Goal: Task Accomplishment & Management: Manage account settings

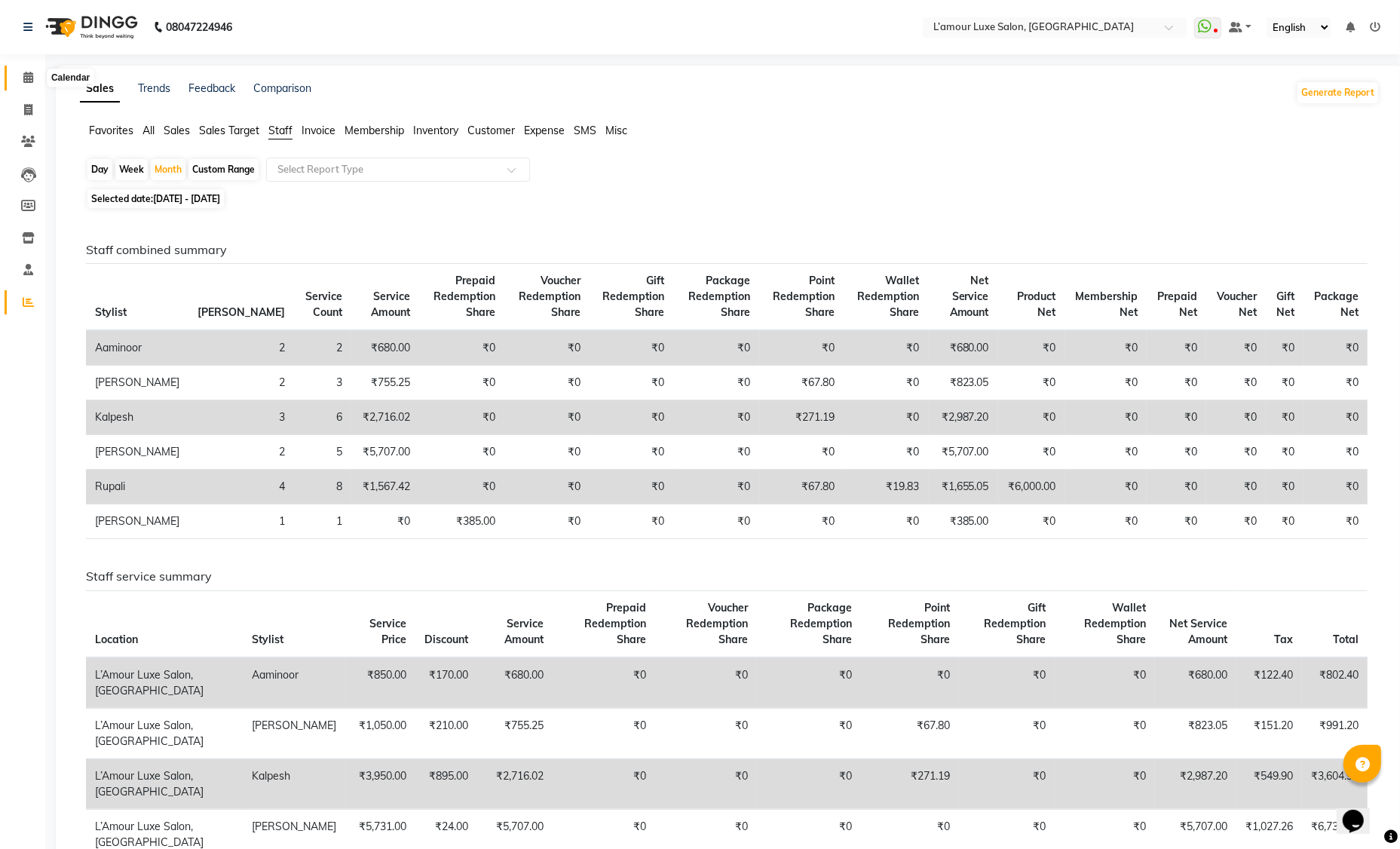
click at [19, 72] on span at bounding box center [28, 78] width 26 height 17
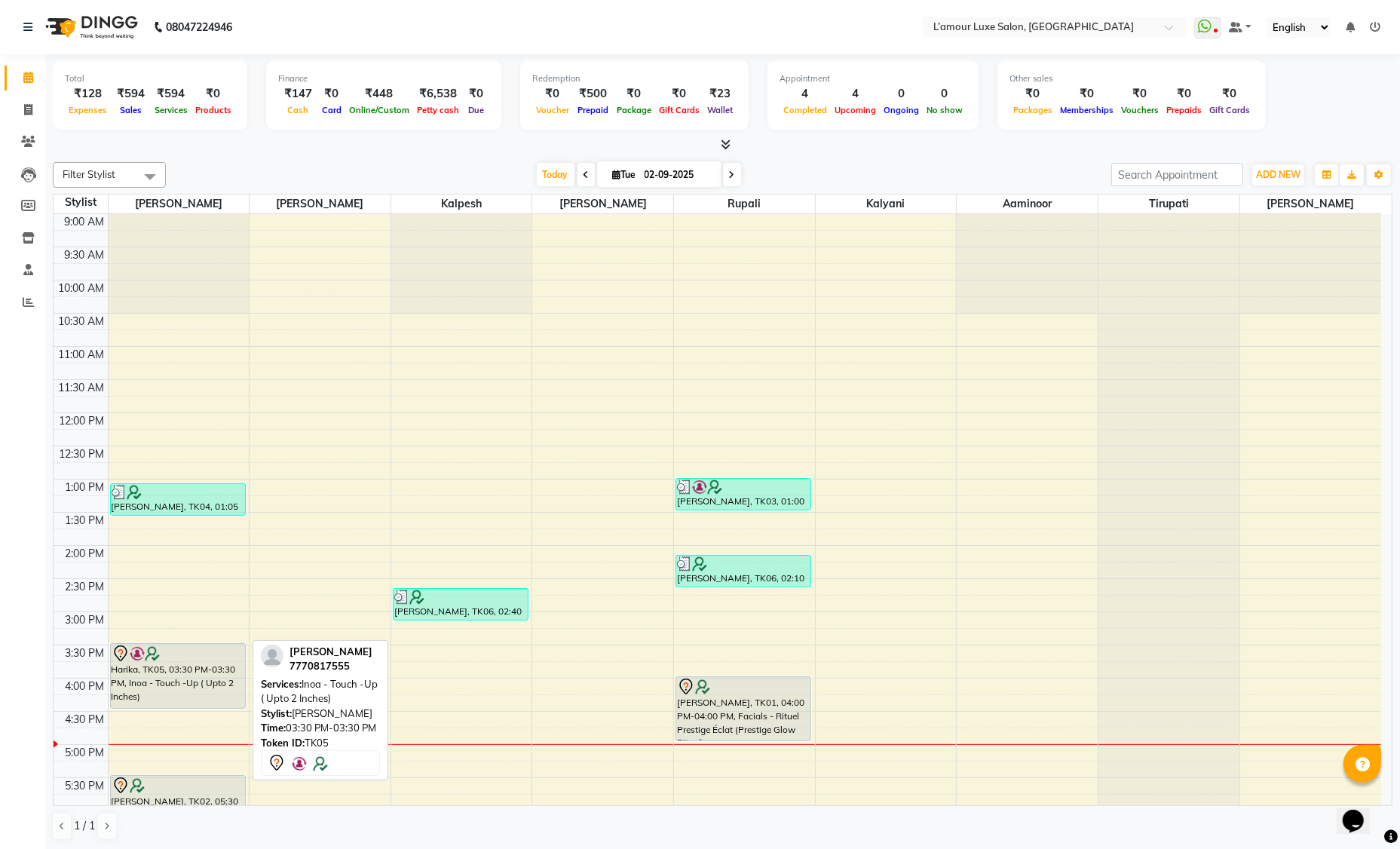
click at [191, 658] on div at bounding box center [178, 653] width 133 height 18
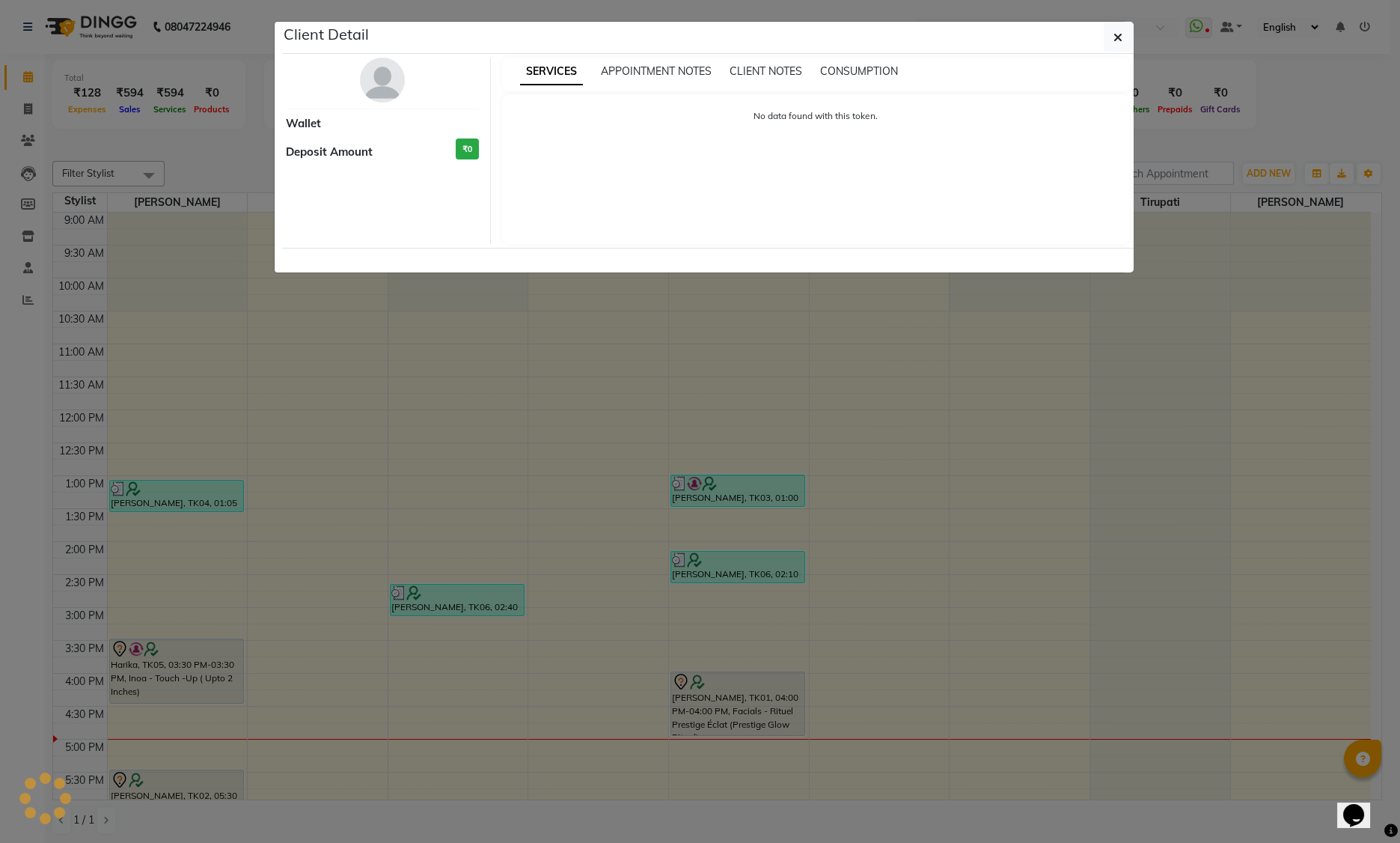
select select "7"
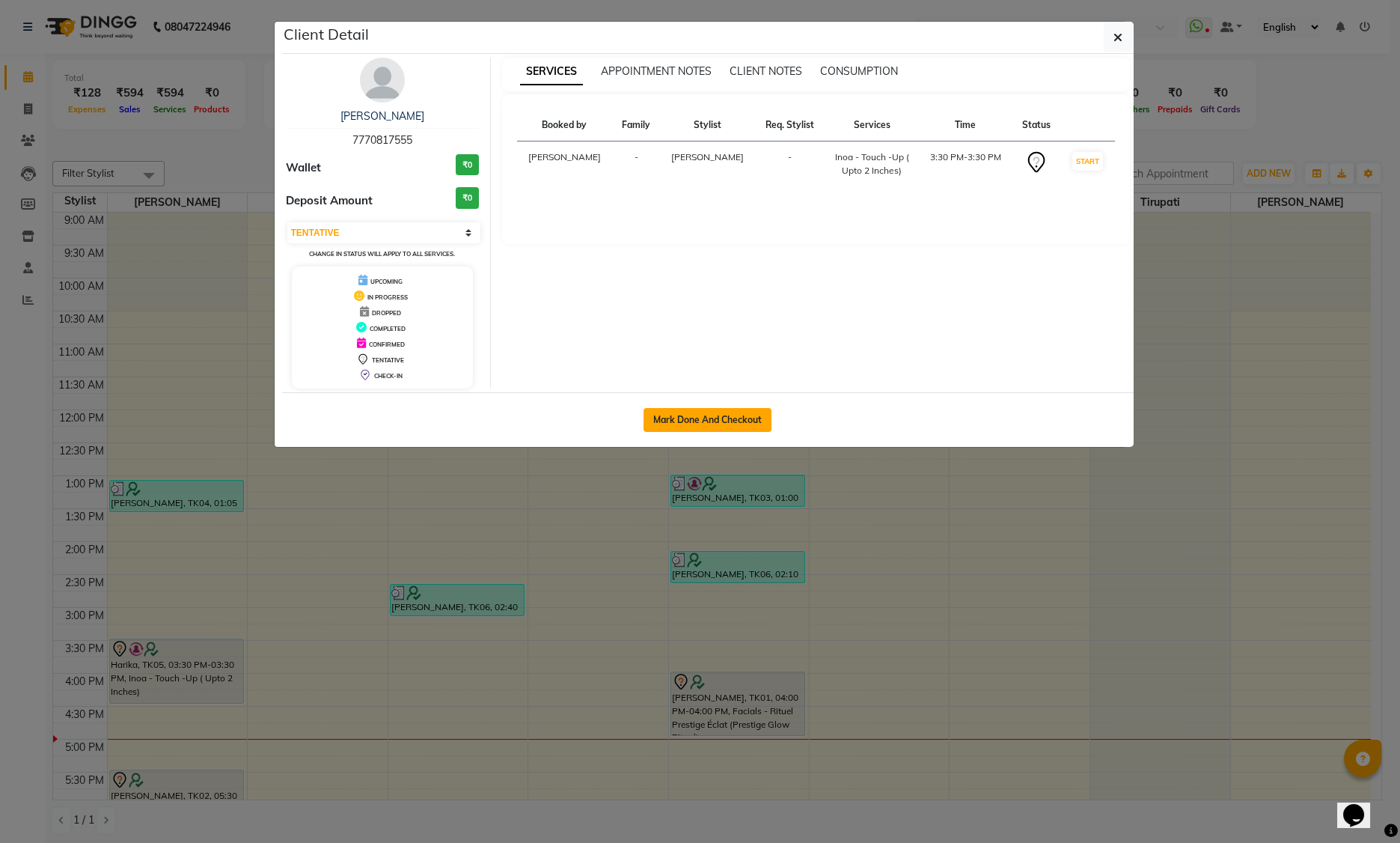
click at [717, 422] on button "Mark Done And Checkout" at bounding box center [708, 420] width 128 height 24
select select "service"
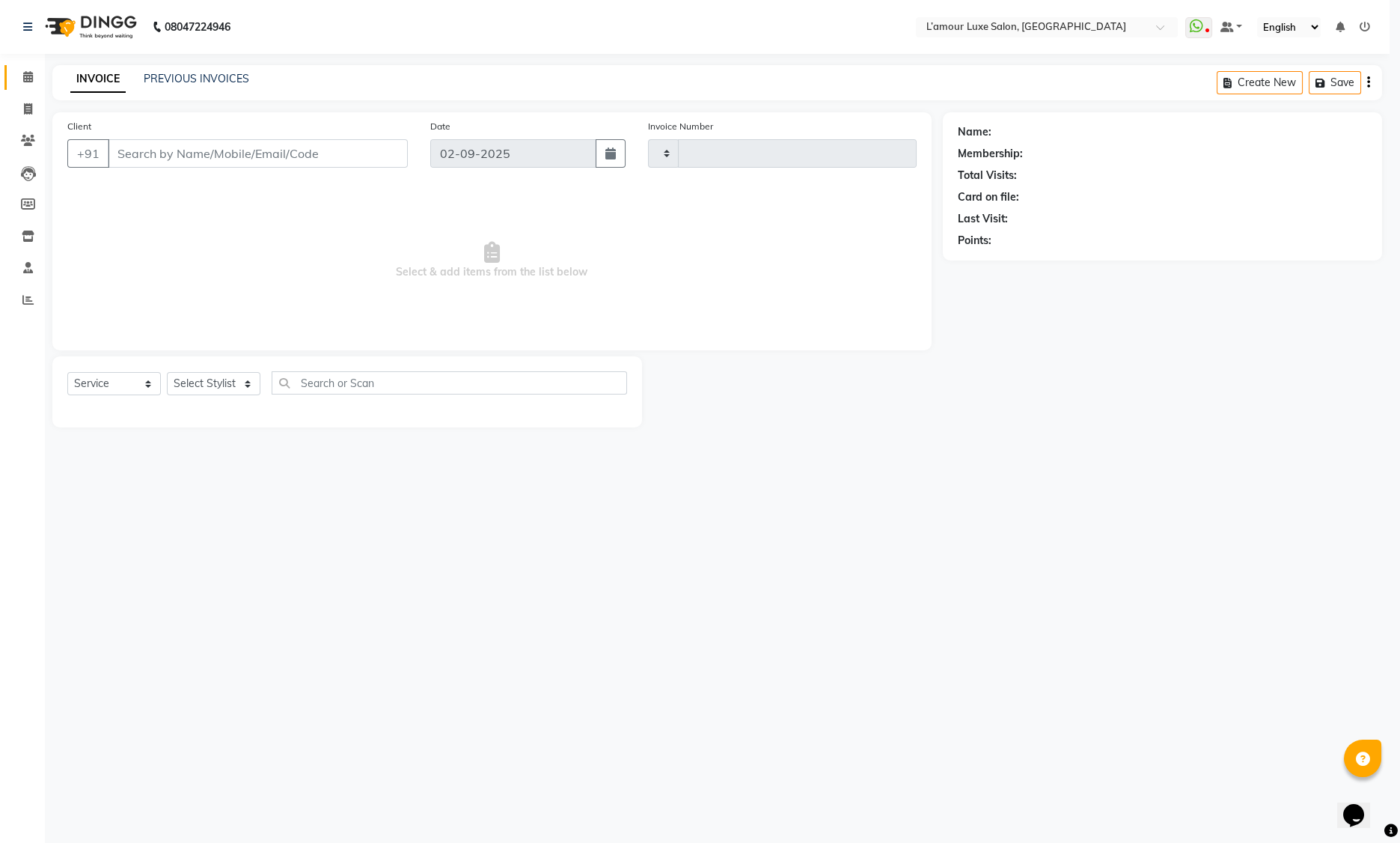
type input "1236"
select select "3"
select select "7325"
type input "7770817555"
select select "66550"
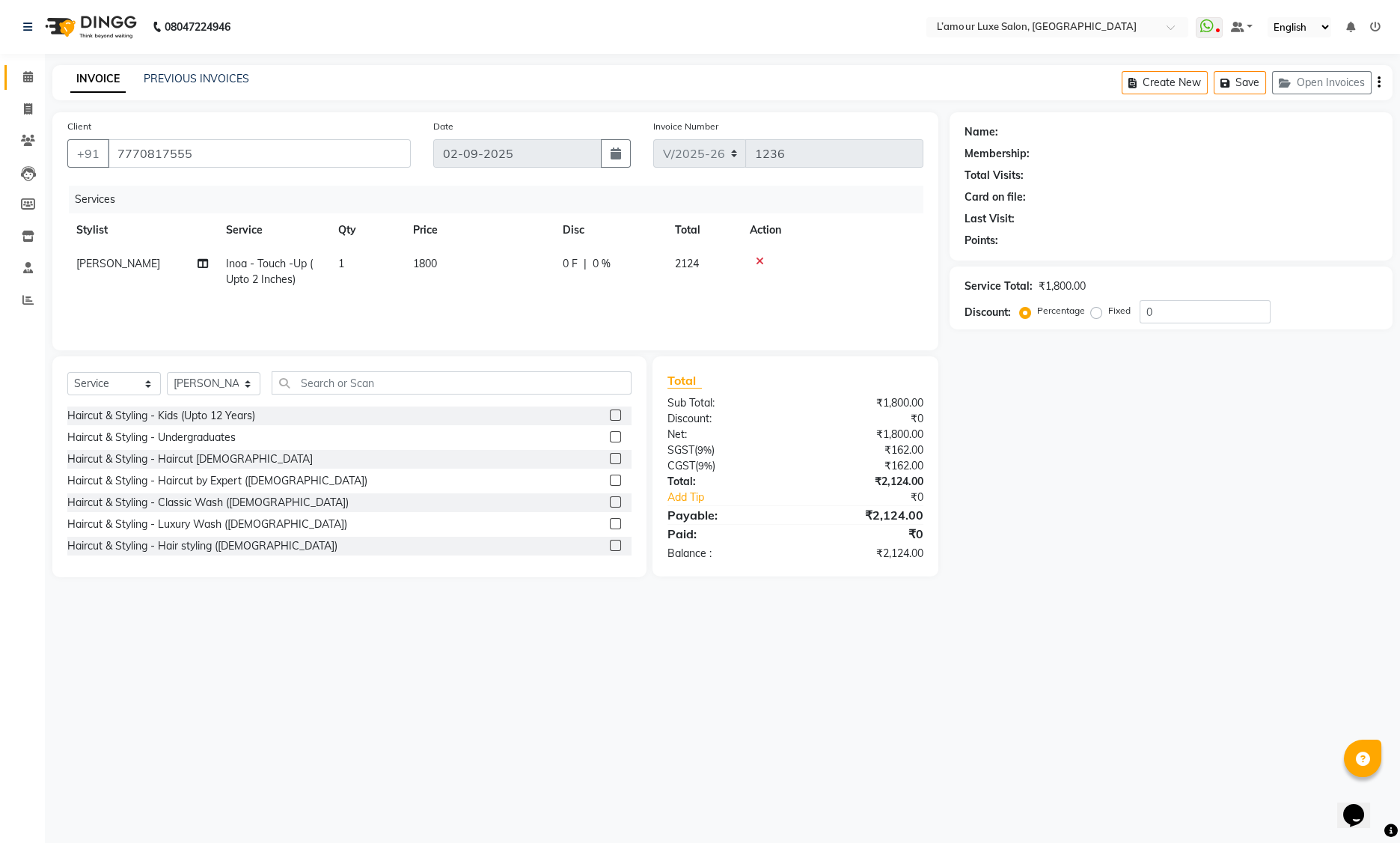
select select "2: Object"
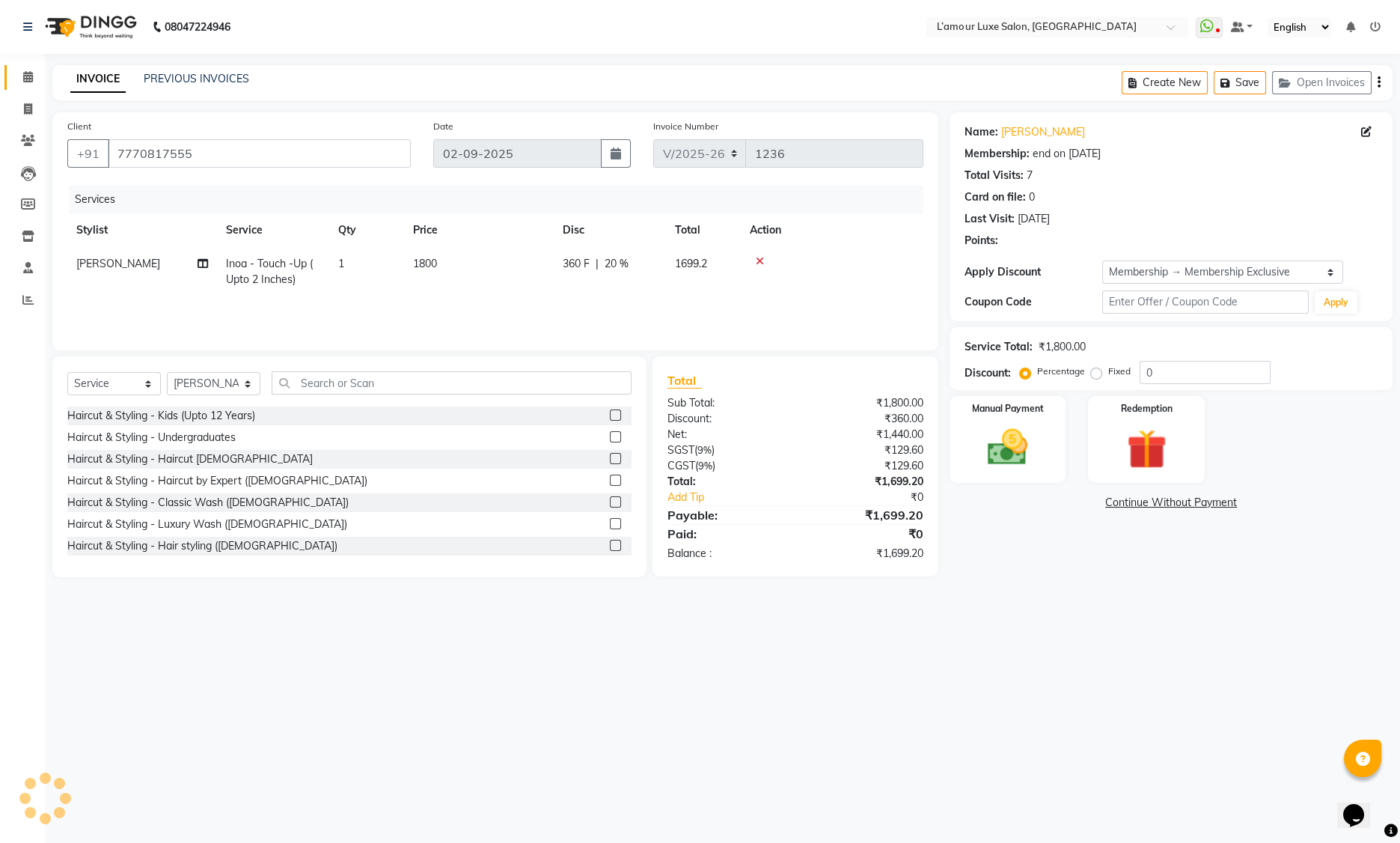
type input "20"
click at [218, 380] on select "Select Stylist Aaminoor Anas Kalpesh Kalyani krutika Desai Ravi Thakor Rukshana…" at bounding box center [214, 383] width 94 height 23
select select "78137"
click at [360, 380] on input "text" at bounding box center [452, 383] width 360 height 23
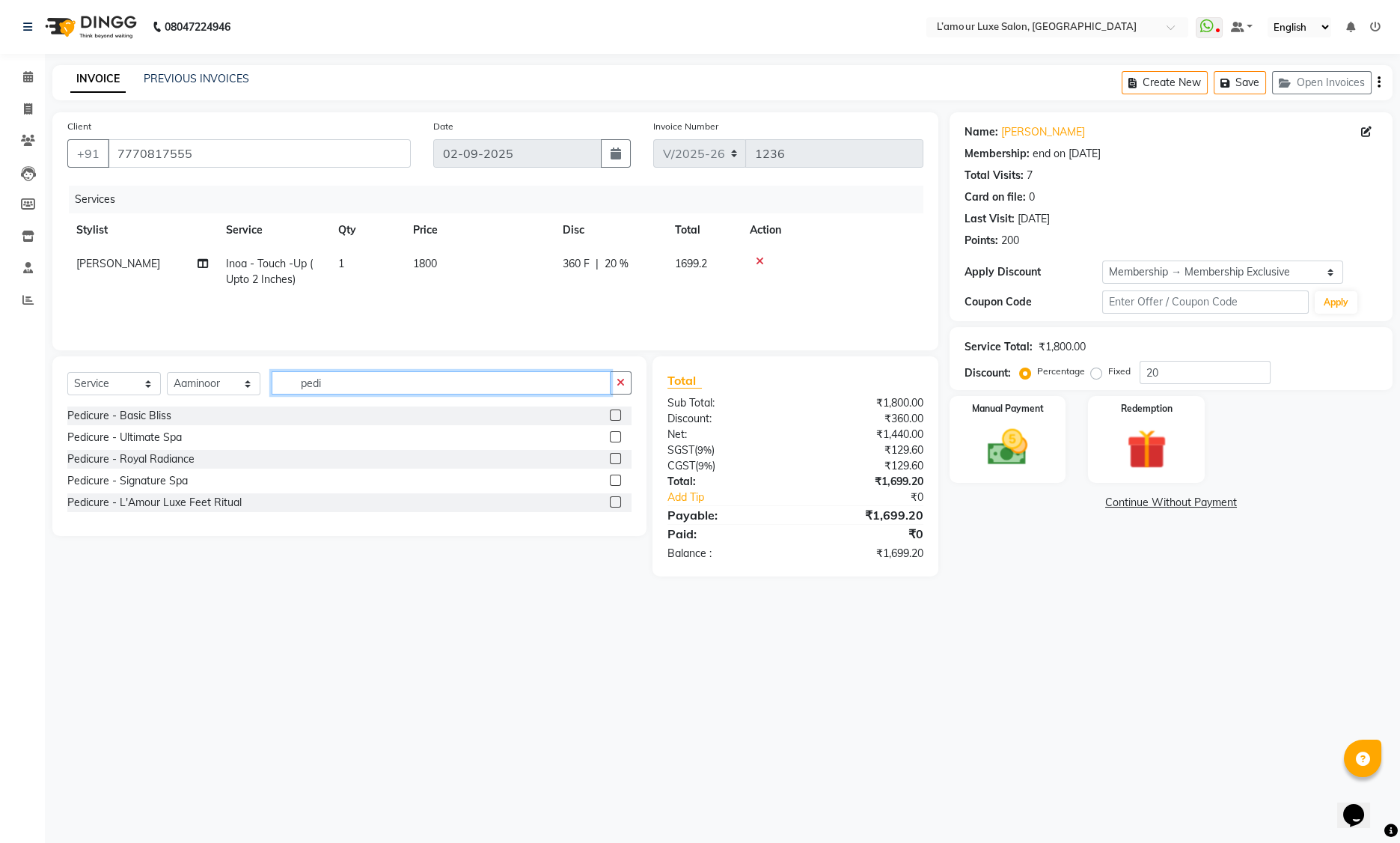
type input "pedi"
click at [616, 415] on label at bounding box center [616, 415] width 11 height 11
click at [616, 415] on input "checkbox" at bounding box center [615, 416] width 10 height 10
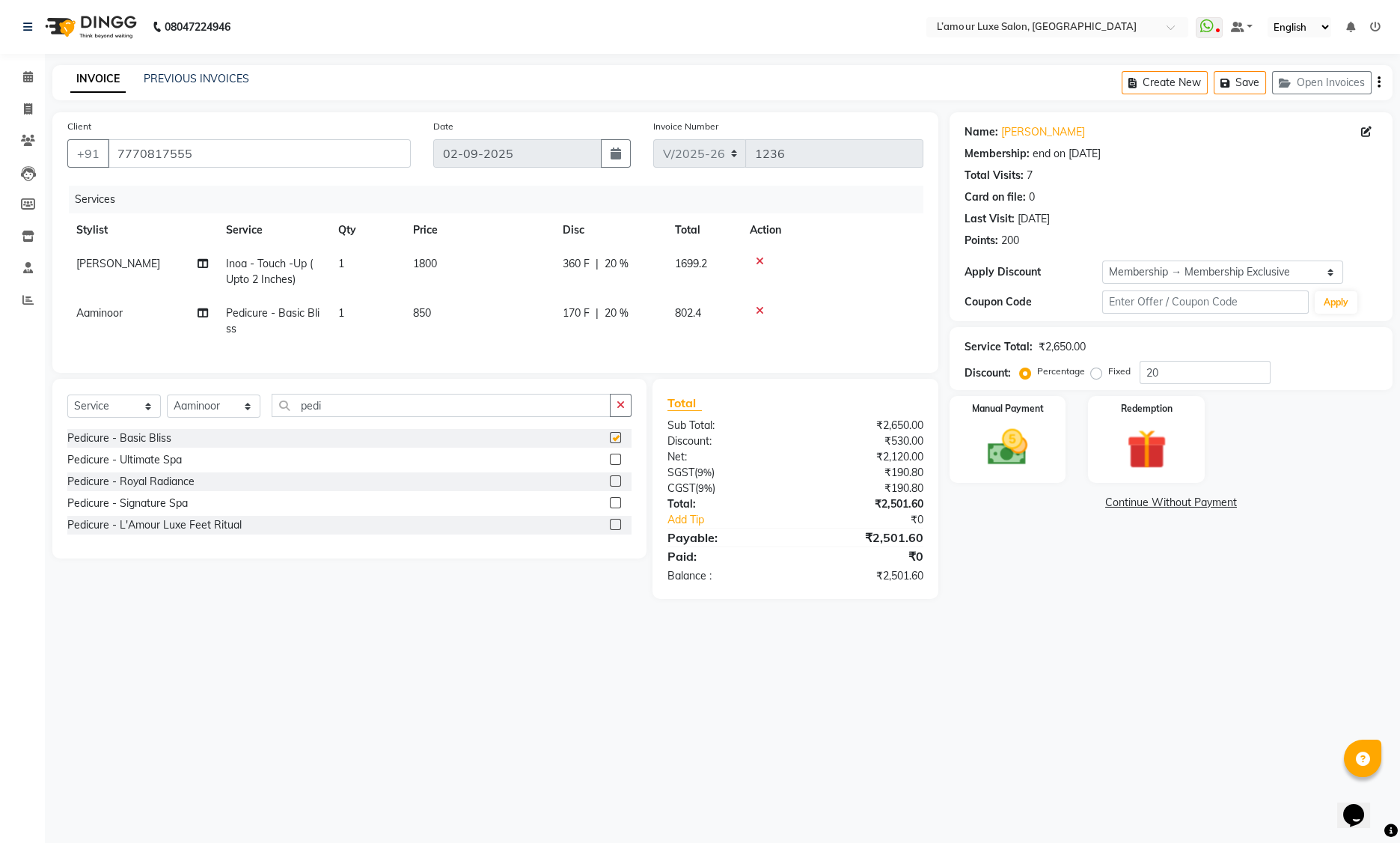
checkbox input "false"
drag, startPoint x: 378, startPoint y: 417, endPoint x: 149, endPoint y: 394, distance: 230.2
click at [149, 394] on div "Select Service Product Membership Package Voucher Prepaid Gift Card Select Styl…" at bounding box center [350, 468] width 594 height 180
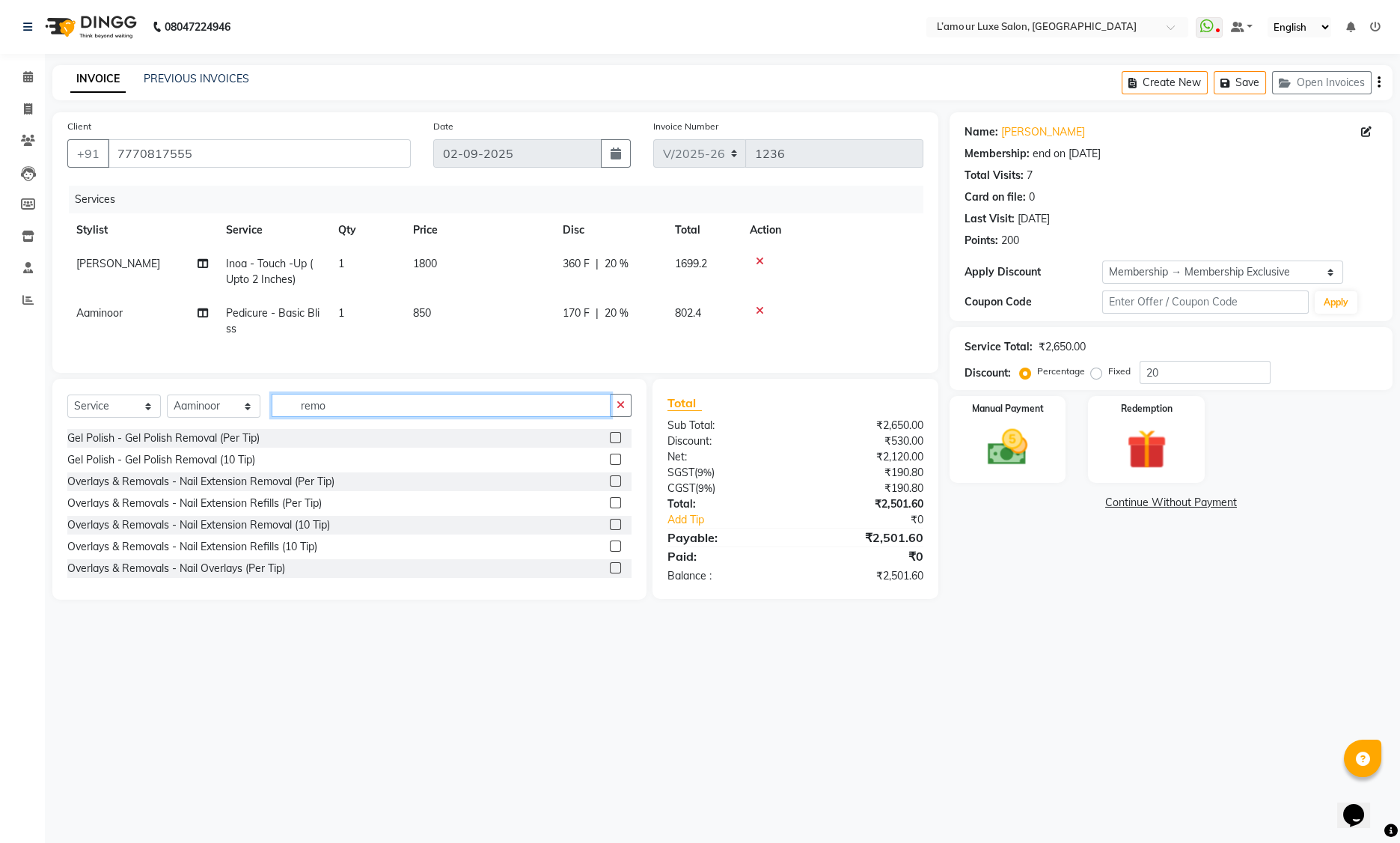
type input "remo"
click at [610, 465] on label at bounding box center [616, 460] width 11 height 11
click at [610, 465] on input "checkbox" at bounding box center [615, 460] width 10 height 10
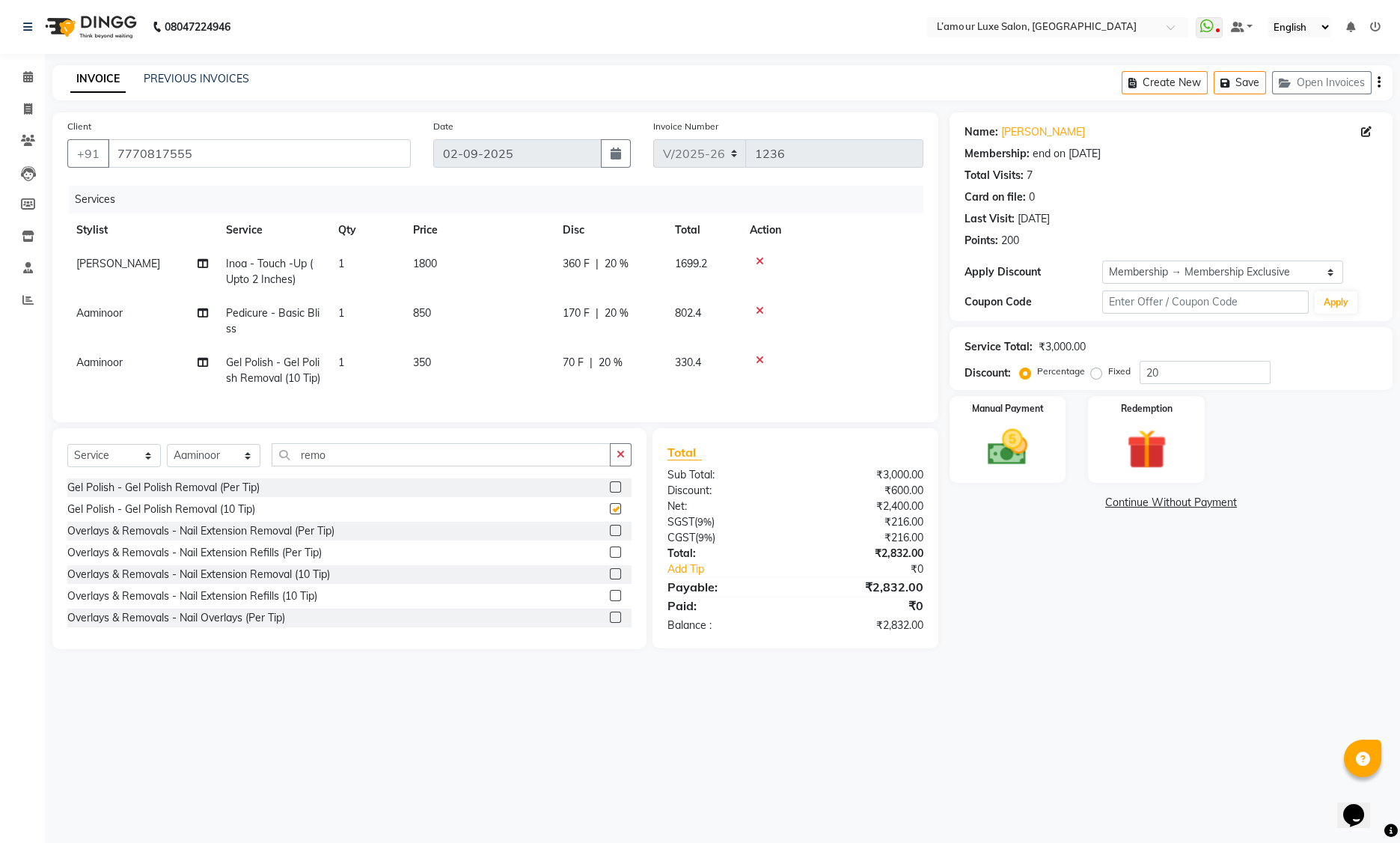
checkbox input "false"
click at [1170, 446] on img at bounding box center [1146, 449] width 67 height 52
click at [1278, 503] on div "Payment Methods Wallet Prepaid Gift Card Package Points" at bounding box center [1170, 506] width 413 height 20
click at [1265, 503] on span "Points" at bounding box center [1261, 505] width 33 height 17
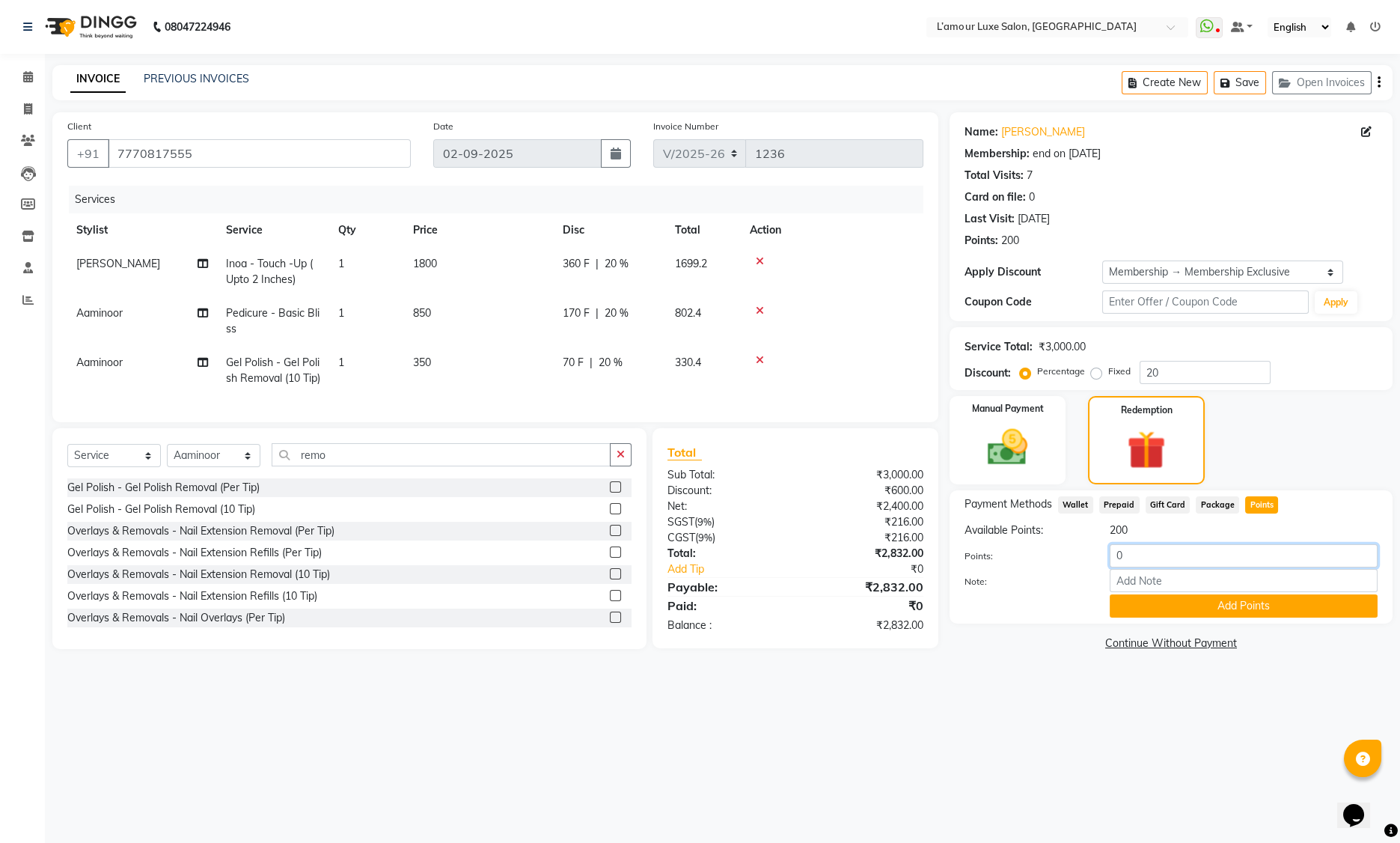
click at [1117, 557] on input "0" at bounding box center [1244, 556] width 268 height 23
type input "200"
click at [1166, 605] on button "Add Points" at bounding box center [1244, 605] width 268 height 23
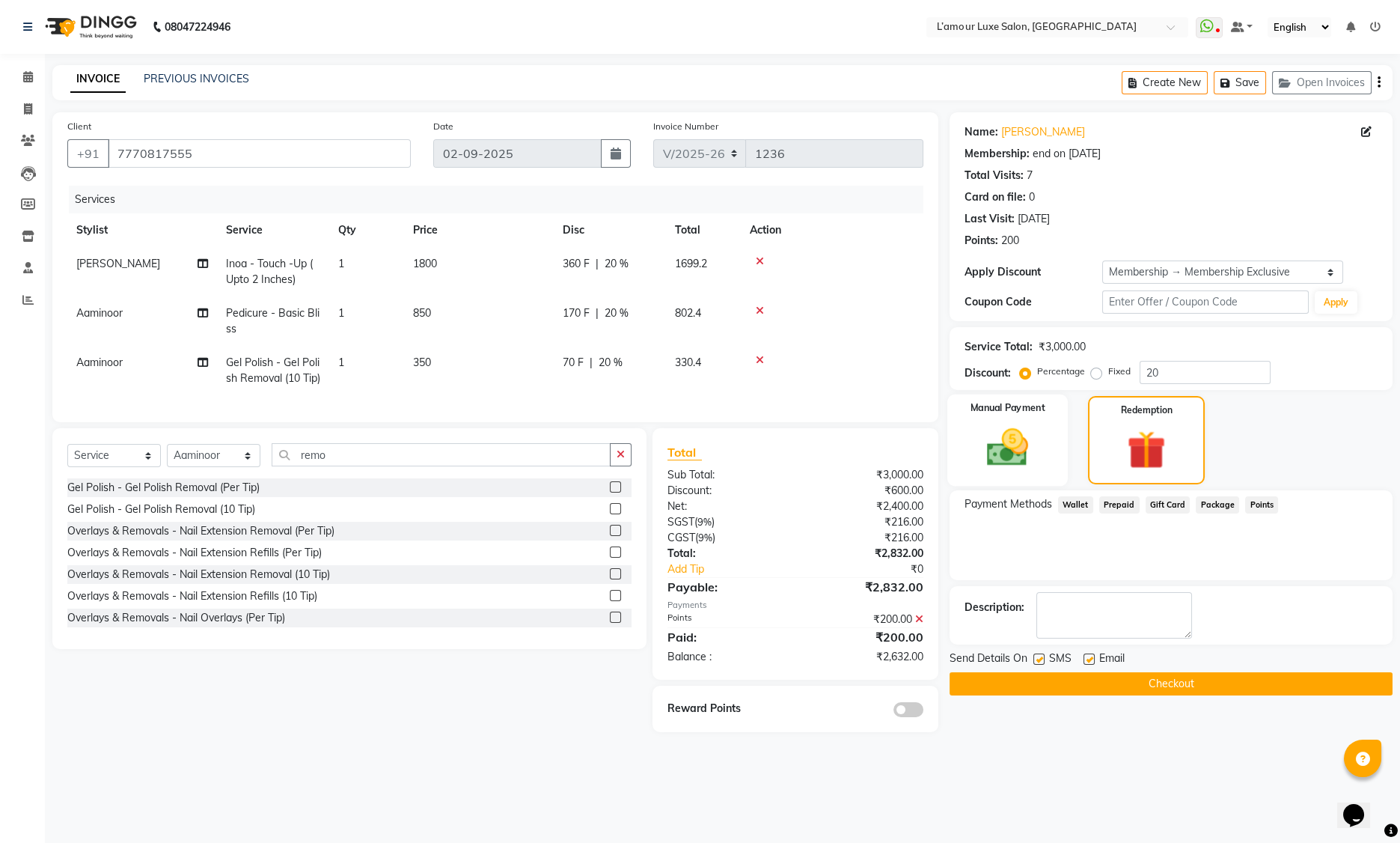
click at [995, 422] on div "Manual Payment" at bounding box center [1007, 441] width 122 height 92
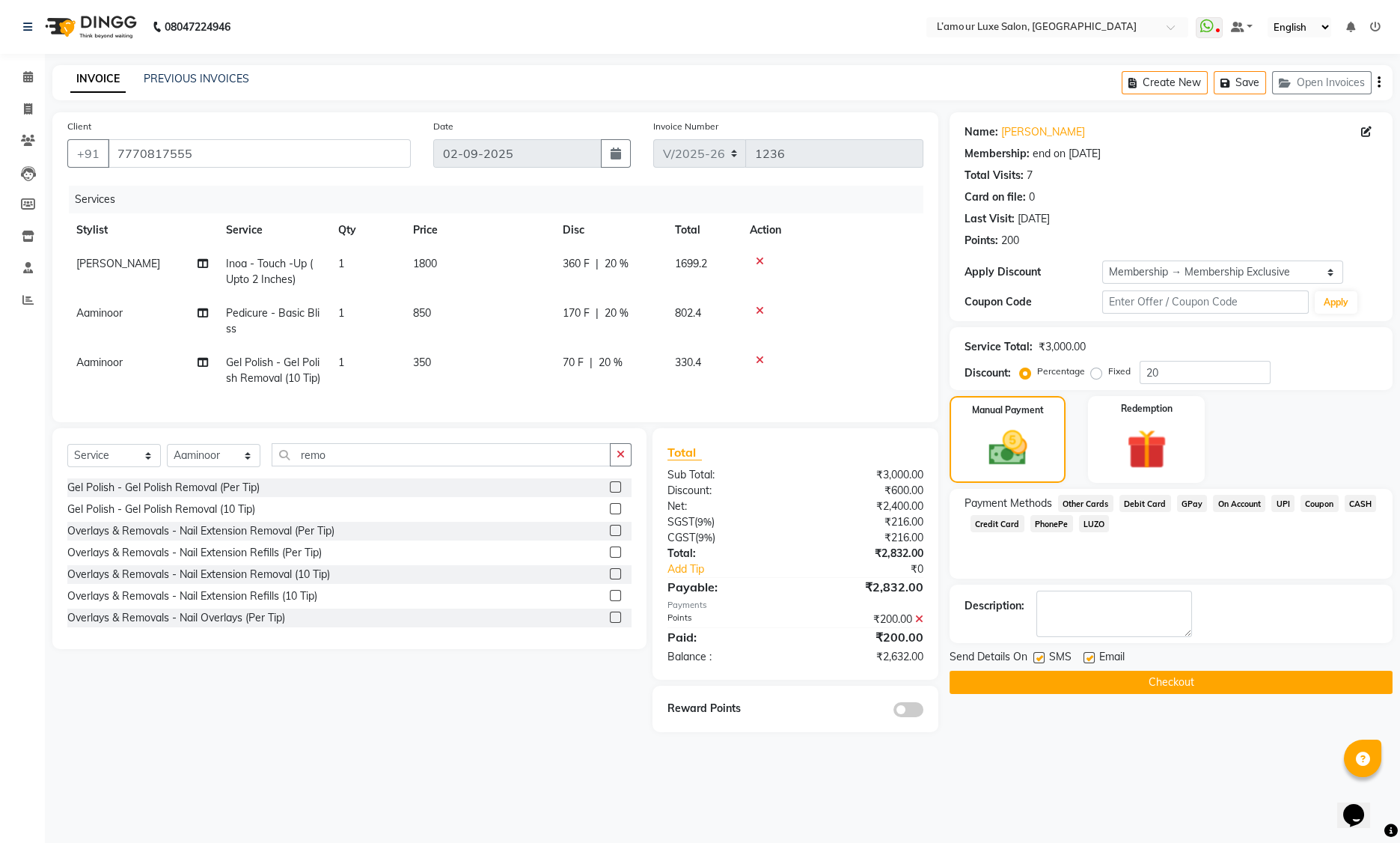
click at [1156, 499] on span "Debit Card" at bounding box center [1145, 504] width 52 height 17
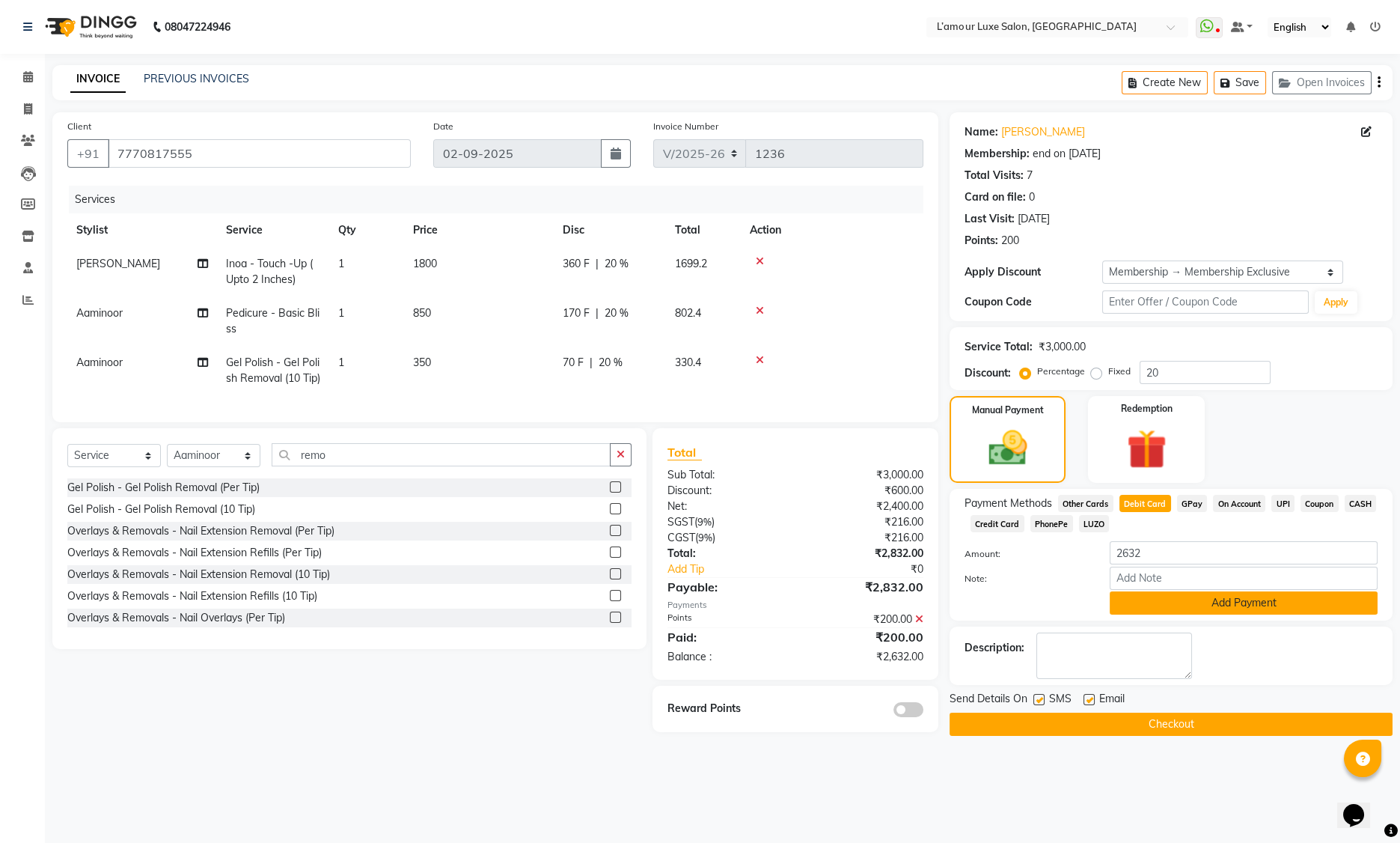
click at [1134, 601] on button "Add Payment" at bounding box center [1244, 603] width 268 height 23
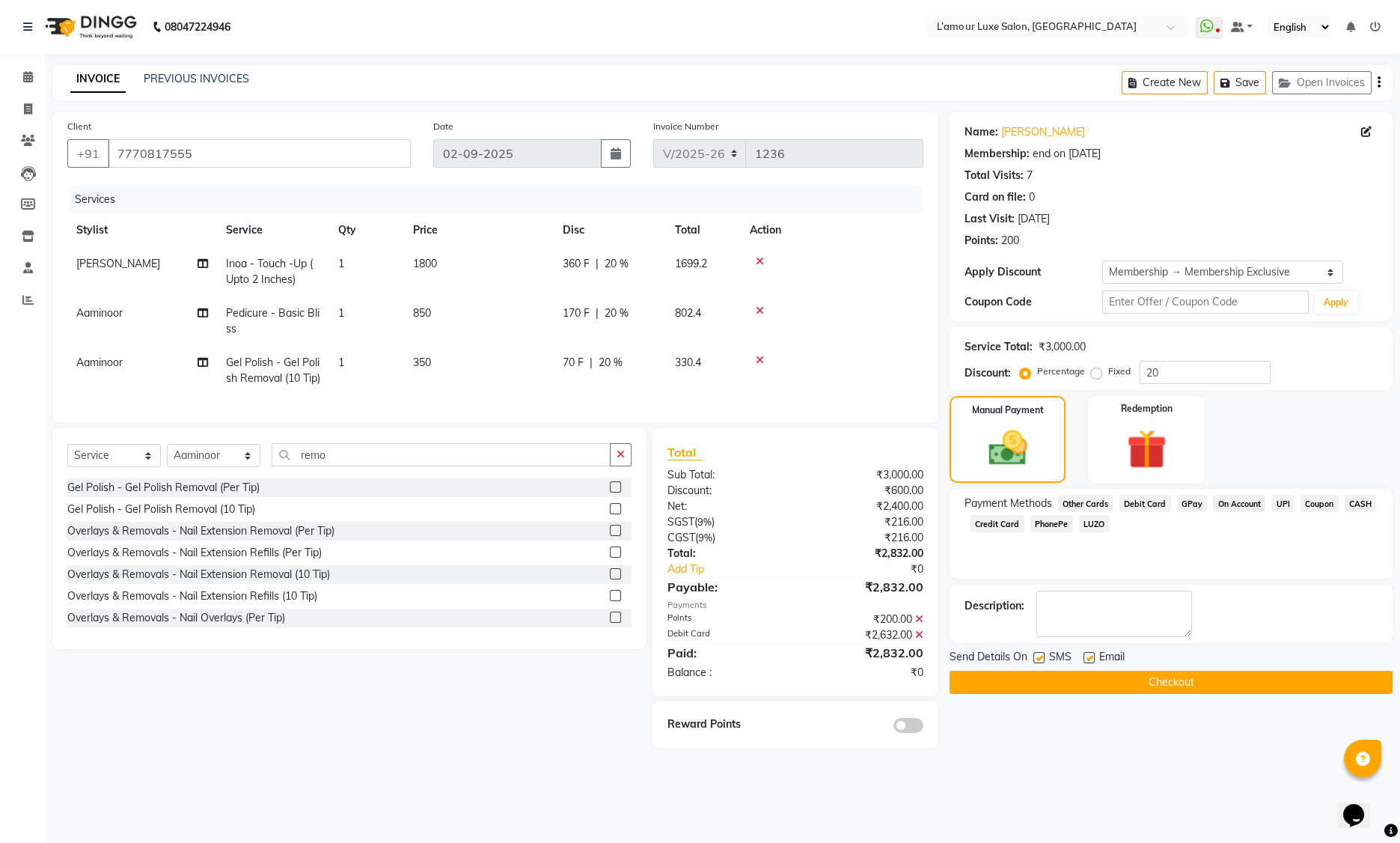
click at [1045, 680] on button "Checkout" at bounding box center [1171, 682] width 443 height 23
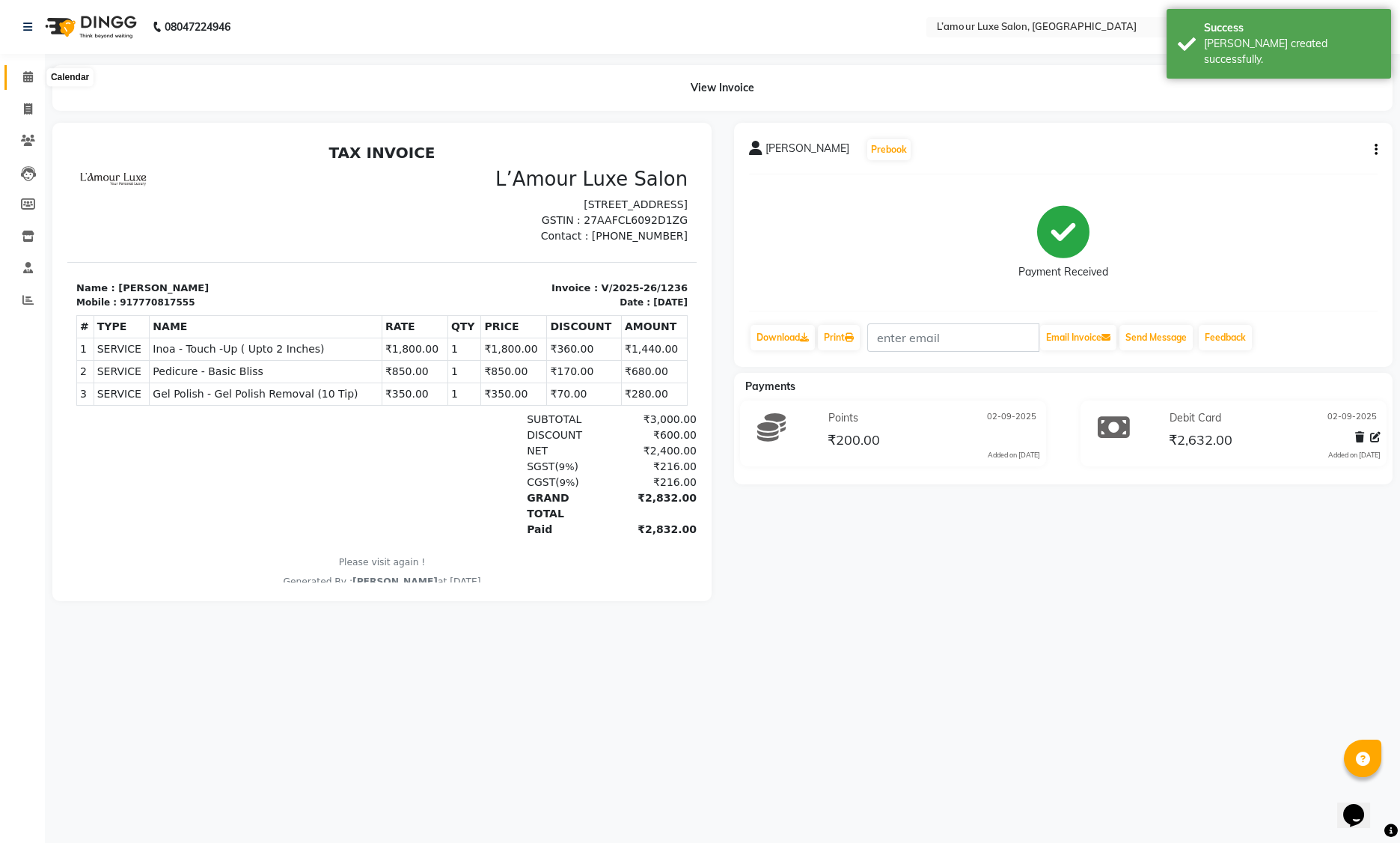
click at [15, 74] on span at bounding box center [28, 78] width 26 height 17
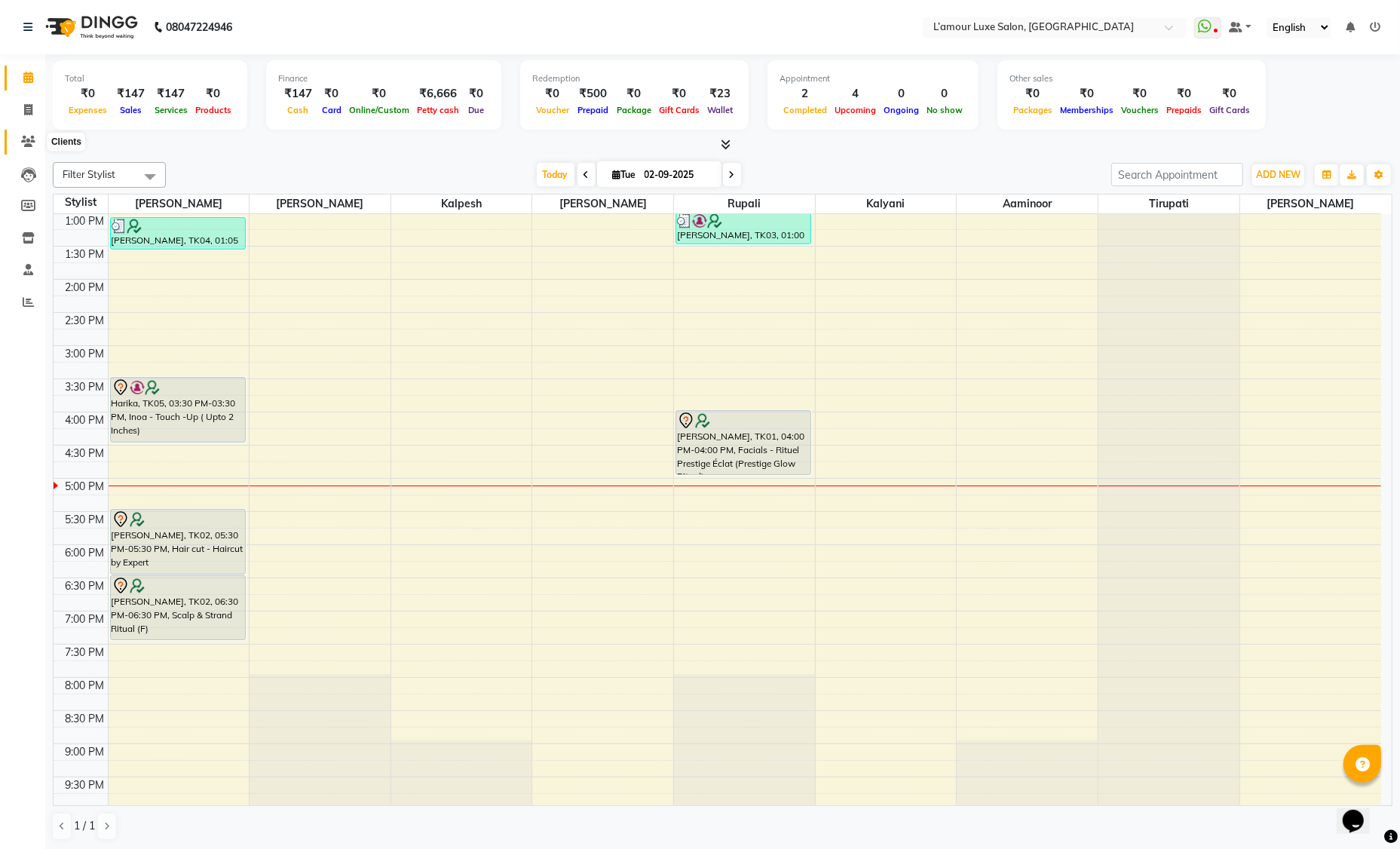
click at [24, 141] on icon at bounding box center [28, 142] width 14 height 12
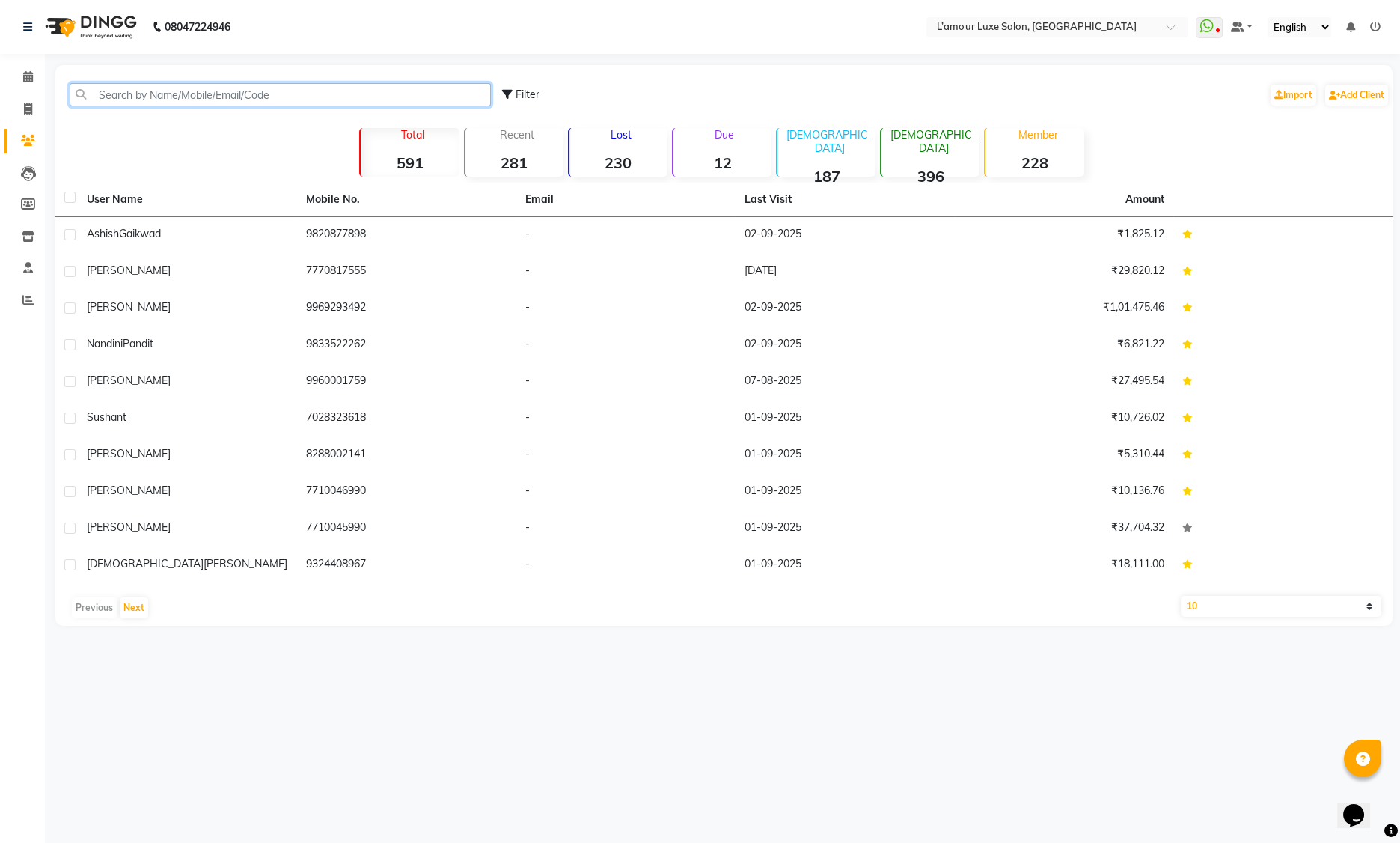
click at [156, 94] on input "text" at bounding box center [281, 95] width 421 height 23
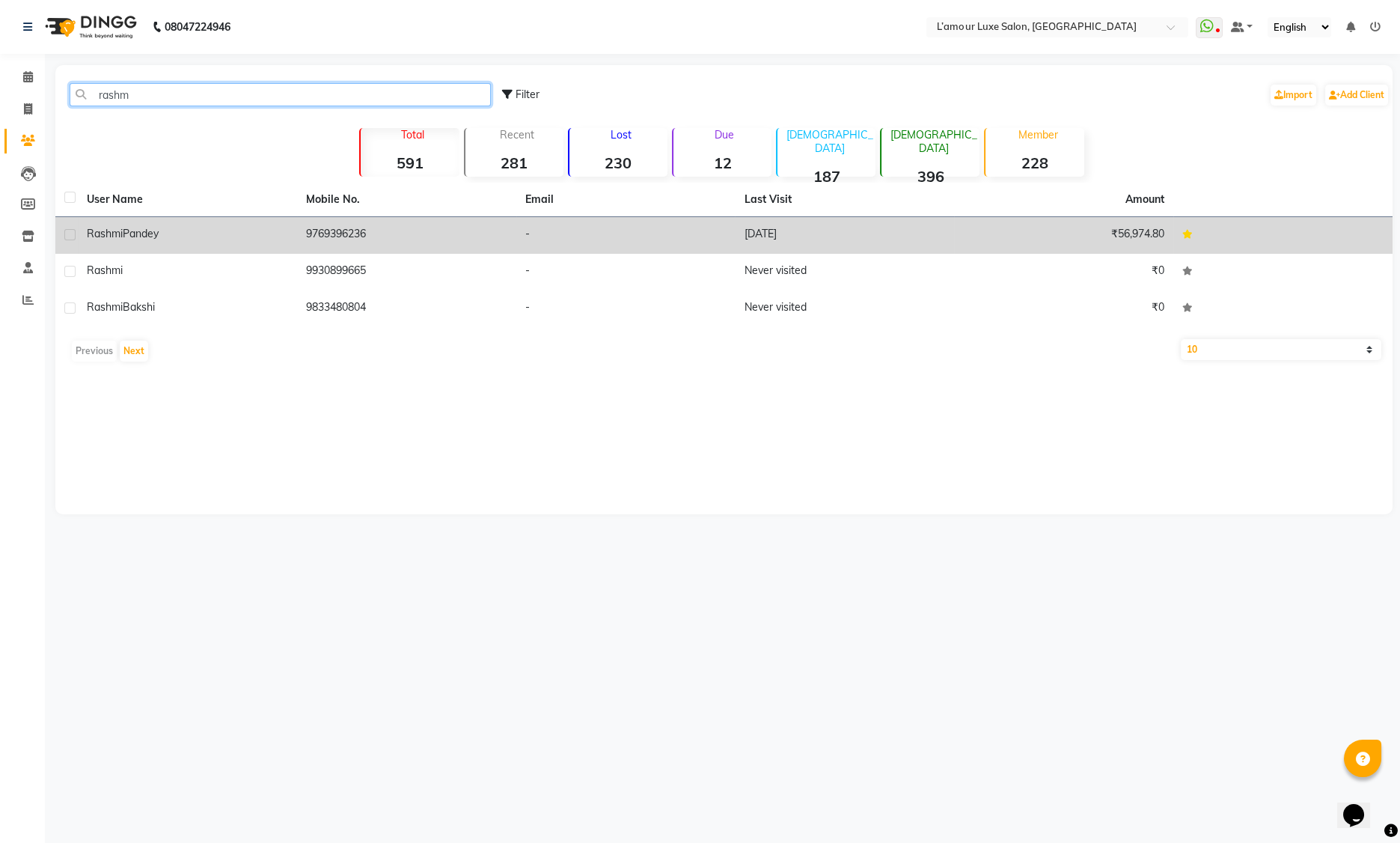
type input "rashm"
click at [179, 239] on div "[PERSON_NAME]" at bounding box center [188, 234] width 201 height 15
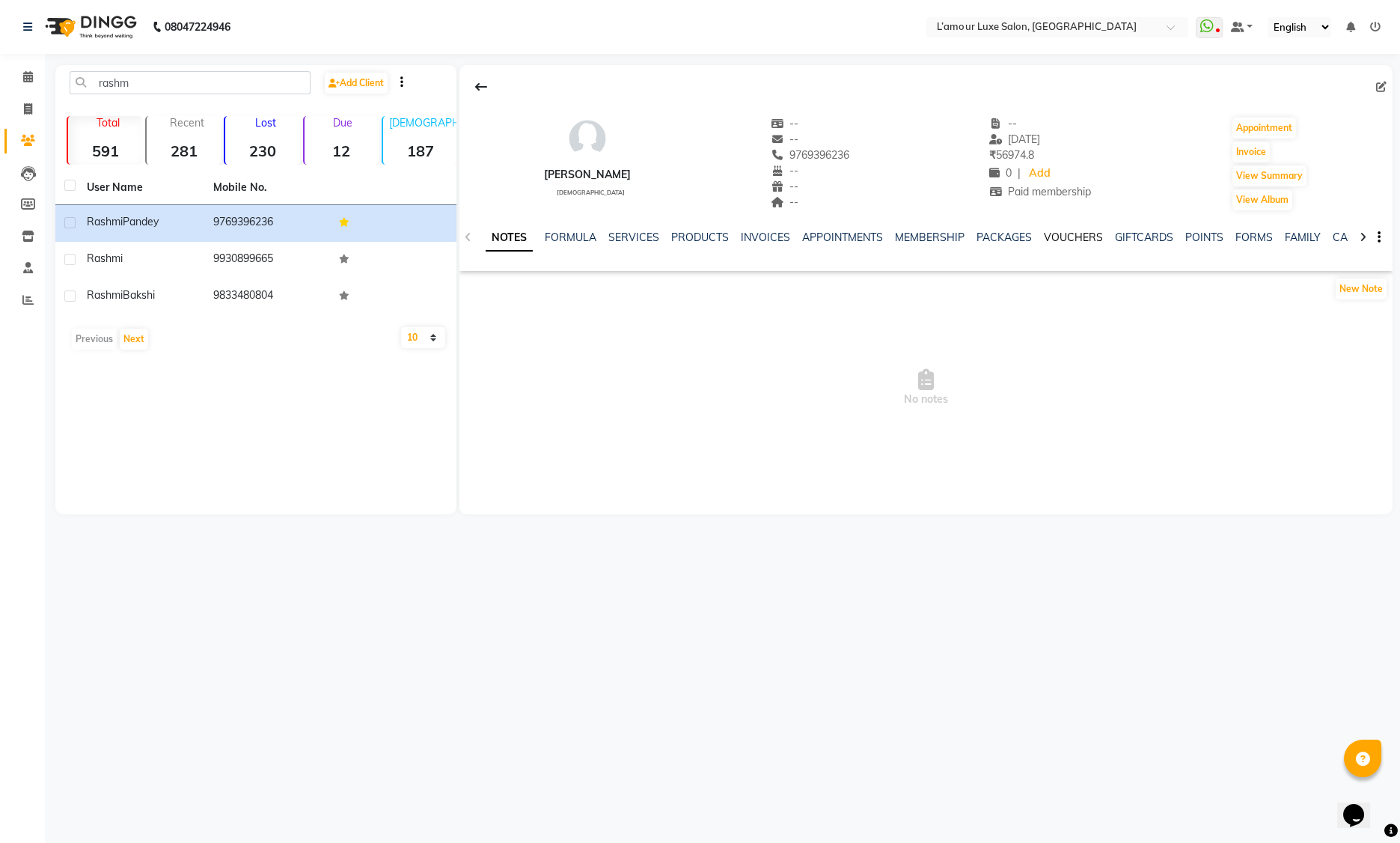
click at [1079, 239] on link "VOUCHERS" at bounding box center [1073, 238] width 59 height 13
click at [895, 240] on link "PACKAGES" at bounding box center [907, 238] width 56 height 13
click at [840, 239] on link "MEMBERSHIP" at bounding box center [845, 238] width 70 height 13
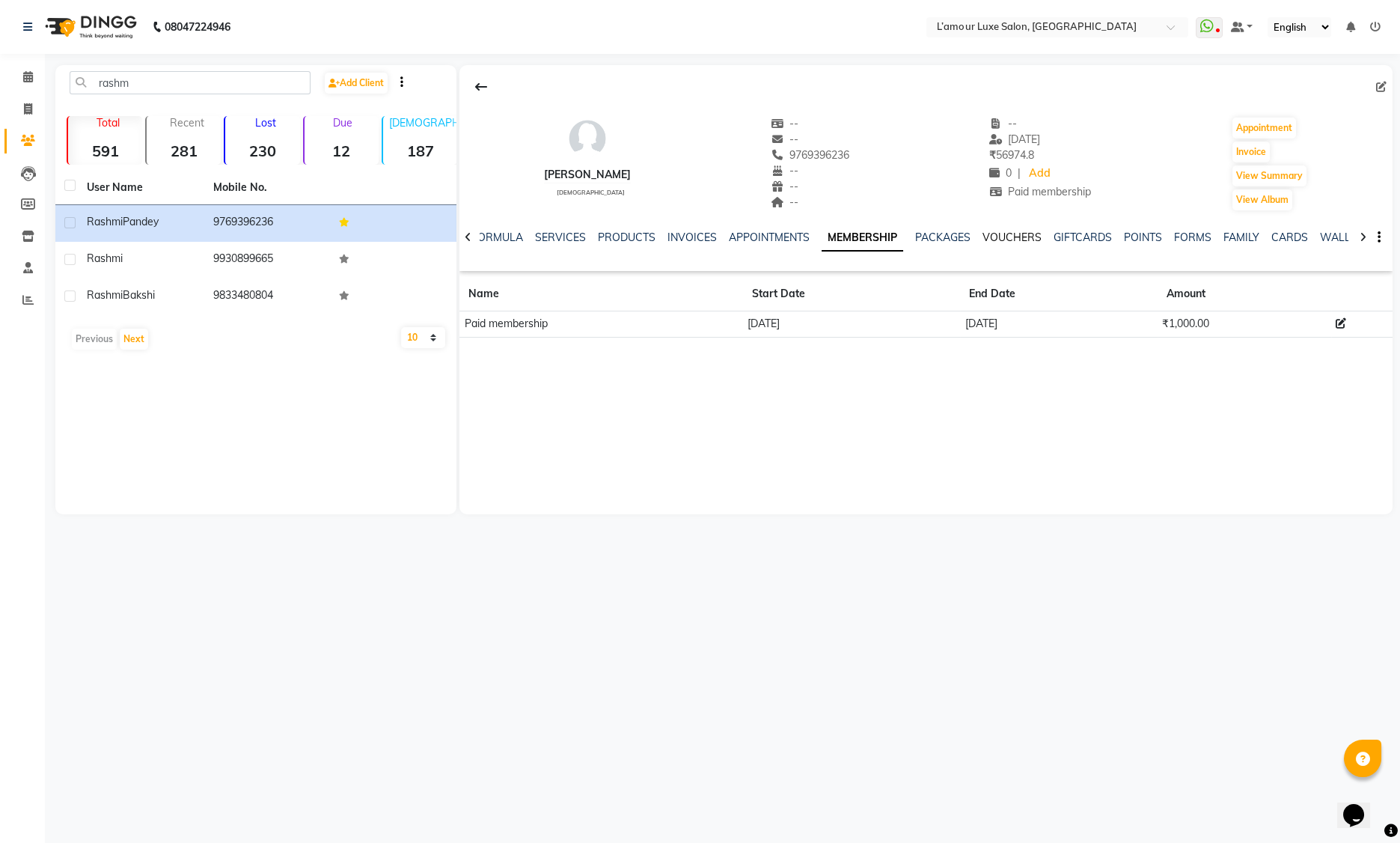
click at [1023, 239] on link "VOUCHERS" at bounding box center [1012, 238] width 59 height 13
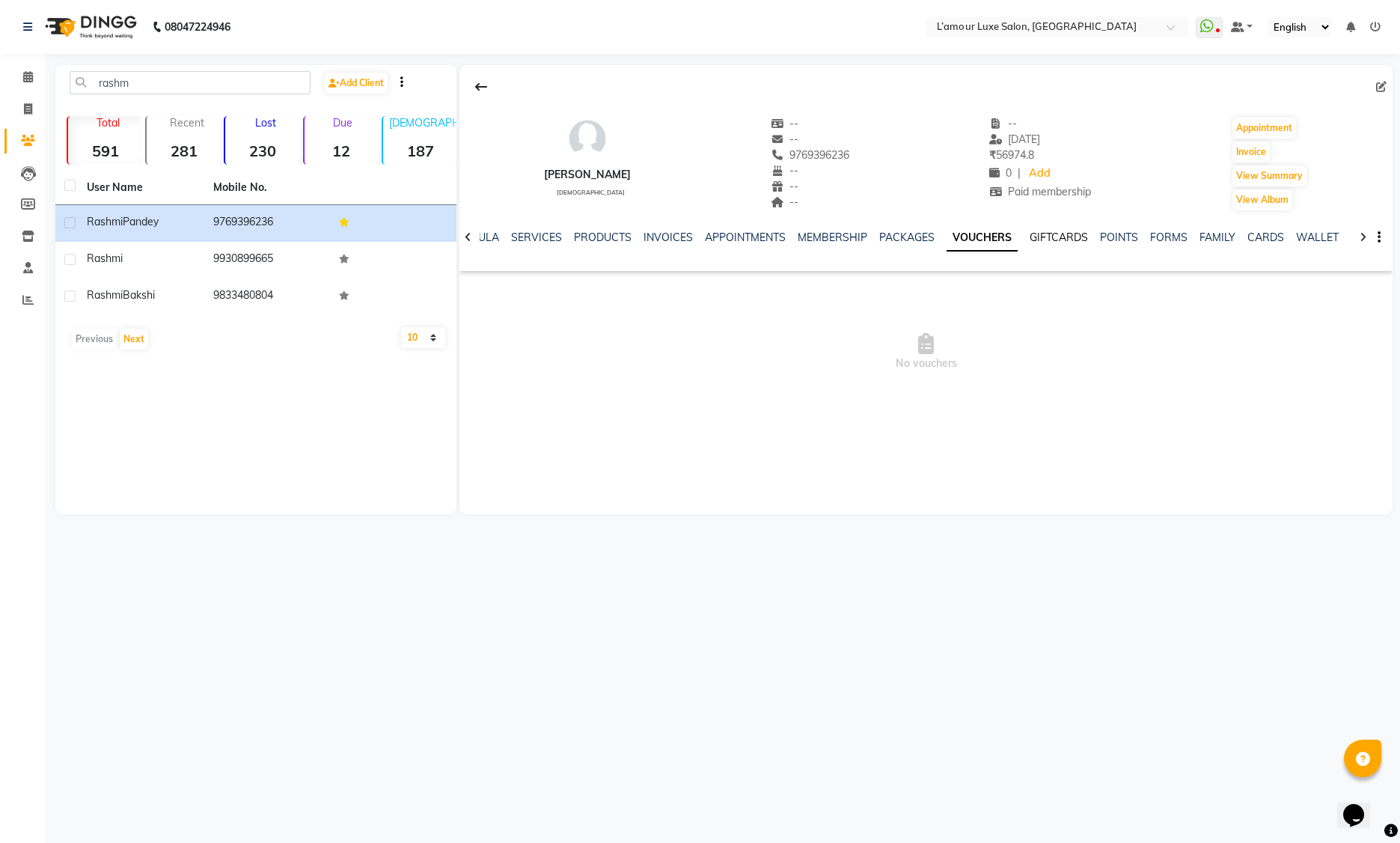
click at [1029, 240] on link "GIFTCARDS" at bounding box center [1058, 238] width 58 height 13
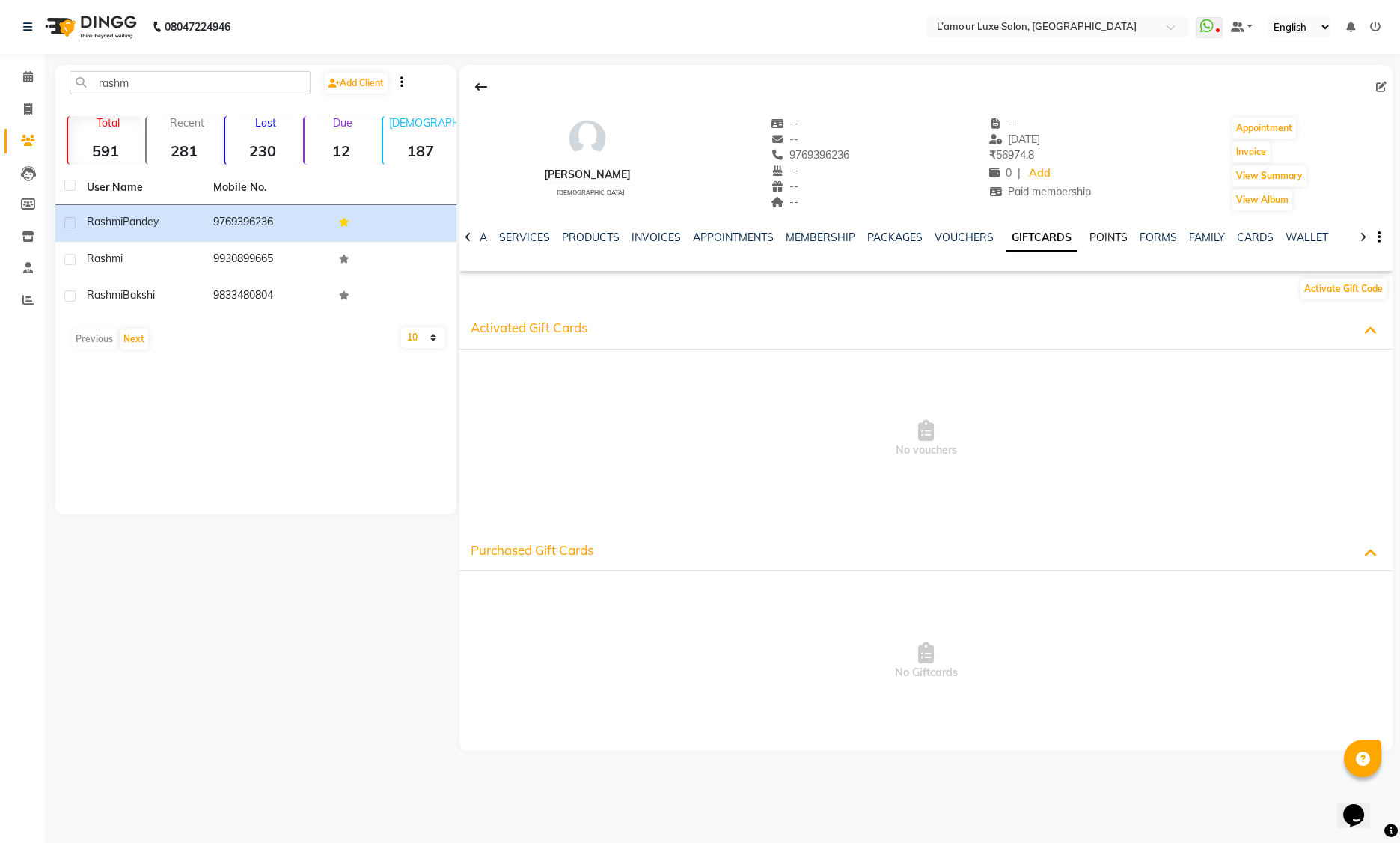
click at [1090, 239] on link "POINTS" at bounding box center [1109, 238] width 38 height 13
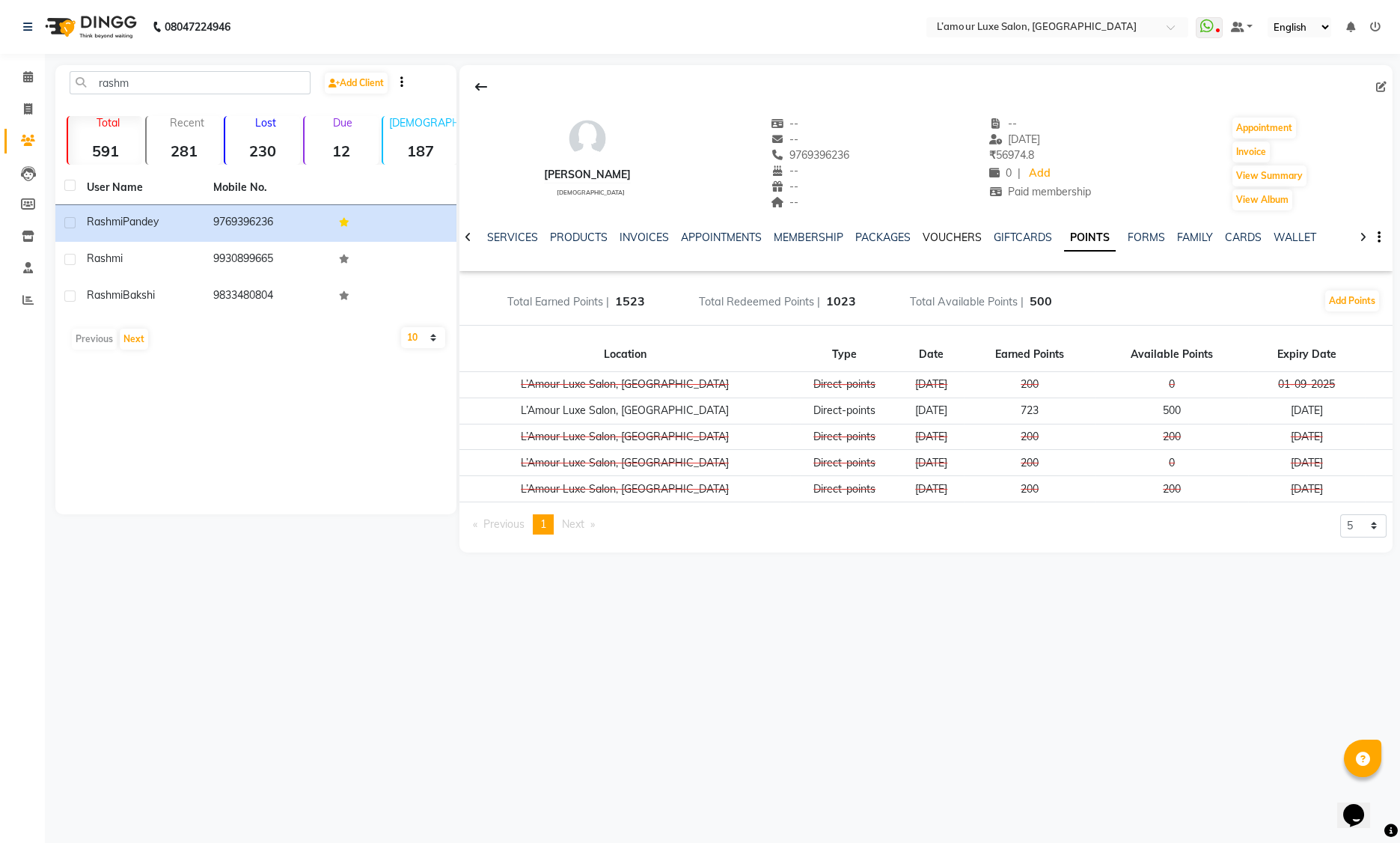
click at [941, 240] on link "VOUCHERS" at bounding box center [953, 238] width 59 height 13
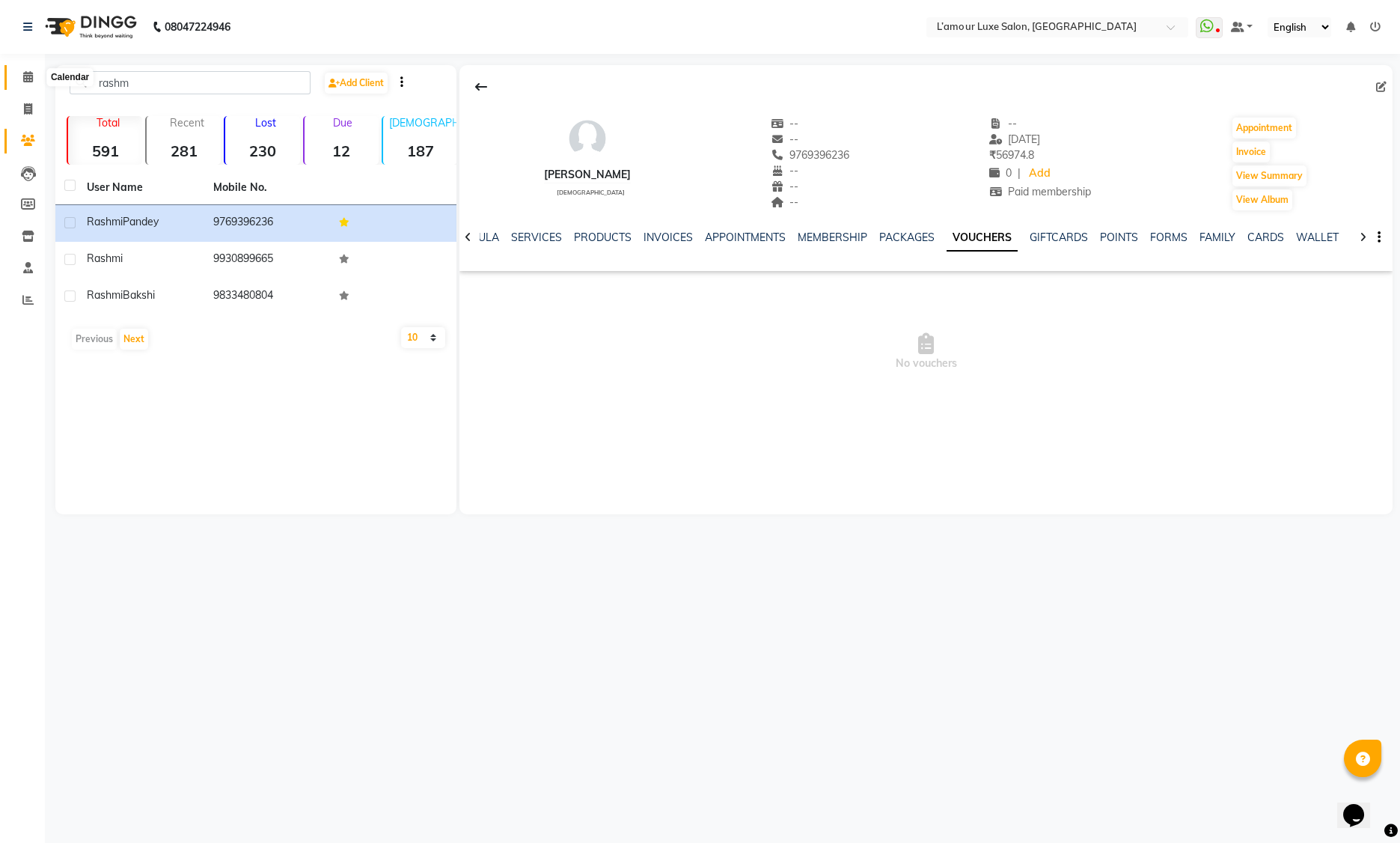
click at [33, 76] on span at bounding box center [28, 78] width 26 height 17
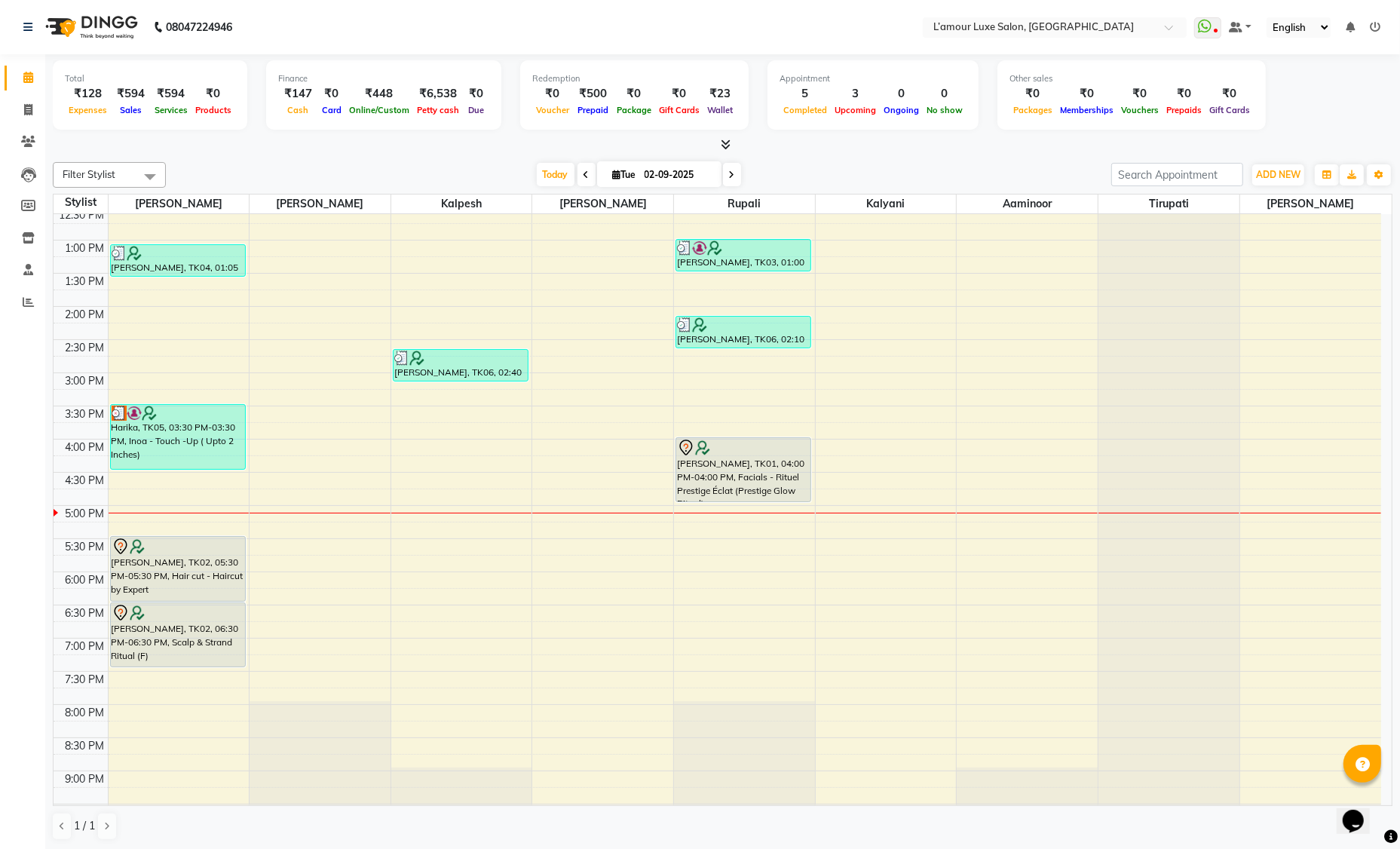
scroll to position [266, 0]
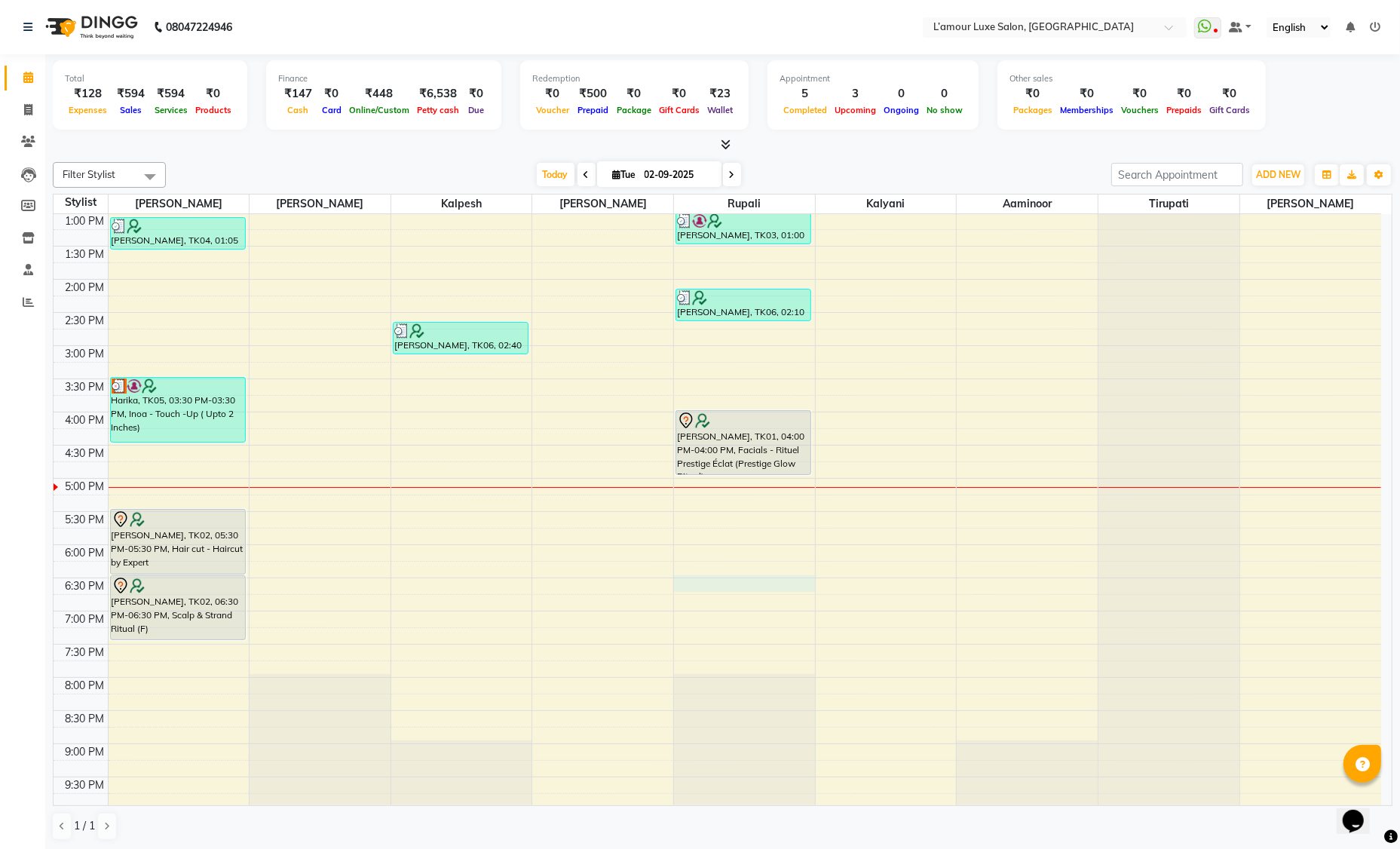
click at [727, 584] on div "9:00 AM 9:30 AM 10:00 AM 10:30 AM 11:00 AM 11:30 AM 12:00 PM 12:30 PM 1:00 PM 1…" at bounding box center [717, 378] width 1328 height 862
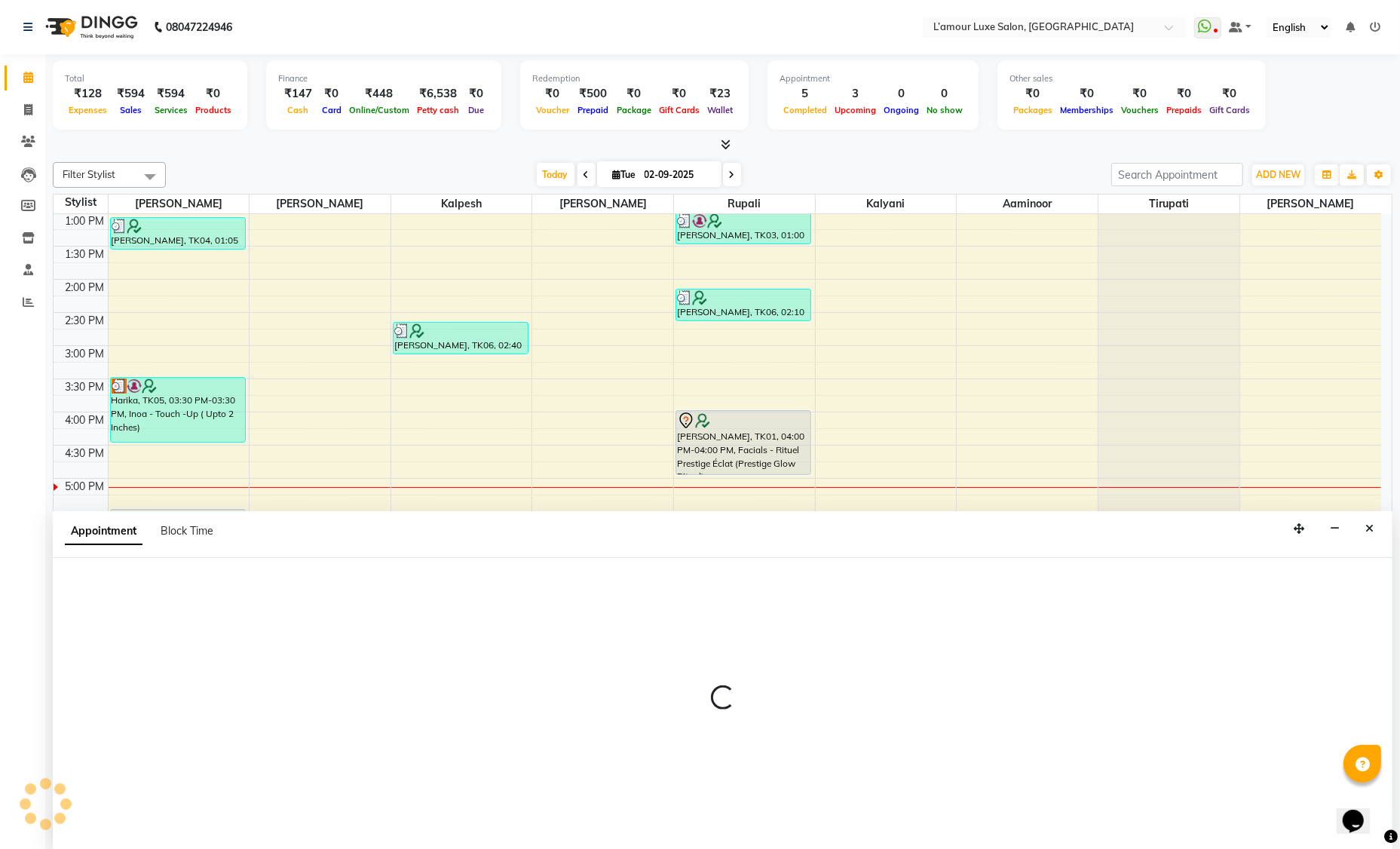
scroll to position [0, 0]
select select "63032"
select select "tentative"
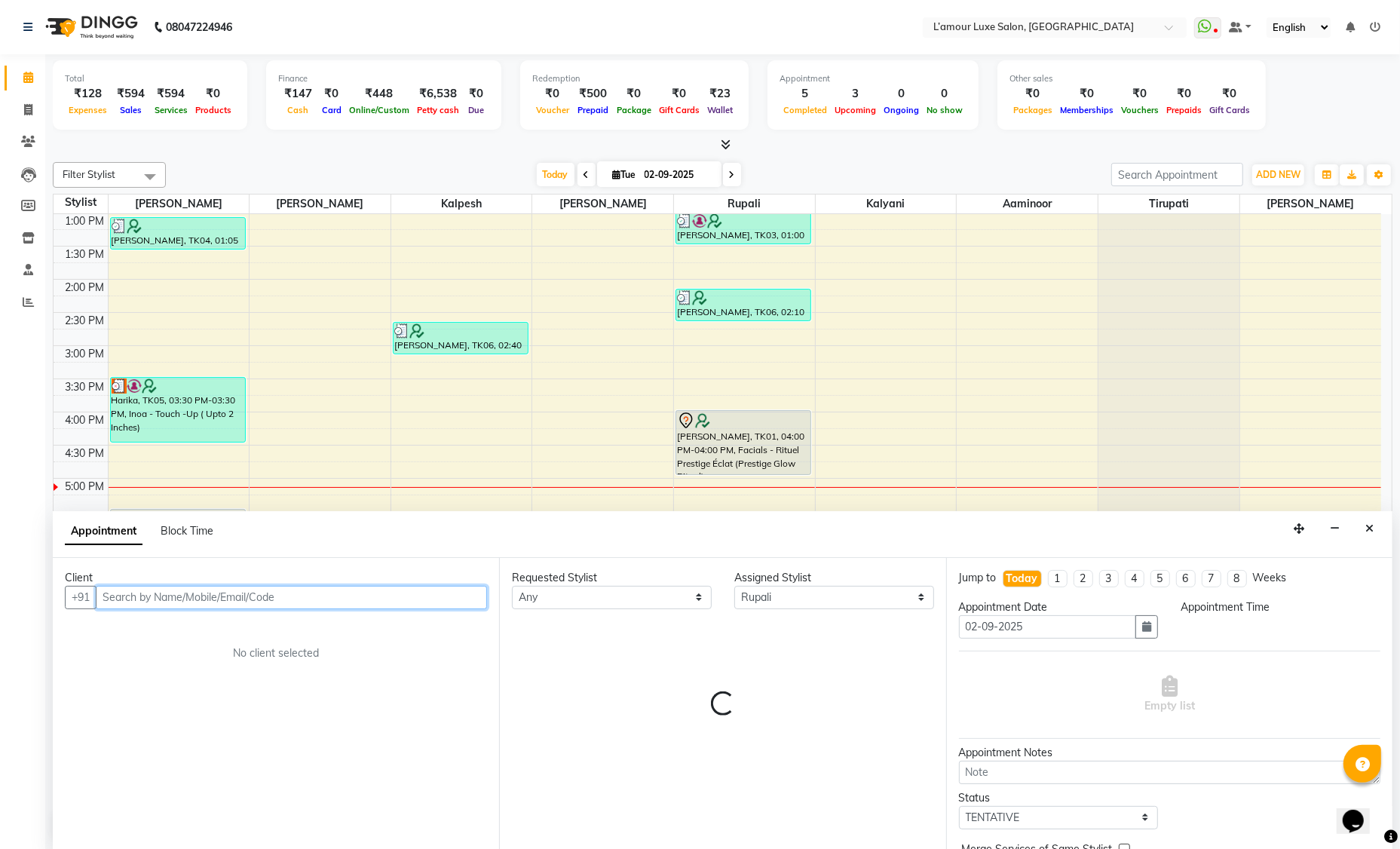
select select "1110"
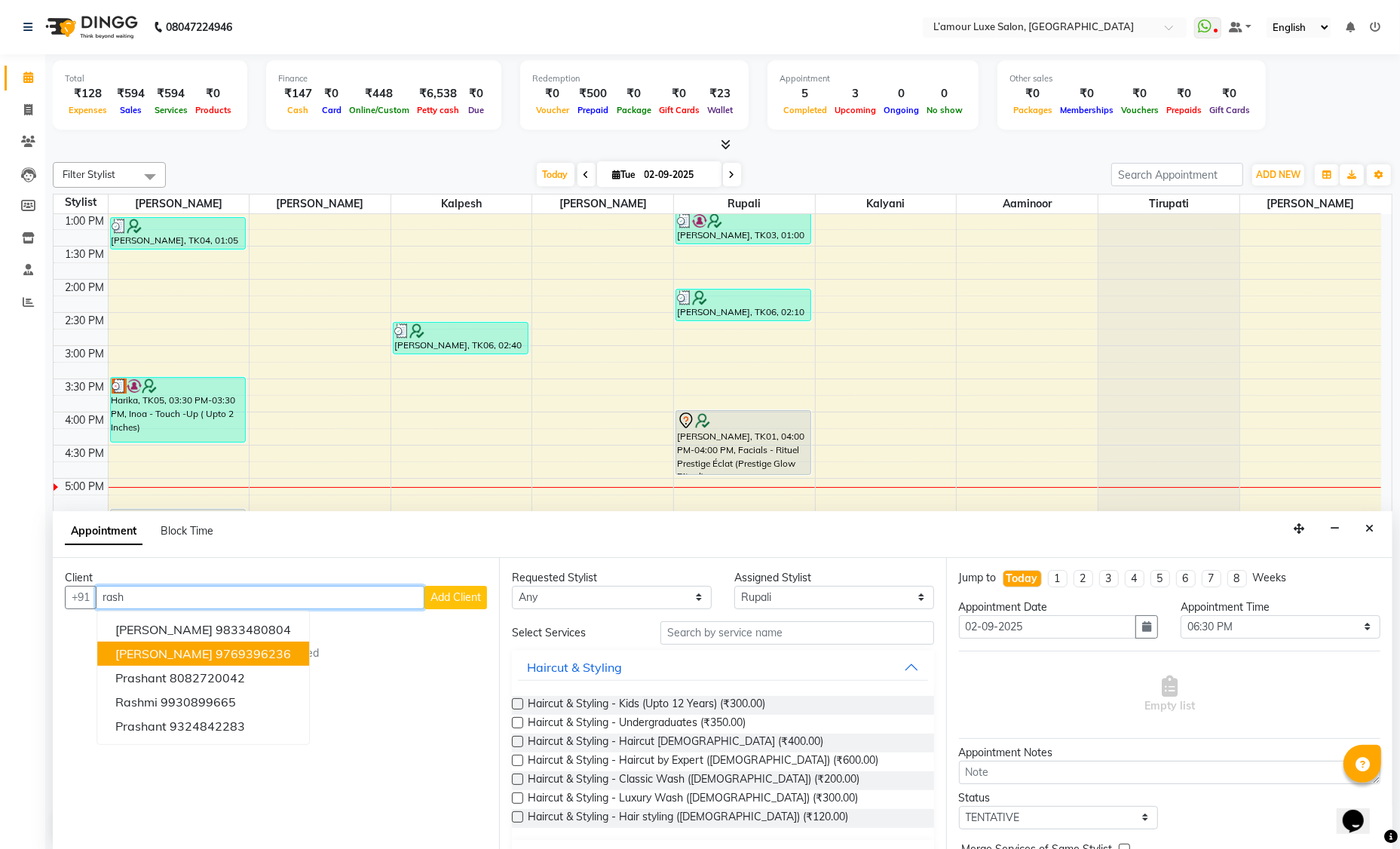
click at [227, 646] on ngb-highlight "9769396236" at bounding box center [254, 654] width 75 height 15
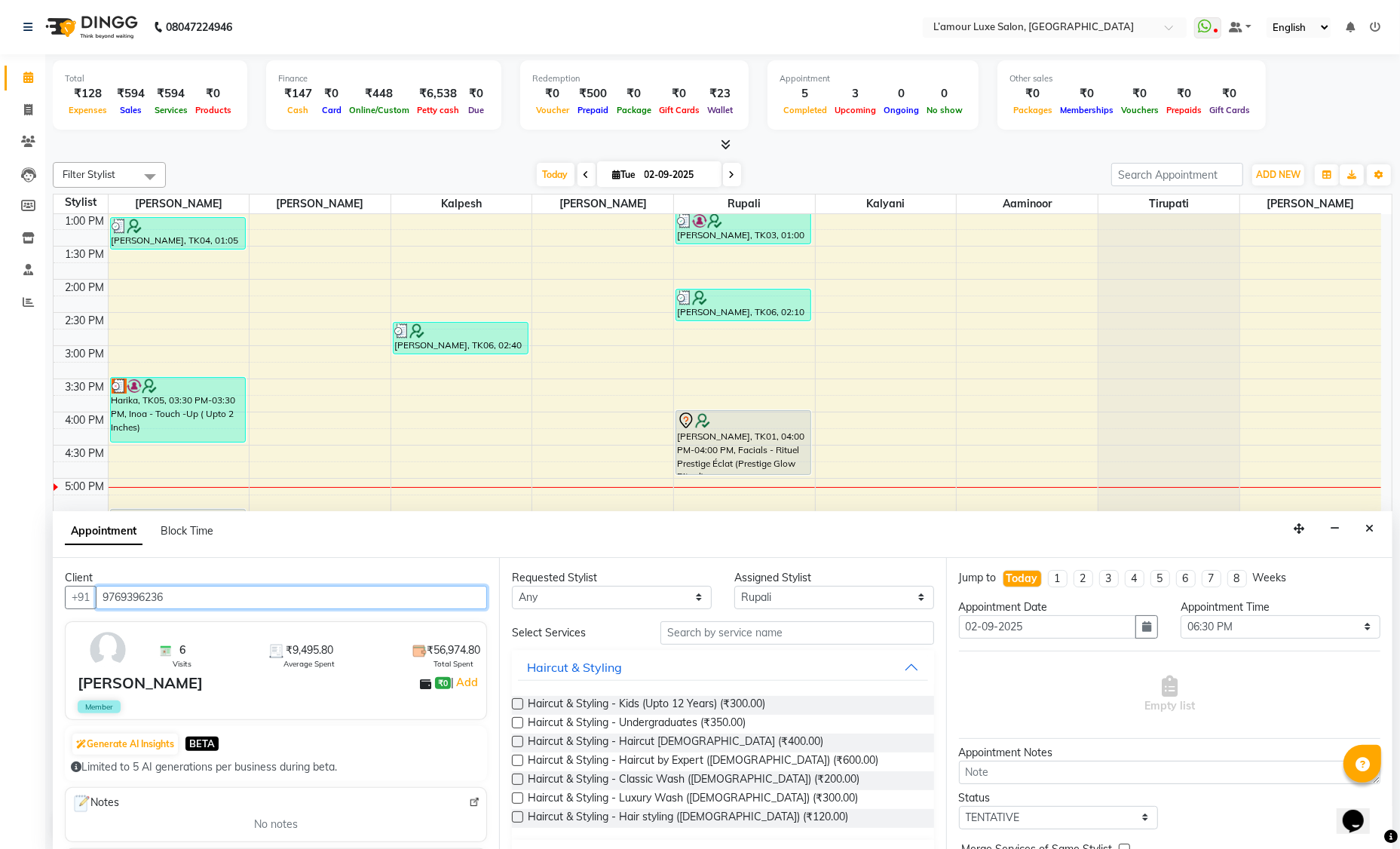
type input "9769396236"
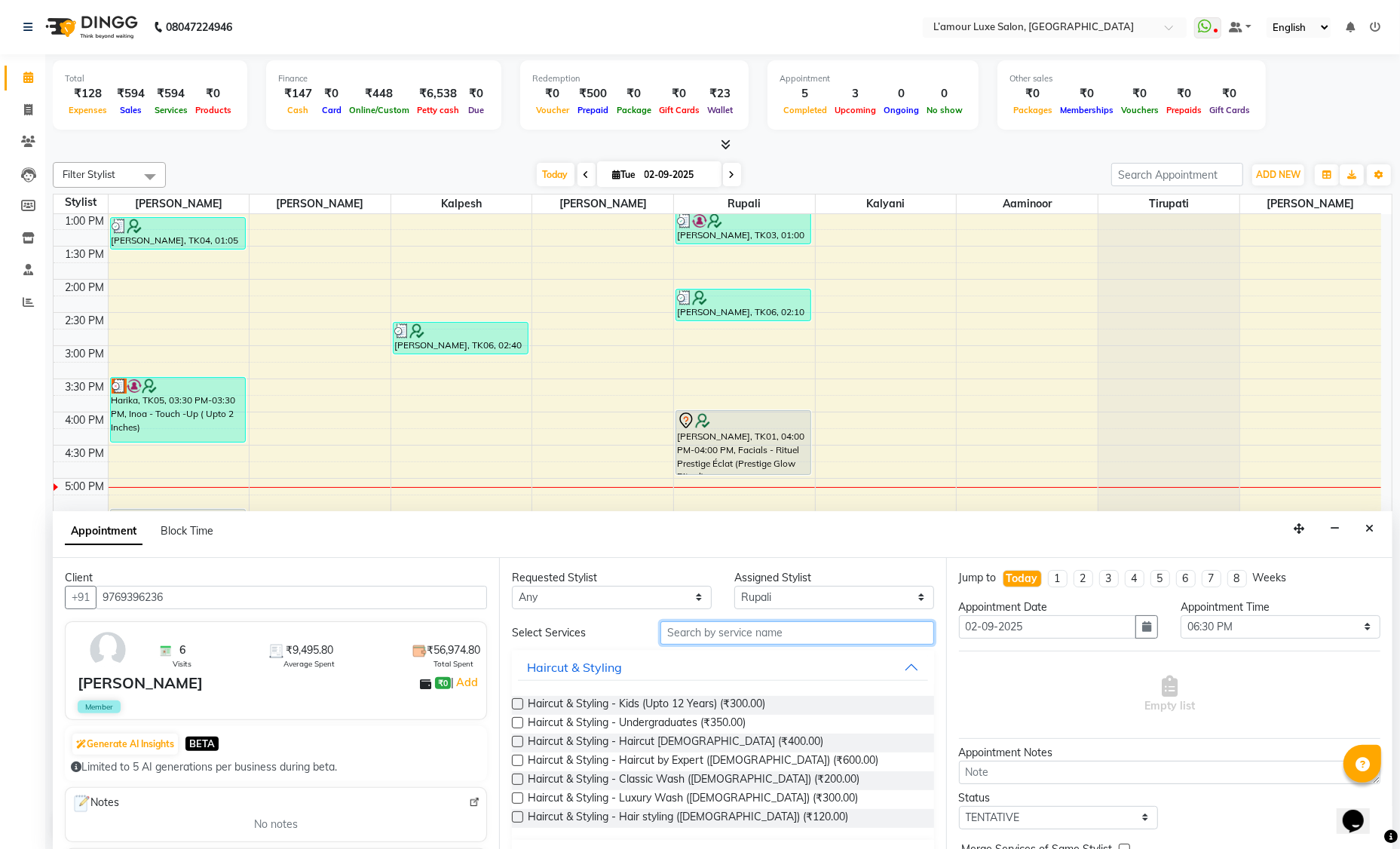
click at [725, 637] on input "text" at bounding box center [798, 633] width 274 height 23
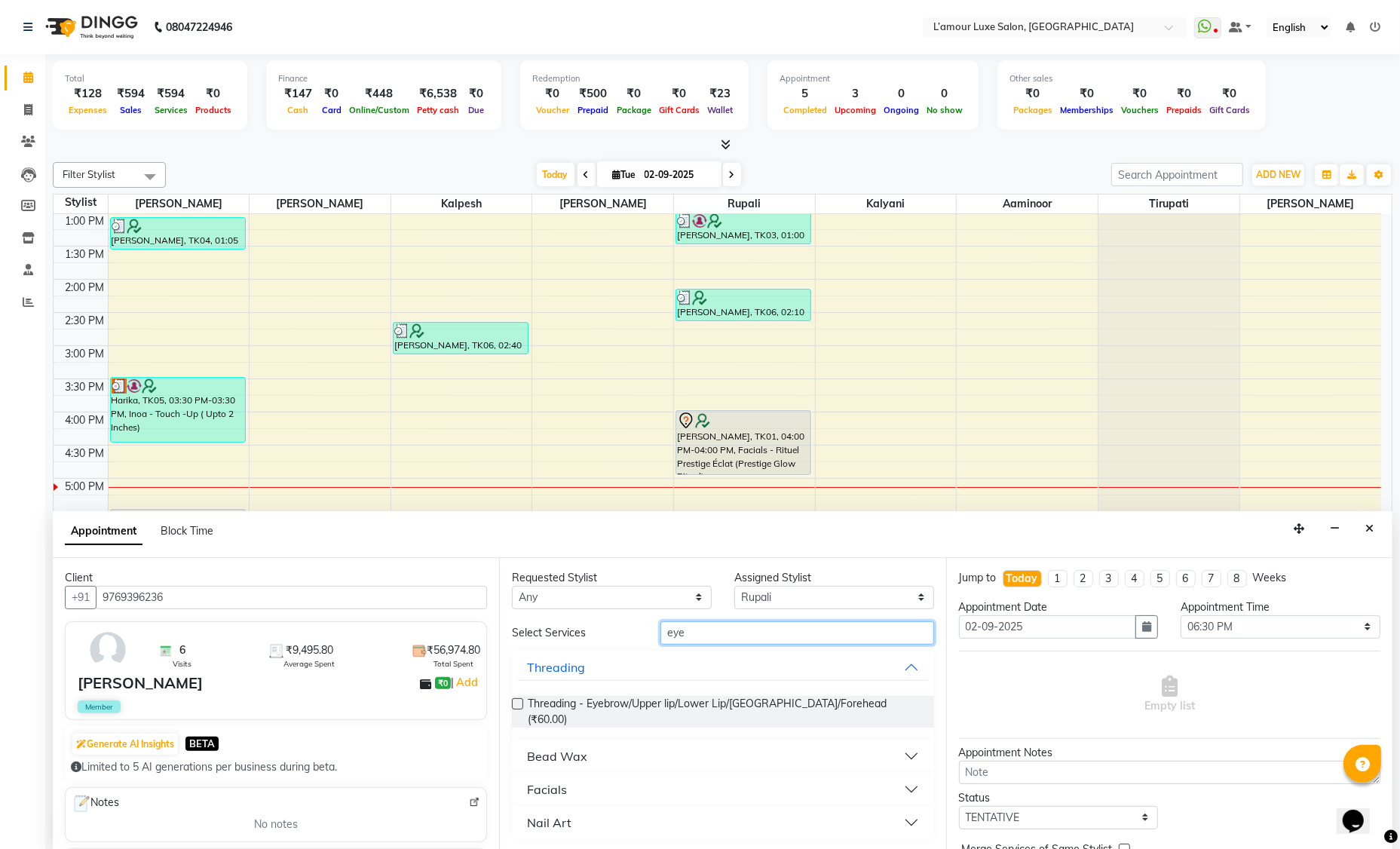
type input "eye"
click at [519, 702] on label at bounding box center [518, 704] width 12 height 12
click at [519, 702] on input "checkbox" at bounding box center [517, 705] width 10 height 10
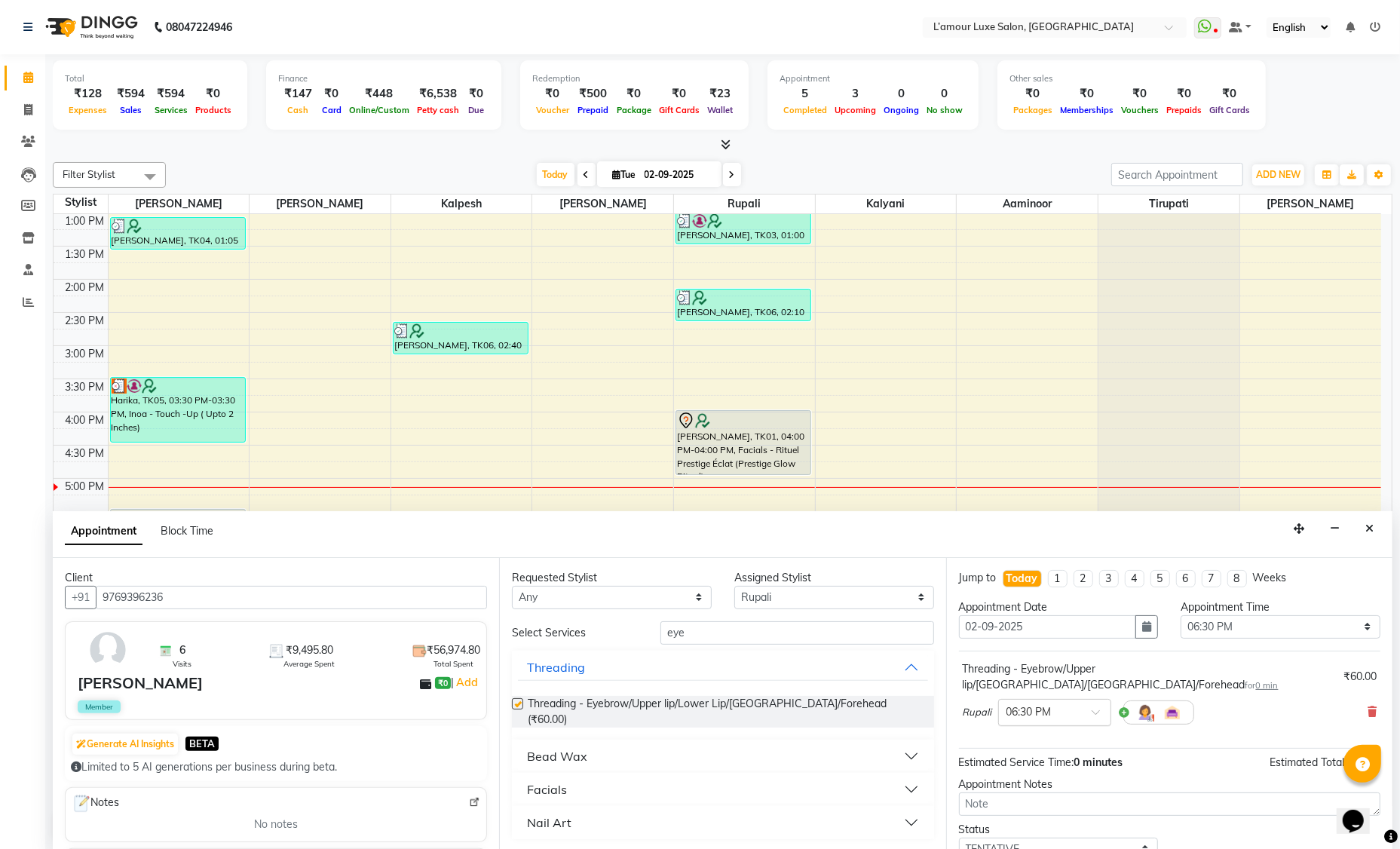
checkbox input "false"
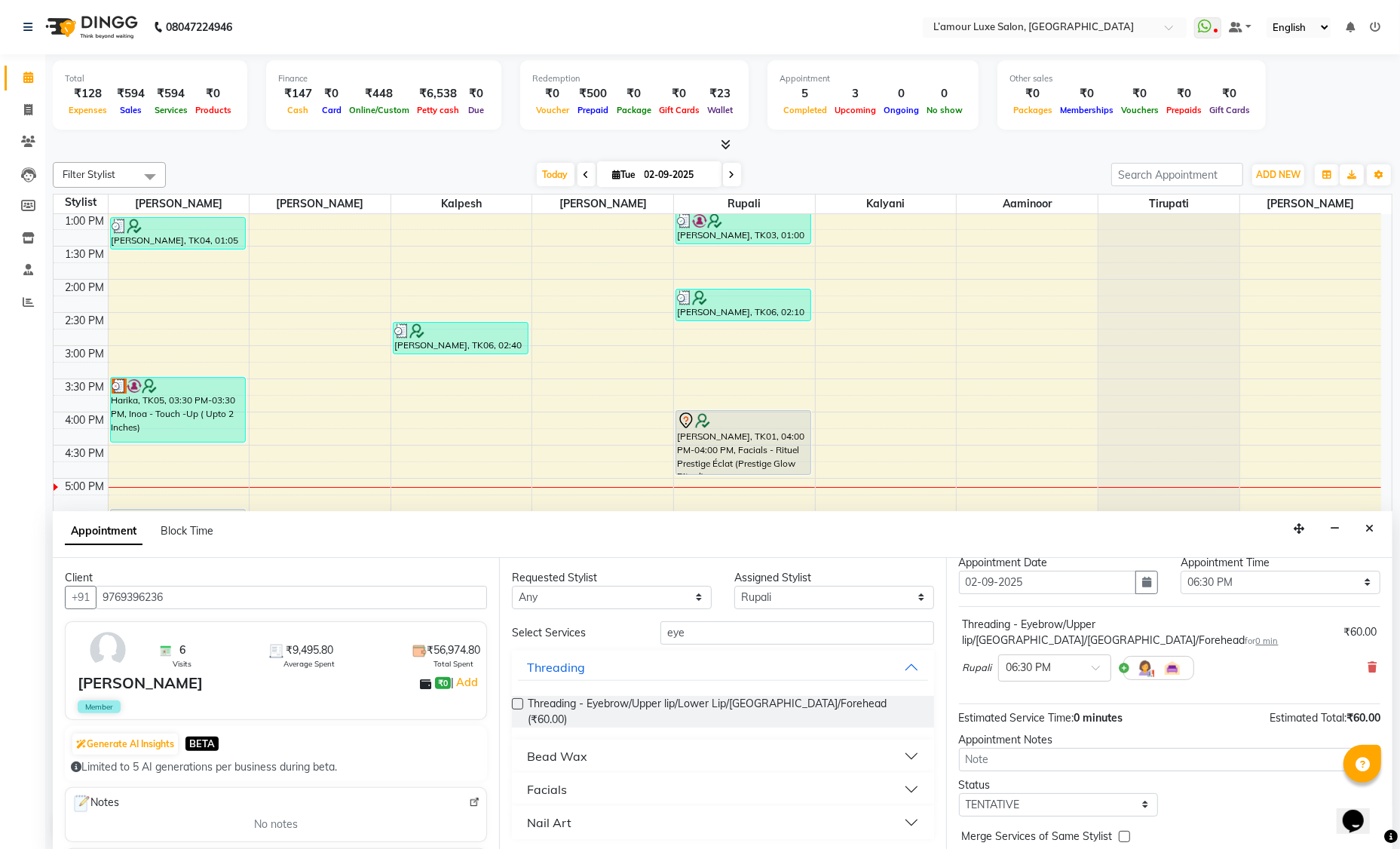
scroll to position [89, 0]
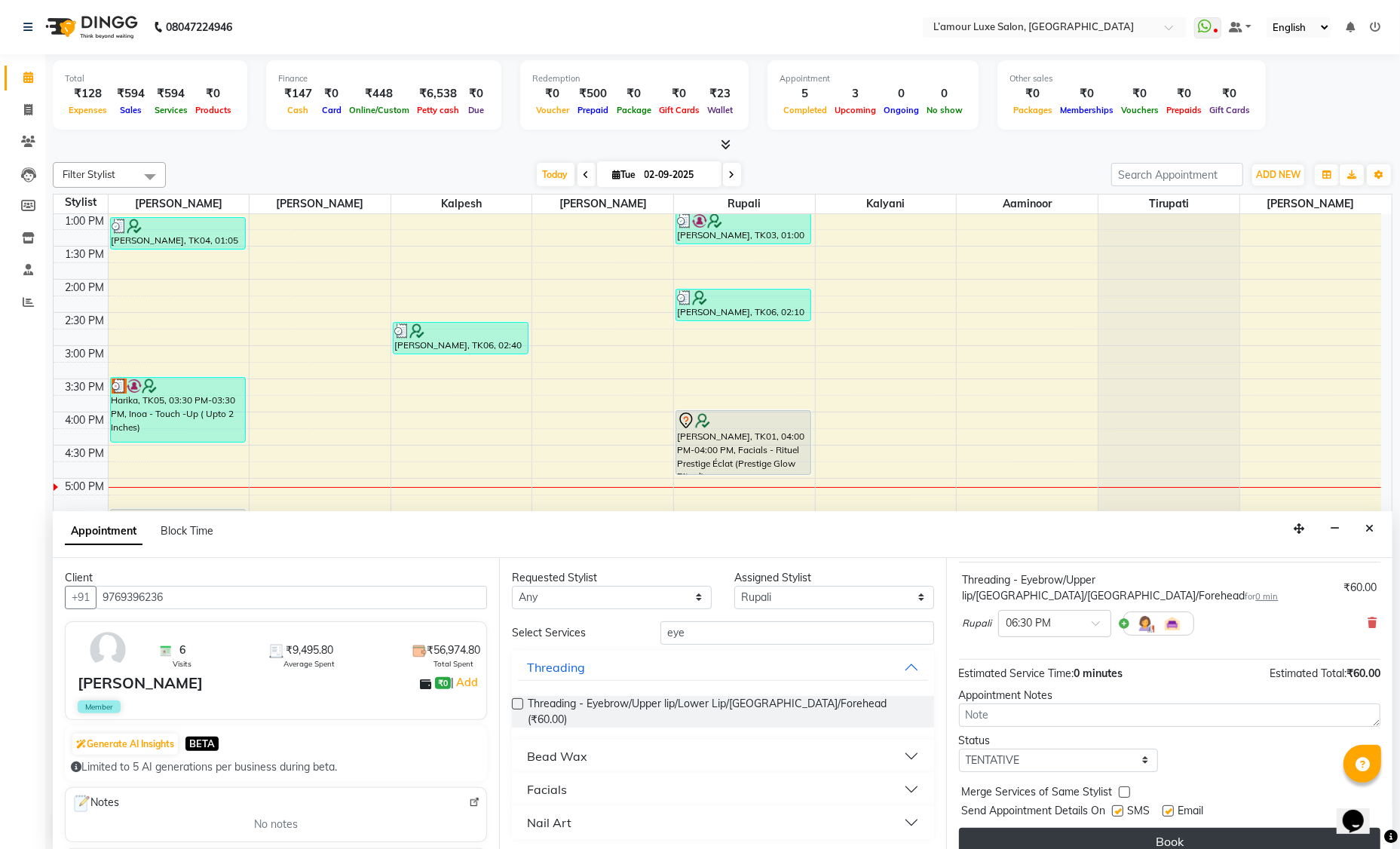
click at [1044, 828] on button "Book" at bounding box center [1169, 841] width 422 height 27
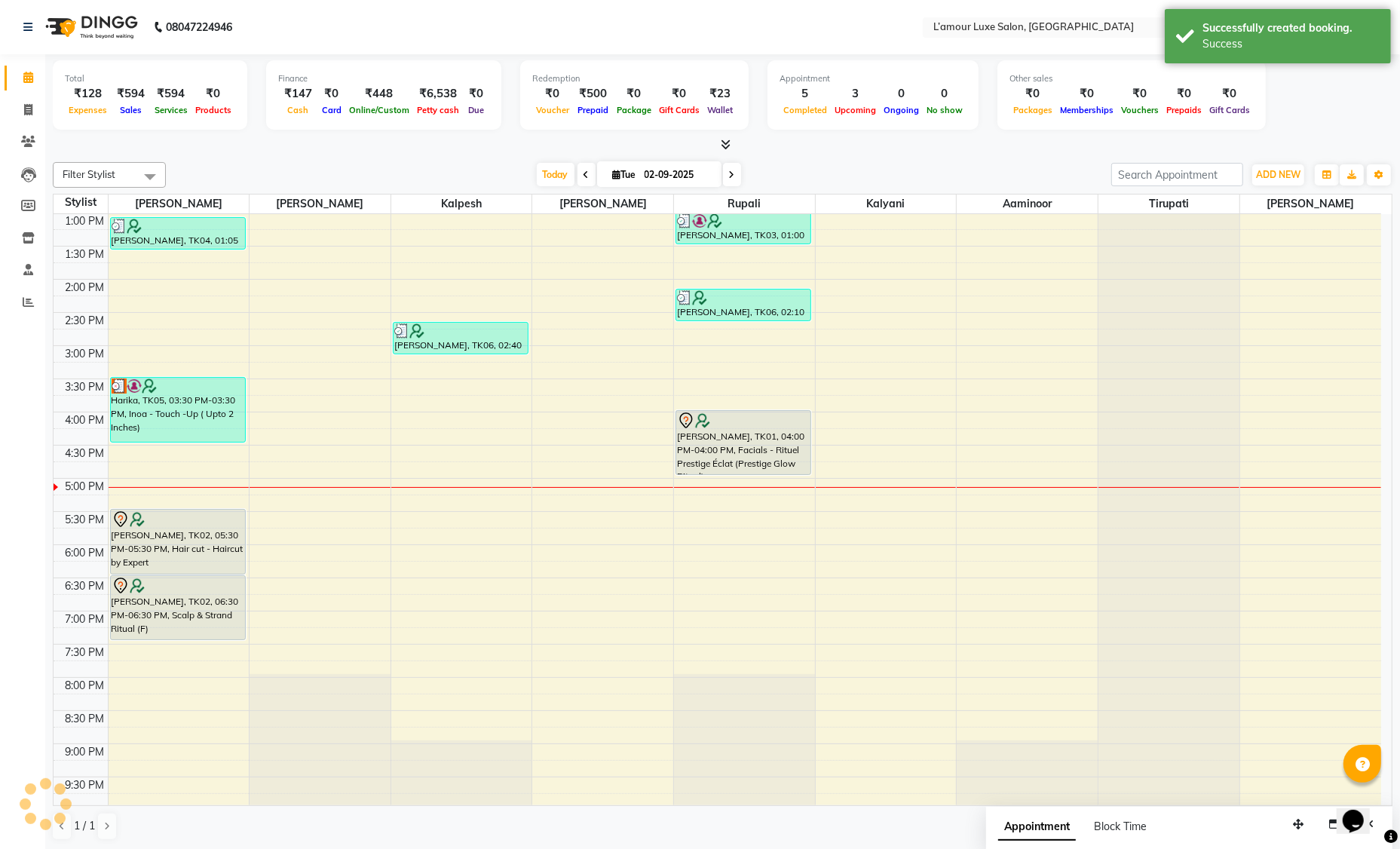
scroll to position [0, 0]
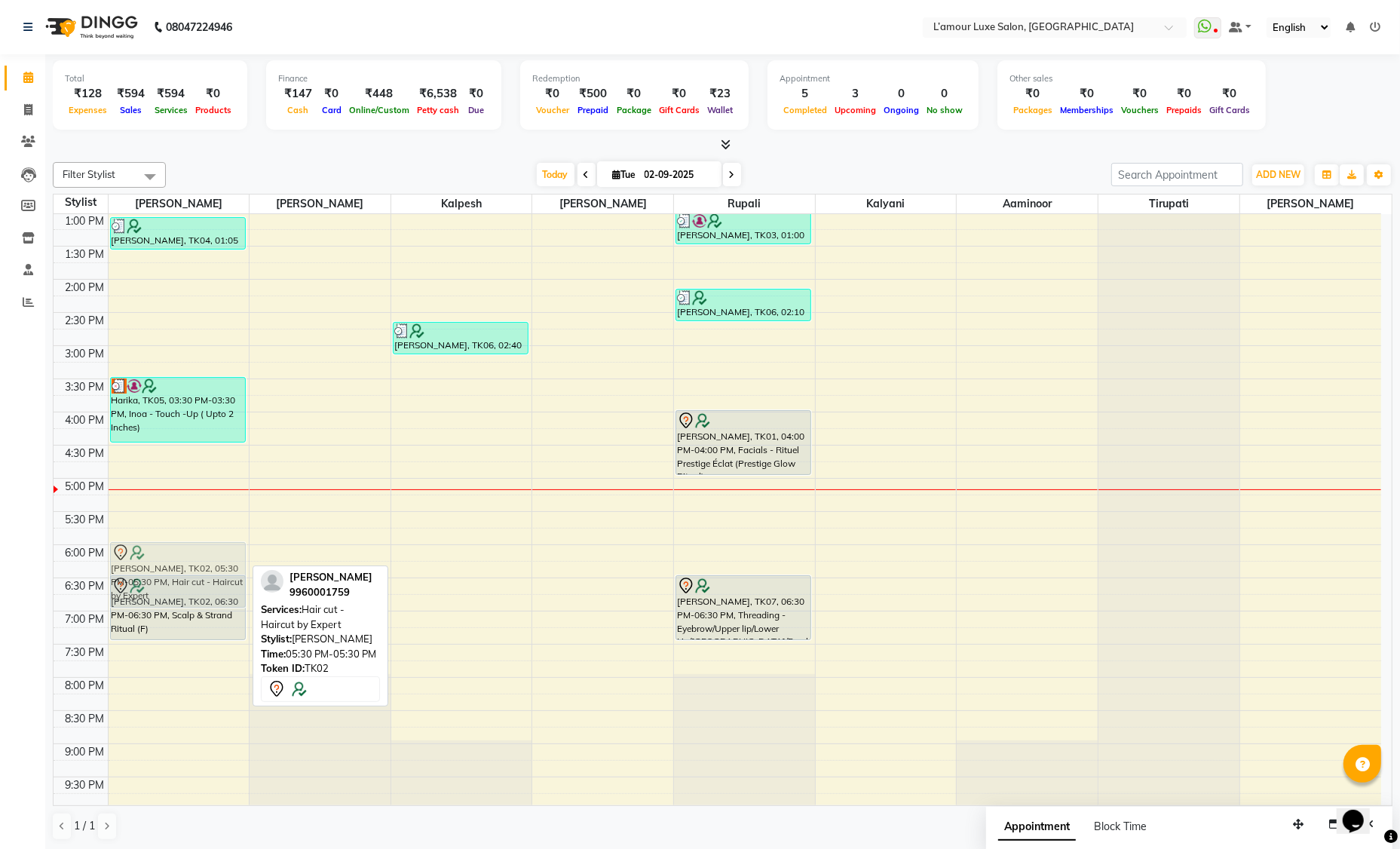
click at [145, 561] on div "Neerja, TK04, 01:05 PM-01:35 PM, Hairwash - Luxury - Medium Harika, TK05, 03:30…" at bounding box center [179, 378] width 141 height 862
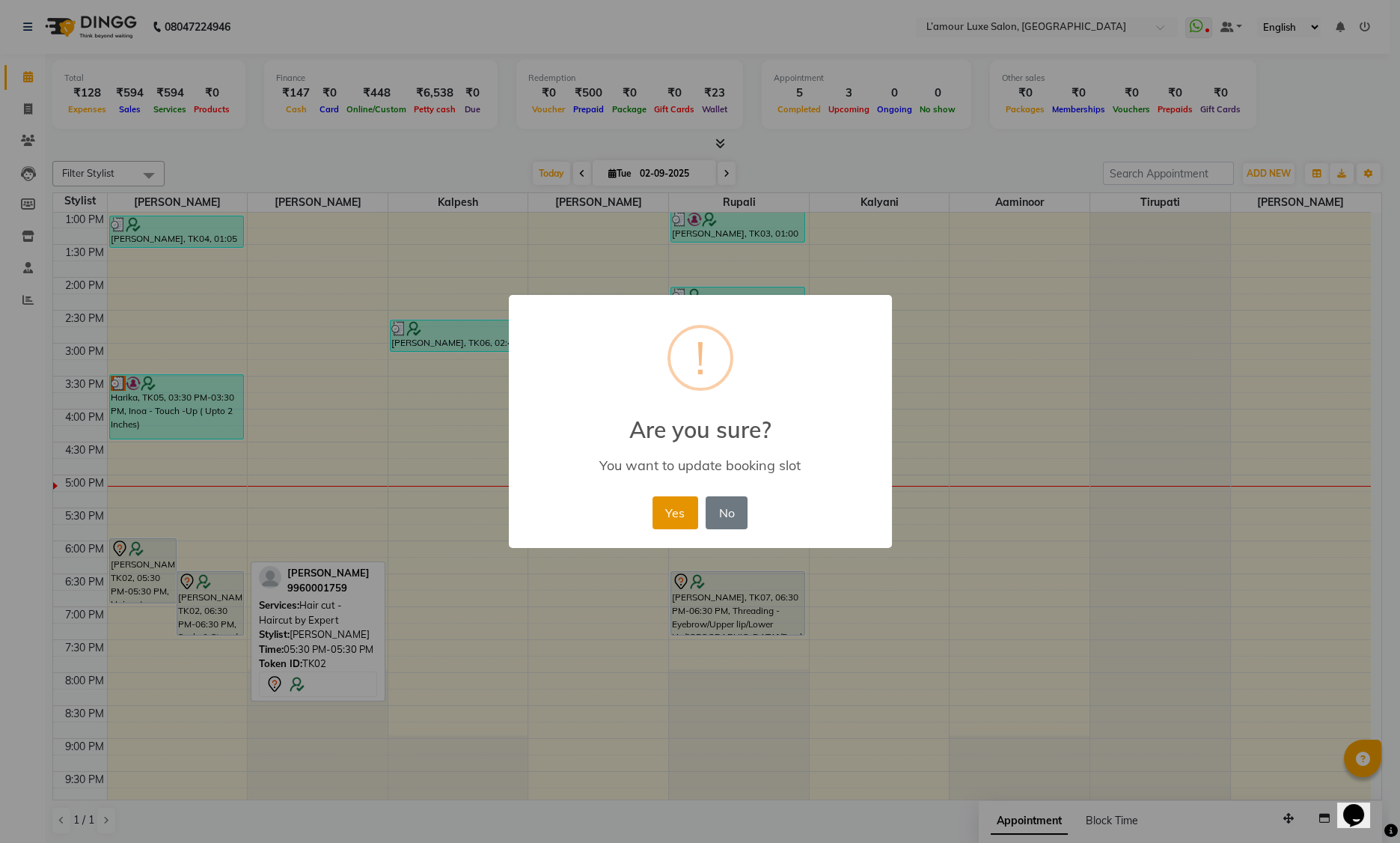
click at [674, 513] on button "Yes" at bounding box center [675, 513] width 46 height 33
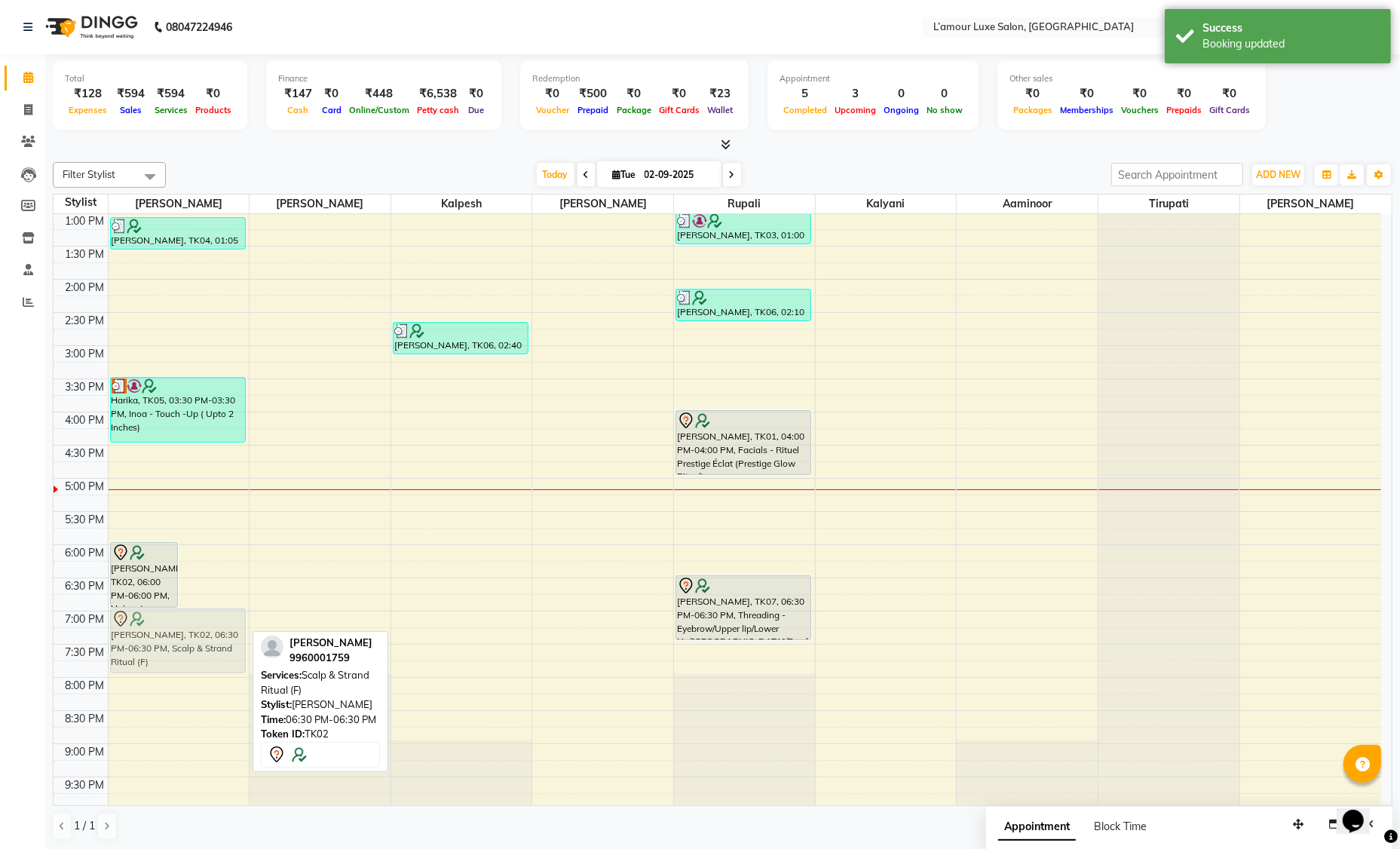
drag, startPoint x: 220, startPoint y: 609, endPoint x: 209, endPoint y: 644, distance: 36.7
click at [209, 644] on div "Sabina, TK02, 06:00 PM-06:00 PM, Hair cut - Haircut by Expert Sabina, TK02, 06:…" at bounding box center [179, 378] width 141 height 862
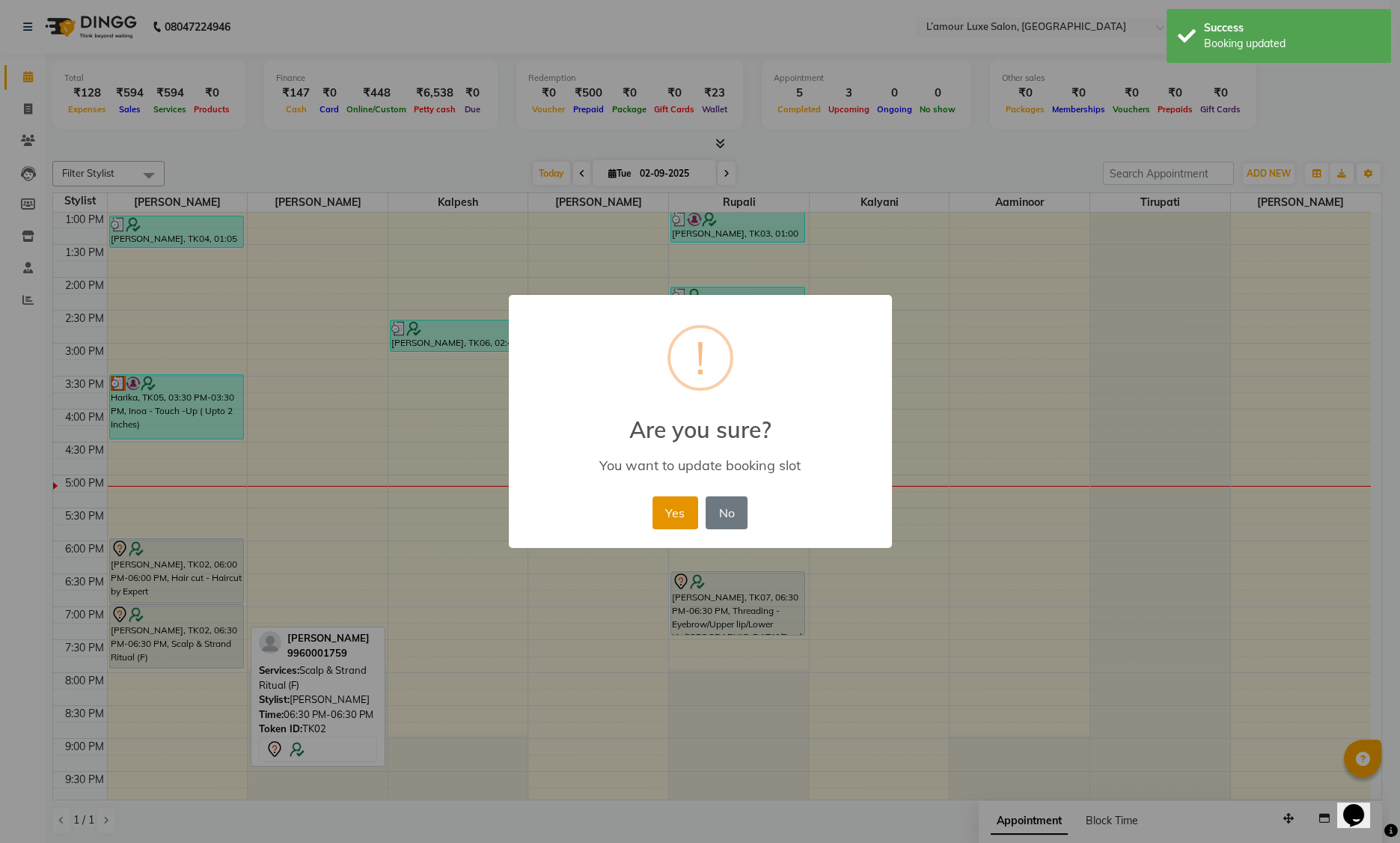
click at [661, 517] on button "Yes" at bounding box center [675, 513] width 46 height 33
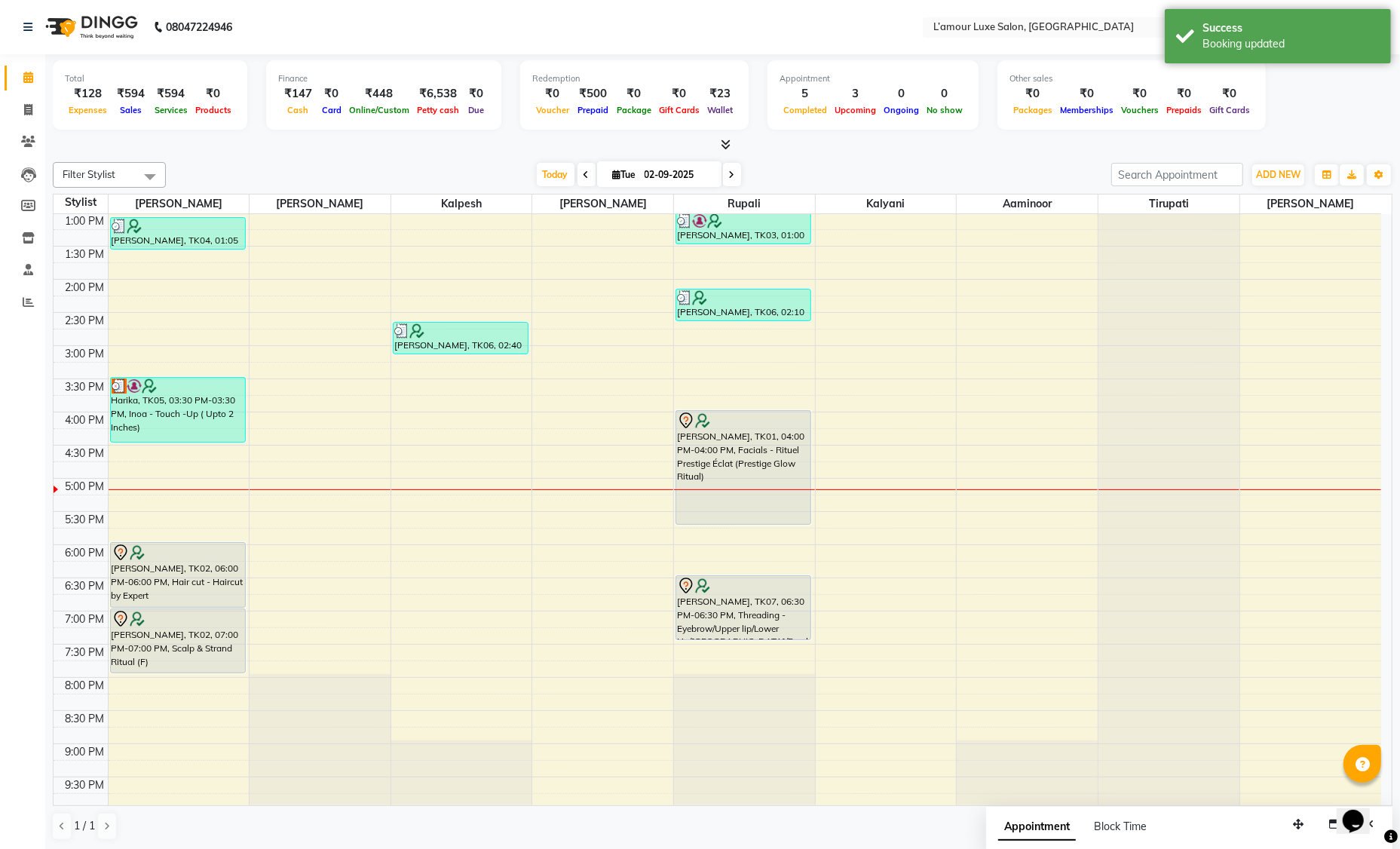
drag, startPoint x: 747, startPoint y: 472, endPoint x: 744, endPoint y: 508, distance: 36.1
click at [744, 508] on div "Nandini Pandit, TK03, 01:00 PM-01:30 PM, Threading - Eyebrow/Upper lip/Lower Li…" at bounding box center [745, 378] width 141 height 862
drag, startPoint x: 727, startPoint y: 454, endPoint x: 716, endPoint y: 508, distance: 55.1
click at [716, 508] on div "Nandini Pandit, TK03, 01:00 PM-01:30 PM, Threading - Eyebrow/Upper lip/Lower Li…" at bounding box center [745, 378] width 141 height 862
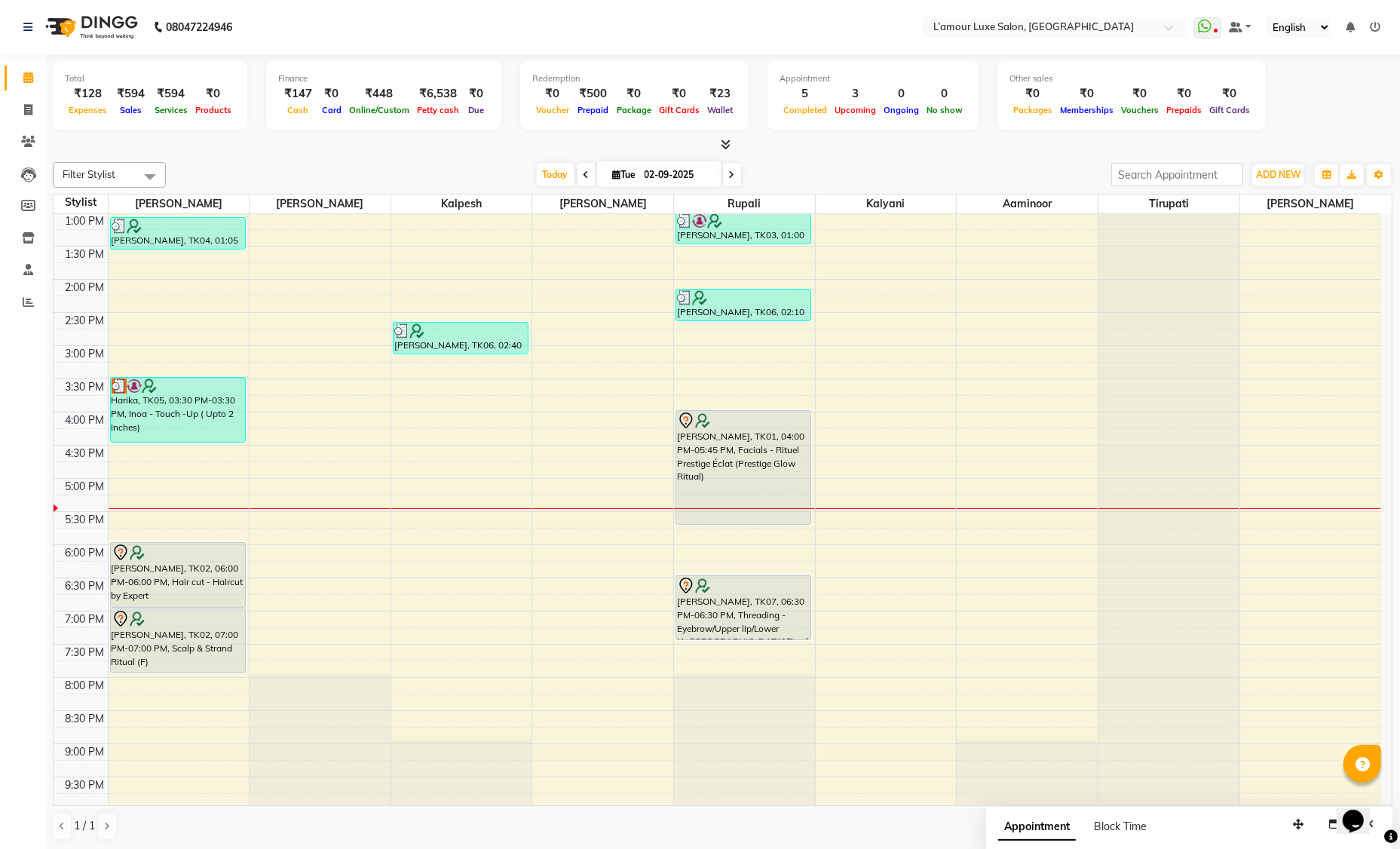
click at [664, 171] on input "02-09-2025" at bounding box center [677, 175] width 75 height 22
select select "9"
select select "2025"
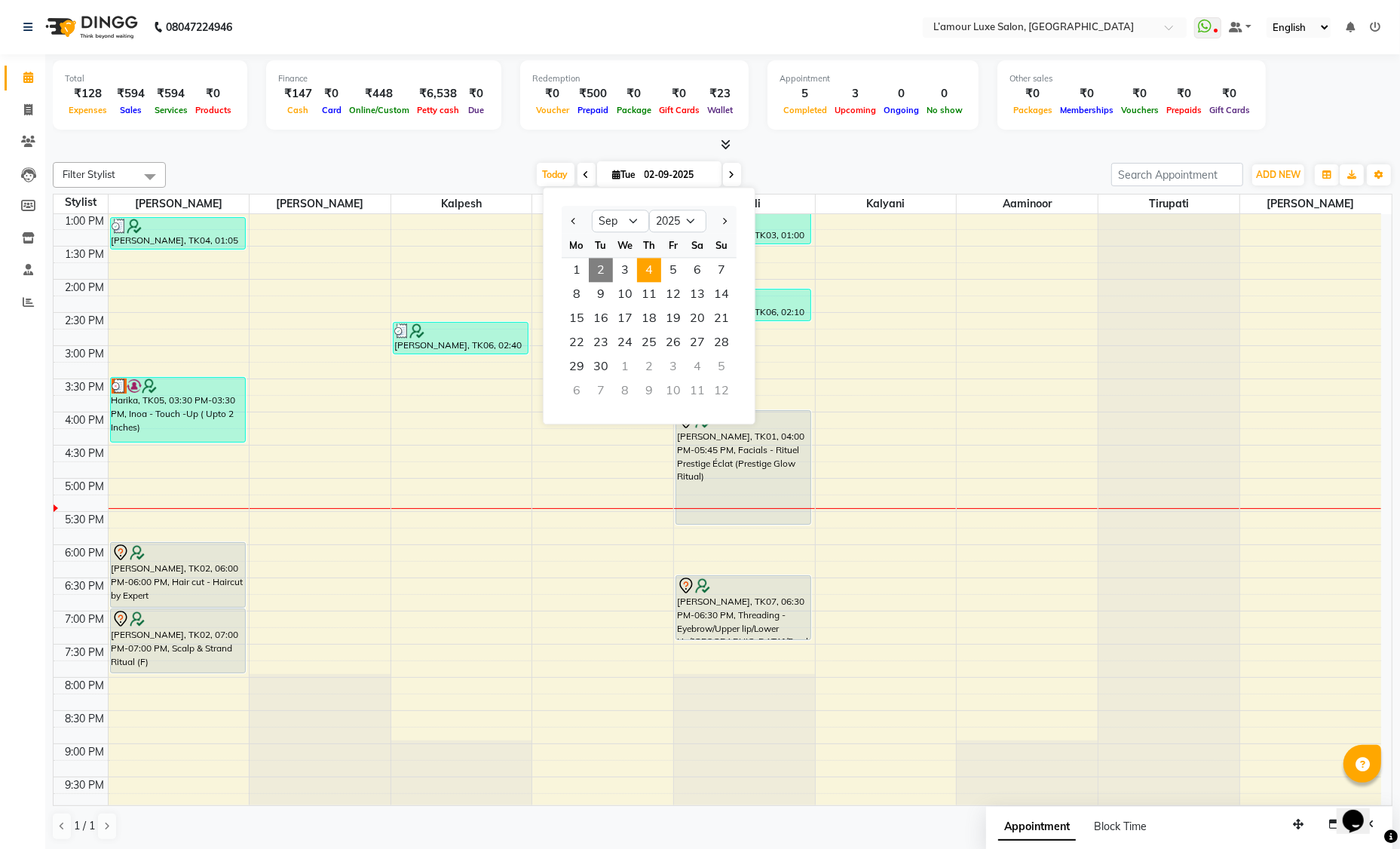
click at [657, 267] on span "4" at bounding box center [648, 269] width 24 height 24
type input "04-09-2025"
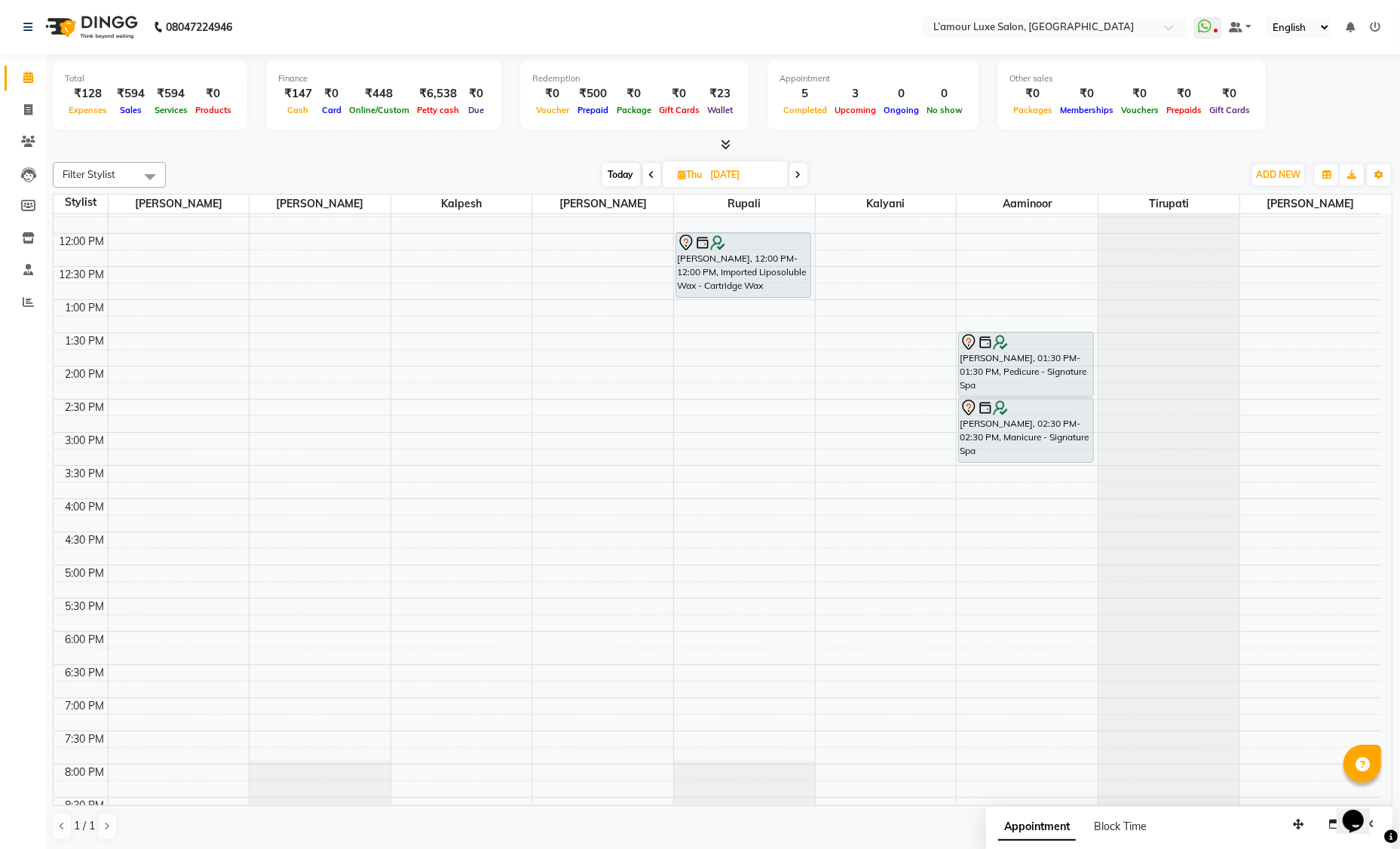
scroll to position [128, 0]
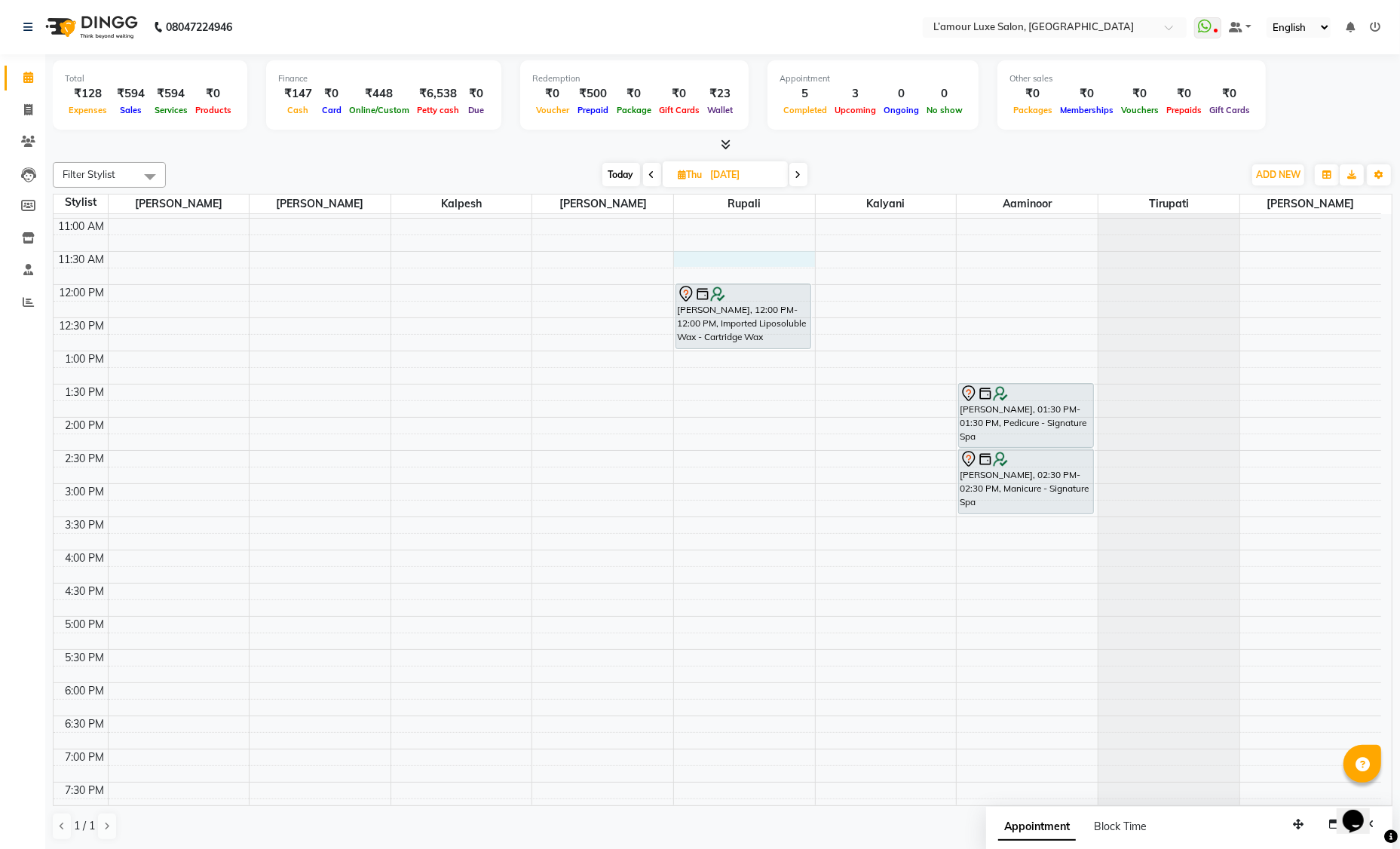
click at [706, 257] on div "9:00 AM 9:30 AM 10:00 AM 10:30 AM 11:00 AM 11:30 AM 12:00 PM 12:30 PM 1:00 PM 1…" at bounding box center [717, 516] width 1328 height 862
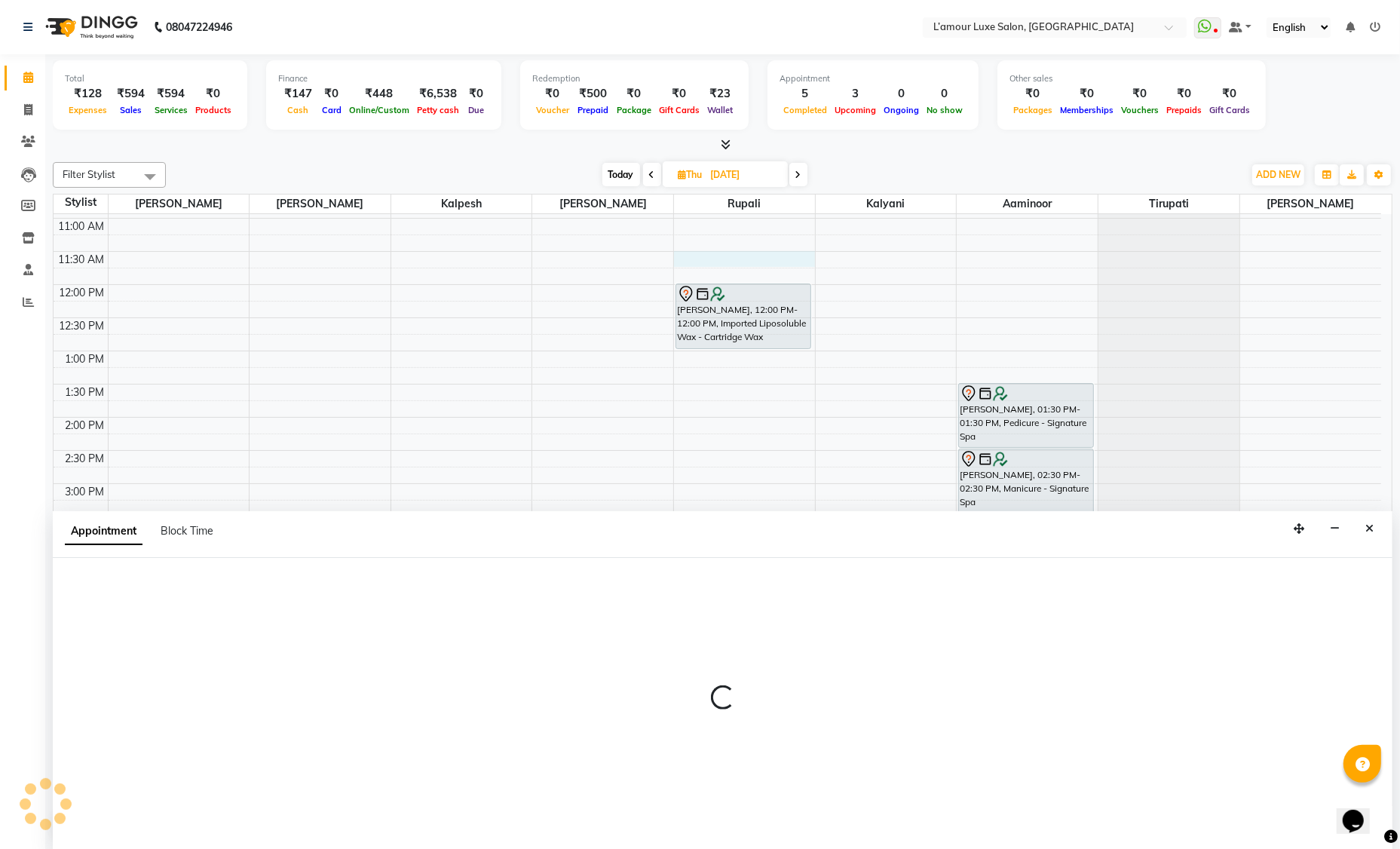
scroll to position [0, 0]
select select "63032"
select select "690"
select select "tentative"
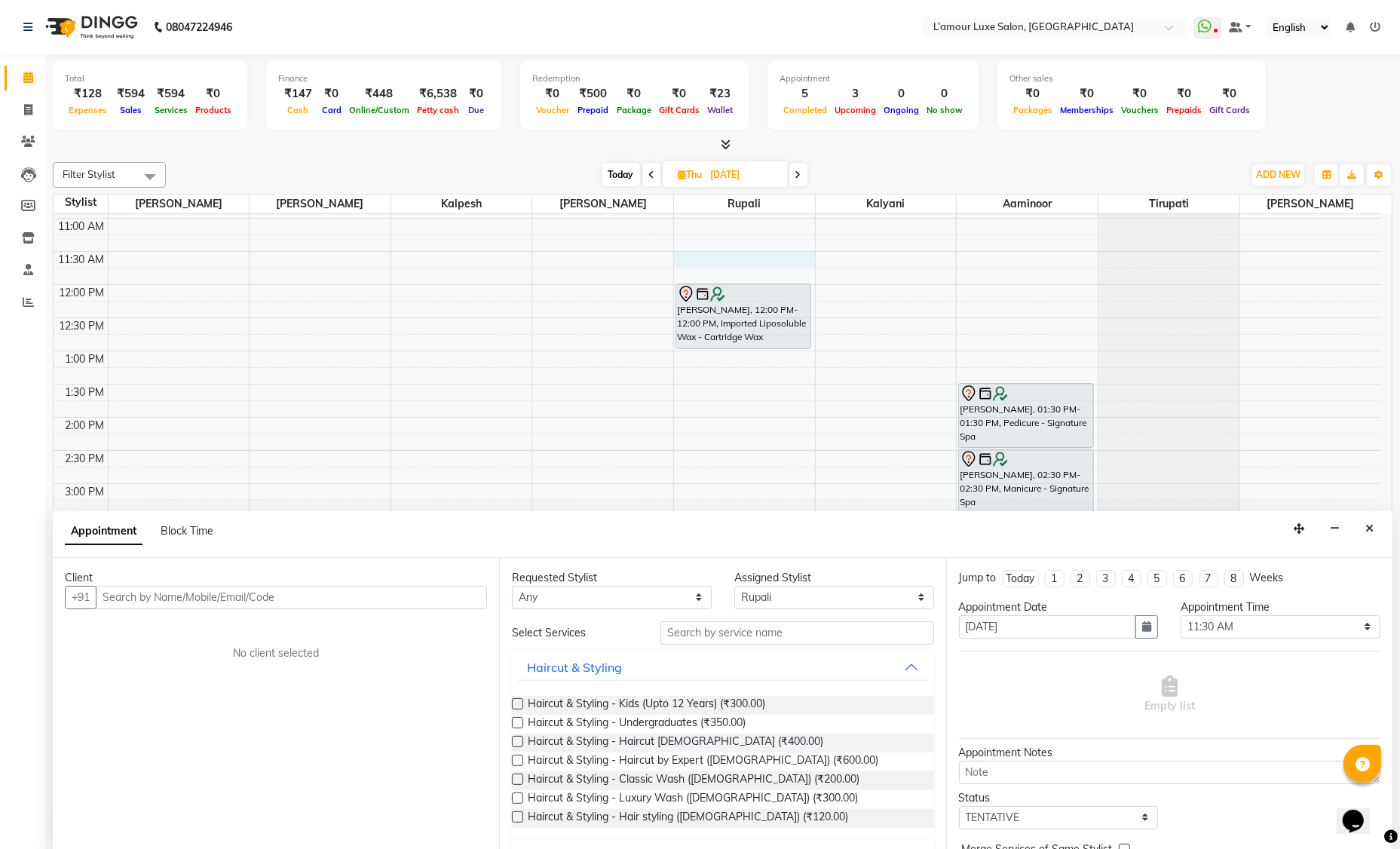
click at [109, 598] on input "text" at bounding box center [291, 597] width 392 height 23
type input "9769573166"
click at [444, 595] on span "Add Client" at bounding box center [455, 597] width 50 height 14
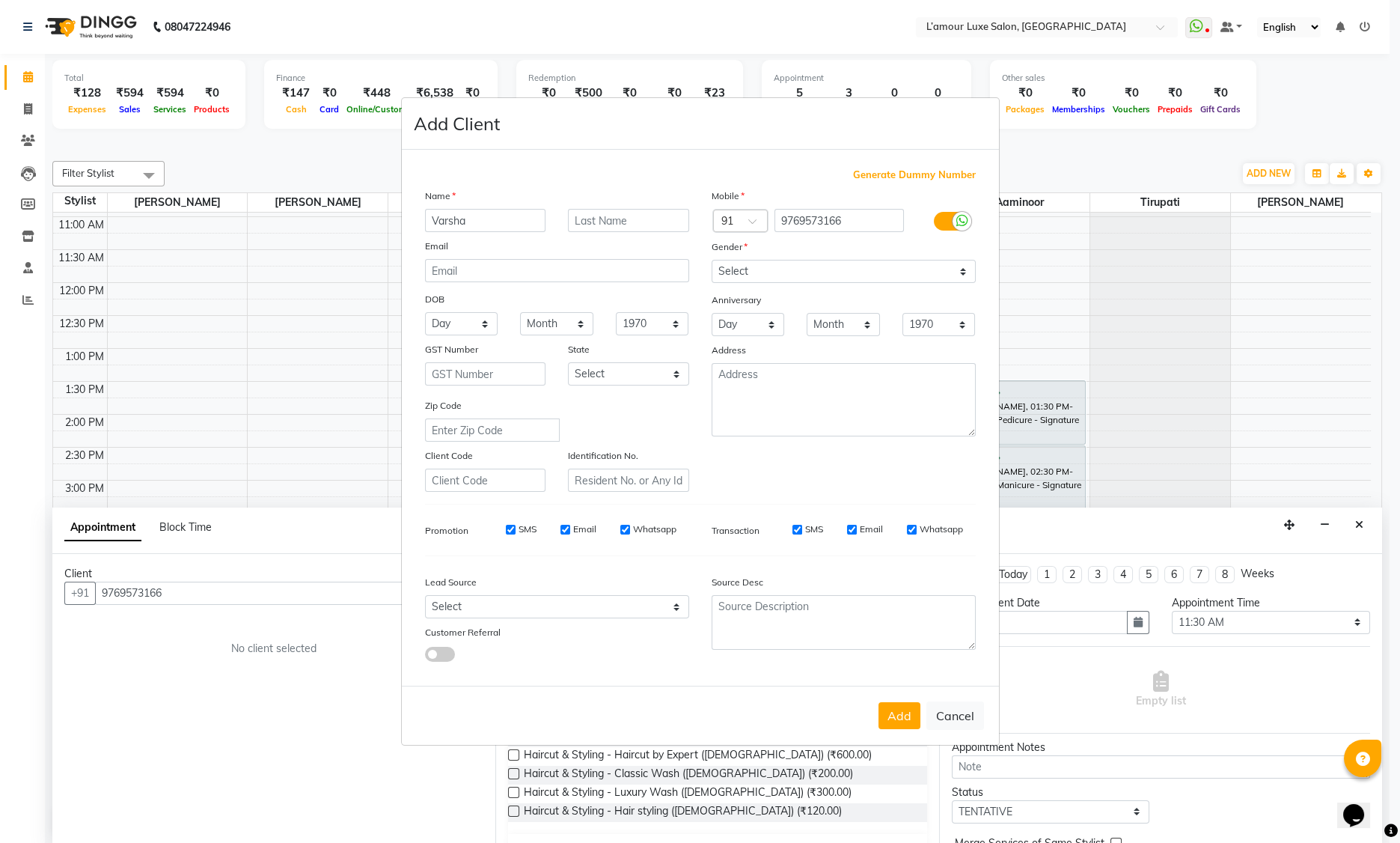
type input "Varsha"
type input "Patil Privyr"
click at [792, 277] on select "Select Male Female Other Prefer Not To Say" at bounding box center [844, 271] width 264 height 23
select select "female"
click at [901, 717] on button "Add" at bounding box center [899, 716] width 42 height 27
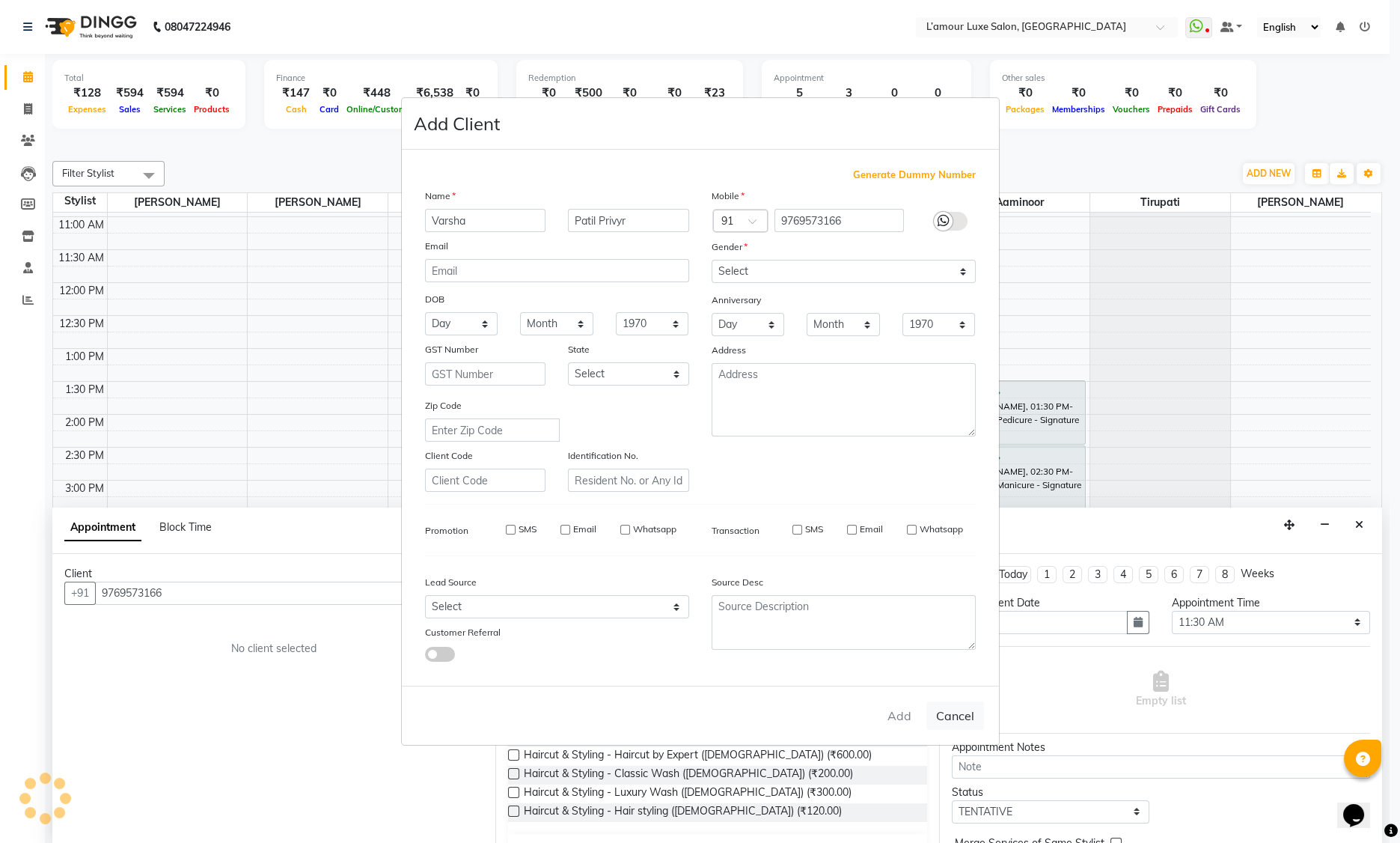
select select
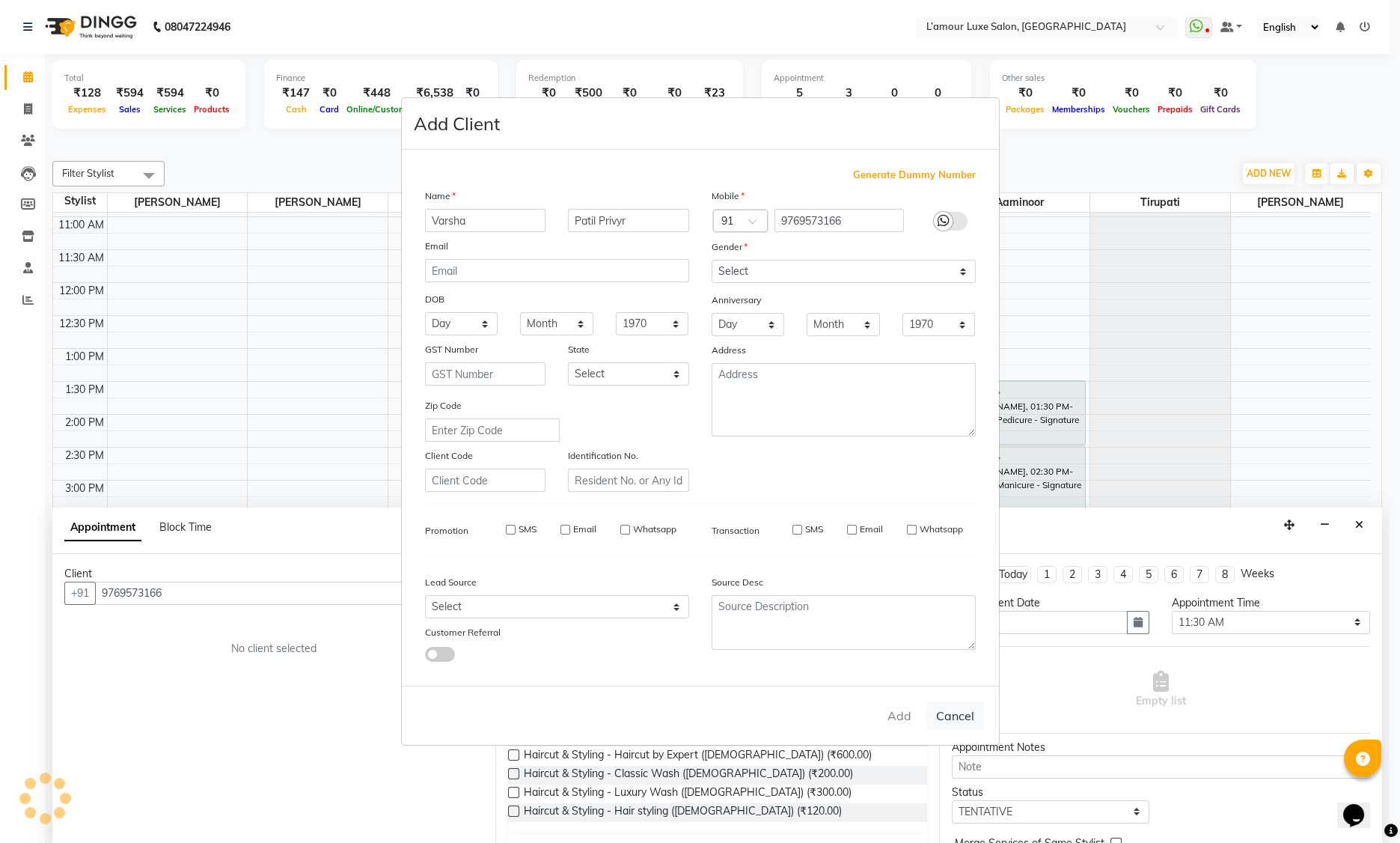
select select
checkbox input "false"
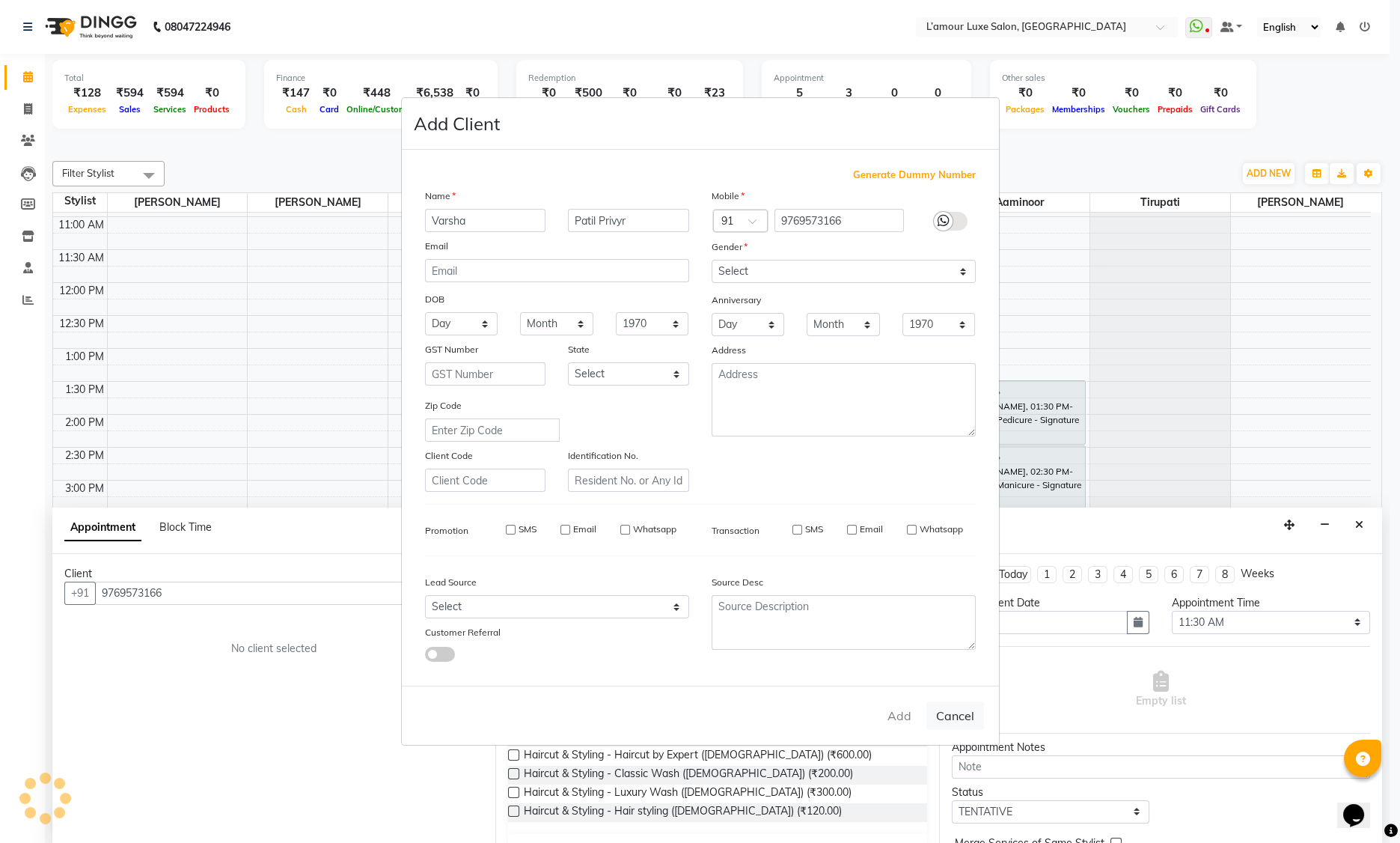
checkbox input "false"
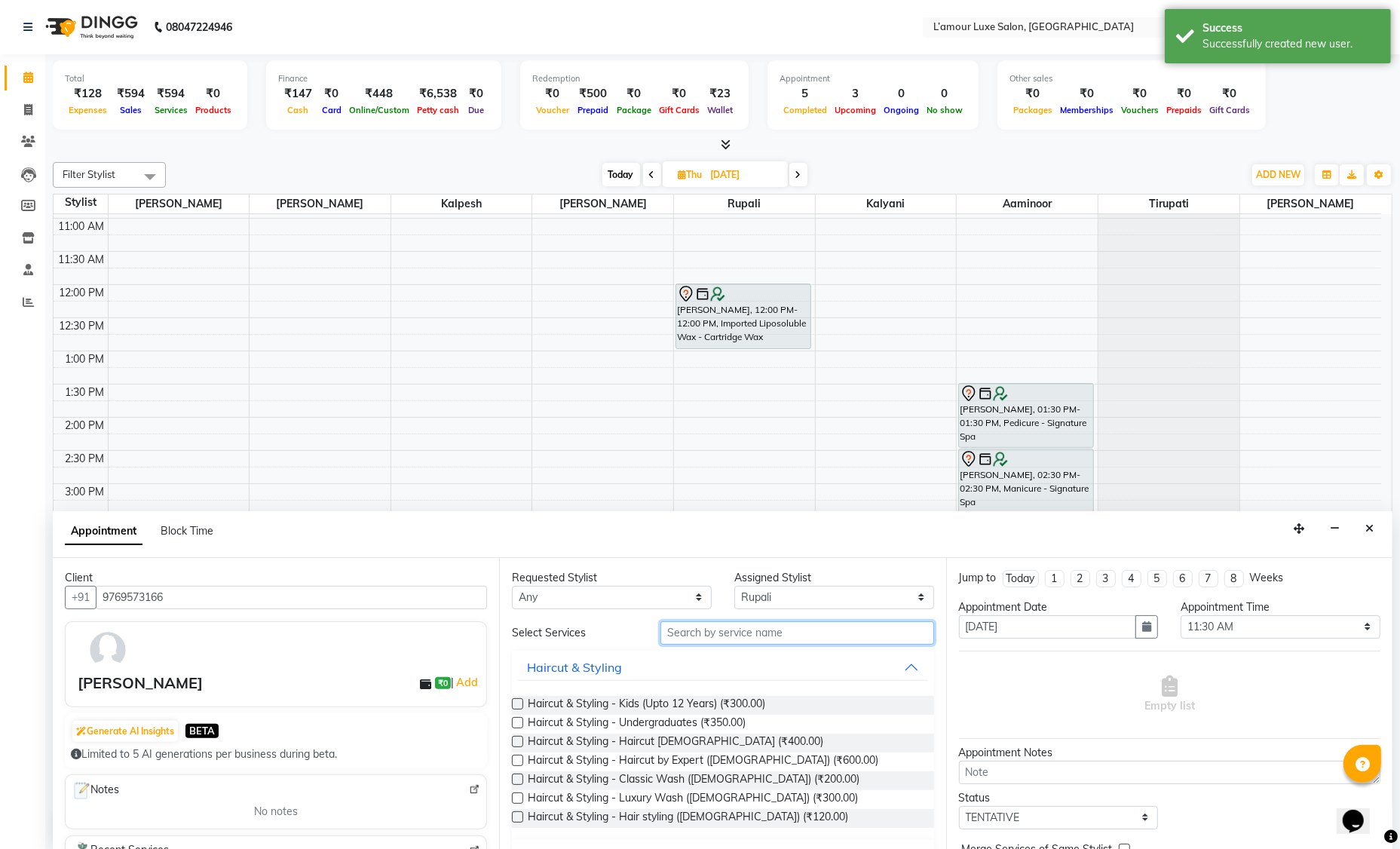
click at [689, 627] on input "text" at bounding box center [798, 633] width 274 height 23
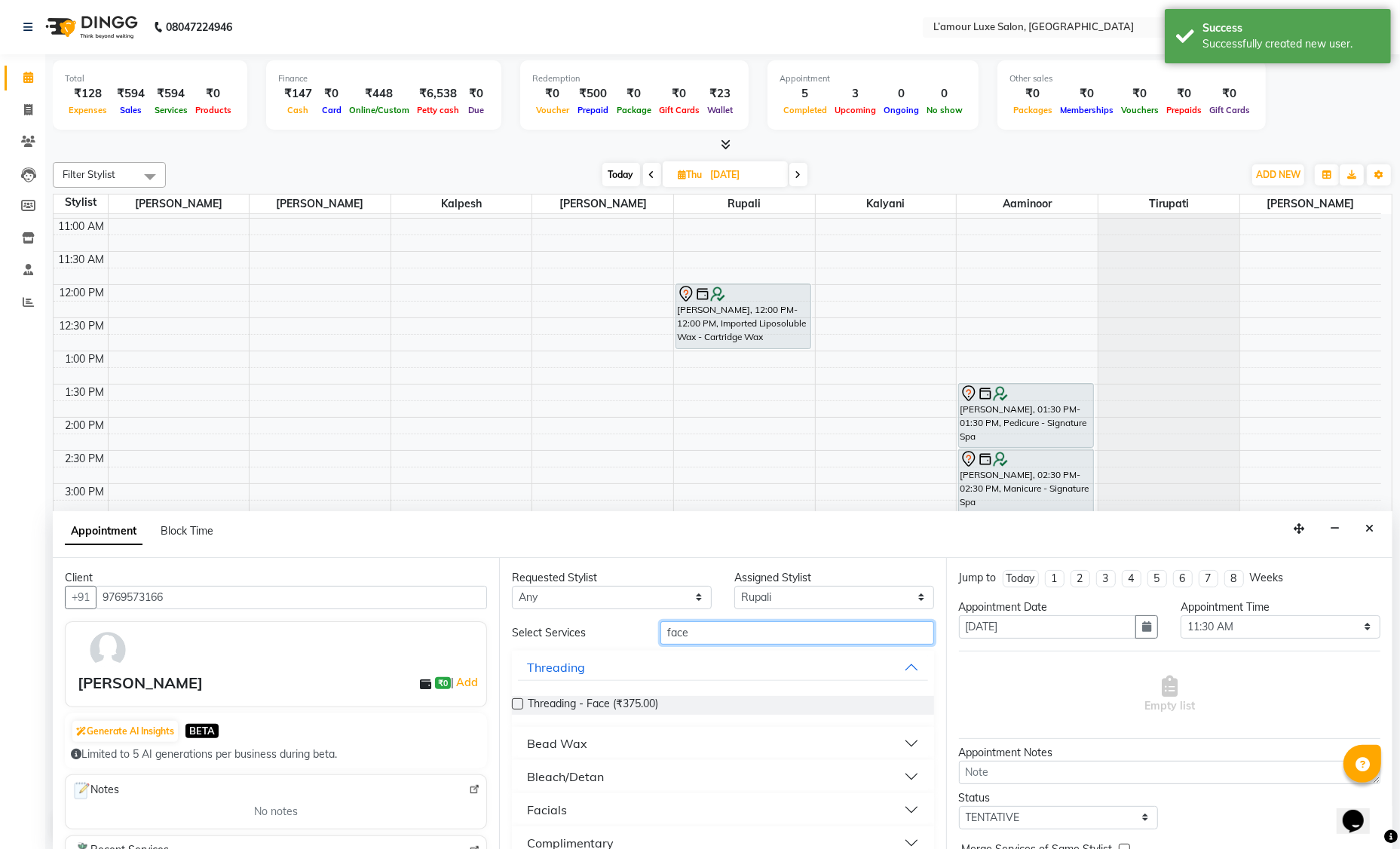
scroll to position [20, 0]
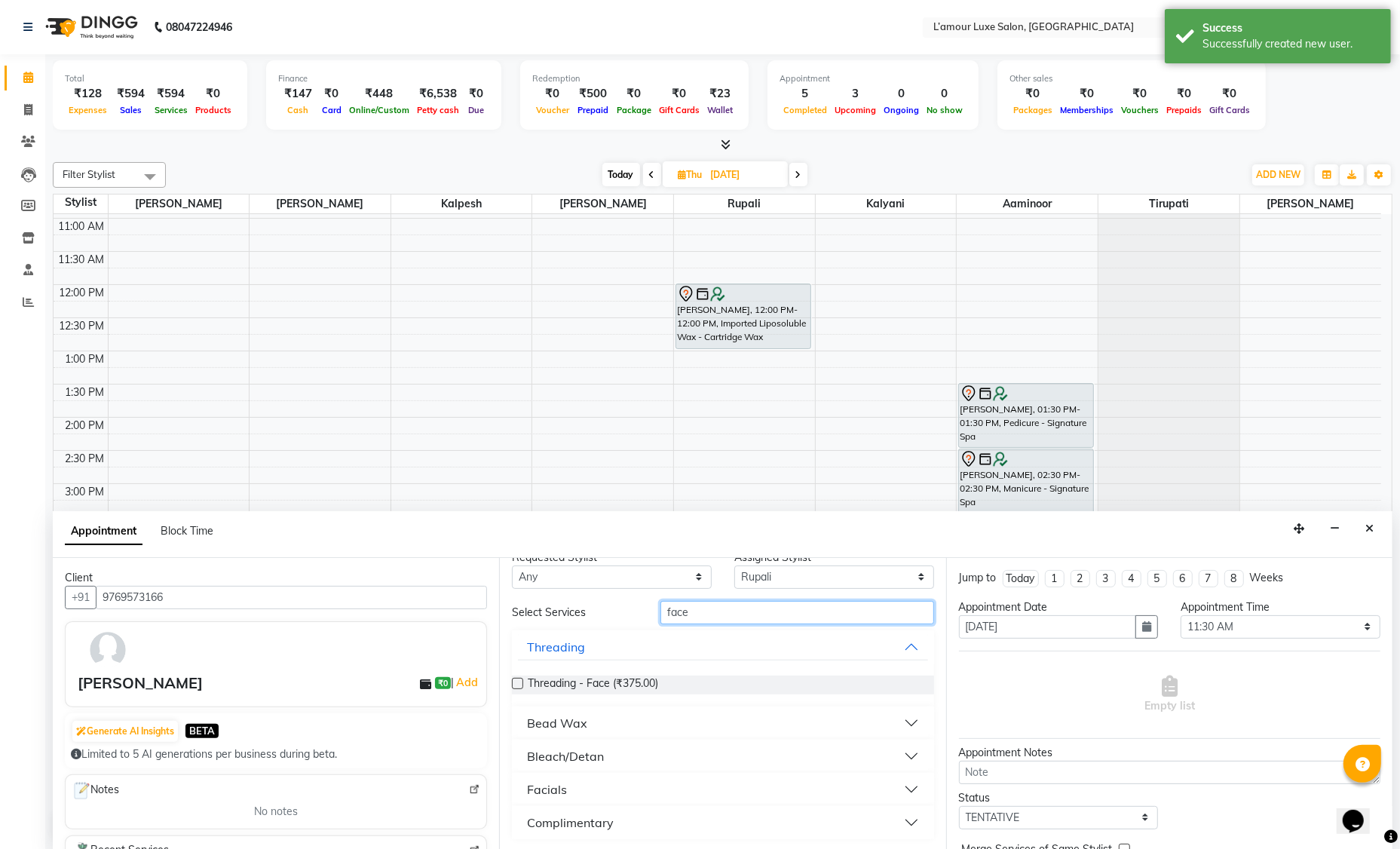
type input "face"
click at [585, 796] on button "Facials" at bounding box center [723, 789] width 409 height 27
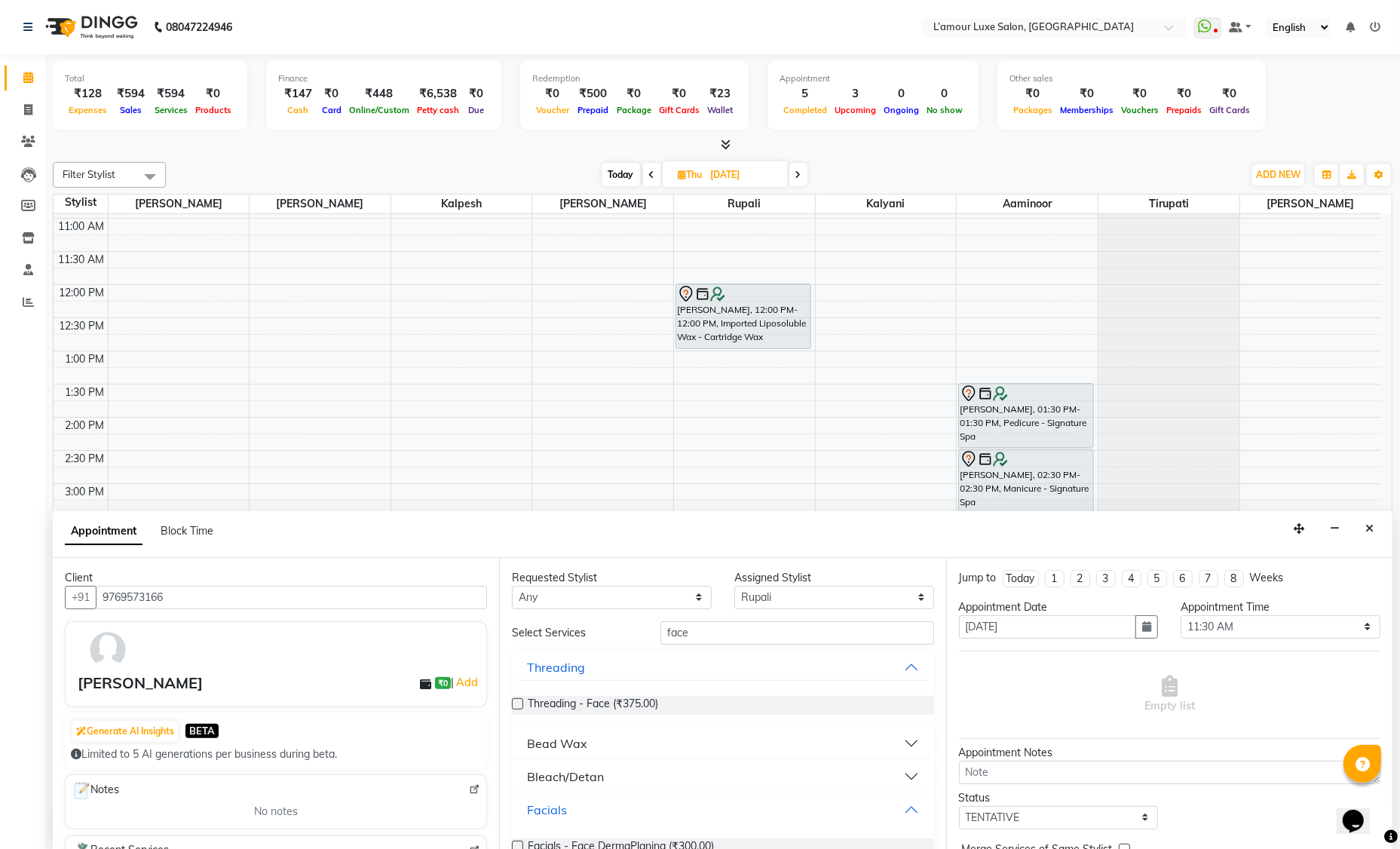
scroll to position [0, 0]
drag, startPoint x: 692, startPoint y: 630, endPoint x: 568, endPoint y: 623, distance: 124.2
click at [568, 623] on div "Select Services face" at bounding box center [723, 633] width 444 height 23
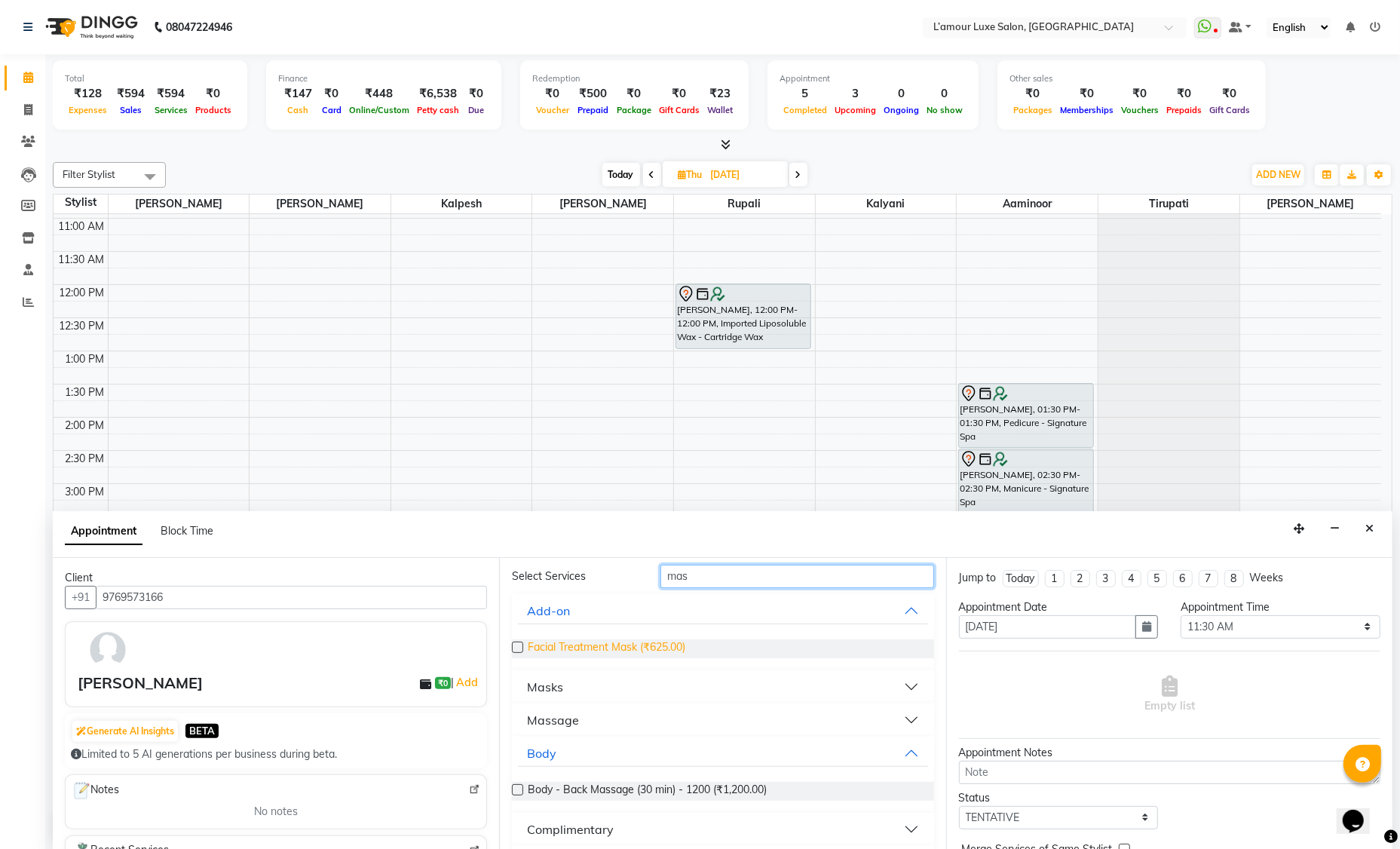
scroll to position [96, 0]
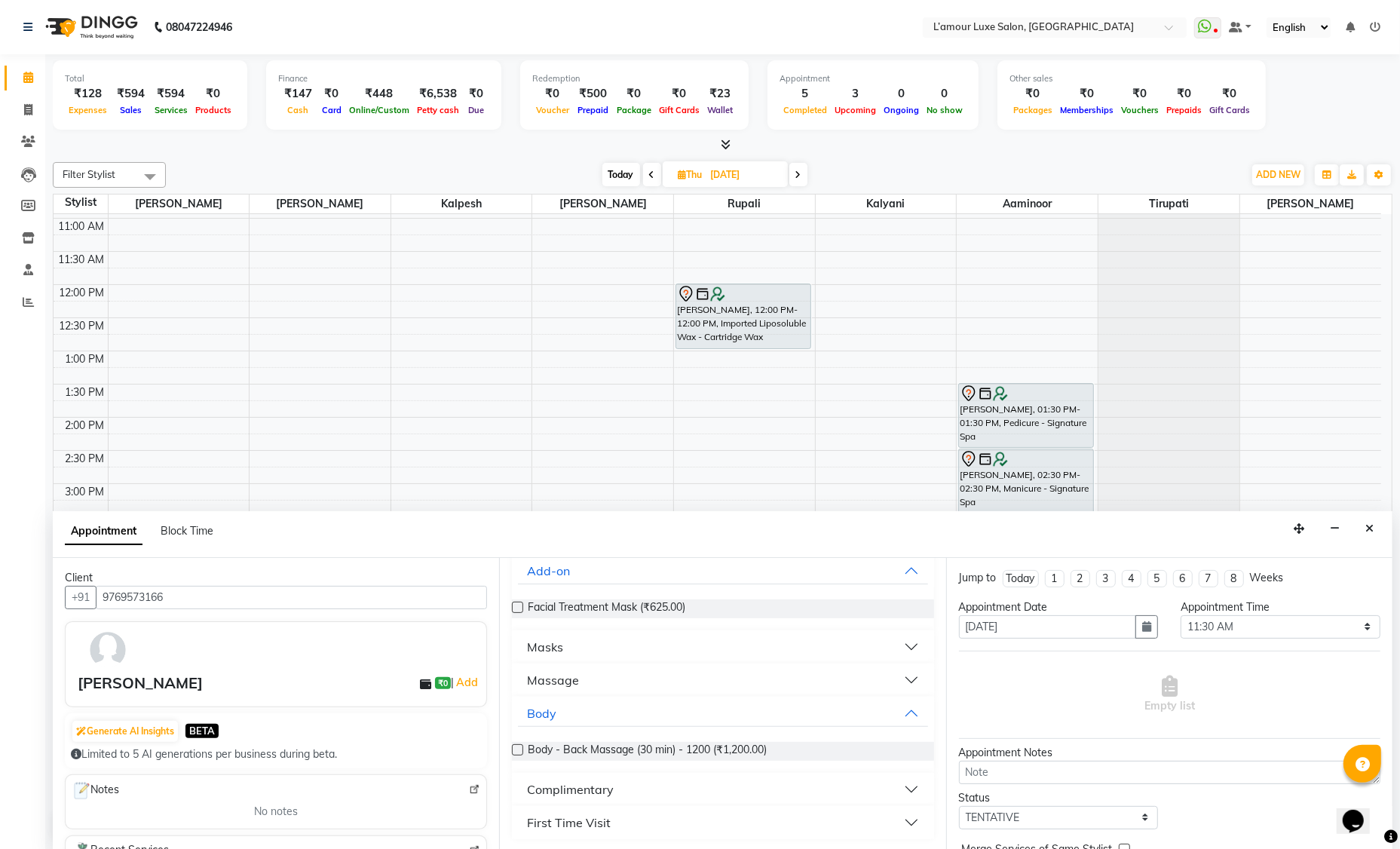
type input "mas"
click at [577, 678] on div "Massage" at bounding box center [553, 680] width 52 height 18
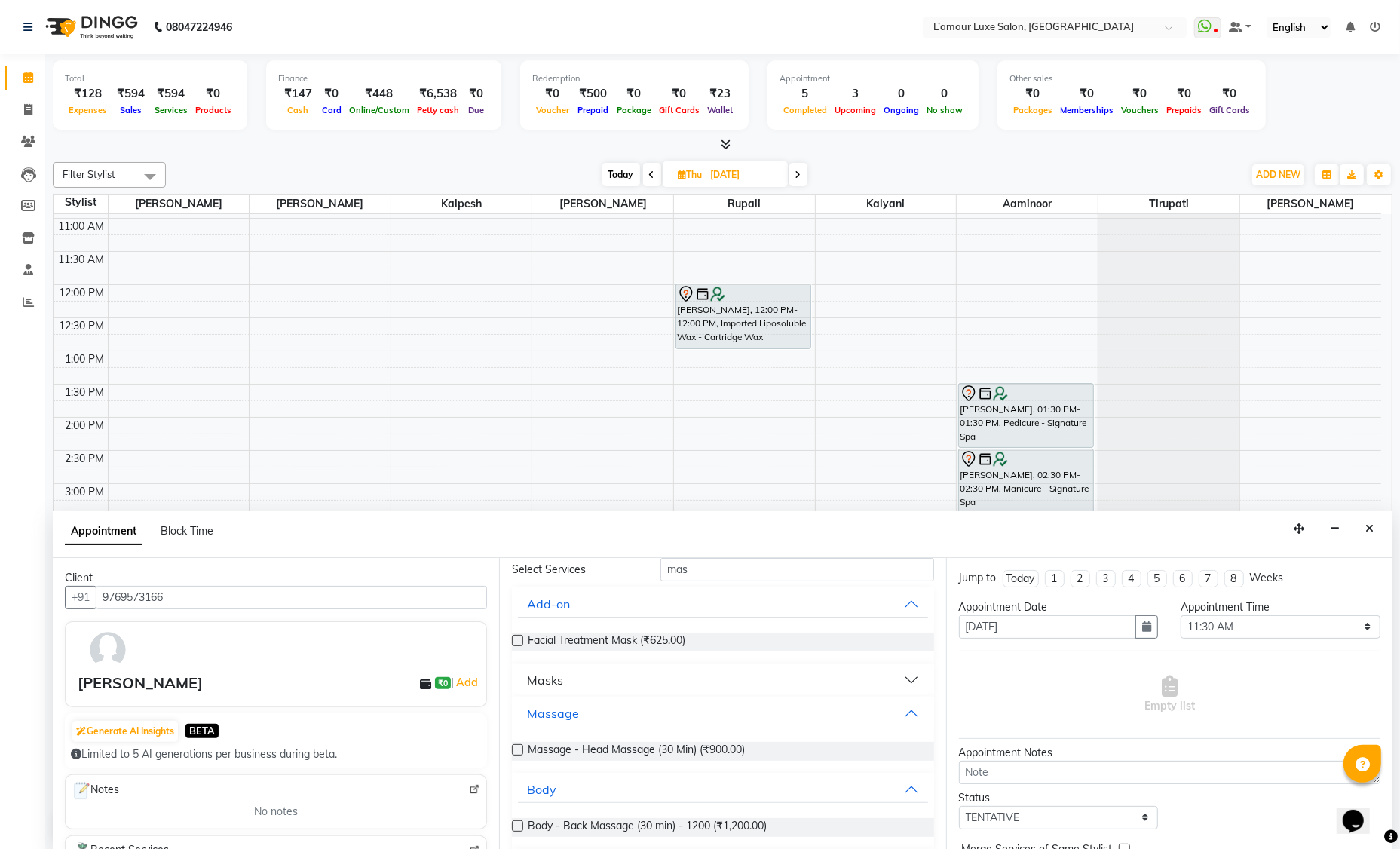
scroll to position [31, 0]
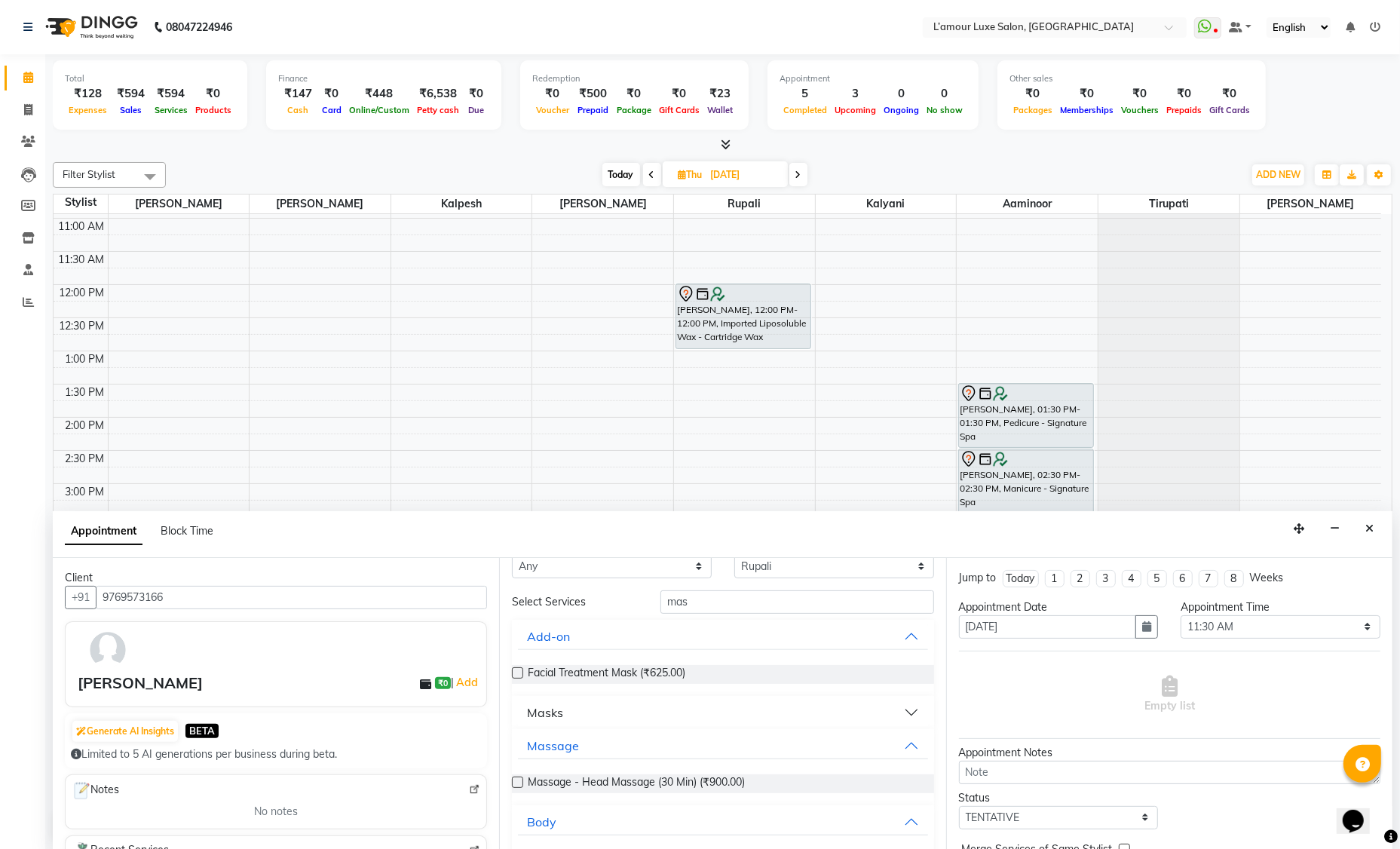
click at [519, 673] on label at bounding box center [518, 673] width 12 height 12
click at [519, 673] on input "checkbox" at bounding box center [517, 674] width 10 height 10
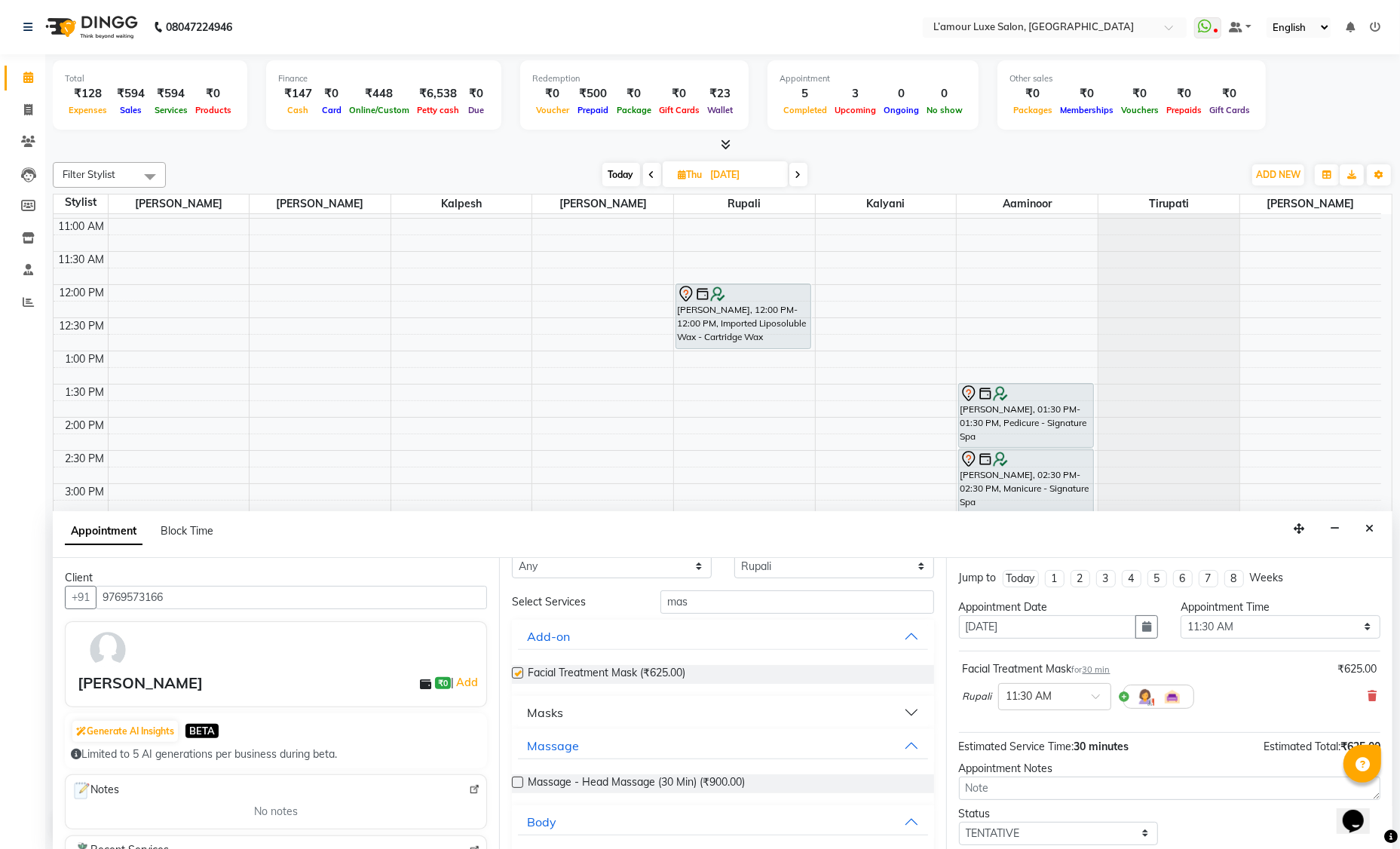
checkbox input "false"
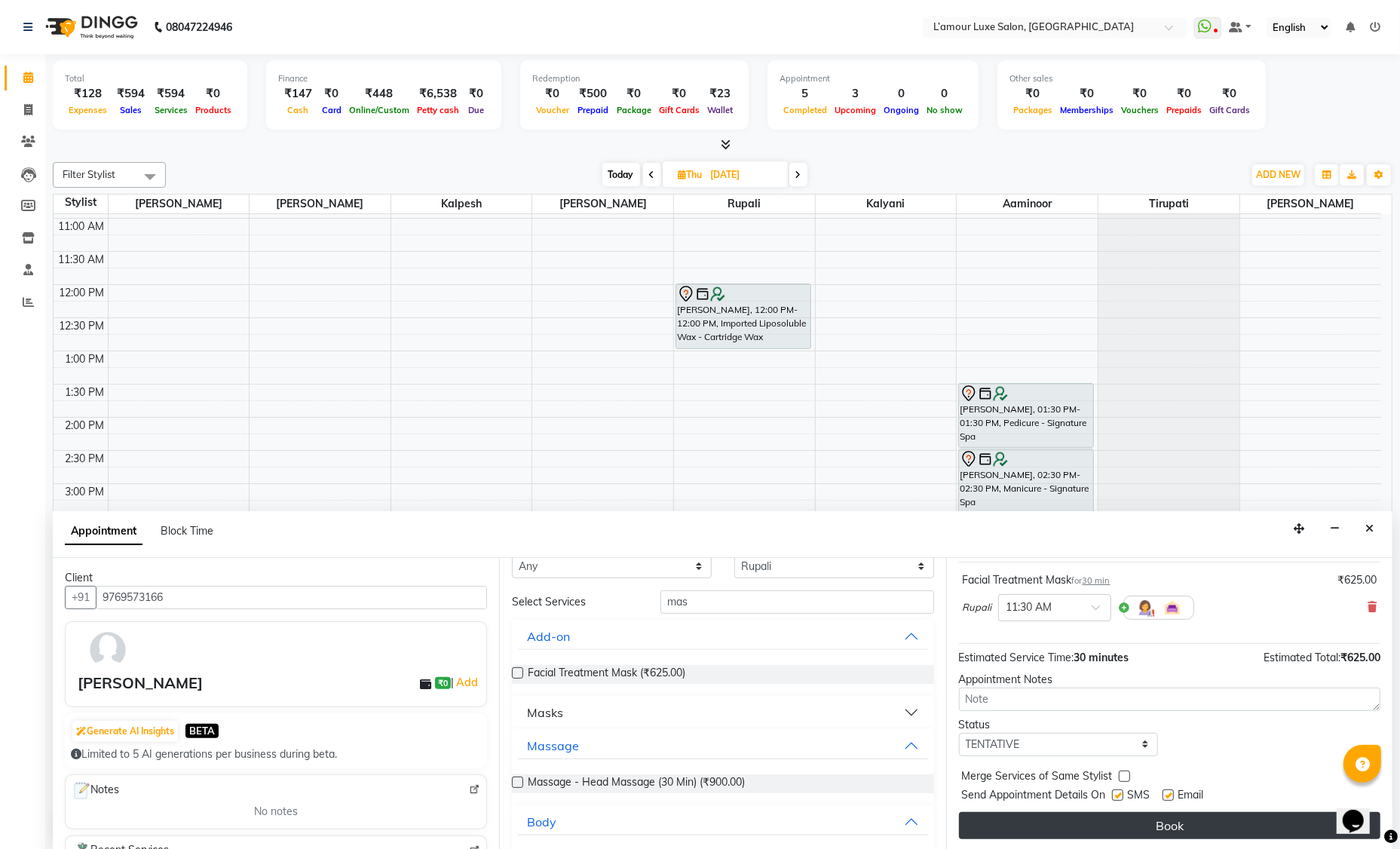
click at [1062, 821] on button "Book" at bounding box center [1169, 826] width 422 height 27
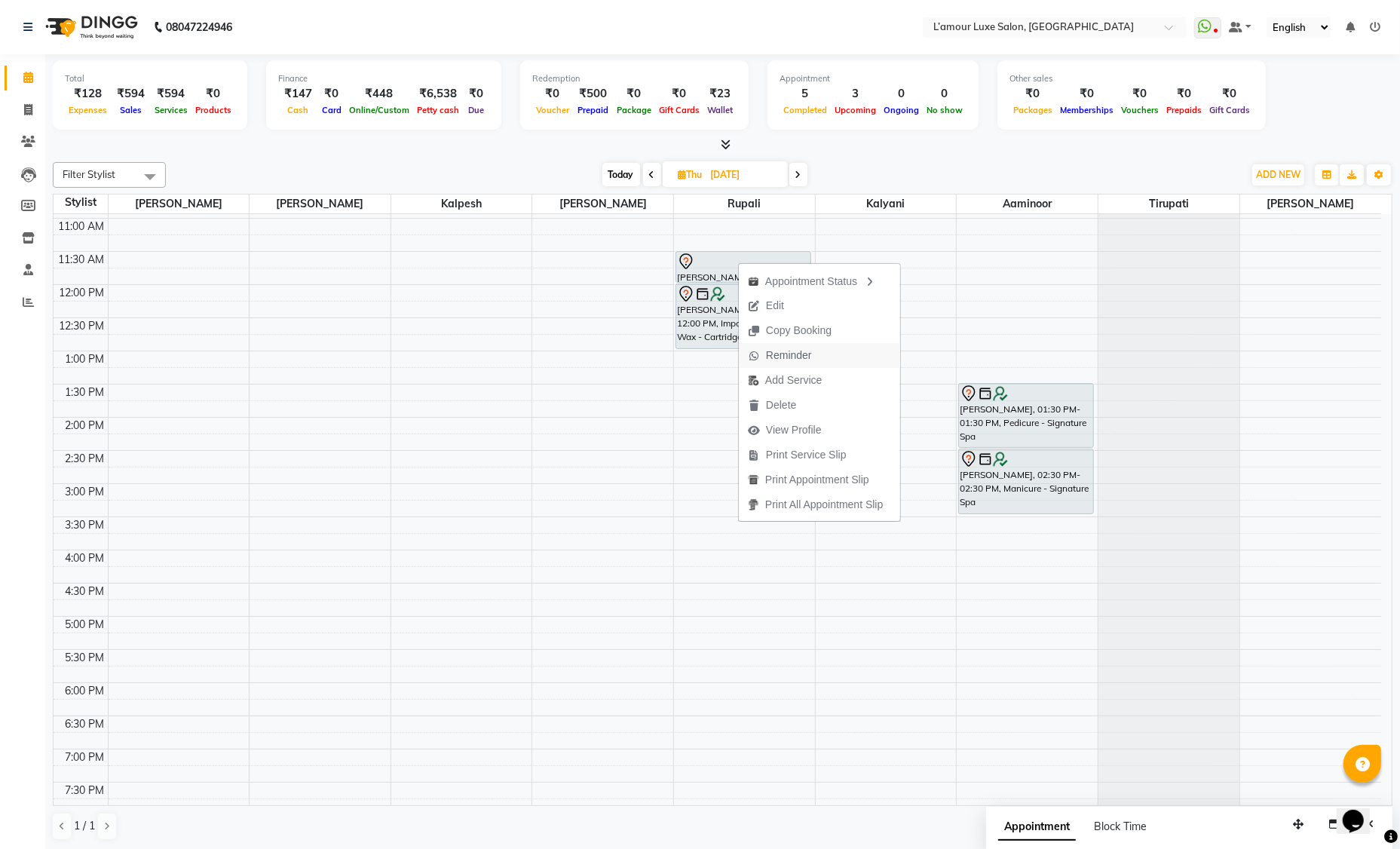
click at [775, 356] on span "Reminder" at bounding box center [789, 355] width 46 height 15
click at [622, 171] on span "Today" at bounding box center [620, 175] width 38 height 23
type input "02-09-2025"
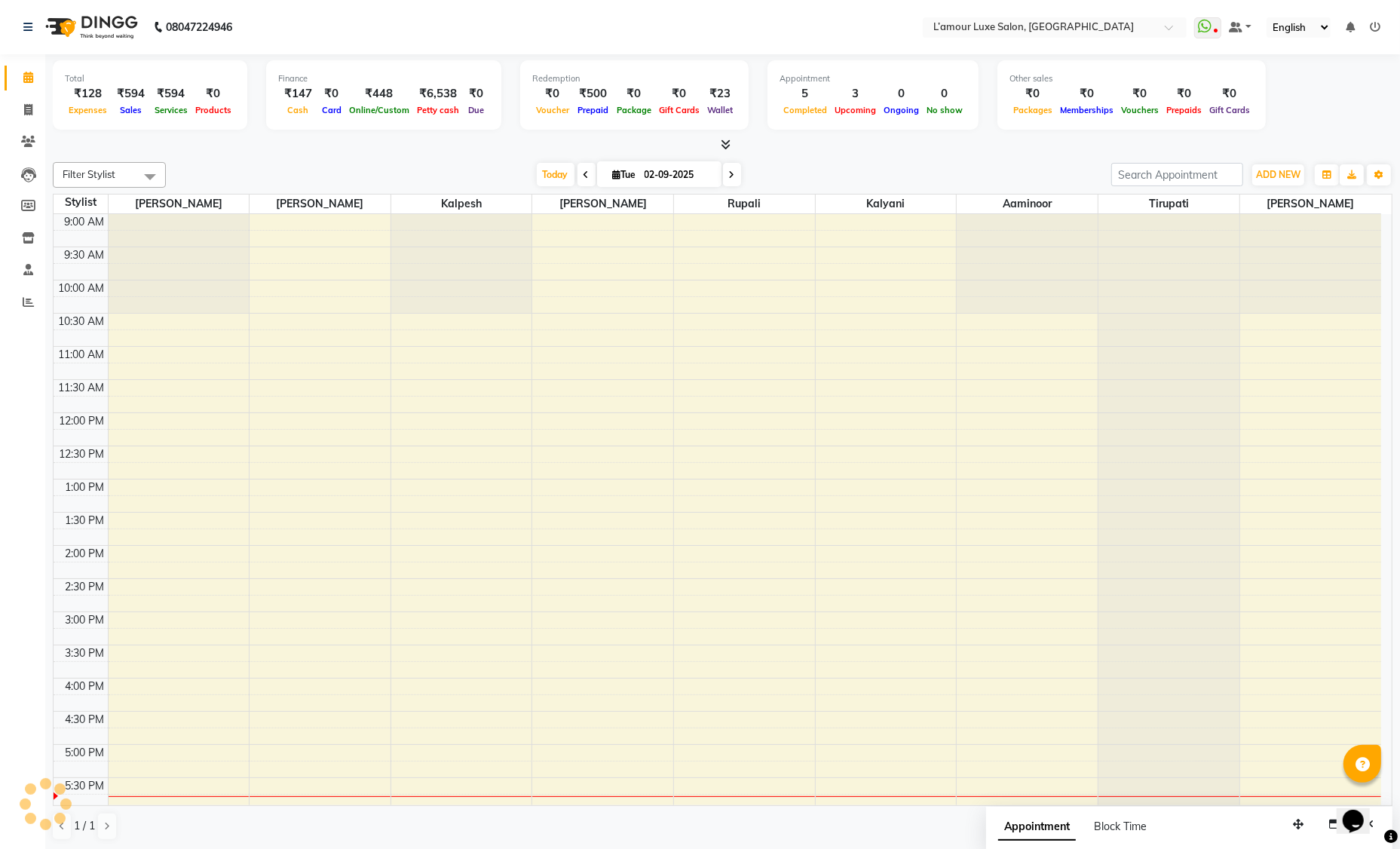
scroll to position [267, 0]
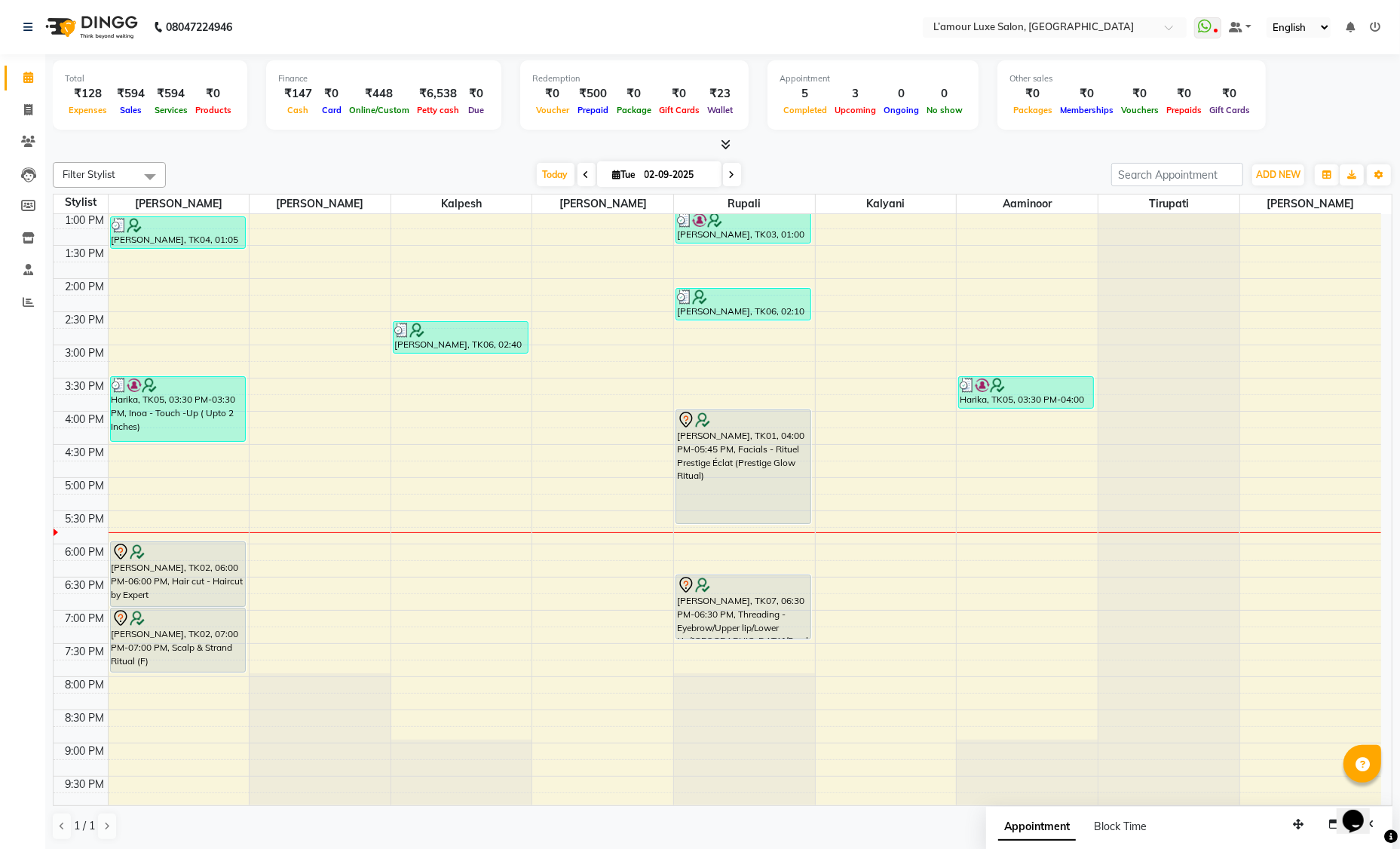
click at [692, 171] on input "02-09-2025" at bounding box center [677, 175] width 75 height 22
select select "9"
select select "2025"
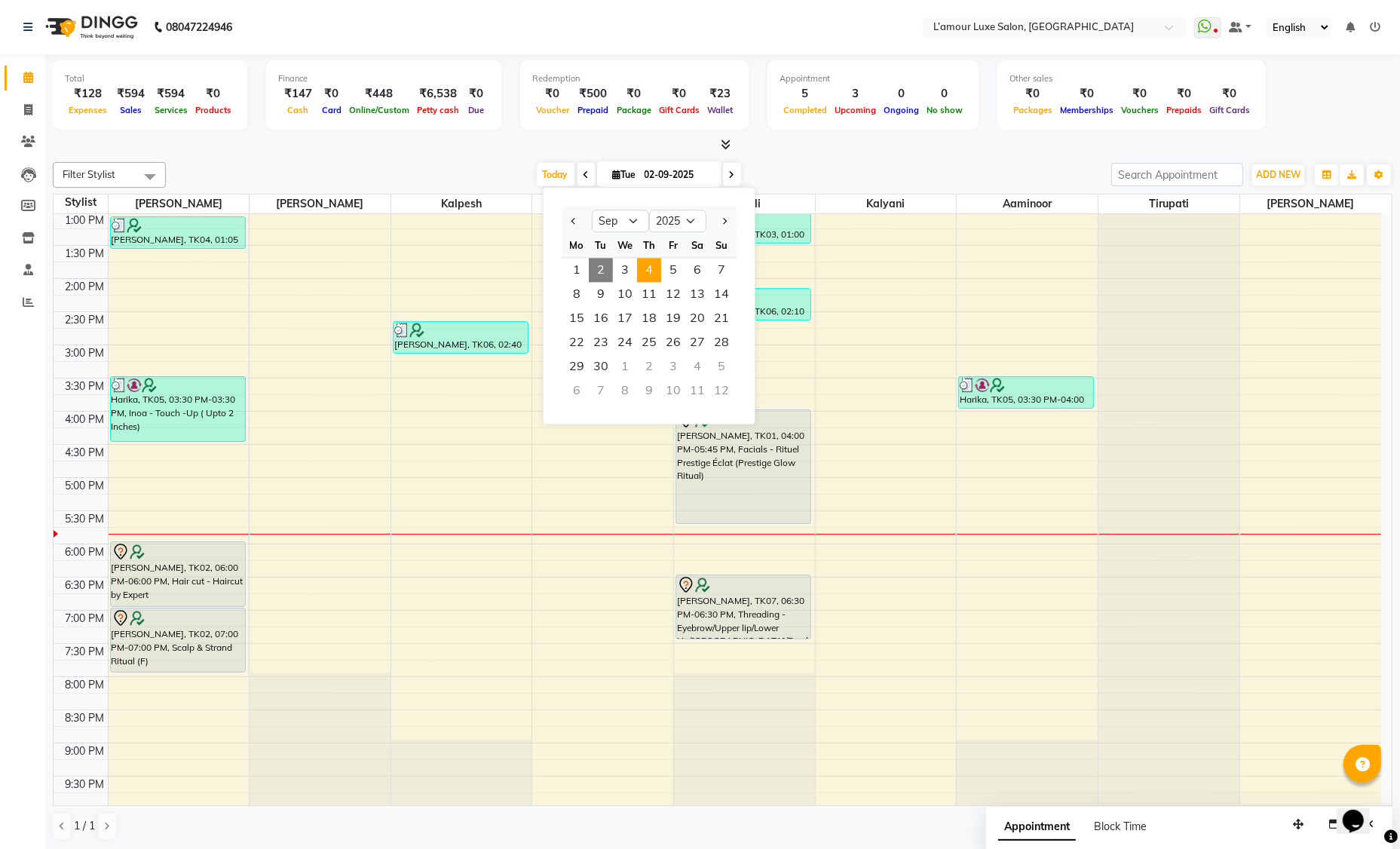
click at [649, 271] on span "4" at bounding box center [648, 269] width 24 height 24
type input "04-09-2025"
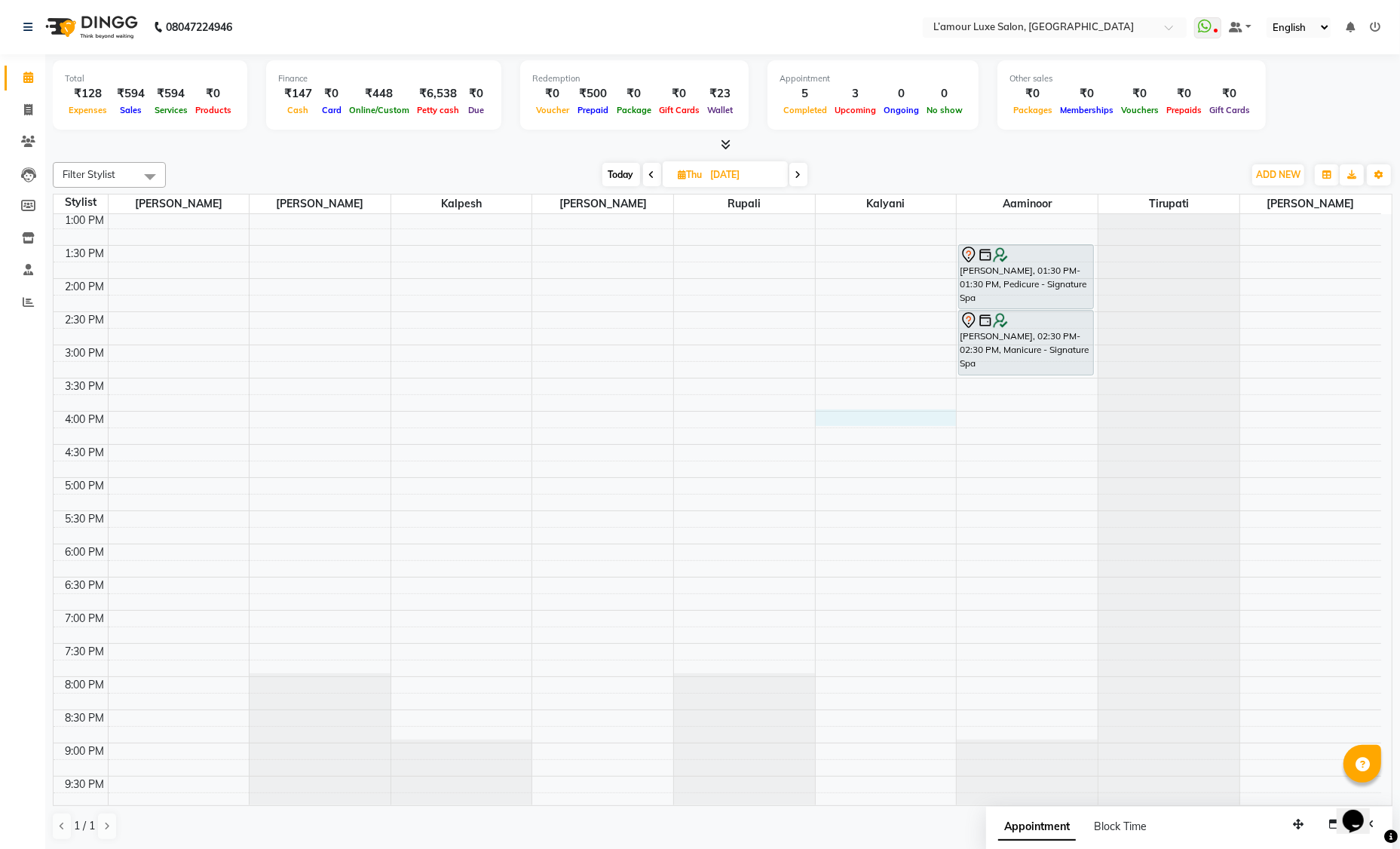
click at [850, 416] on div "9:00 AM 9:30 AM 10:00 AM 10:30 AM 11:00 AM 11:30 AM 12:00 PM 12:30 PM 1:00 PM 1…" at bounding box center [717, 377] width 1328 height 862
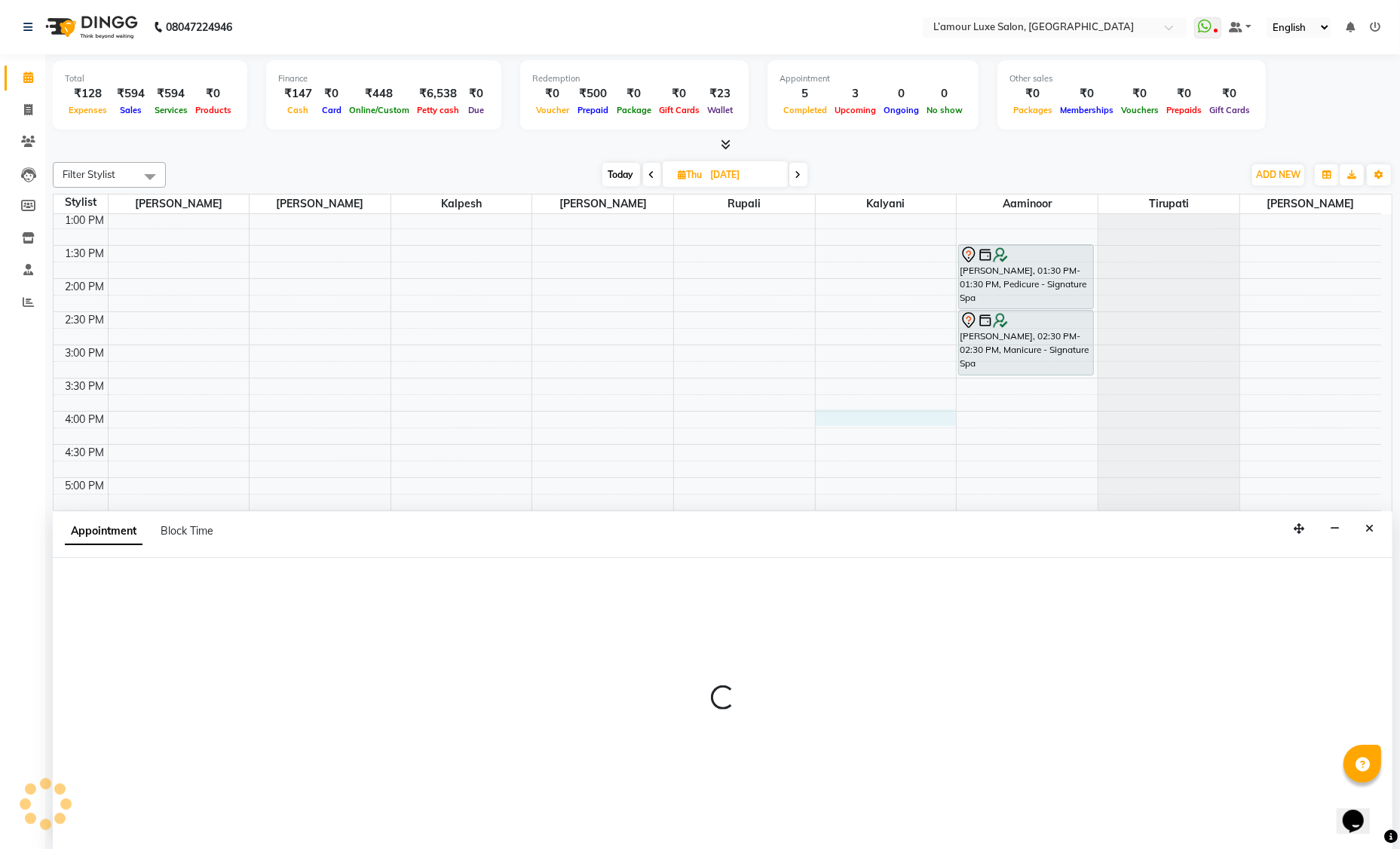
scroll to position [0, 0]
select select "63822"
select select "960"
select select "tentative"
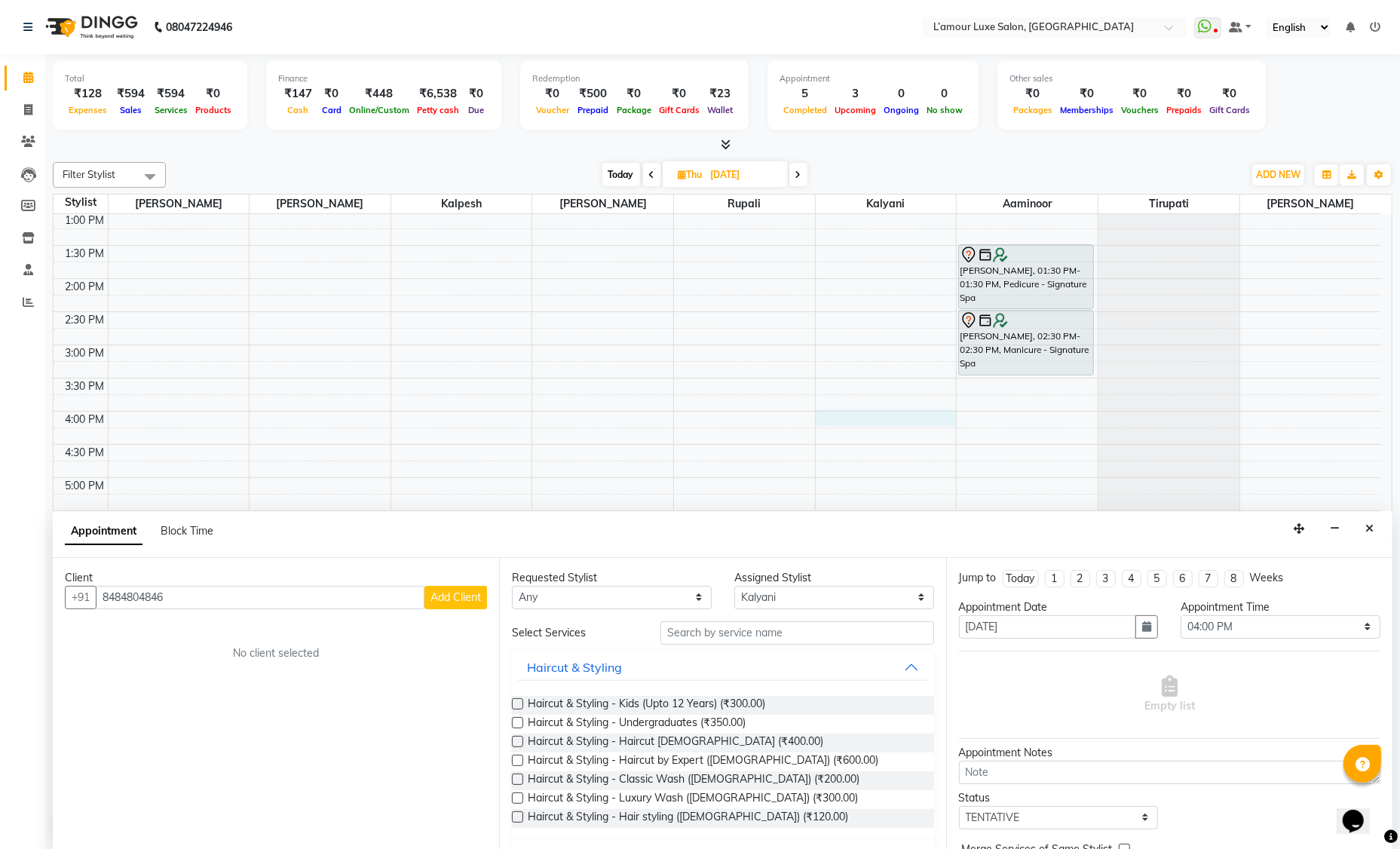
type input "8484804846"
click at [458, 601] on span "Add Client" at bounding box center [455, 597] width 50 height 14
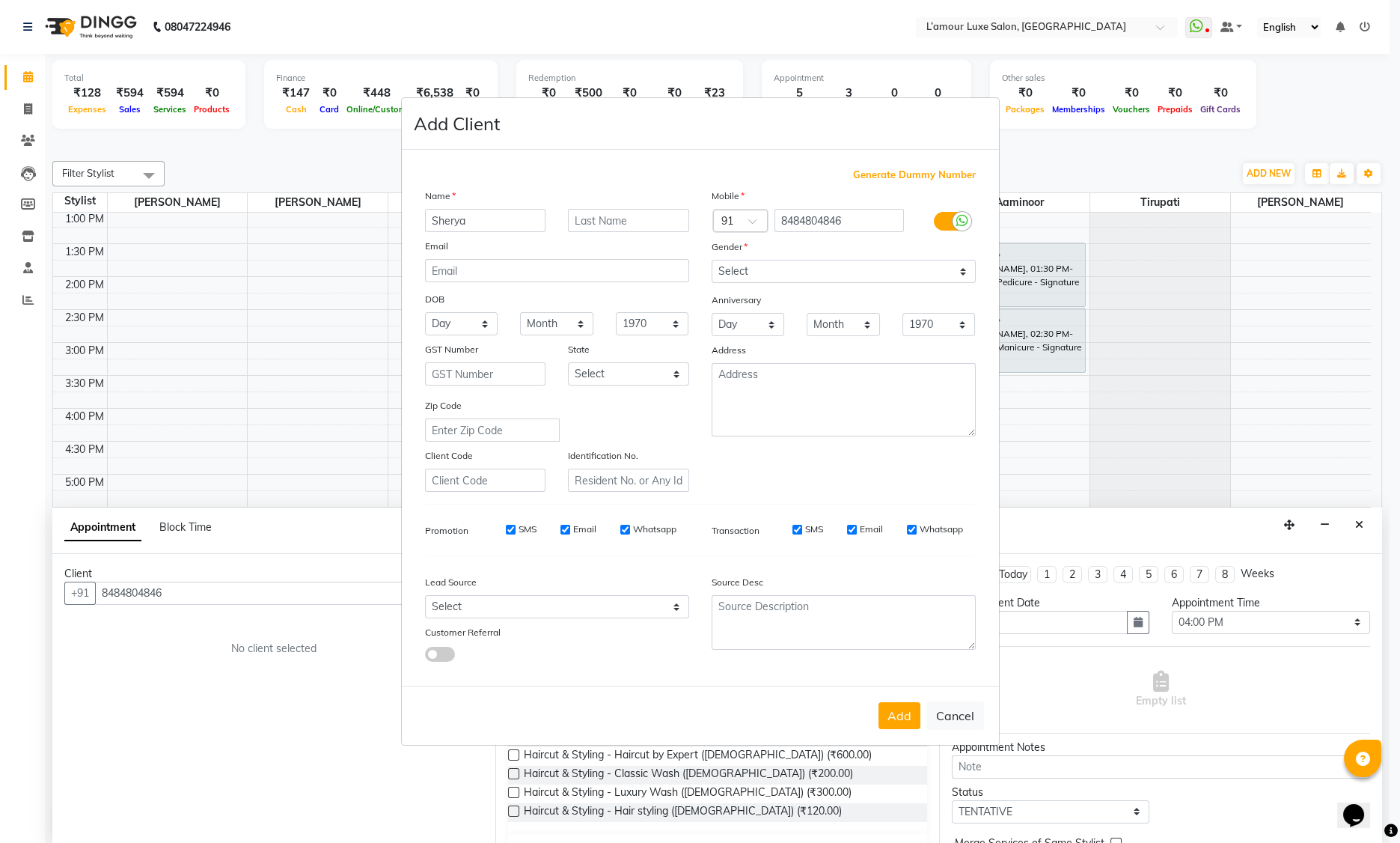
type input "Sherya"
type input "Rajguru Privyr"
click at [743, 278] on select "Select Male Female Other Prefer Not To Say" at bounding box center [844, 271] width 264 height 23
select select "female"
click at [895, 717] on button "Add" at bounding box center [899, 716] width 42 height 27
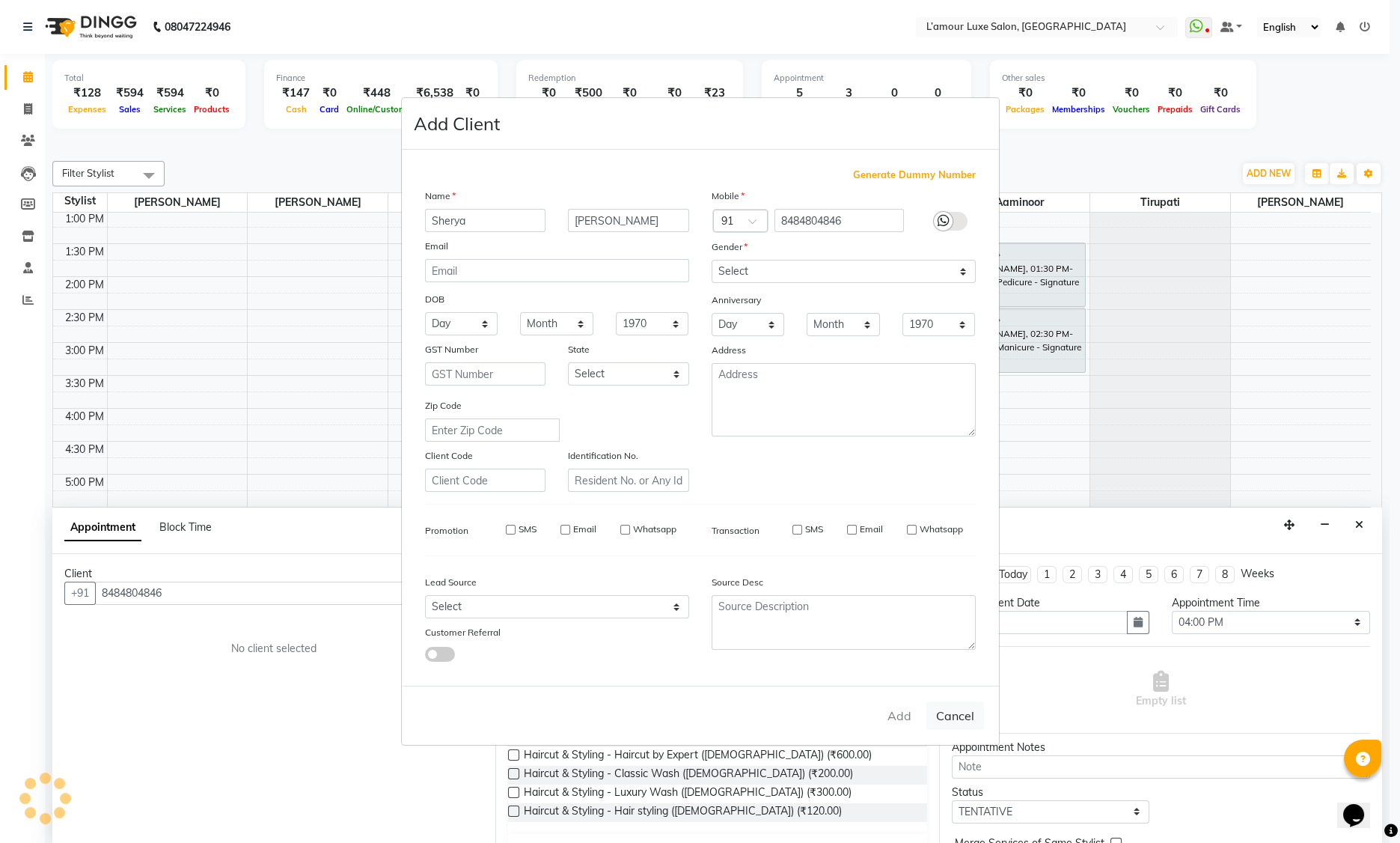
select select
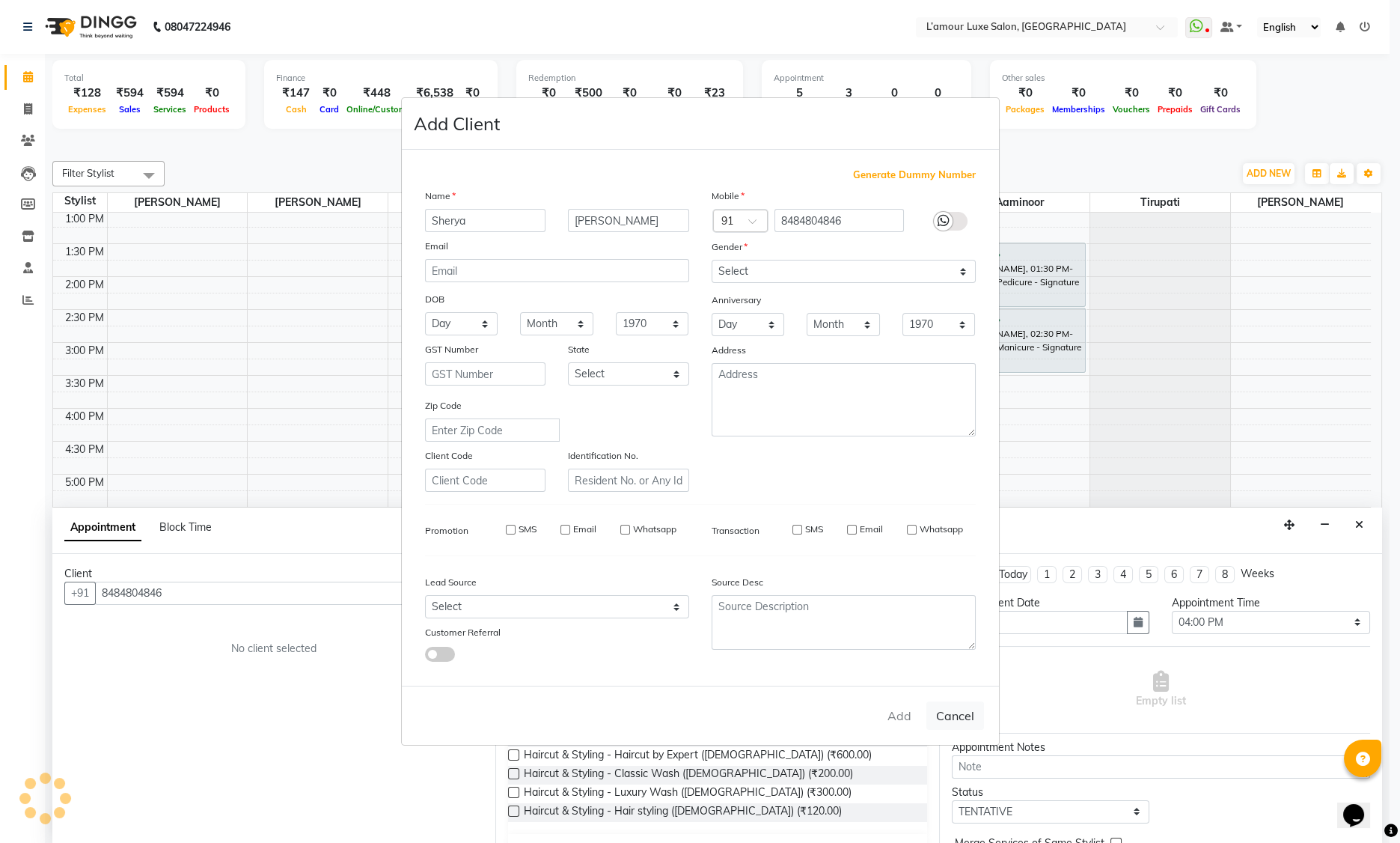
select select
checkbox input "false"
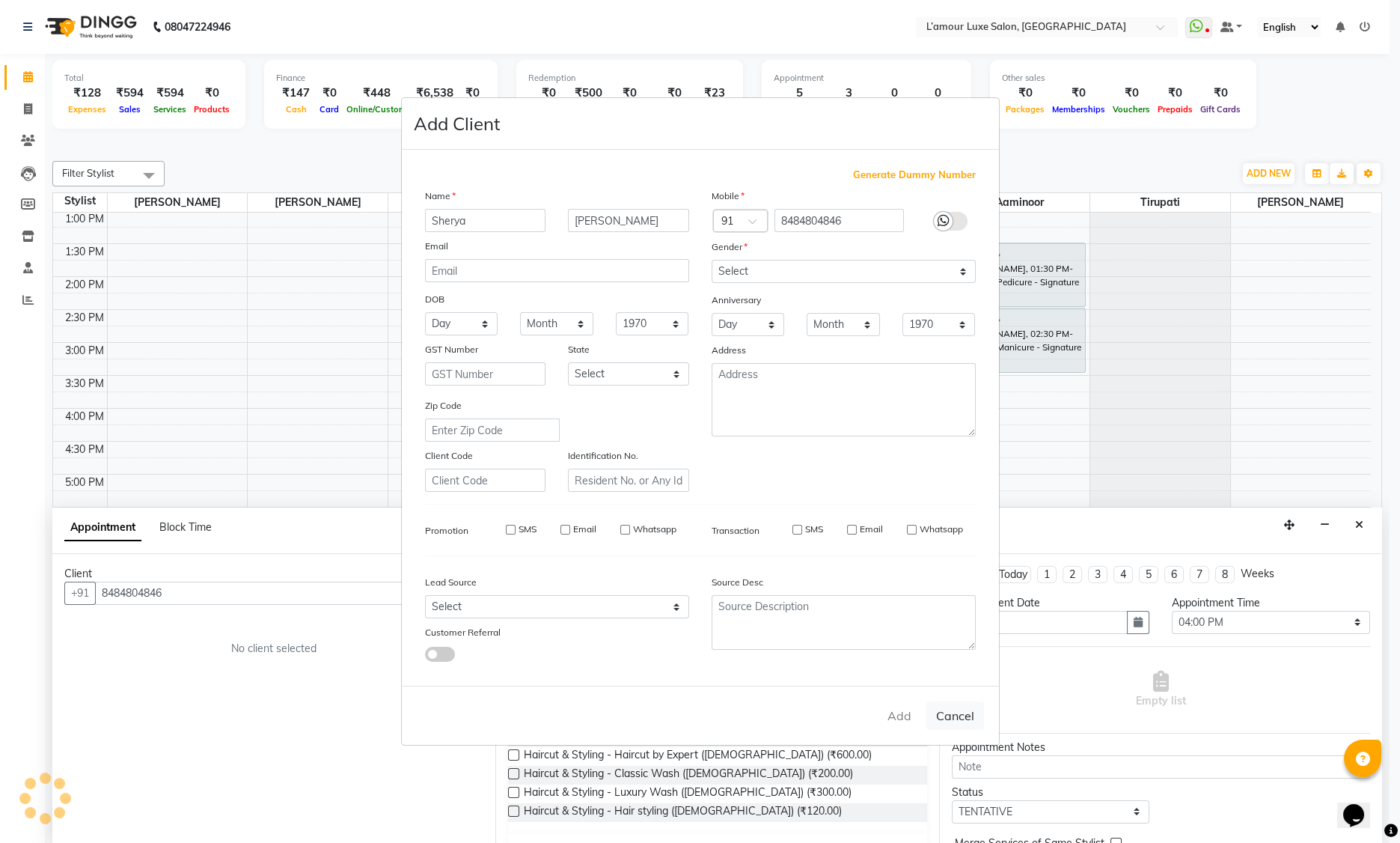
checkbox input "false"
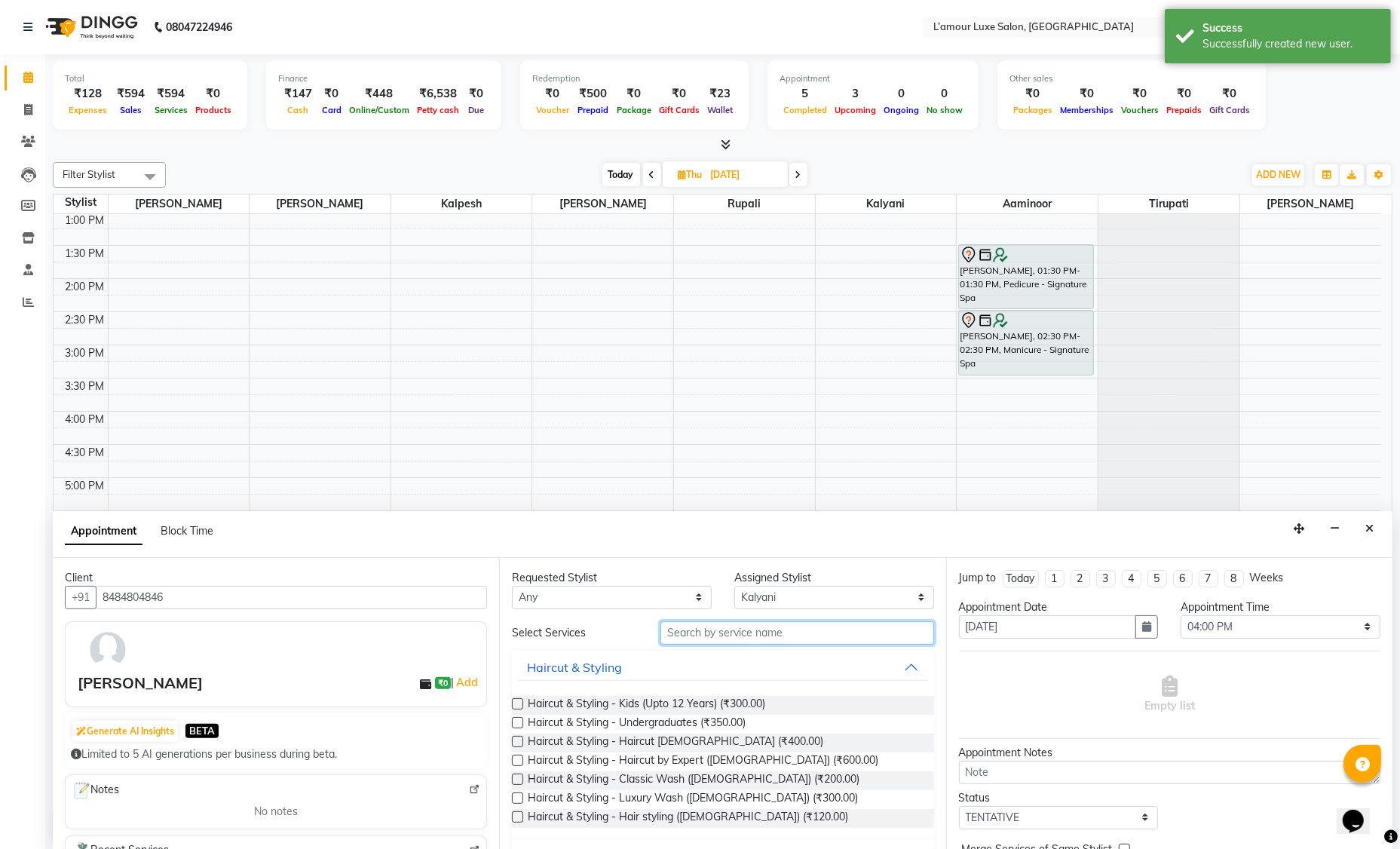
click at [724, 627] on input "text" at bounding box center [798, 633] width 274 height 23
type input "p"
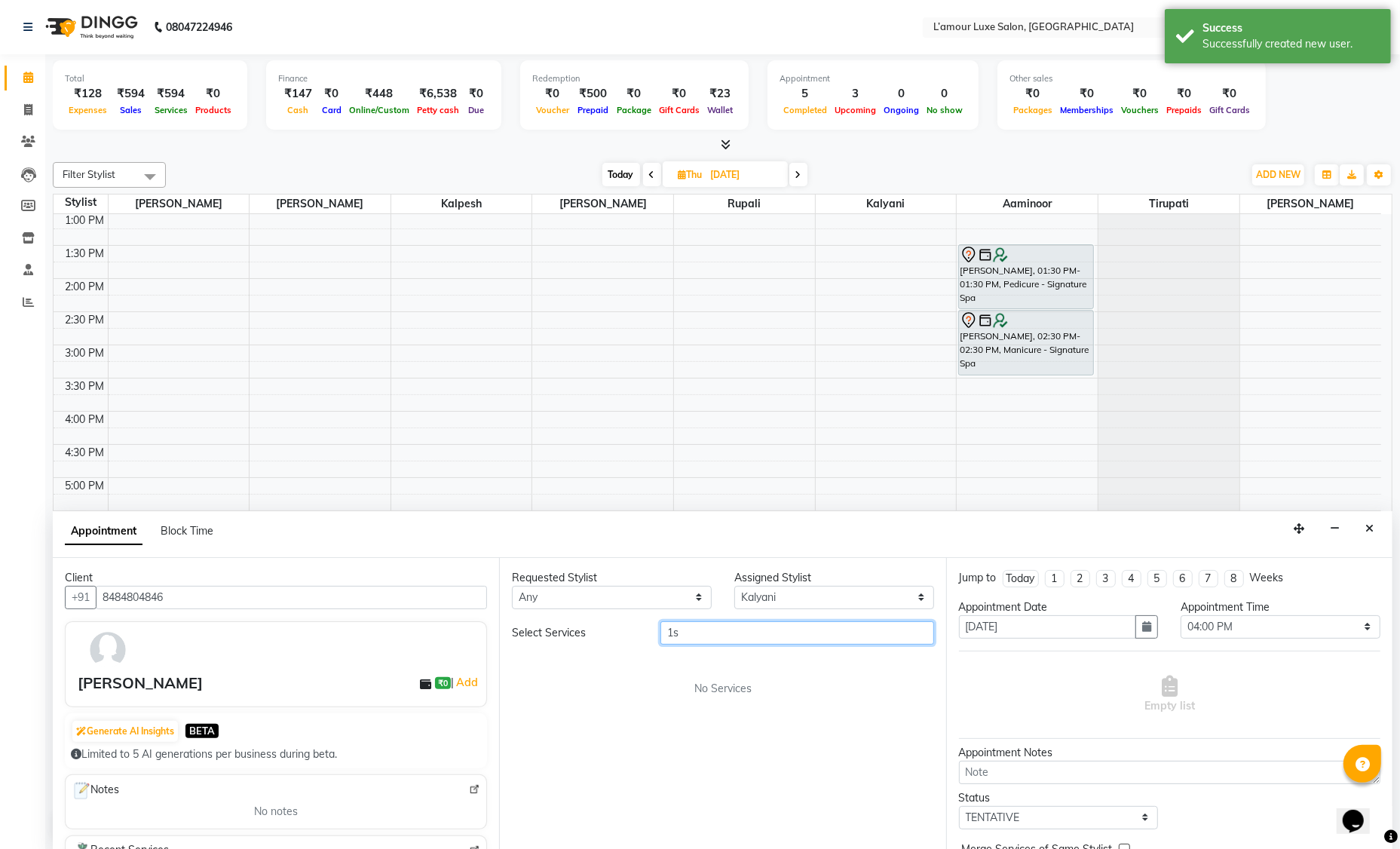
type input "1"
type input "f"
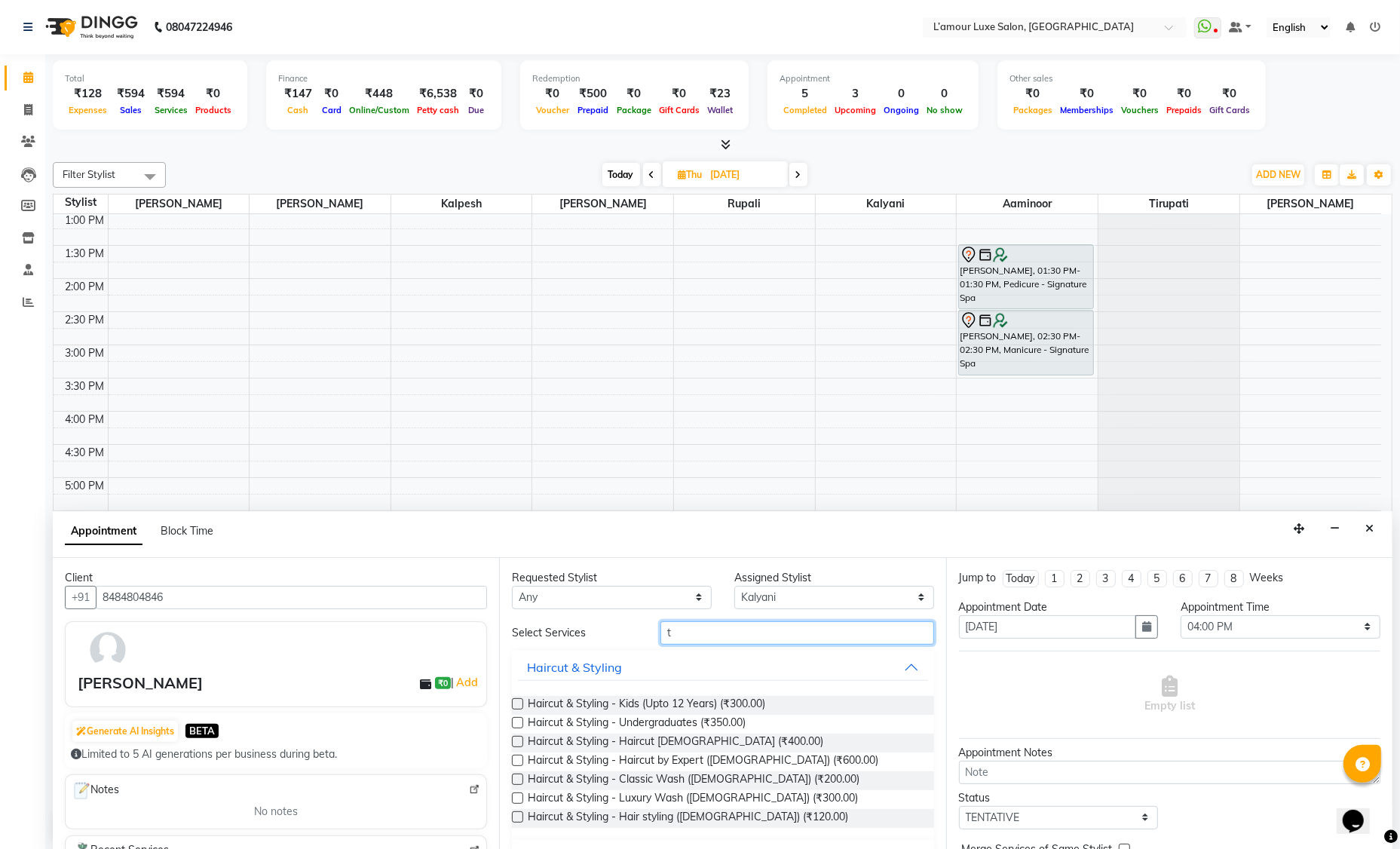
type input "ti"
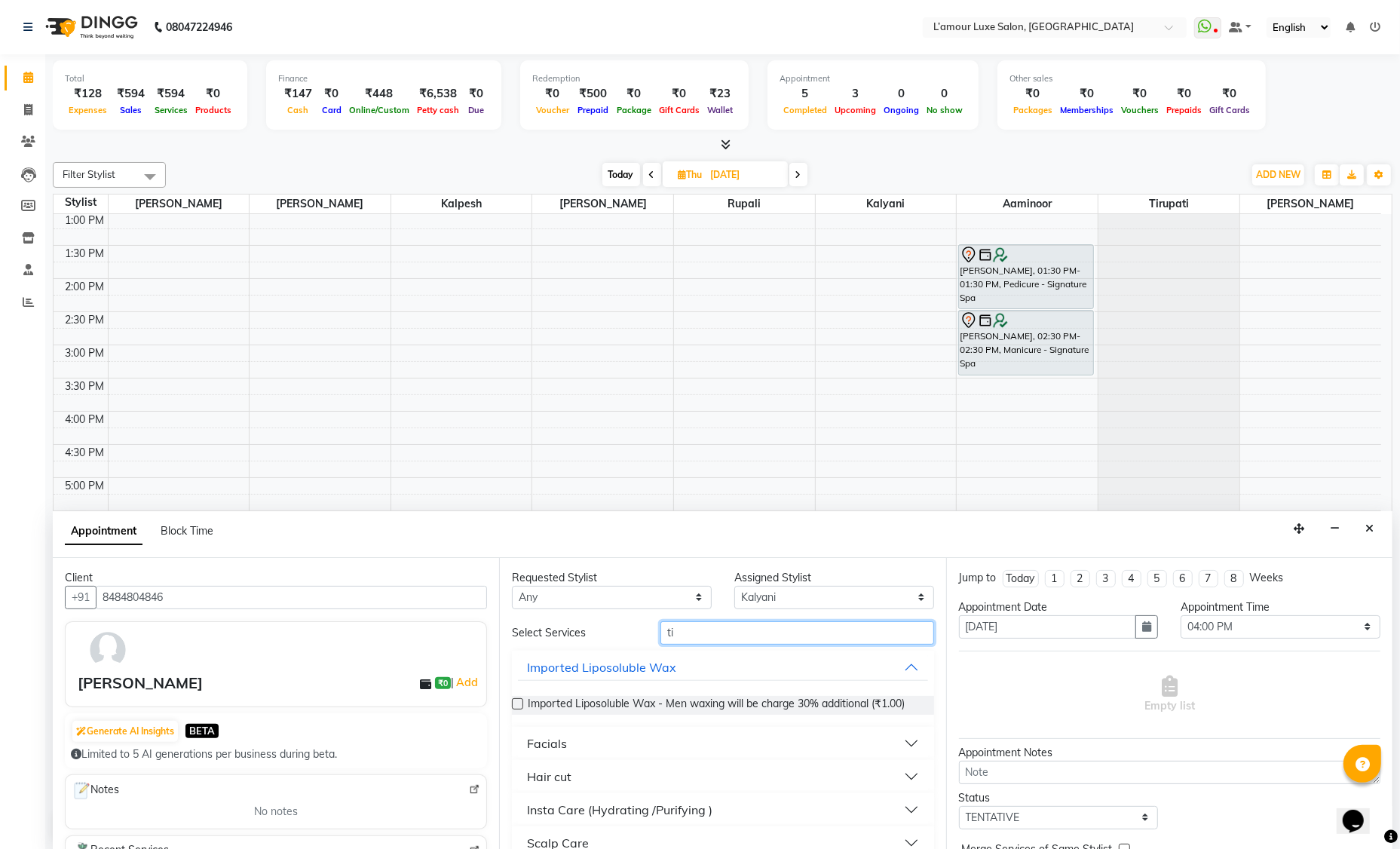
drag, startPoint x: 694, startPoint y: 634, endPoint x: 579, endPoint y: 630, distance: 115.1
click at [583, 631] on div "Select Services ti" at bounding box center [723, 633] width 444 height 23
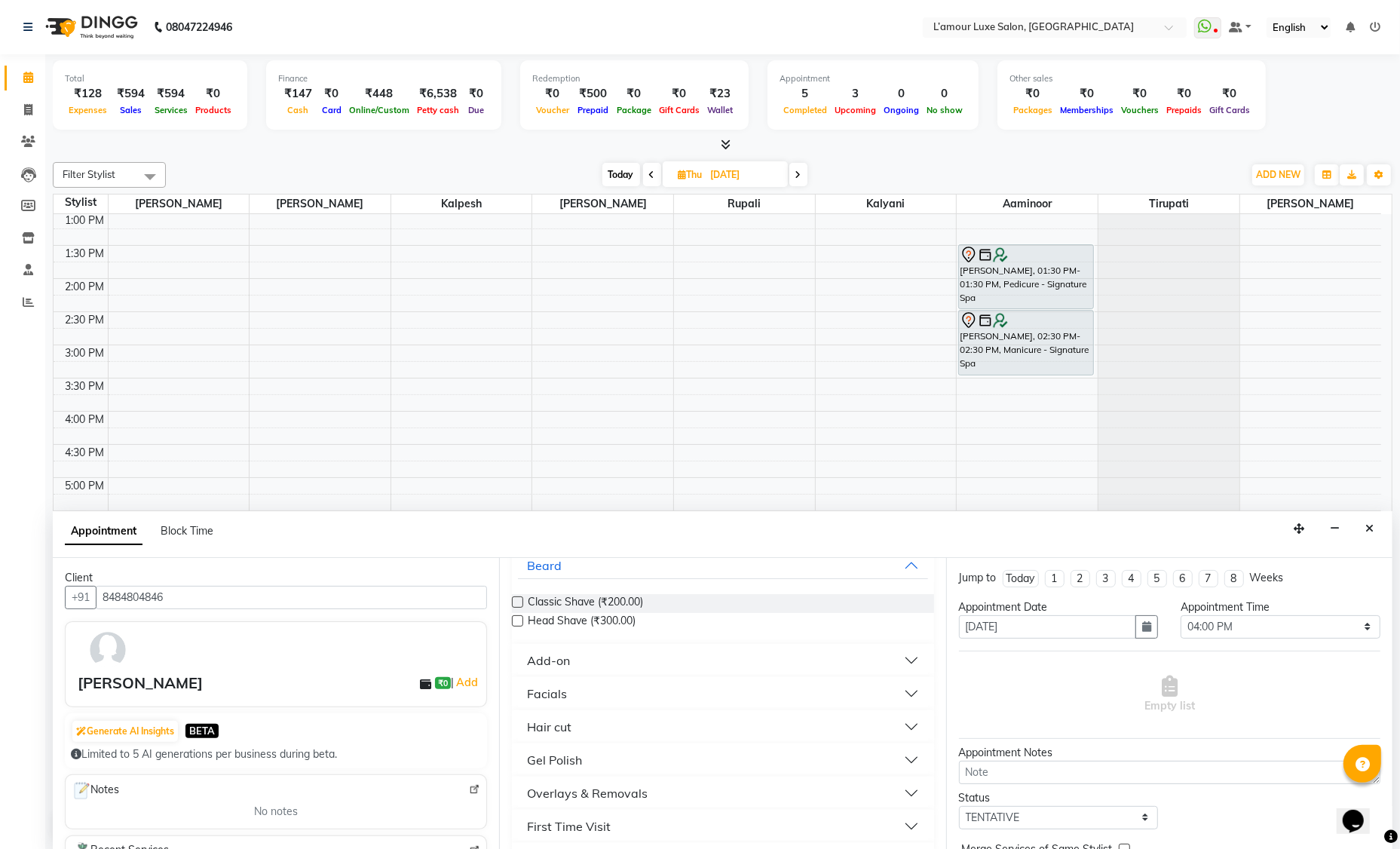
scroll to position [139, 0]
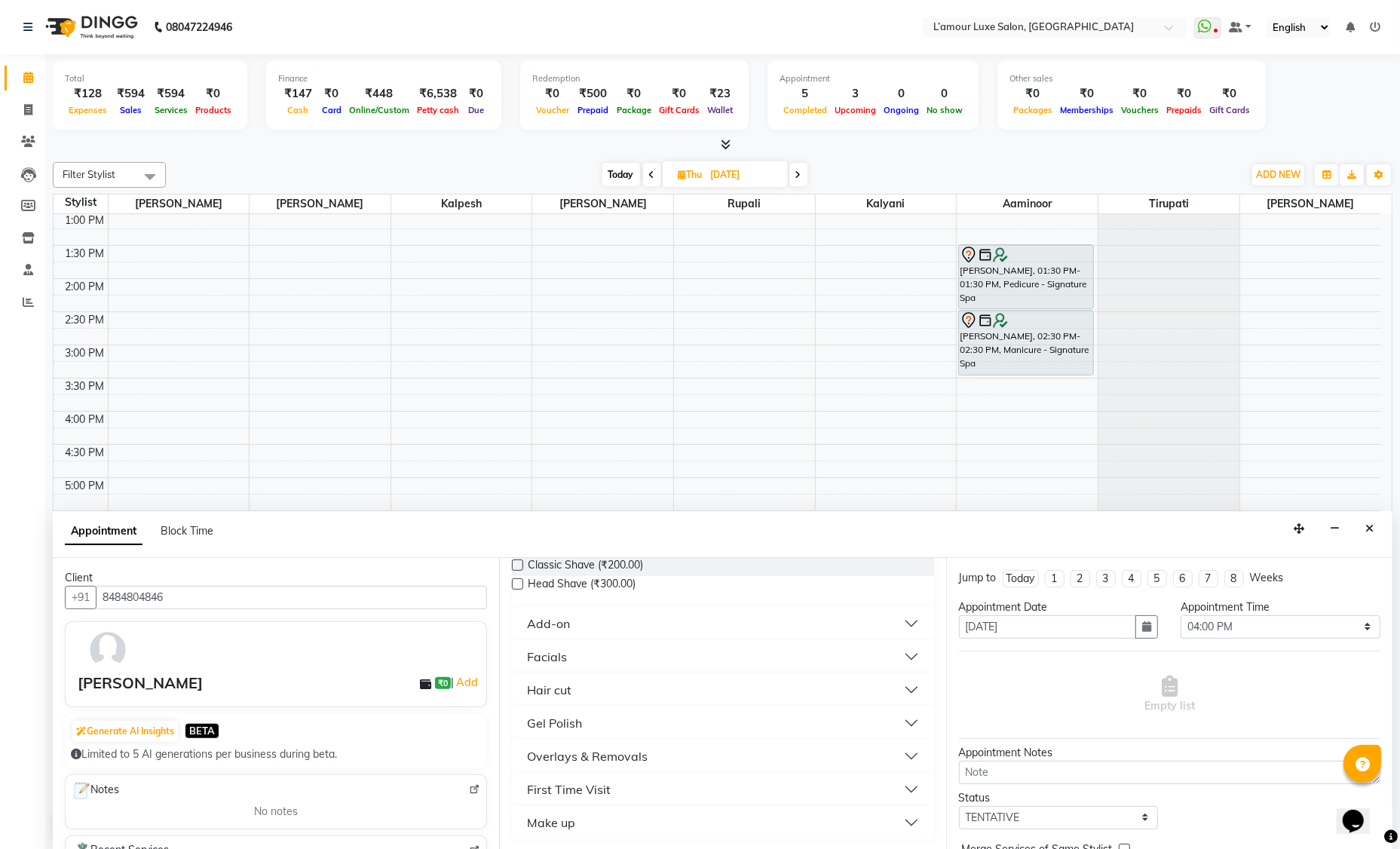
type input "v"
click at [601, 790] on div "First Time Visit" at bounding box center [568, 789] width 84 height 18
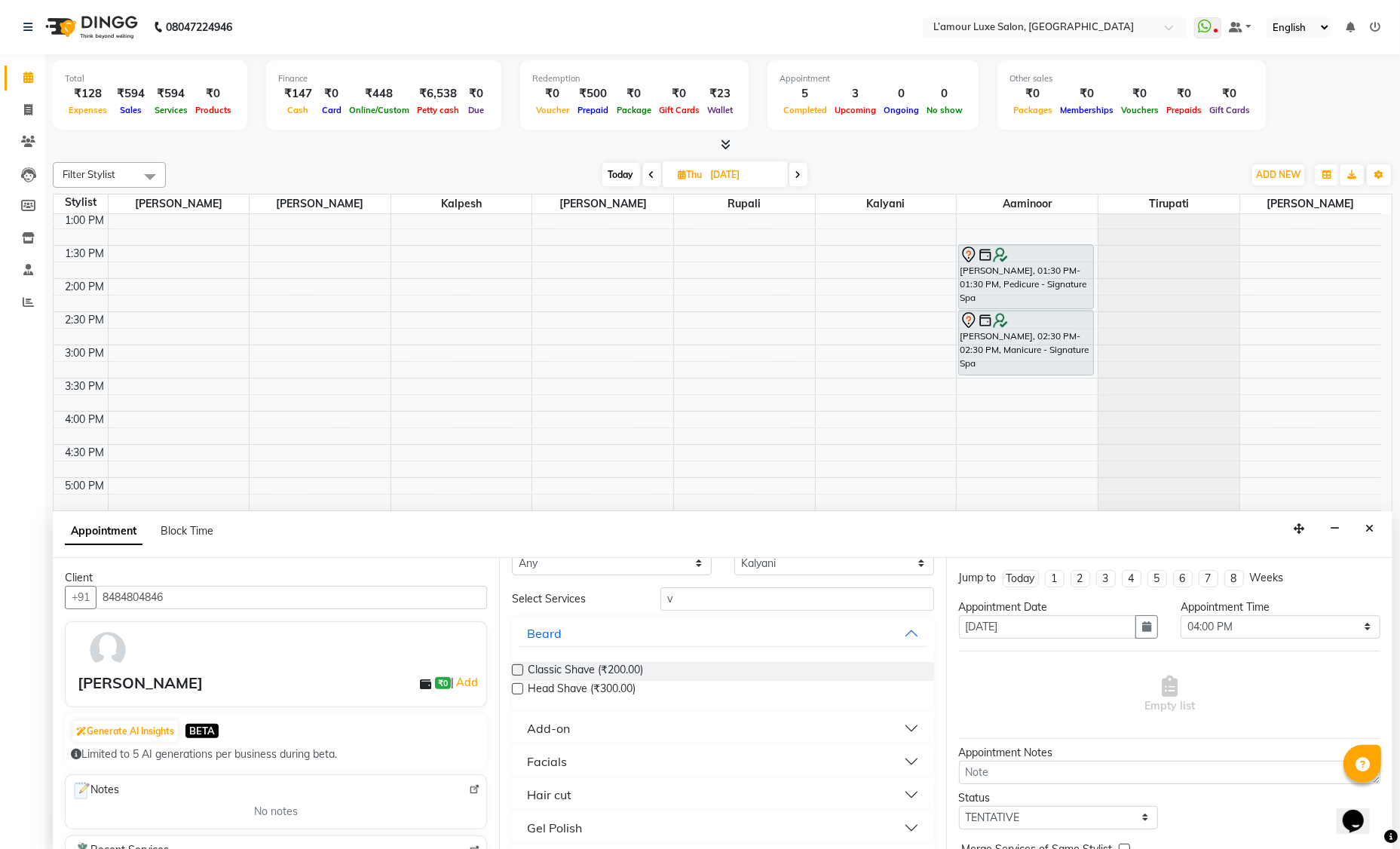
scroll to position [0, 0]
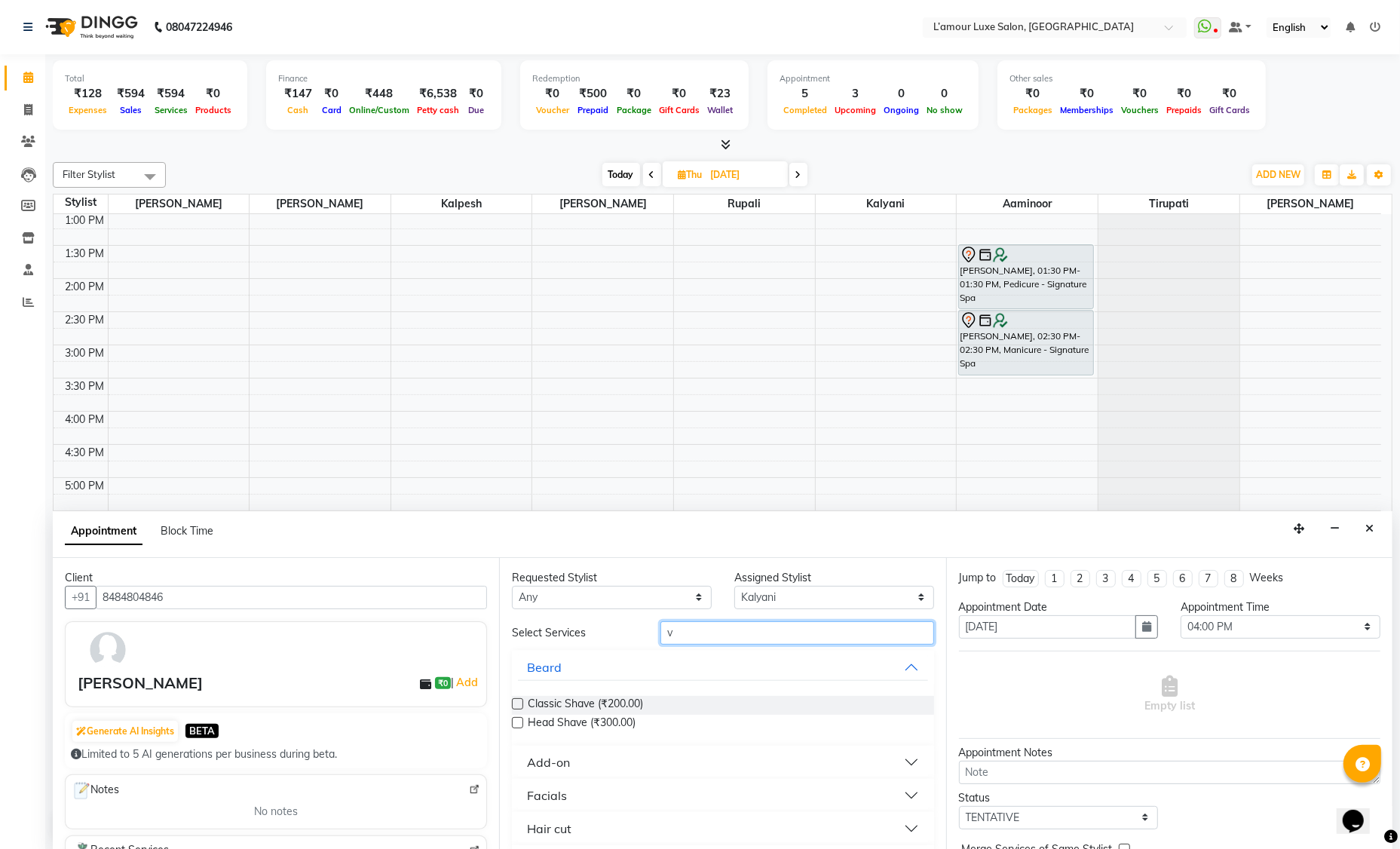
drag, startPoint x: 697, startPoint y: 624, endPoint x: 575, endPoint y: 636, distance: 122.6
click at [575, 635] on div "Select Services v" at bounding box center [723, 633] width 444 height 23
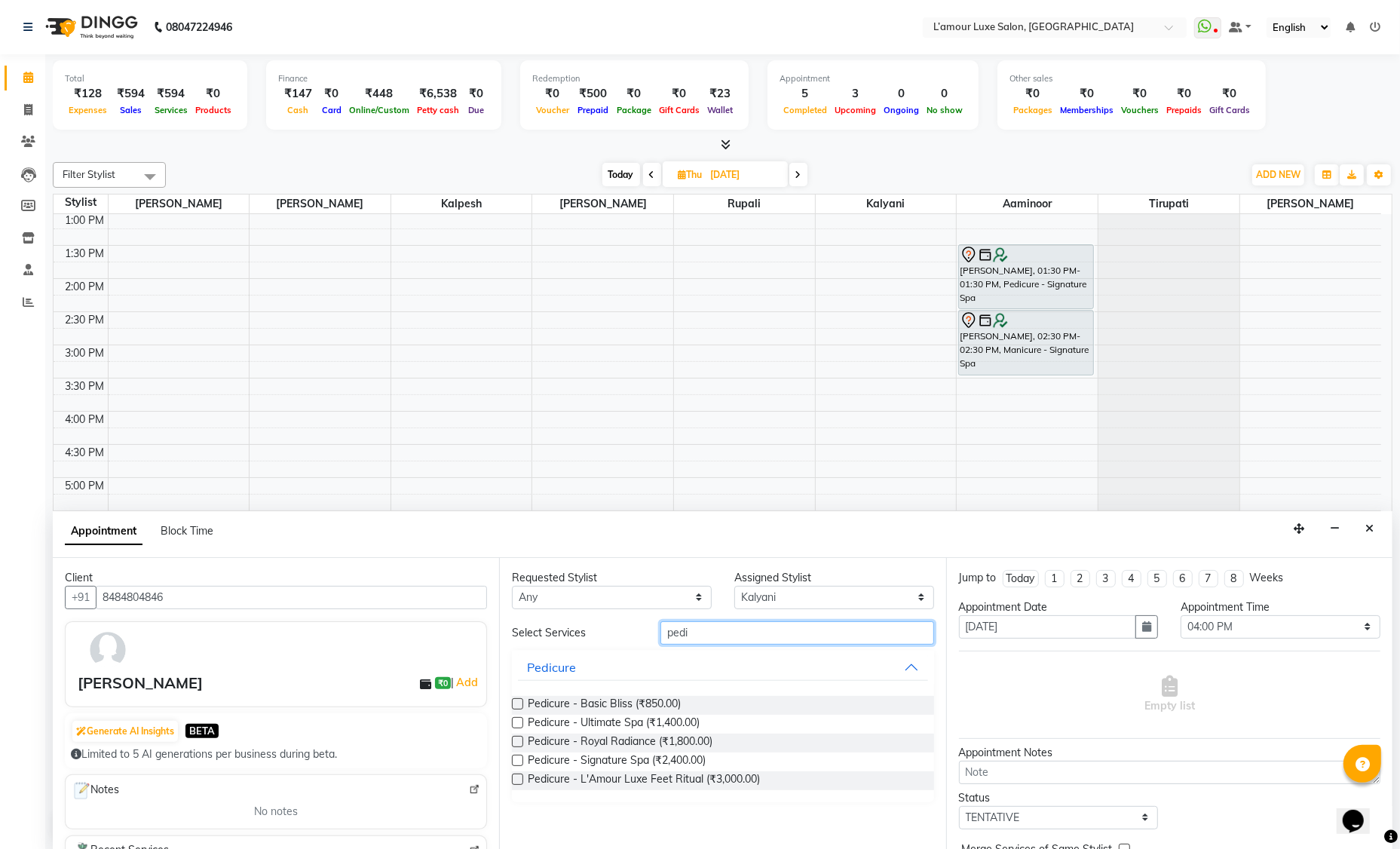
type input "pedi"
click at [521, 700] on label at bounding box center [518, 704] width 12 height 12
click at [521, 700] on input "checkbox" at bounding box center [517, 705] width 10 height 10
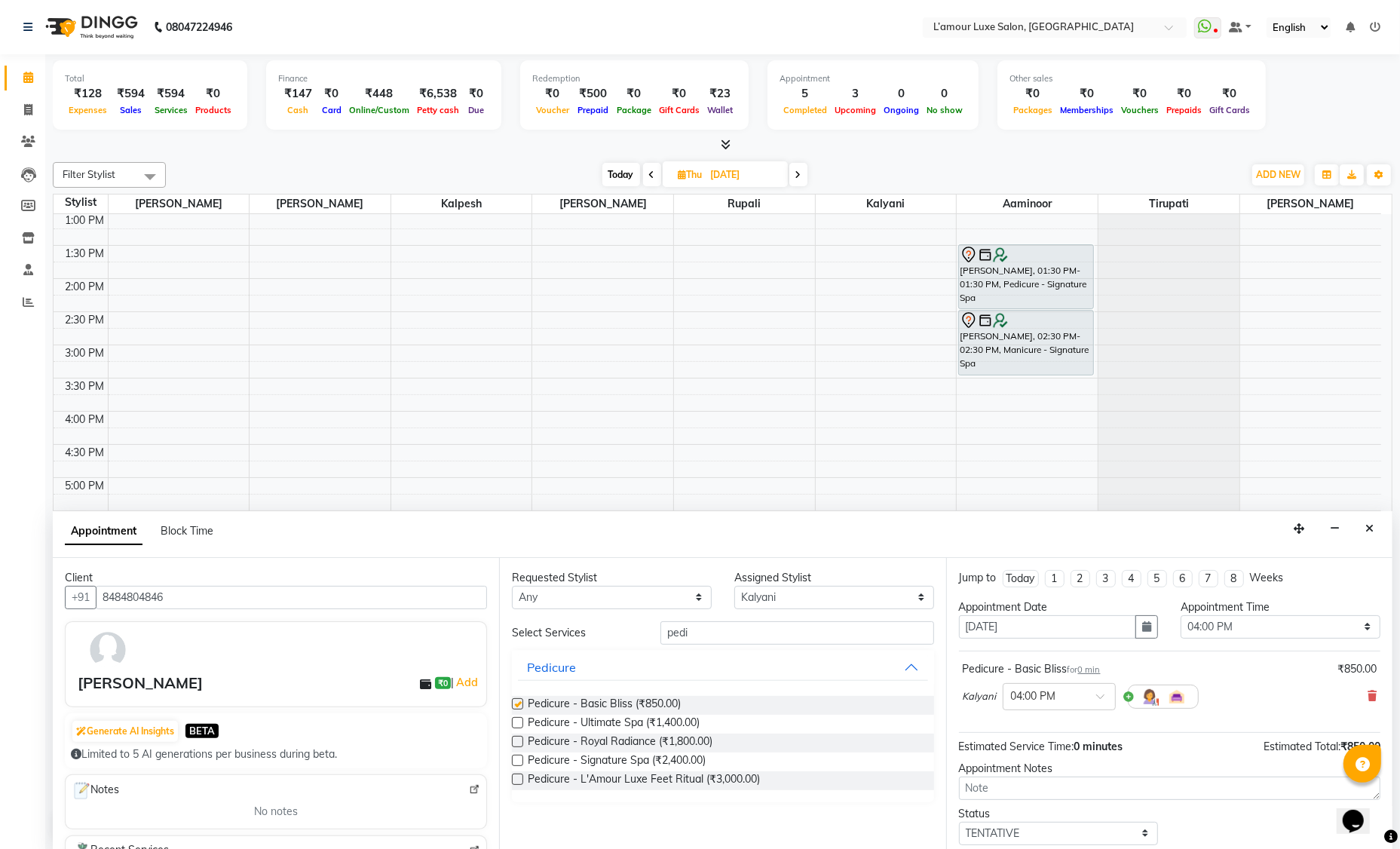
checkbox input "false"
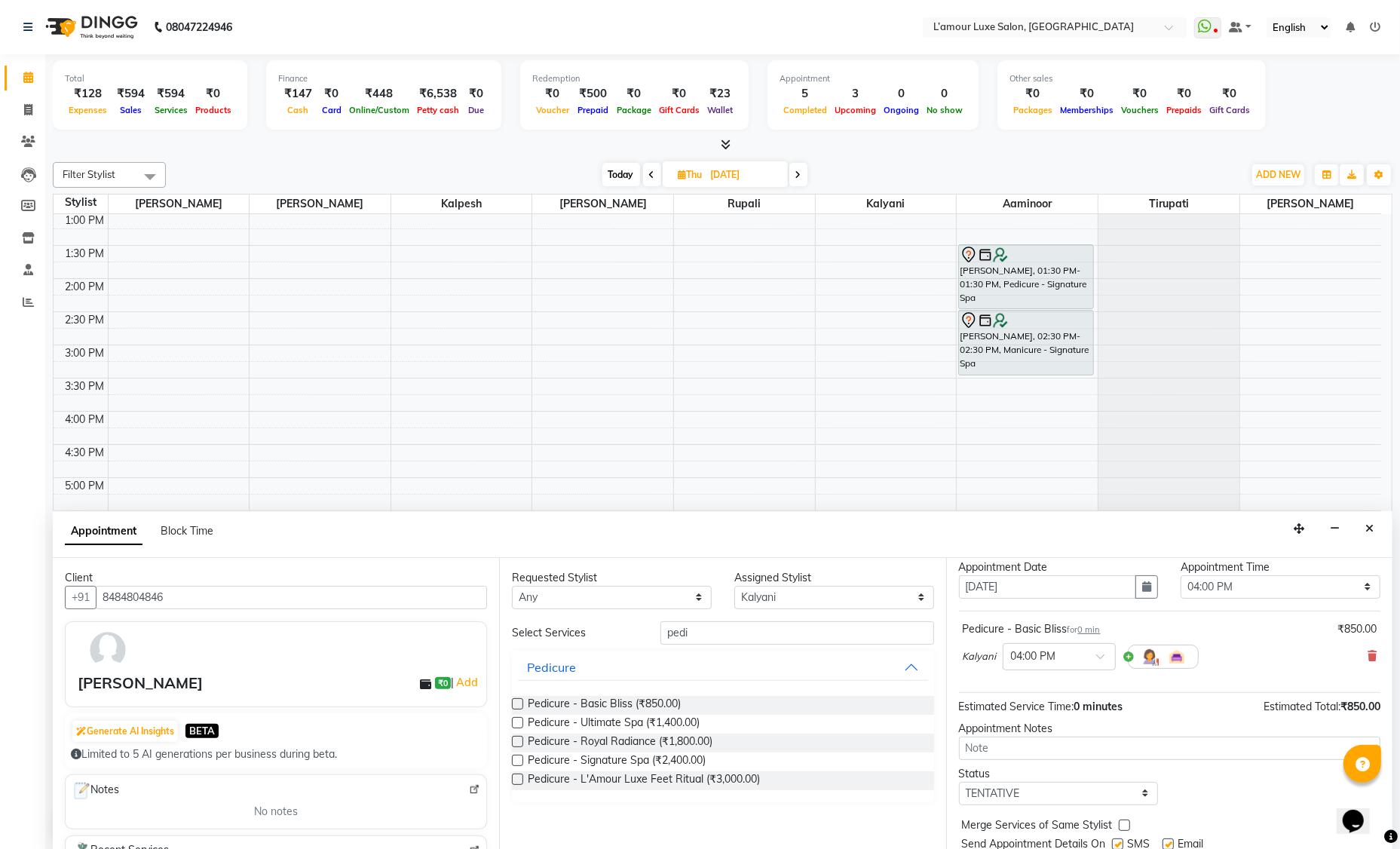
scroll to position [89, 0]
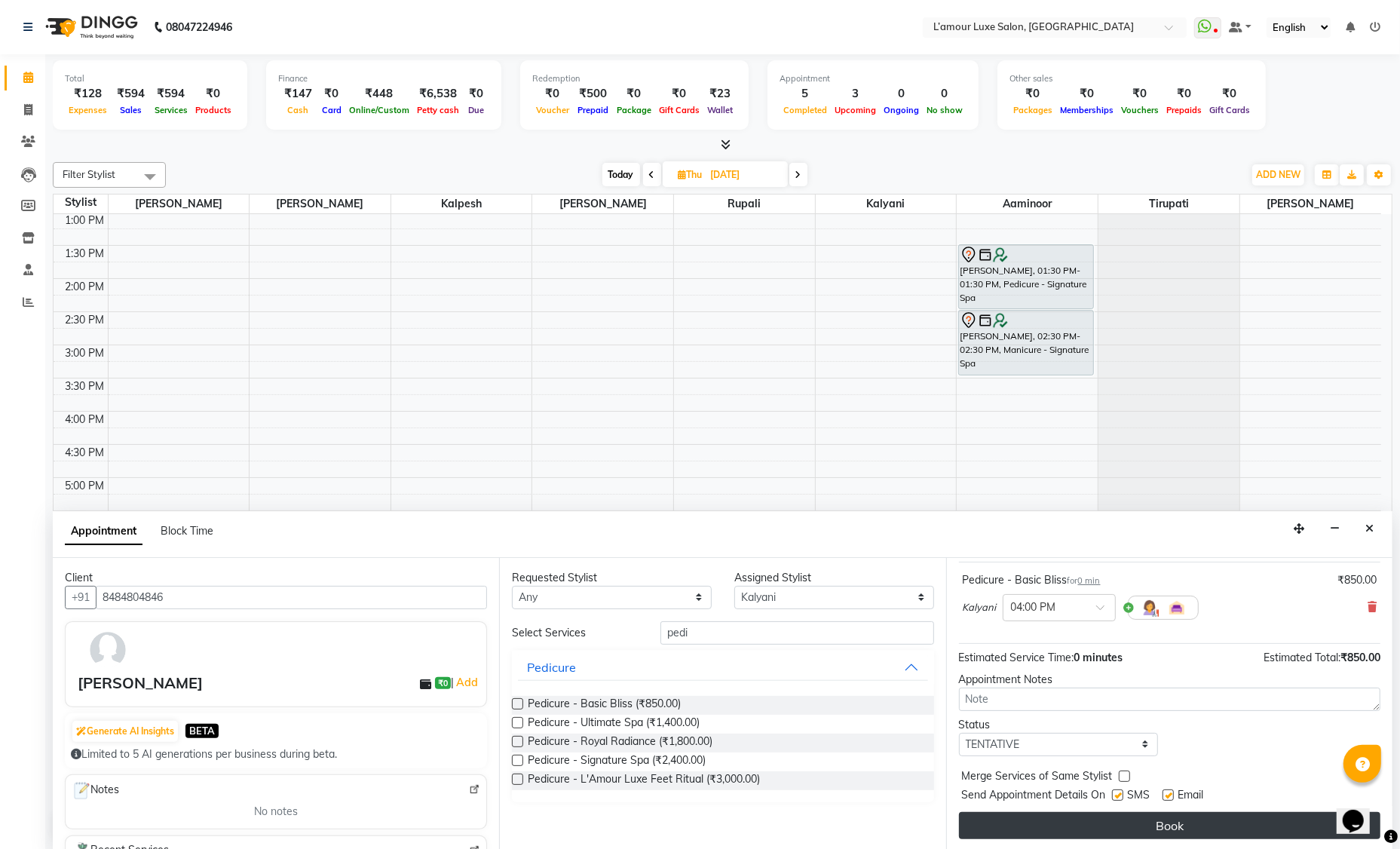
click at [1075, 820] on button "Book" at bounding box center [1169, 826] width 422 height 27
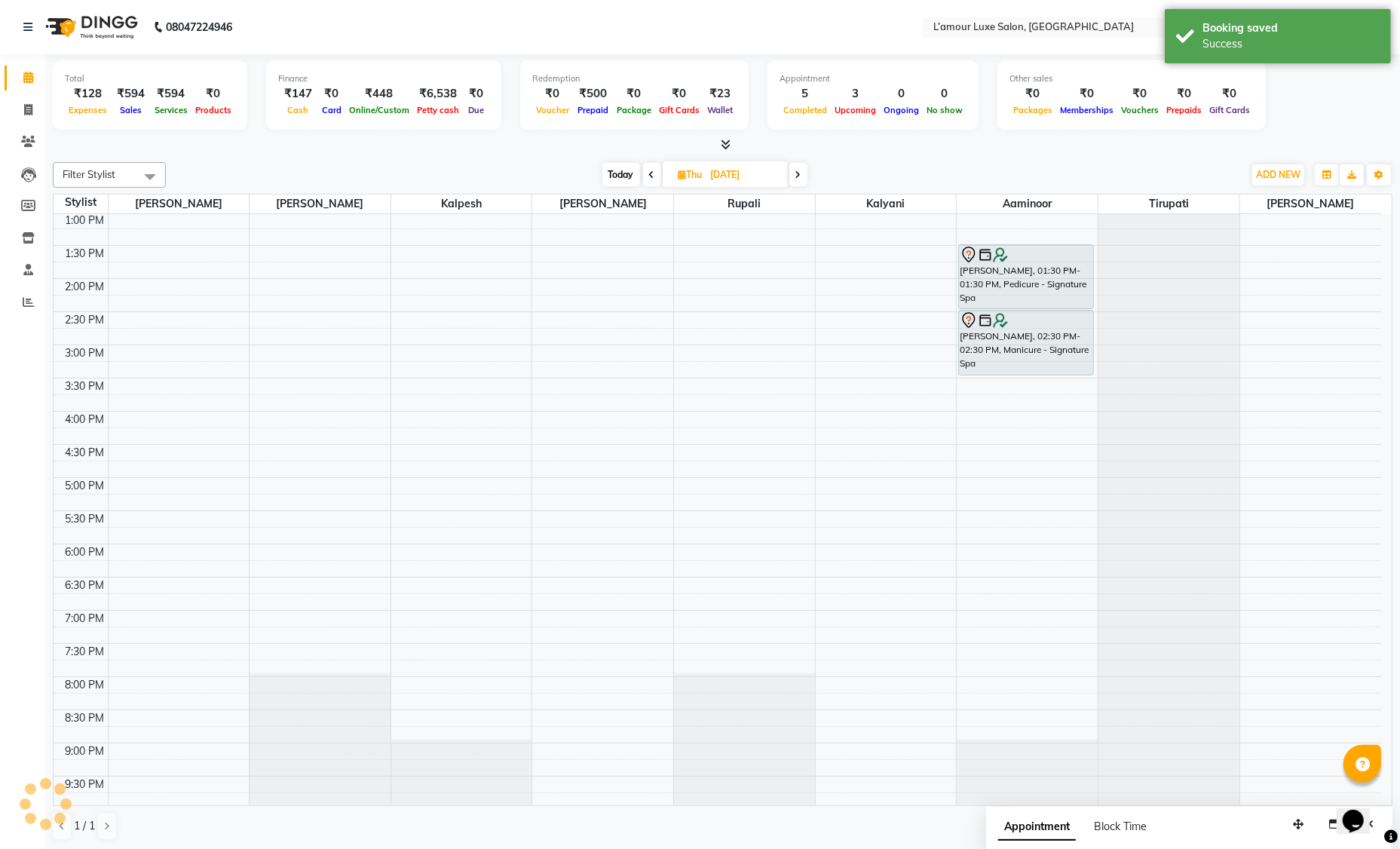
scroll to position [0, 0]
click at [926, 504] on span "Reminder" at bounding box center [929, 508] width 46 height 15
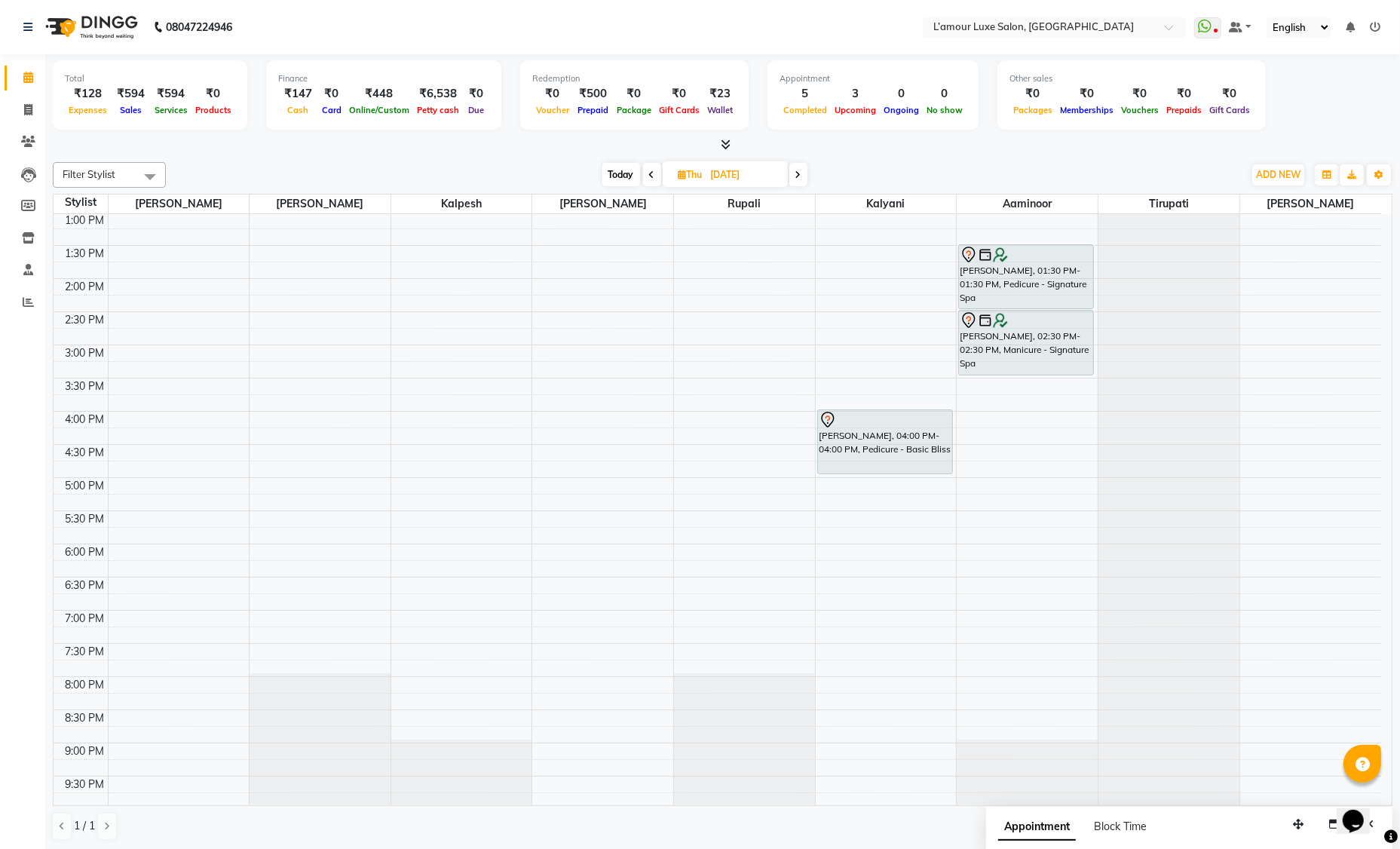
click at [619, 176] on span "Today" at bounding box center [620, 175] width 38 height 23
type input "02-09-2025"
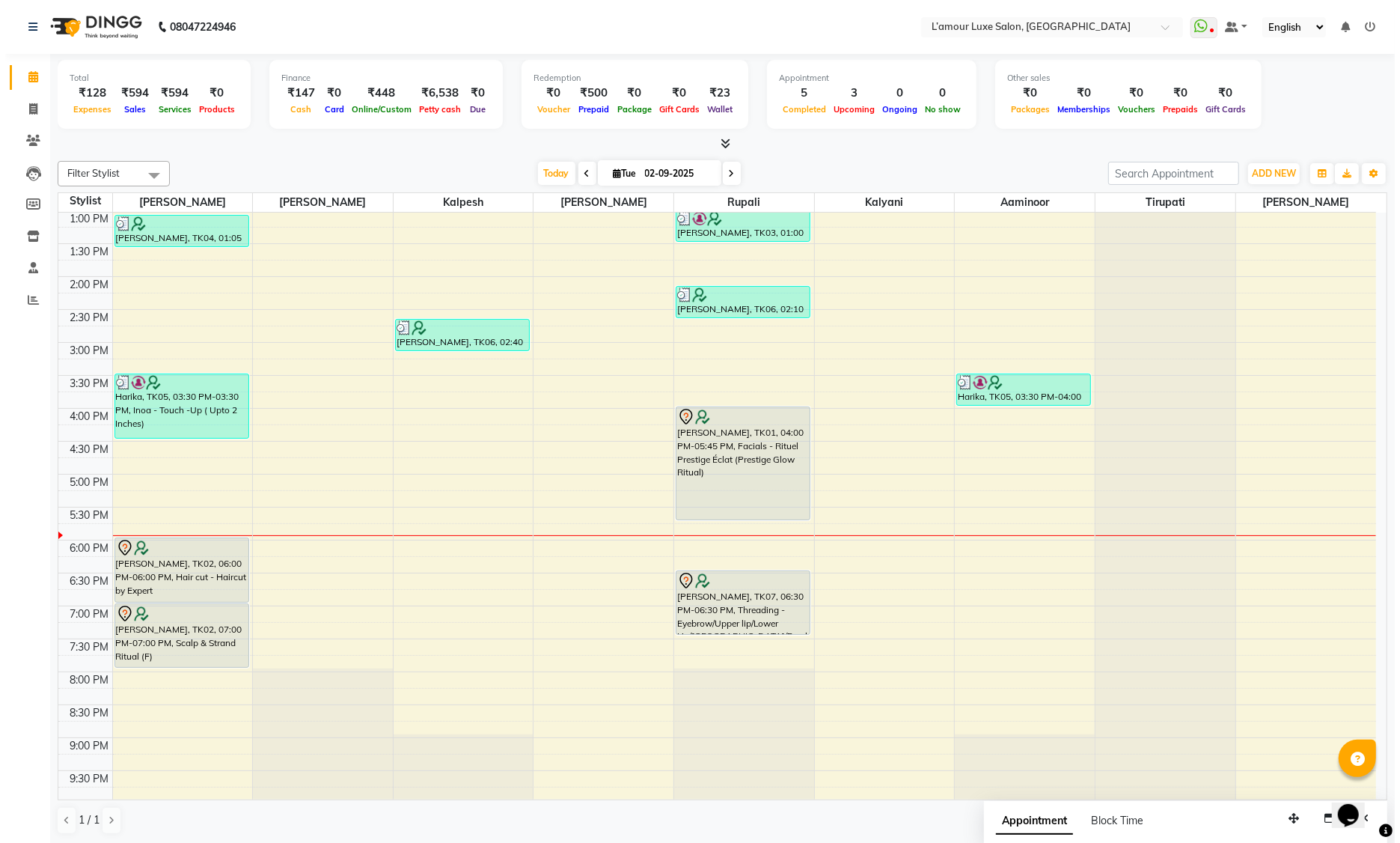
scroll to position [264, 0]
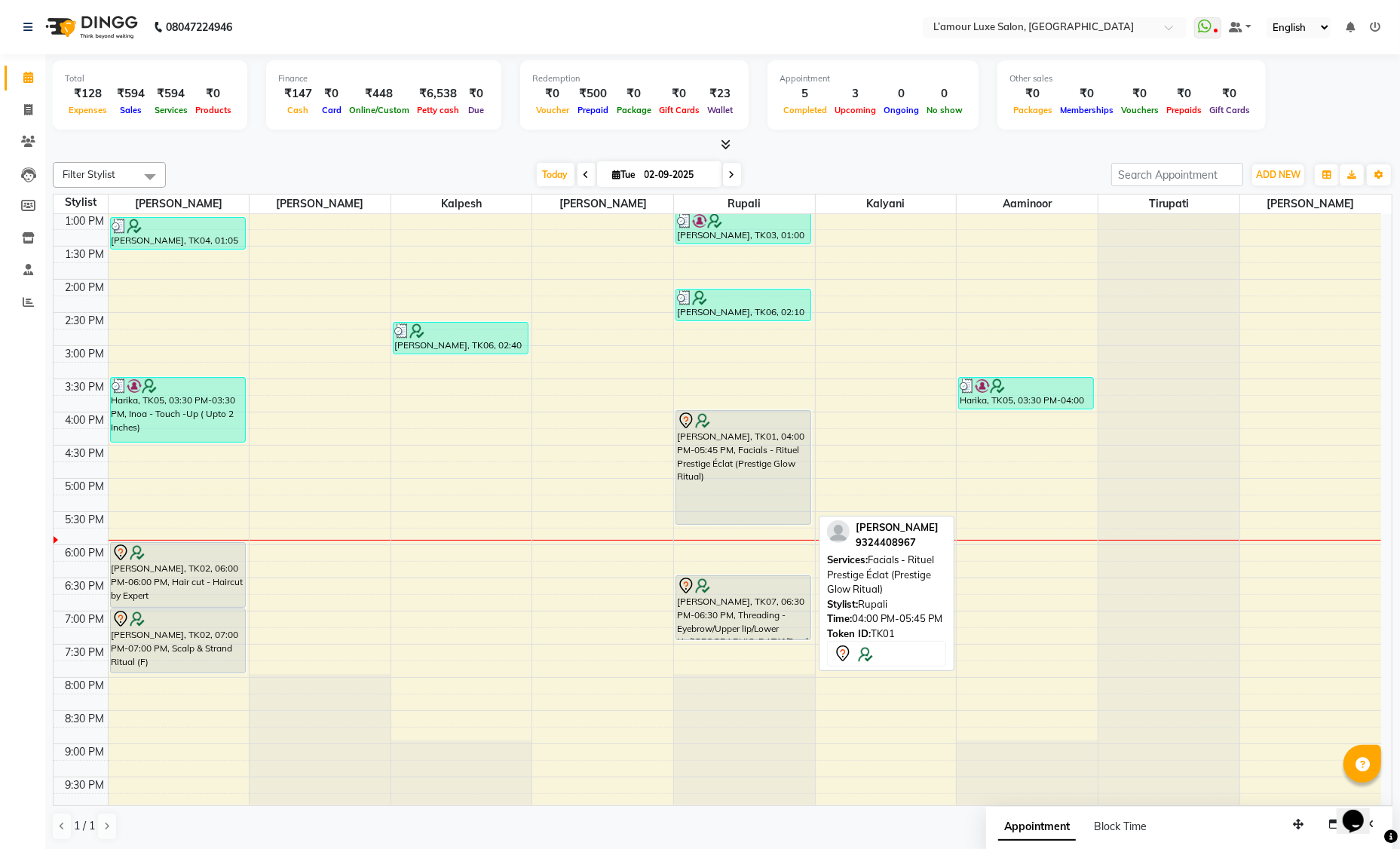
click at [737, 441] on div "[PERSON_NAME], TK01, 04:00 PM-05:45 PM, Facials - Rituel Prestige Éclat (Presti…" at bounding box center [743, 467] width 134 height 113
click at [726, 415] on div at bounding box center [744, 421] width 133 height 18
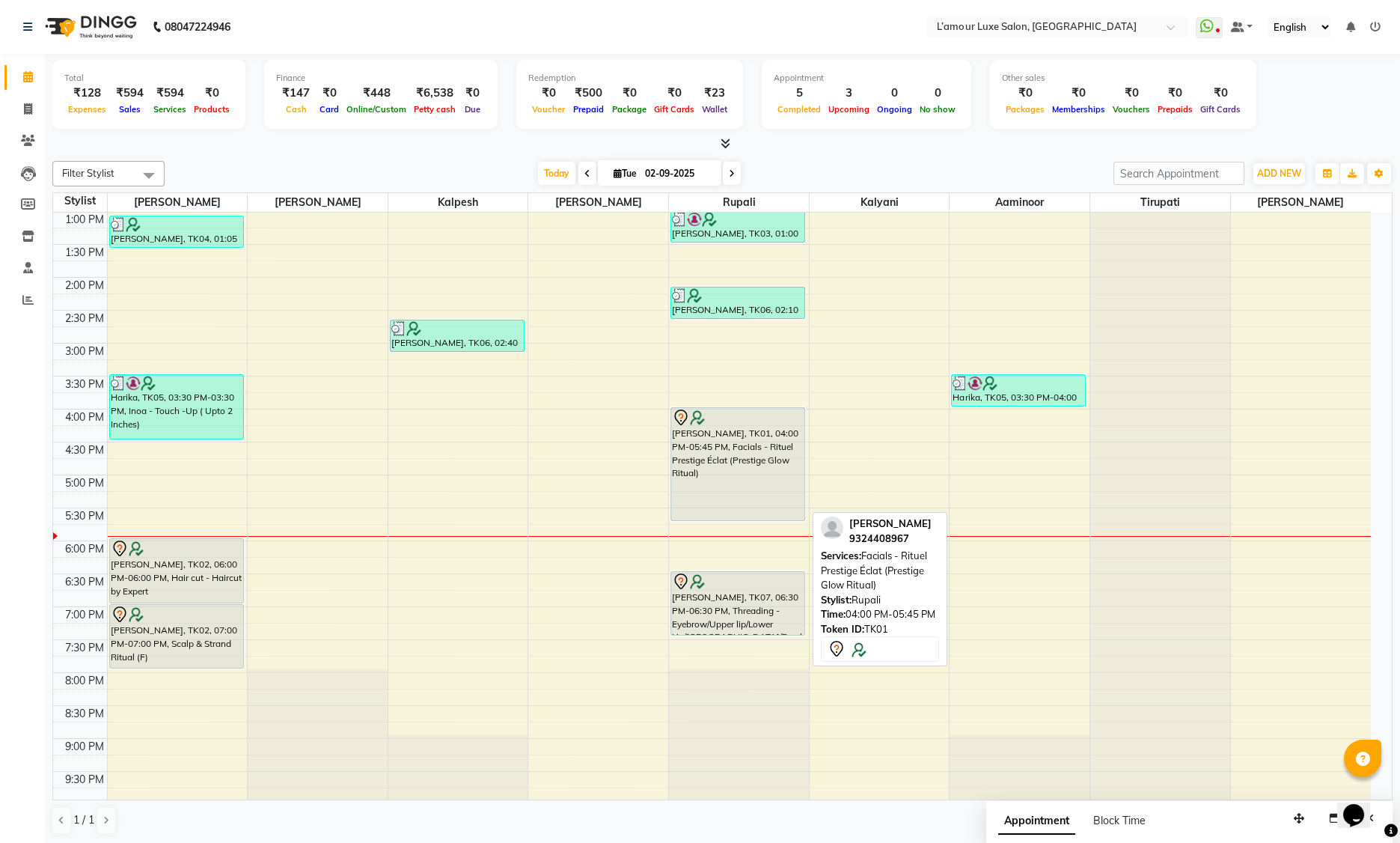
select select "7"
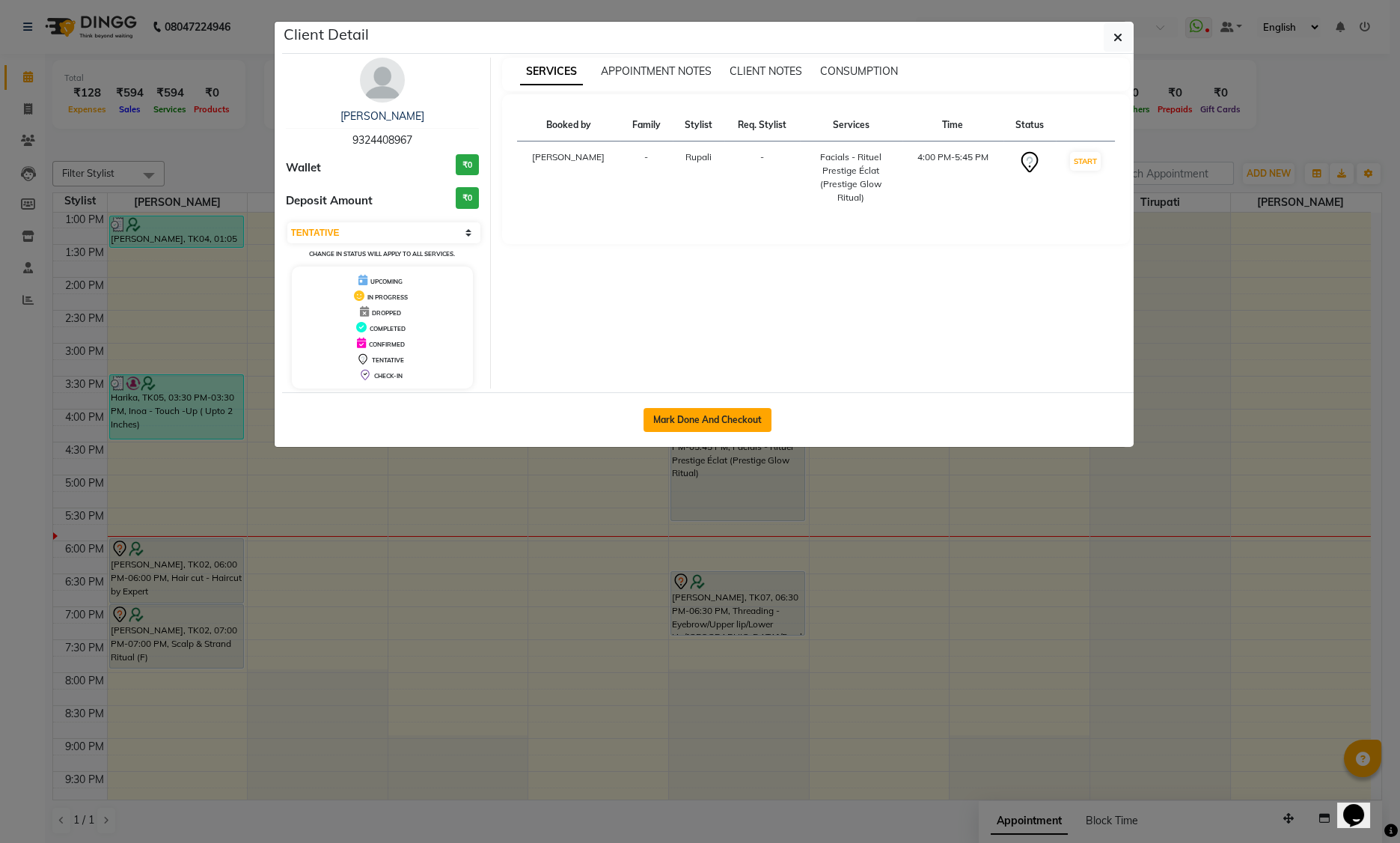
click at [734, 418] on button "Mark Done And Checkout" at bounding box center [708, 420] width 128 height 24
select select "service"
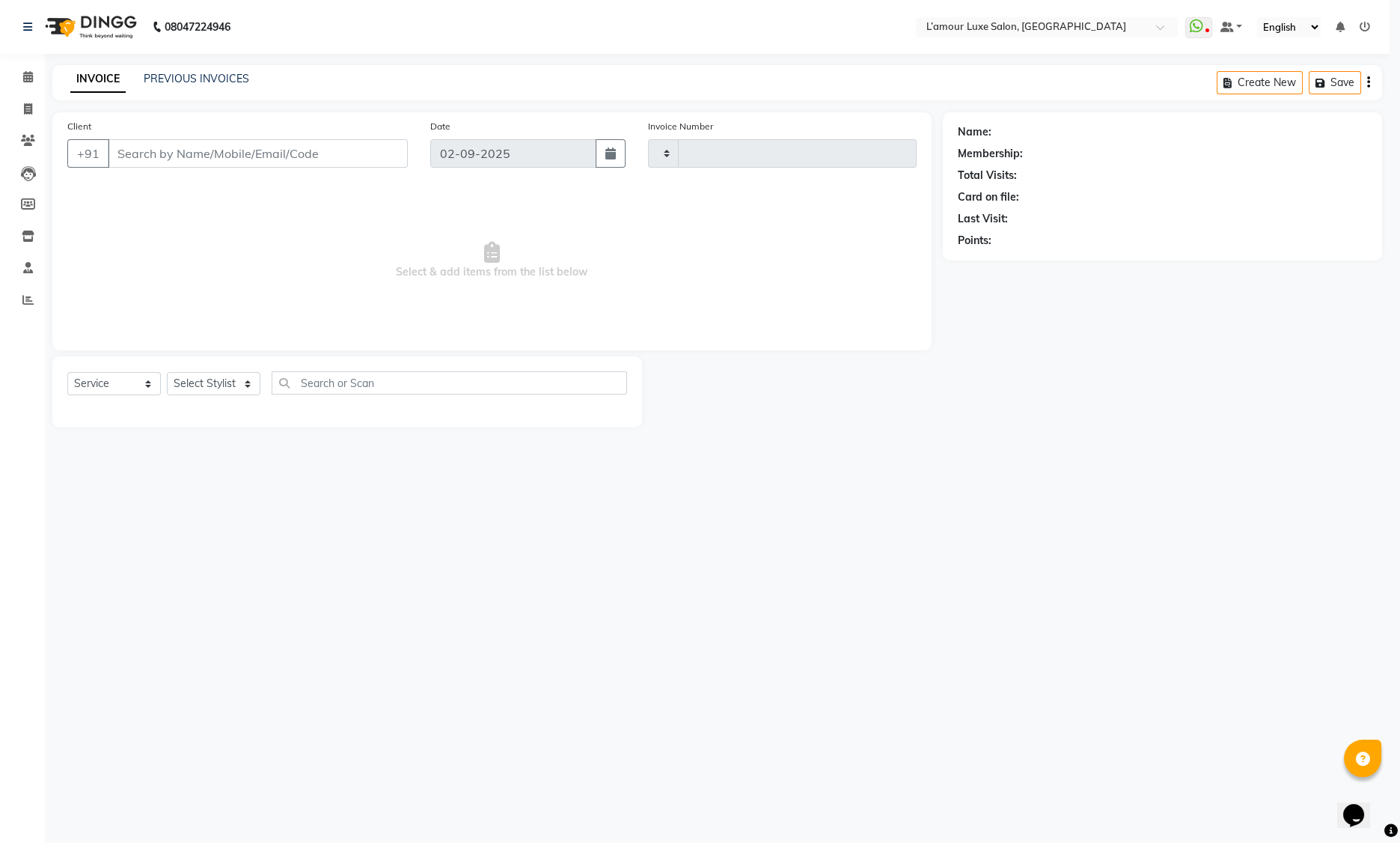
type input "1237"
select select "7325"
type input "9324408967"
select select "63032"
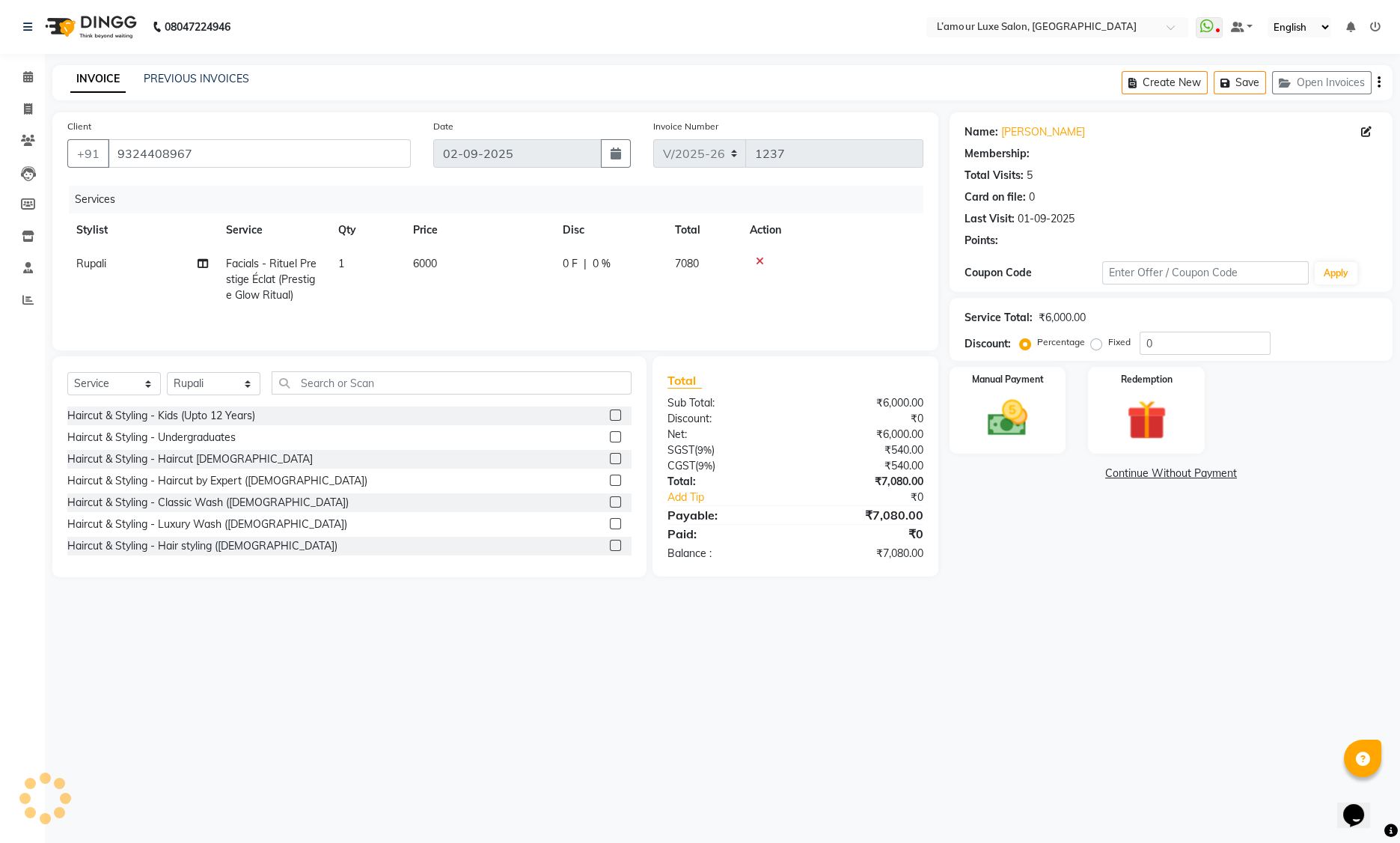
select select "1: Object"
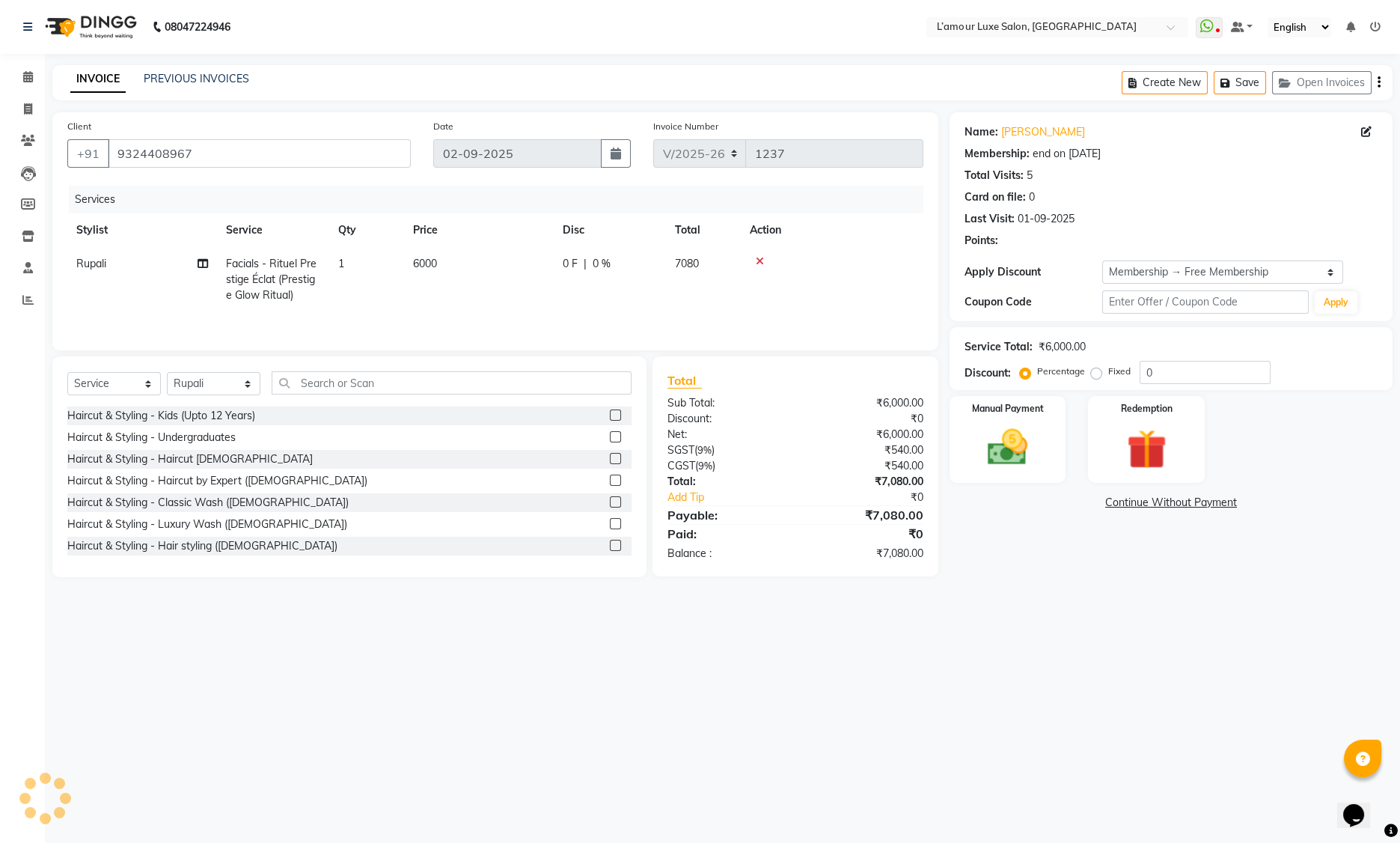
type input "20"
click at [1169, 430] on img at bounding box center [1146, 449] width 67 height 52
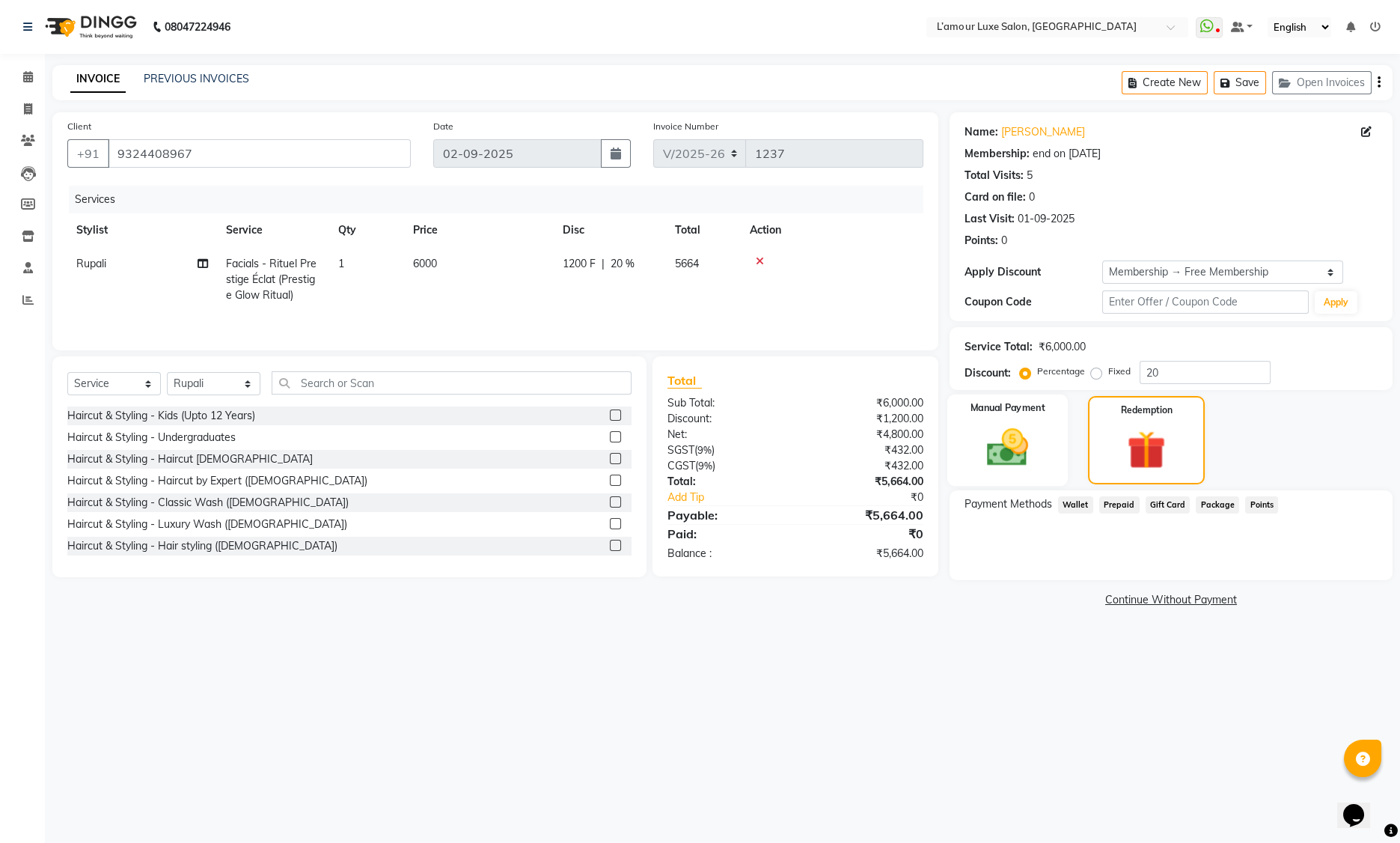
click at [1021, 437] on img at bounding box center [1007, 447] width 67 height 48
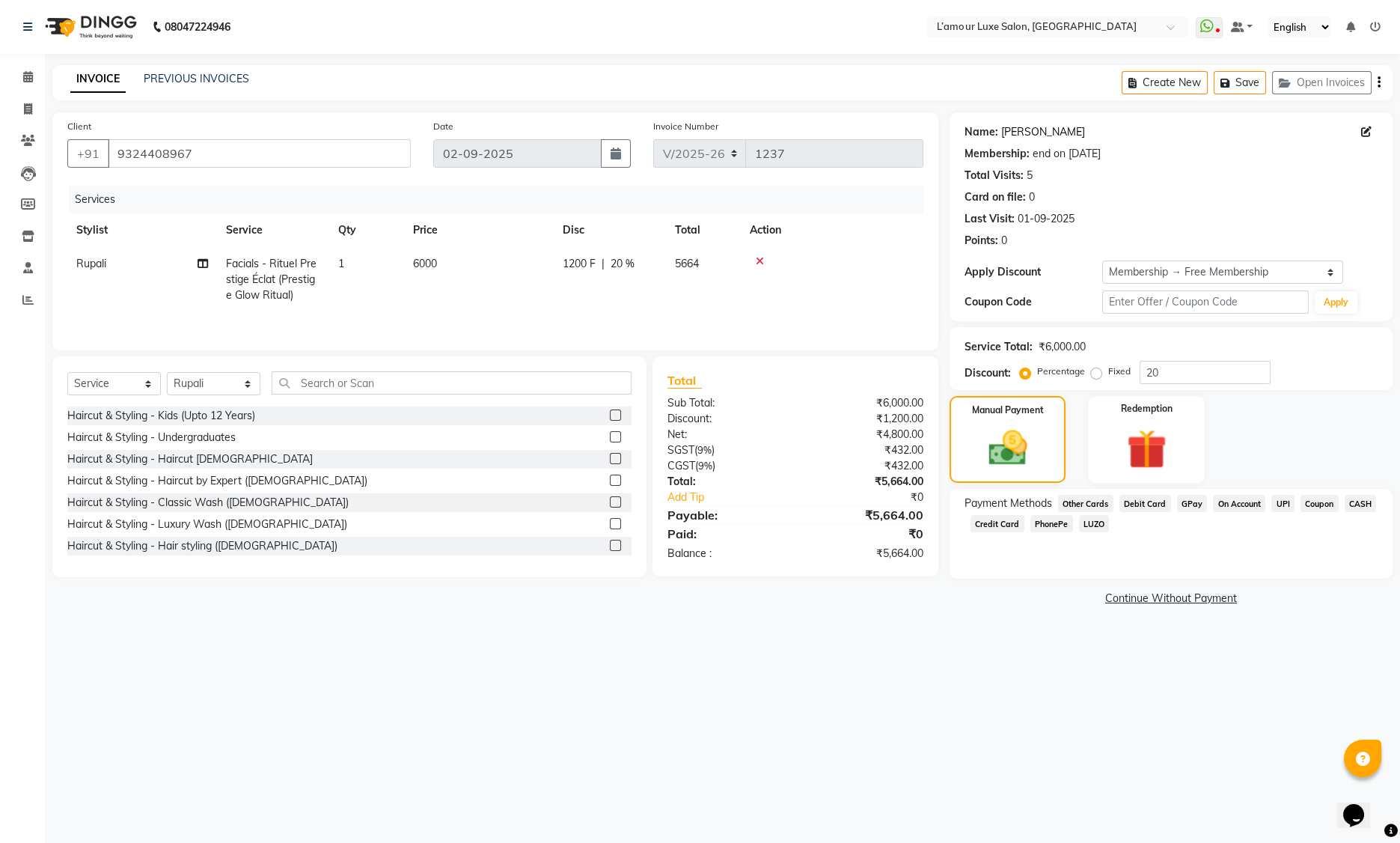
click at [1029, 131] on link "Sunit Marwah" at bounding box center [1044, 132] width 84 height 15
click at [1170, 439] on img at bounding box center [1146, 449] width 67 height 52
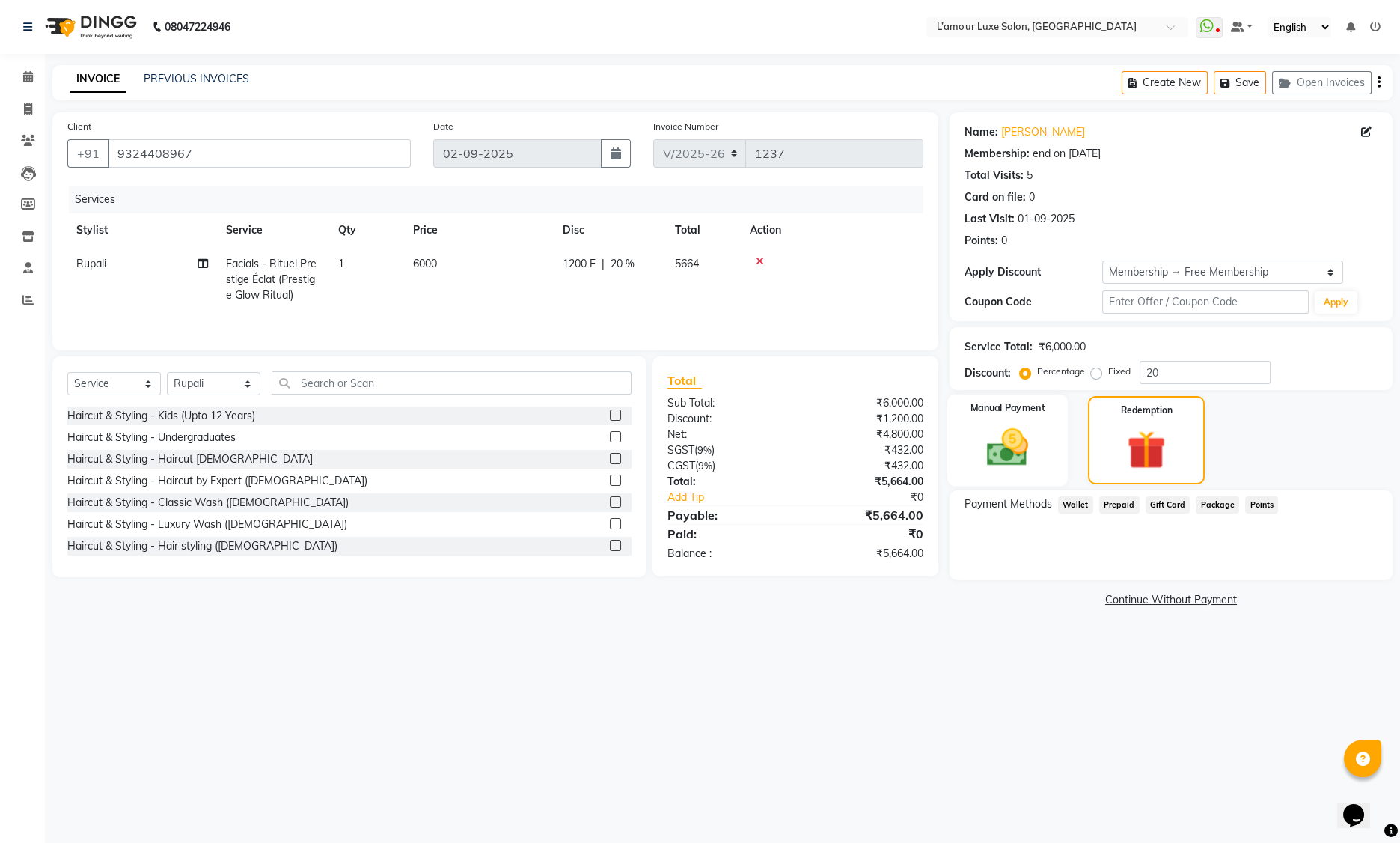
click at [1006, 457] on img at bounding box center [1007, 447] width 67 height 48
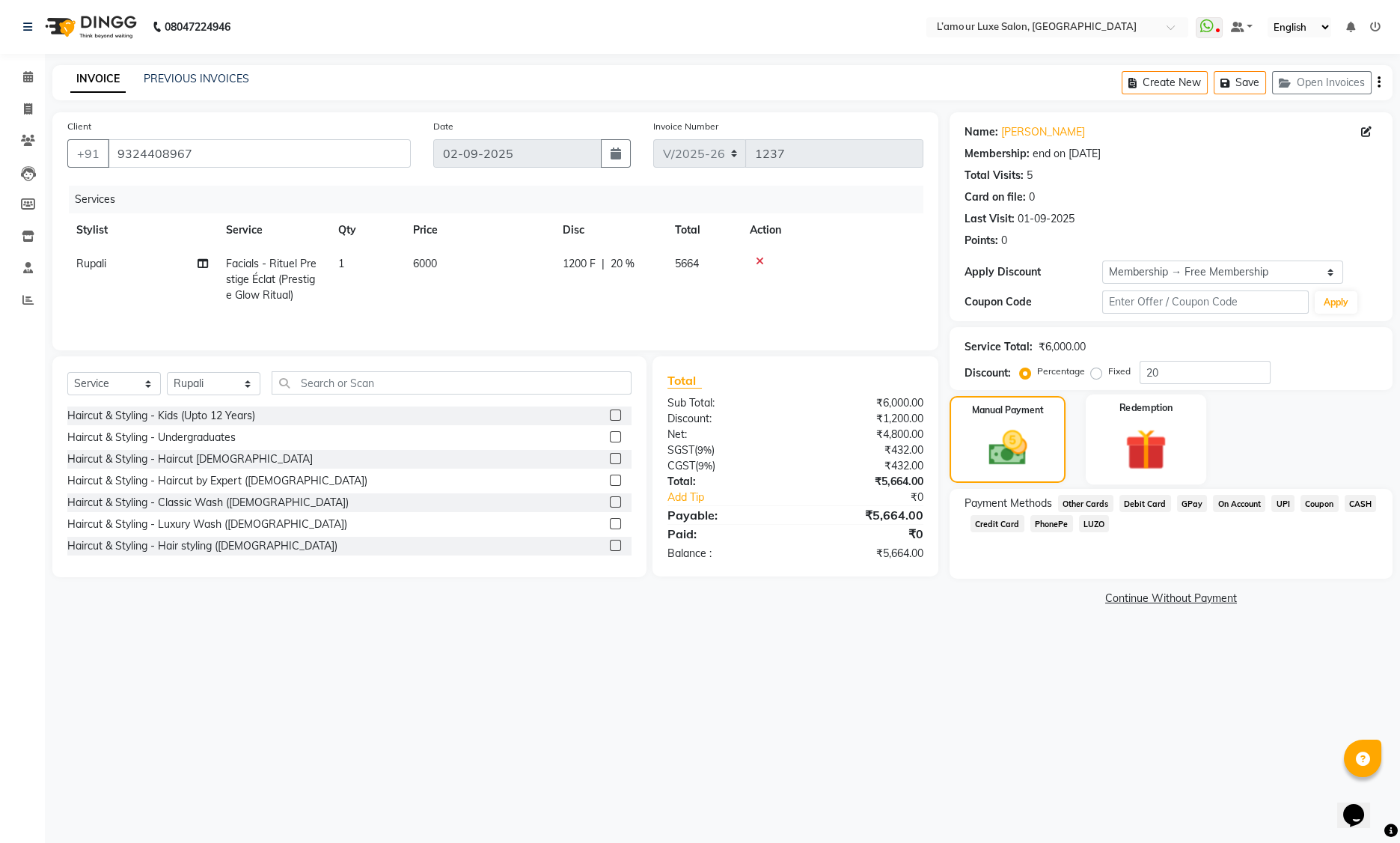
click at [1166, 445] on img at bounding box center [1146, 449] width 67 height 52
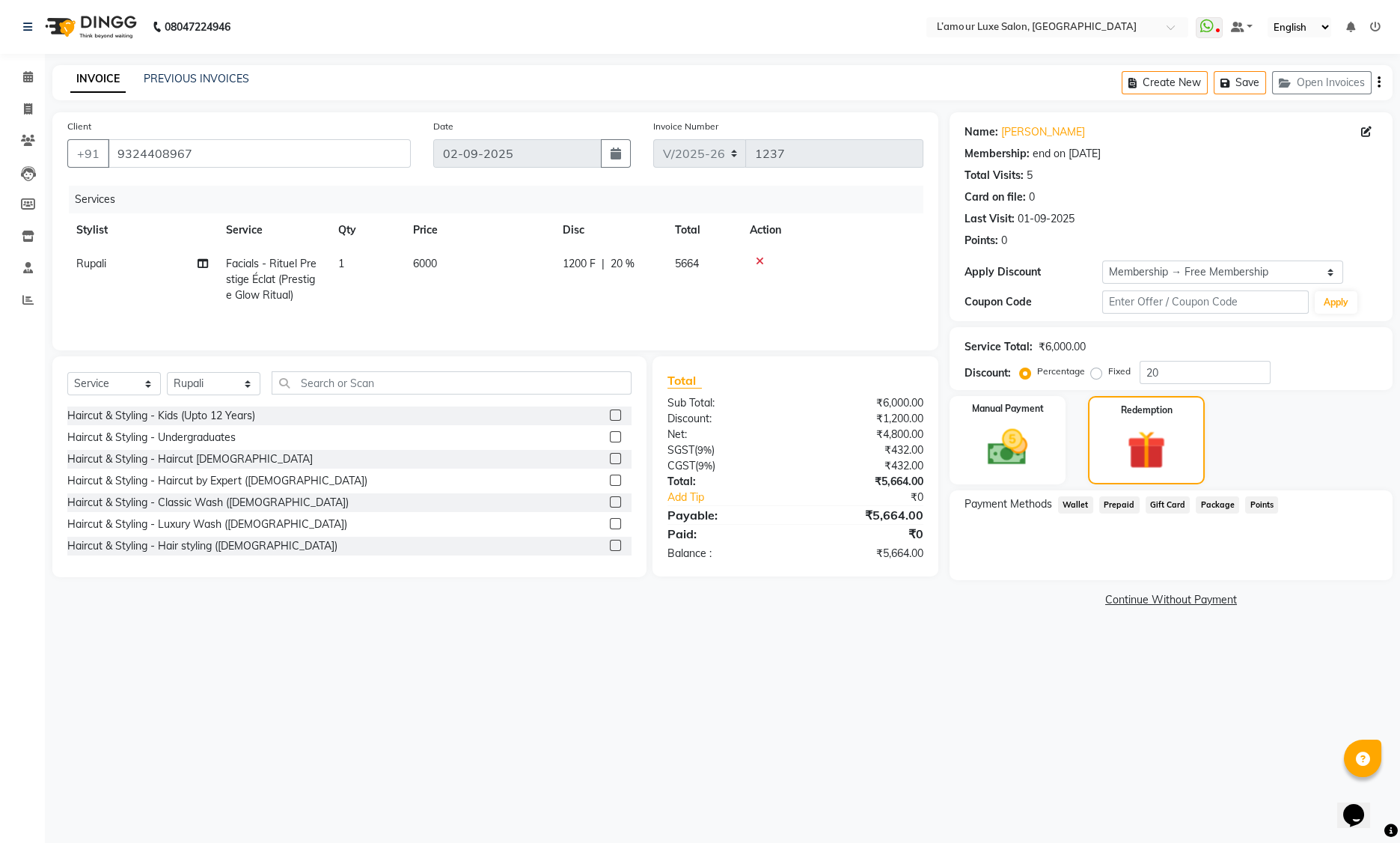
click at [1245, 502] on span "Points" at bounding box center [1261, 505] width 33 height 17
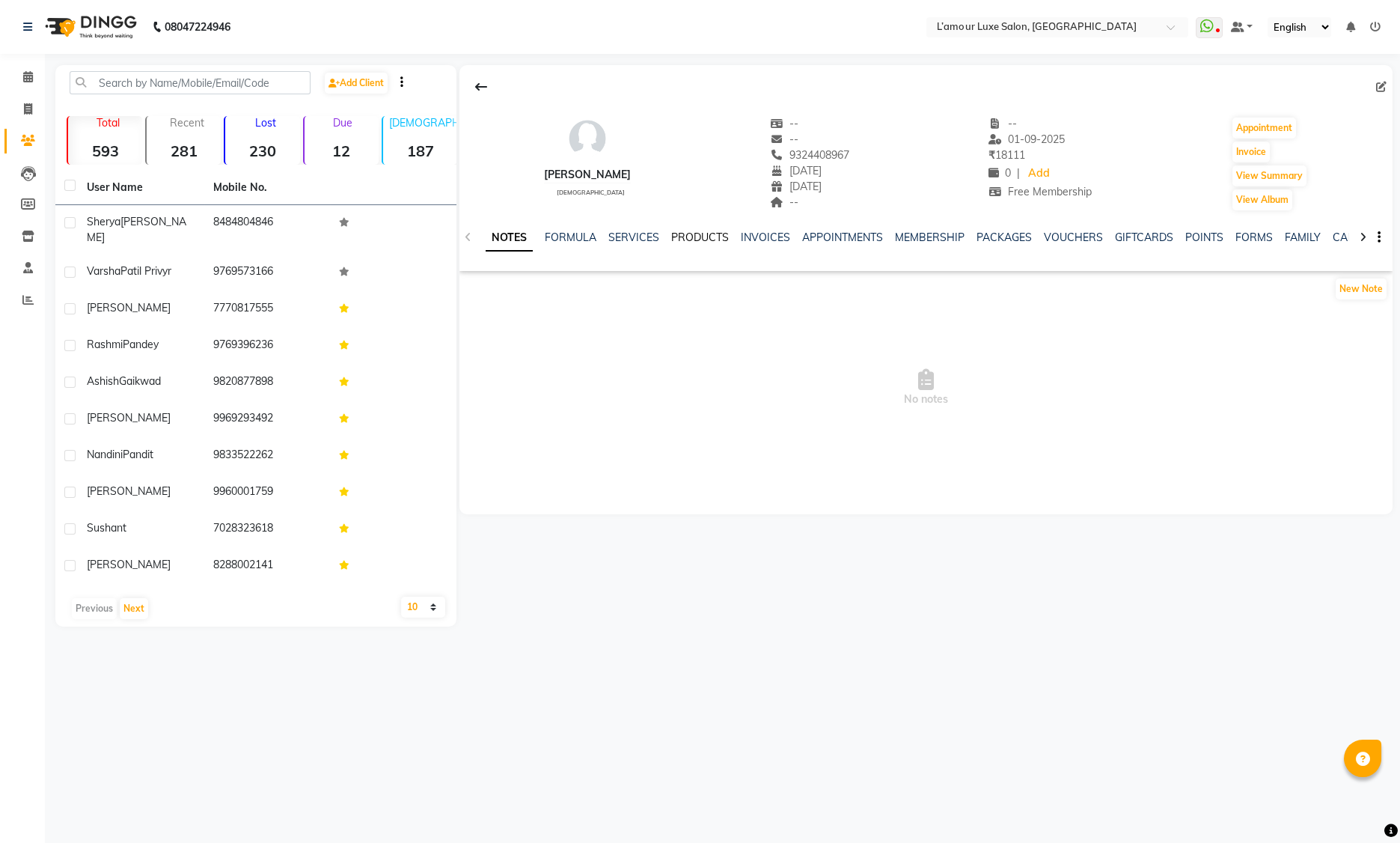
click at [714, 235] on link "PRODUCTS" at bounding box center [700, 238] width 57 height 13
click at [583, 239] on link "SERVICES" at bounding box center [596, 238] width 51 height 13
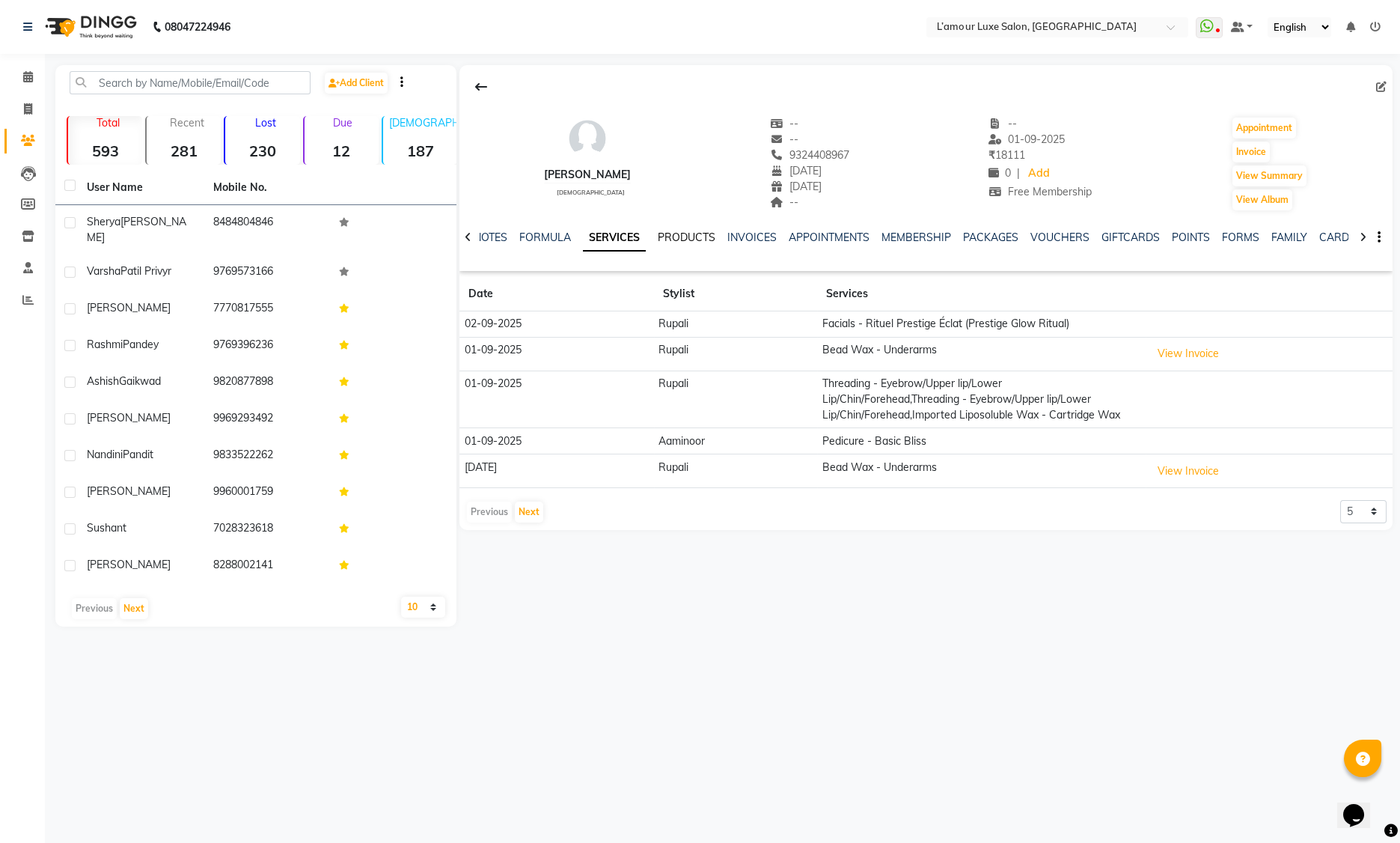
click at [690, 239] on link "PRODUCTS" at bounding box center [687, 238] width 57 height 13
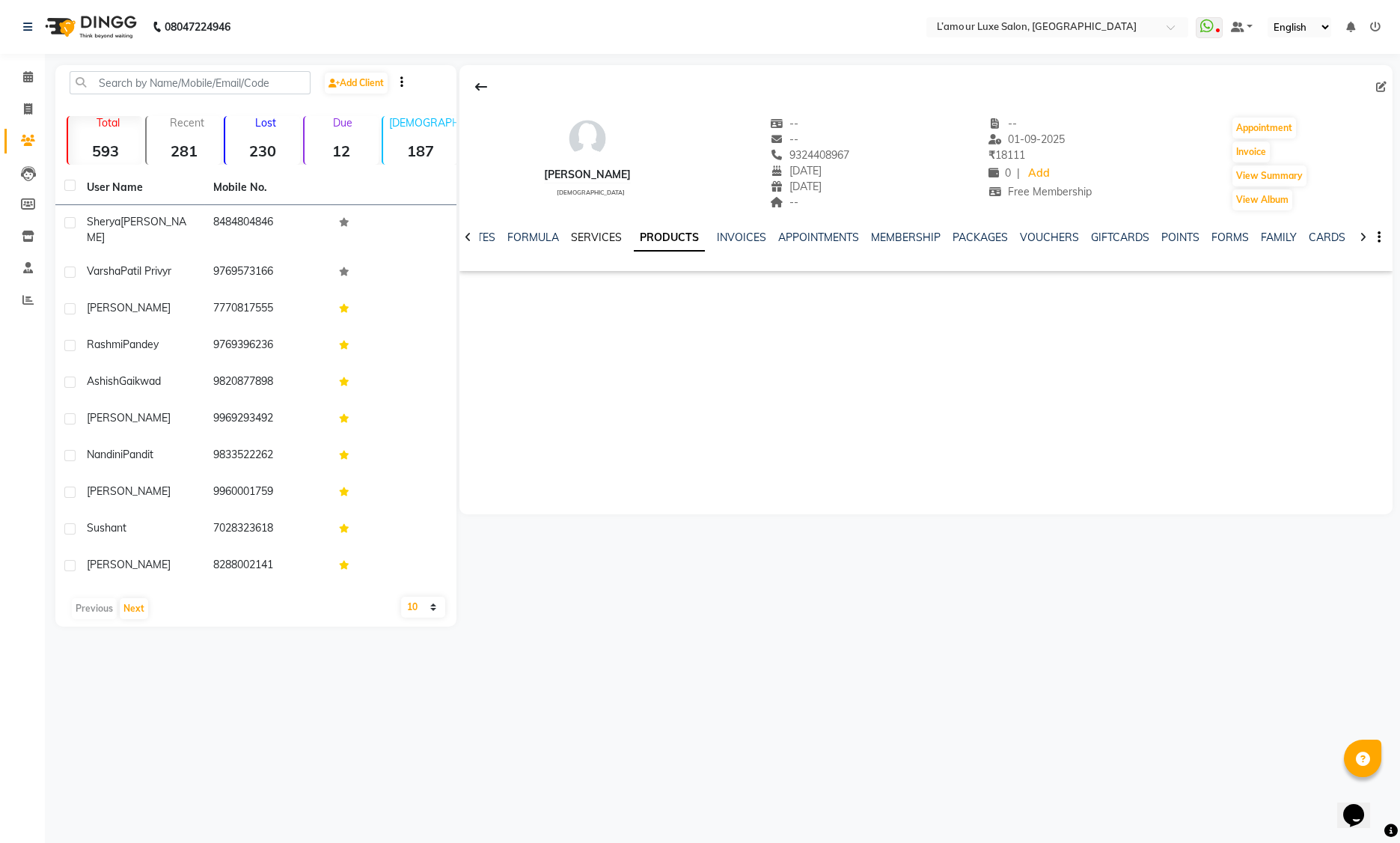
click at [599, 239] on link "SERVICES" at bounding box center [596, 238] width 51 height 13
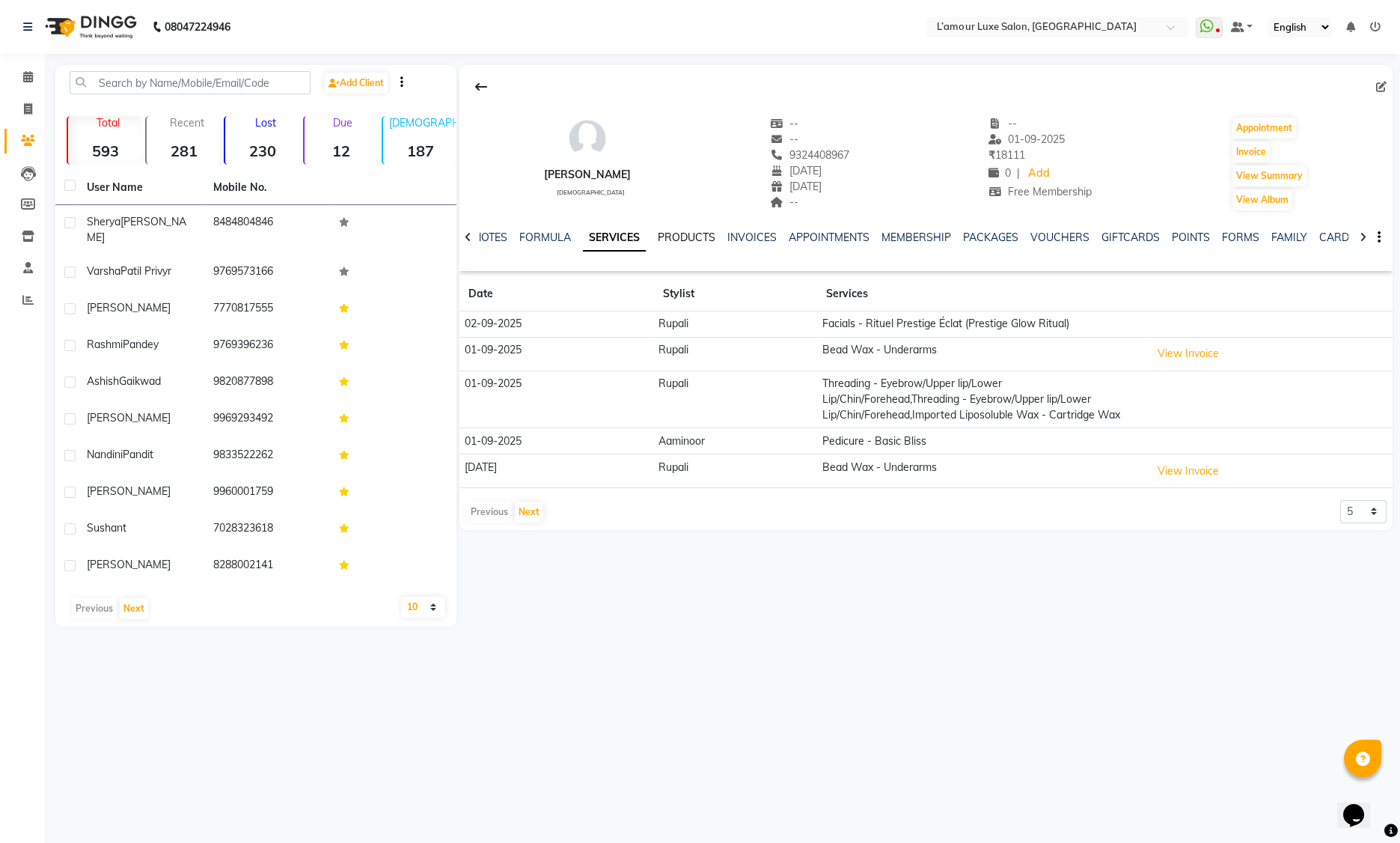
click at [666, 239] on link "PRODUCTS" at bounding box center [687, 238] width 57 height 13
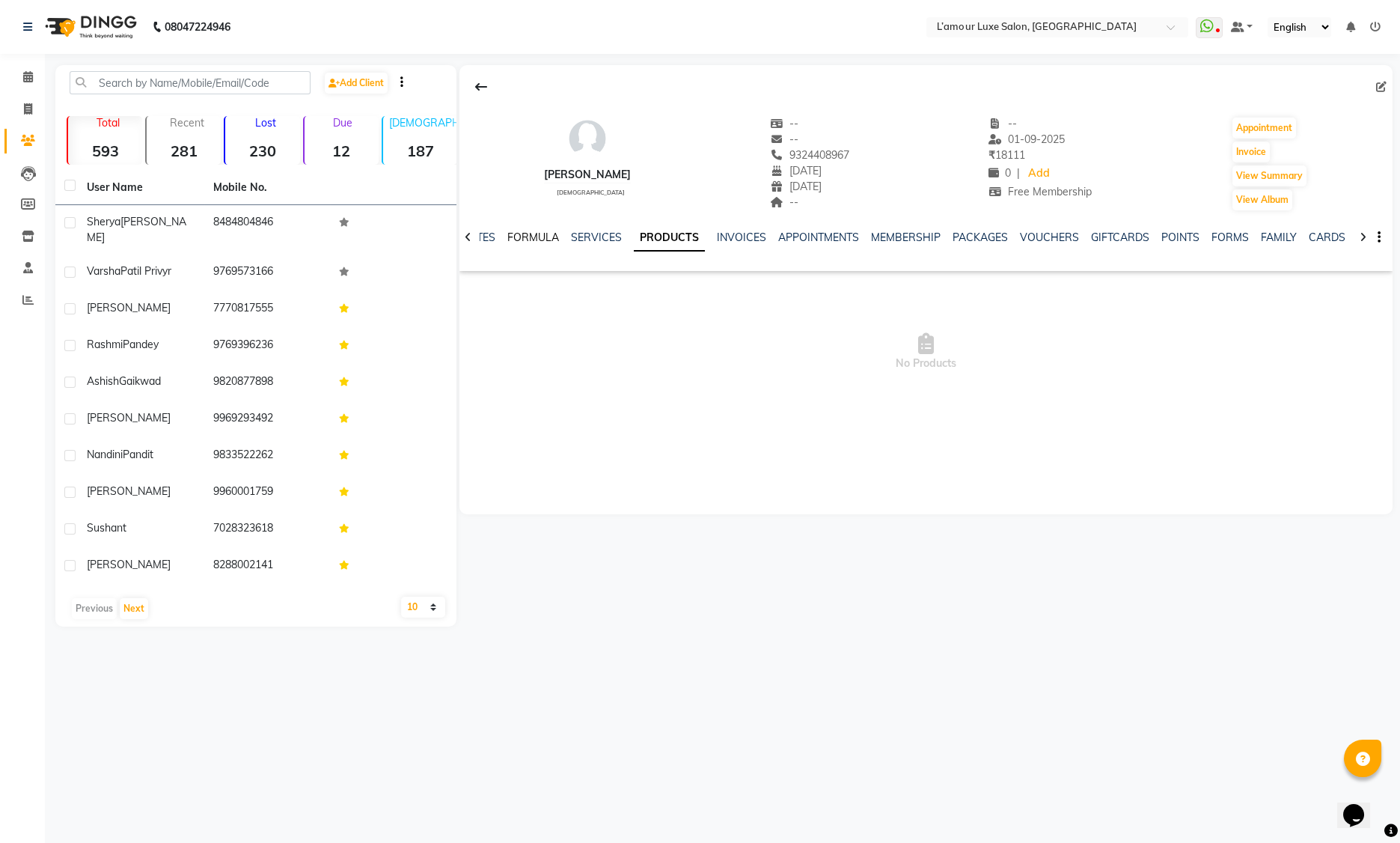
click at [521, 239] on link "FORMULA" at bounding box center [533, 238] width 52 height 13
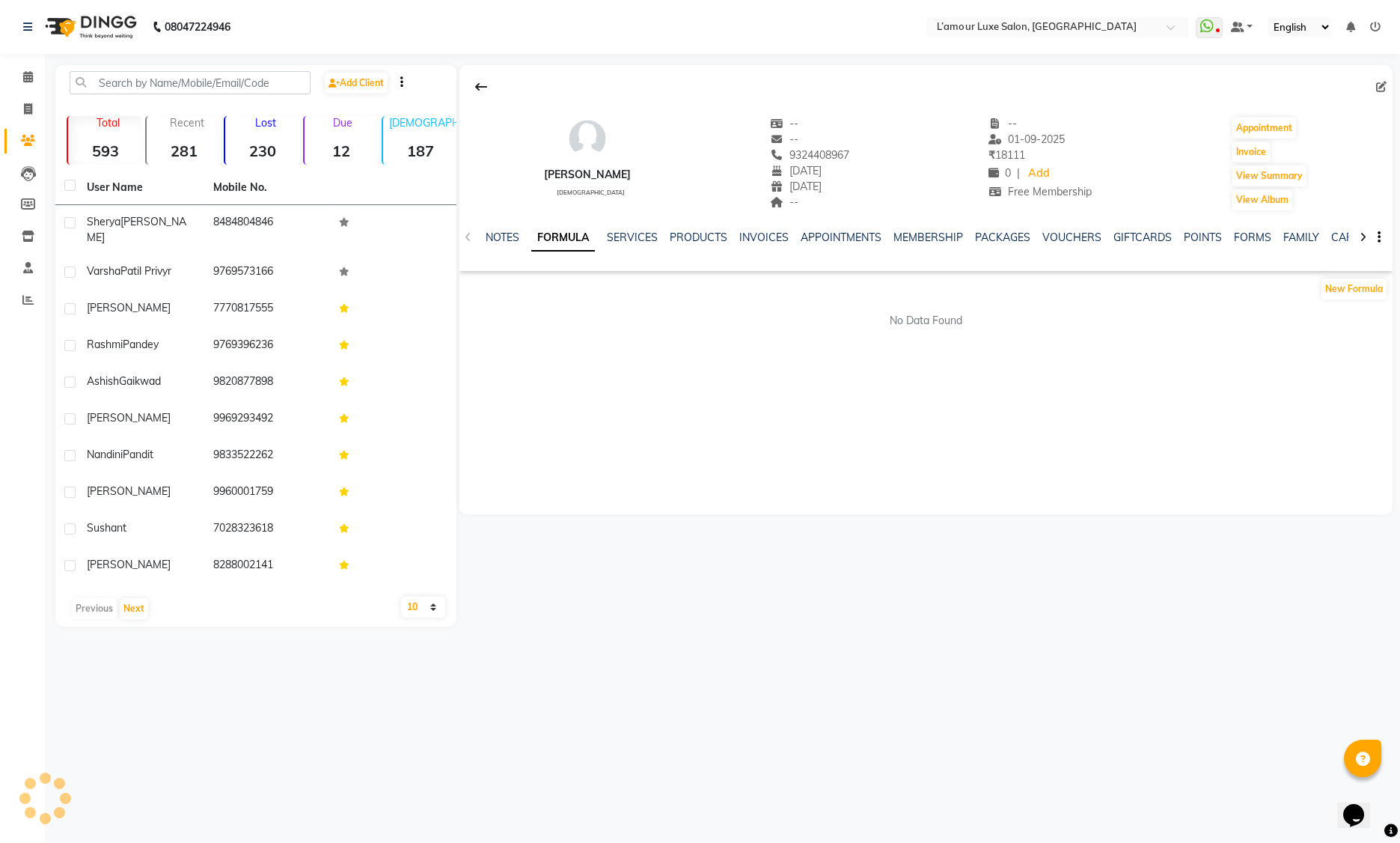
click at [657, 237] on ul "NOTES FORMULA SERVICES PRODUCTS INVOICES APPOINTMENTS MEMBERSHIP PACKAGES VOUCH…" at bounding box center [960, 238] width 949 height 15
click at [698, 238] on link "PRODUCTS" at bounding box center [698, 238] width 57 height 13
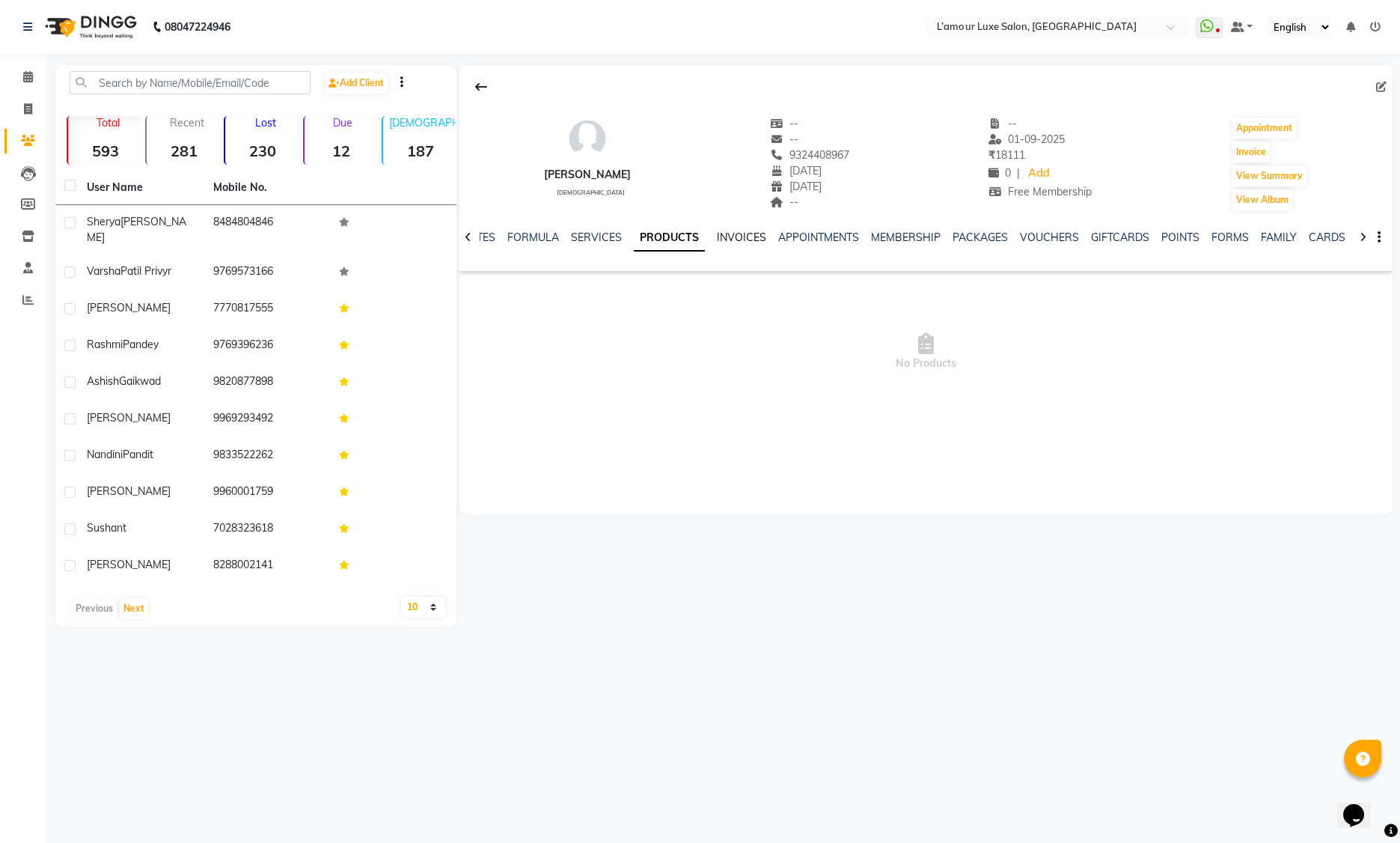
click at [729, 237] on link "INVOICES" at bounding box center [742, 238] width 50 height 13
click at [574, 236] on link "SERVICES" at bounding box center [584, 238] width 51 height 13
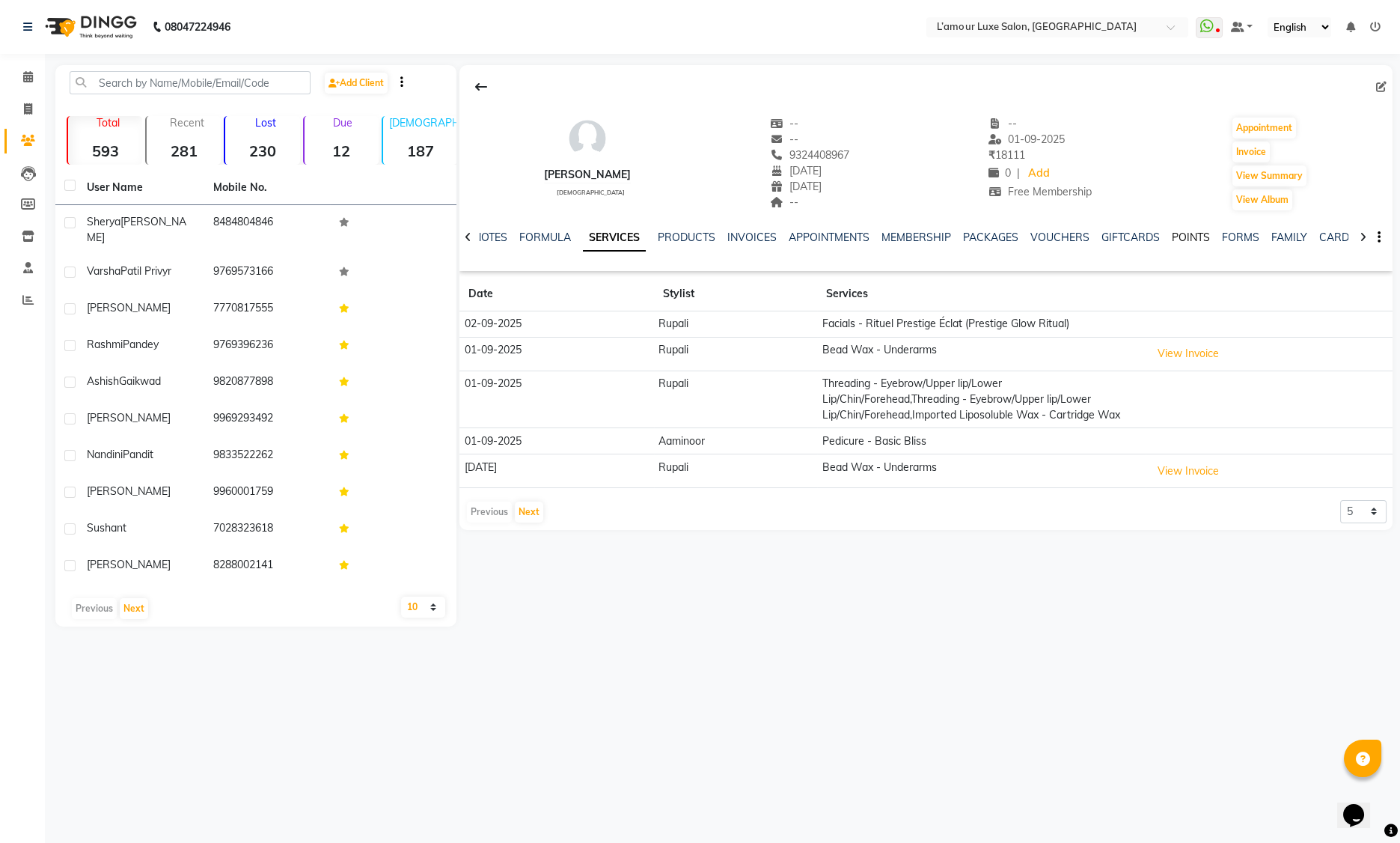
click at [1183, 237] on link "POINTS" at bounding box center [1191, 238] width 38 height 13
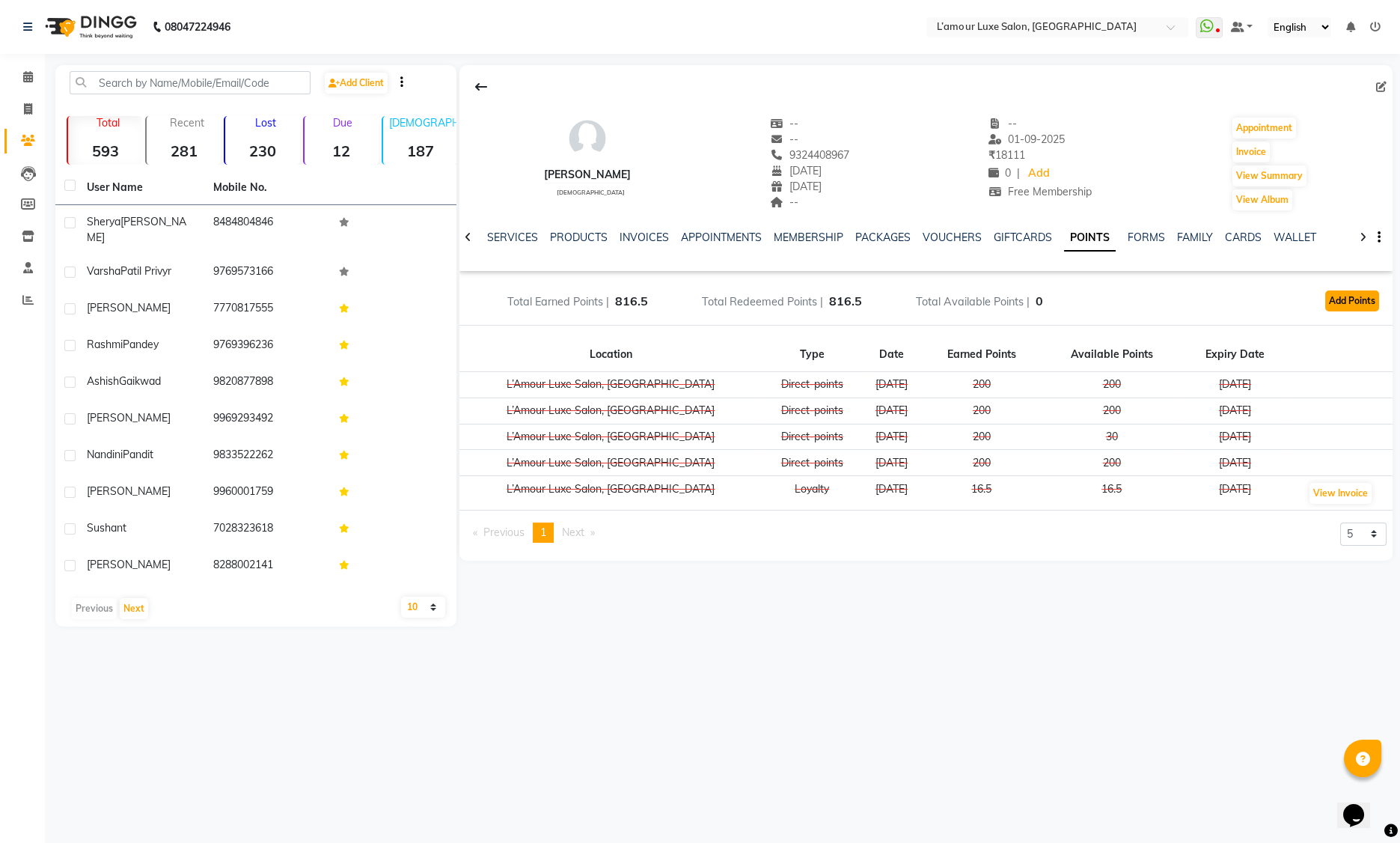
click at [1354, 301] on button "Add Points" at bounding box center [1352, 301] width 54 height 21
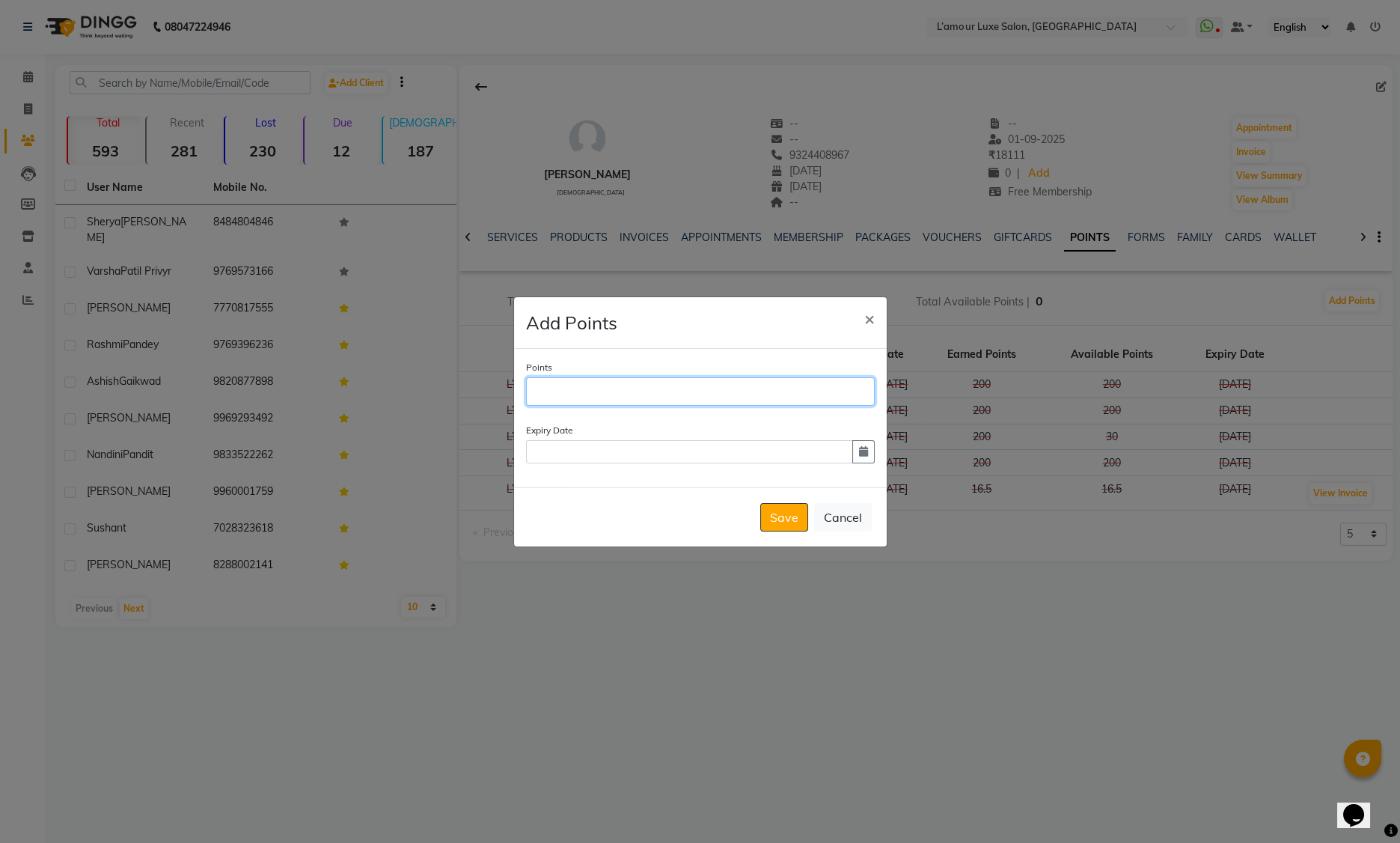
click at [773, 393] on input "Points" at bounding box center [700, 392] width 349 height 29
type input "0"
type input "200"
click at [859, 450] on icon "button" at bounding box center [863, 451] width 9 height 11
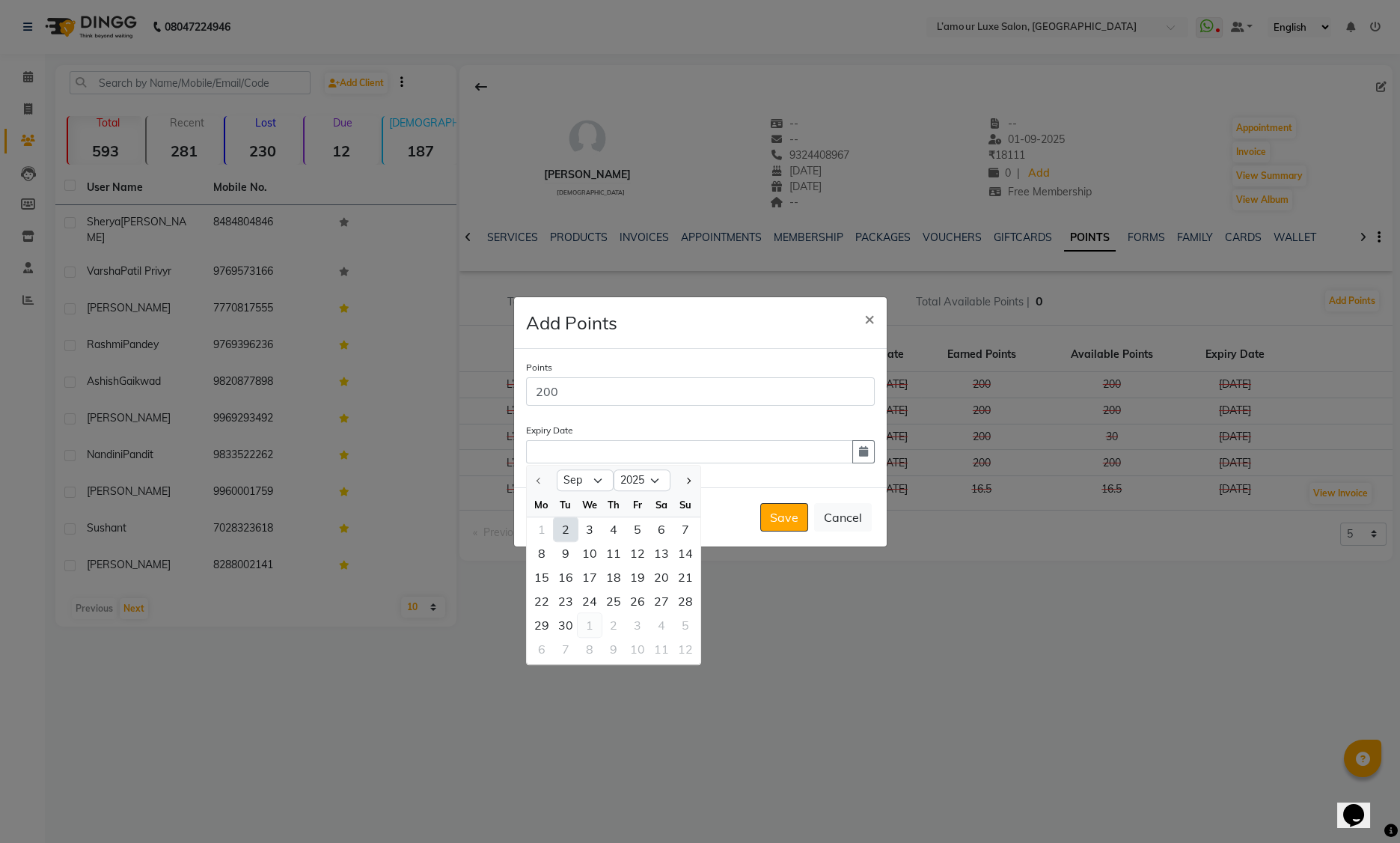
click at [593, 626] on div "1" at bounding box center [589, 625] width 24 height 24
type input "01-10-2025"
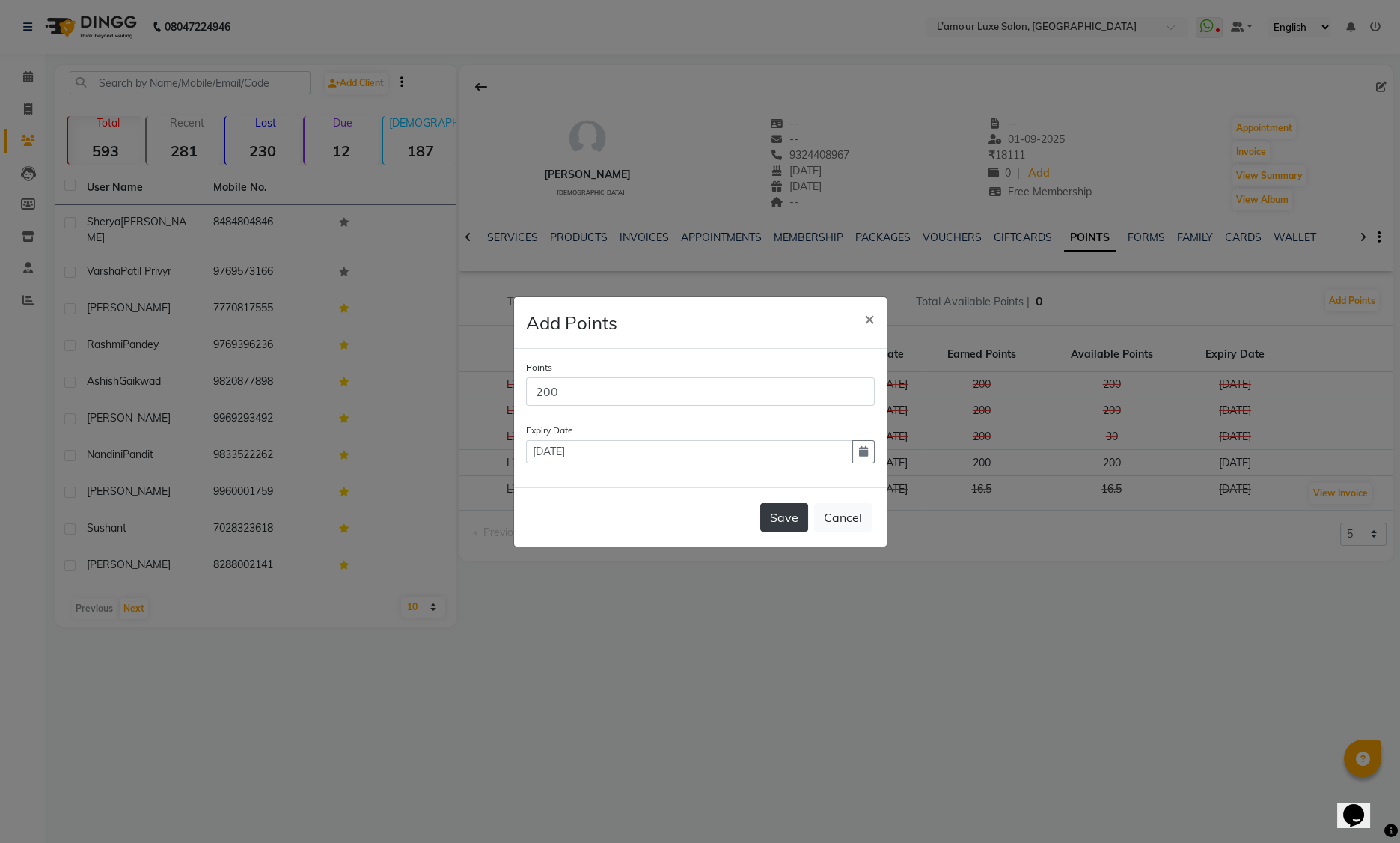
click at [779, 513] on button "Save" at bounding box center [784, 517] width 48 height 29
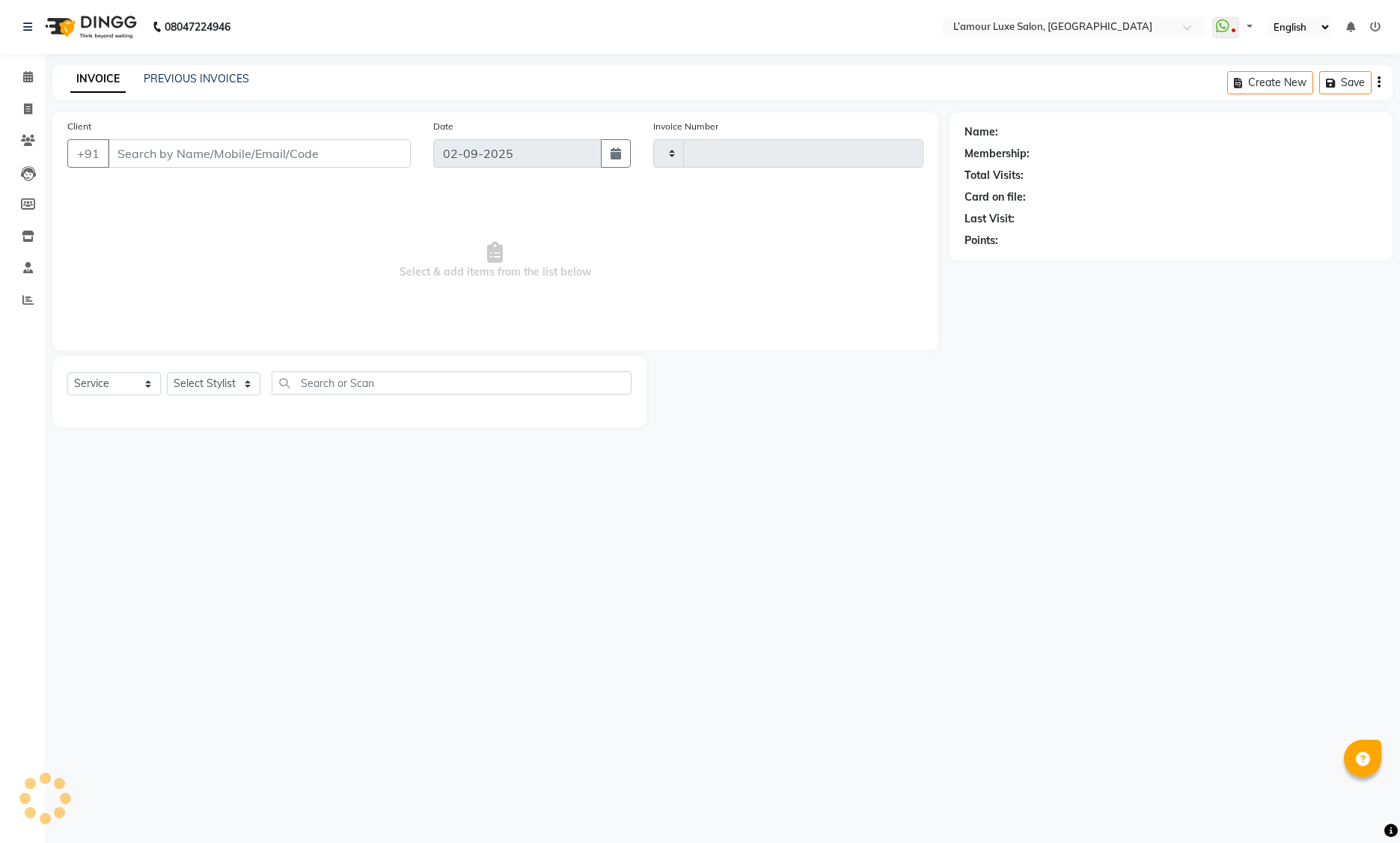
select select "service"
type input "1237"
select select "7325"
type input "9324408967"
select select "63032"
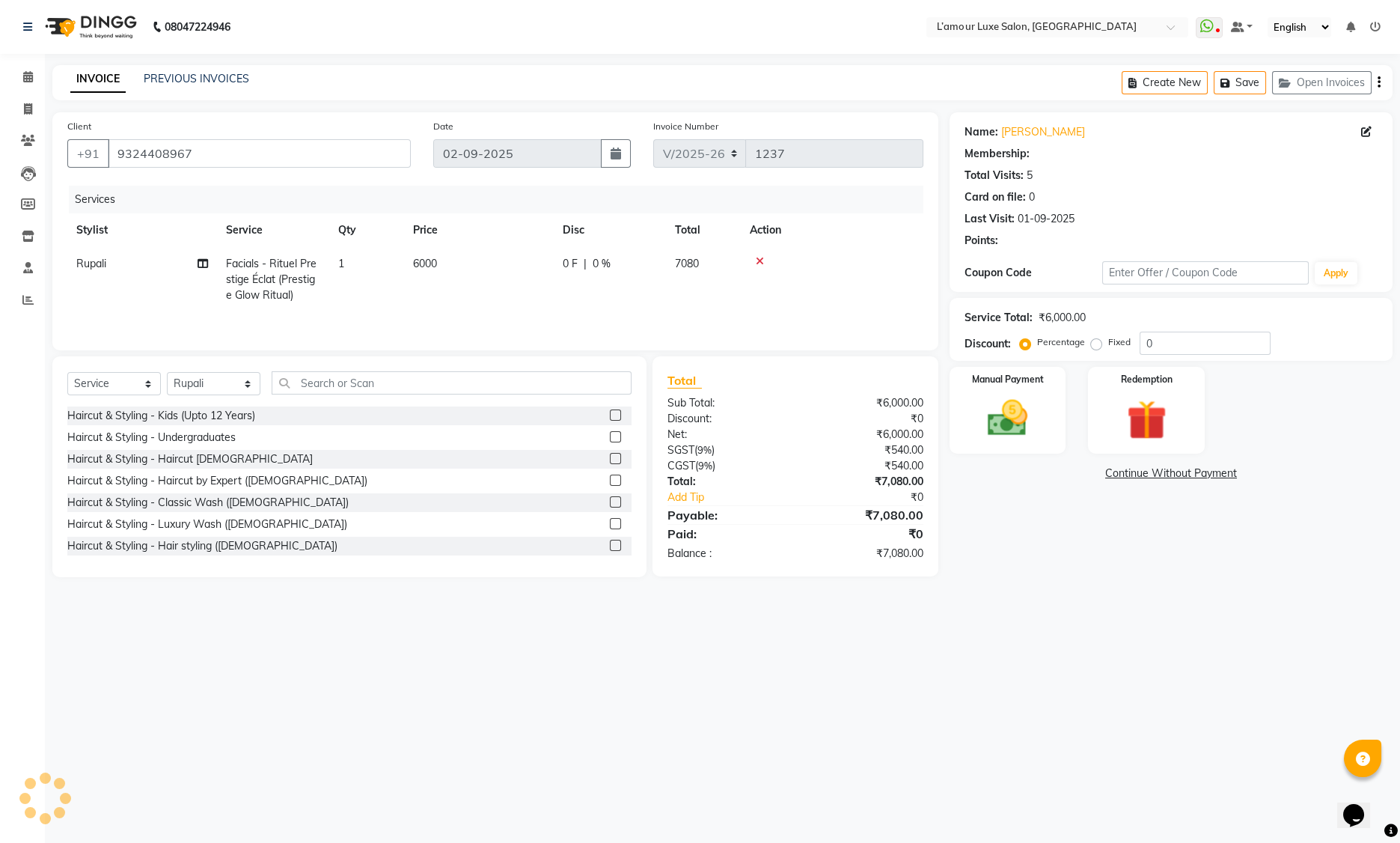
select select "1: Object"
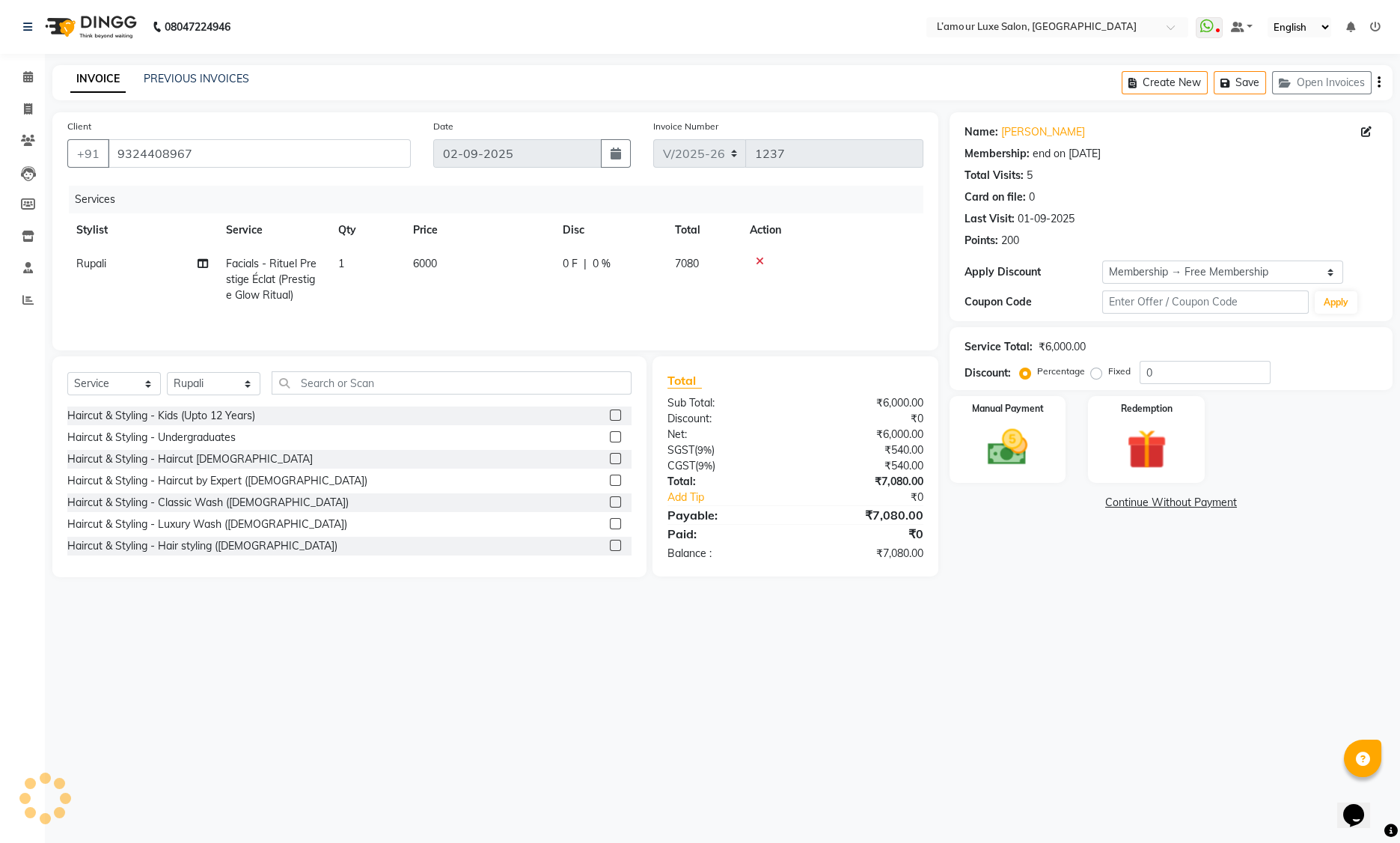
type input "20"
click at [1155, 421] on div "Redemption" at bounding box center [1146, 440] width 122 height 91
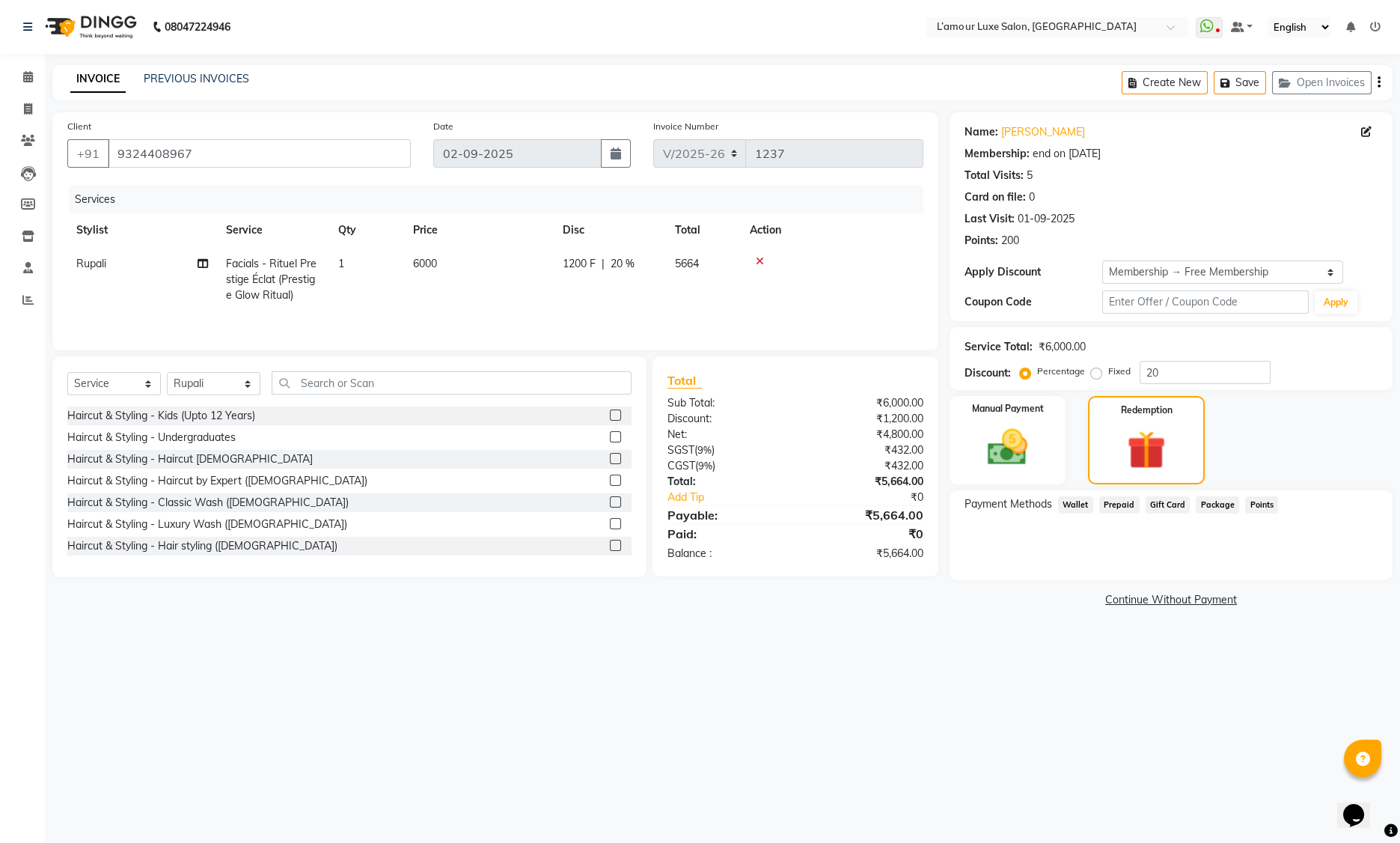
click at [1258, 507] on span "Points" at bounding box center [1261, 505] width 33 height 17
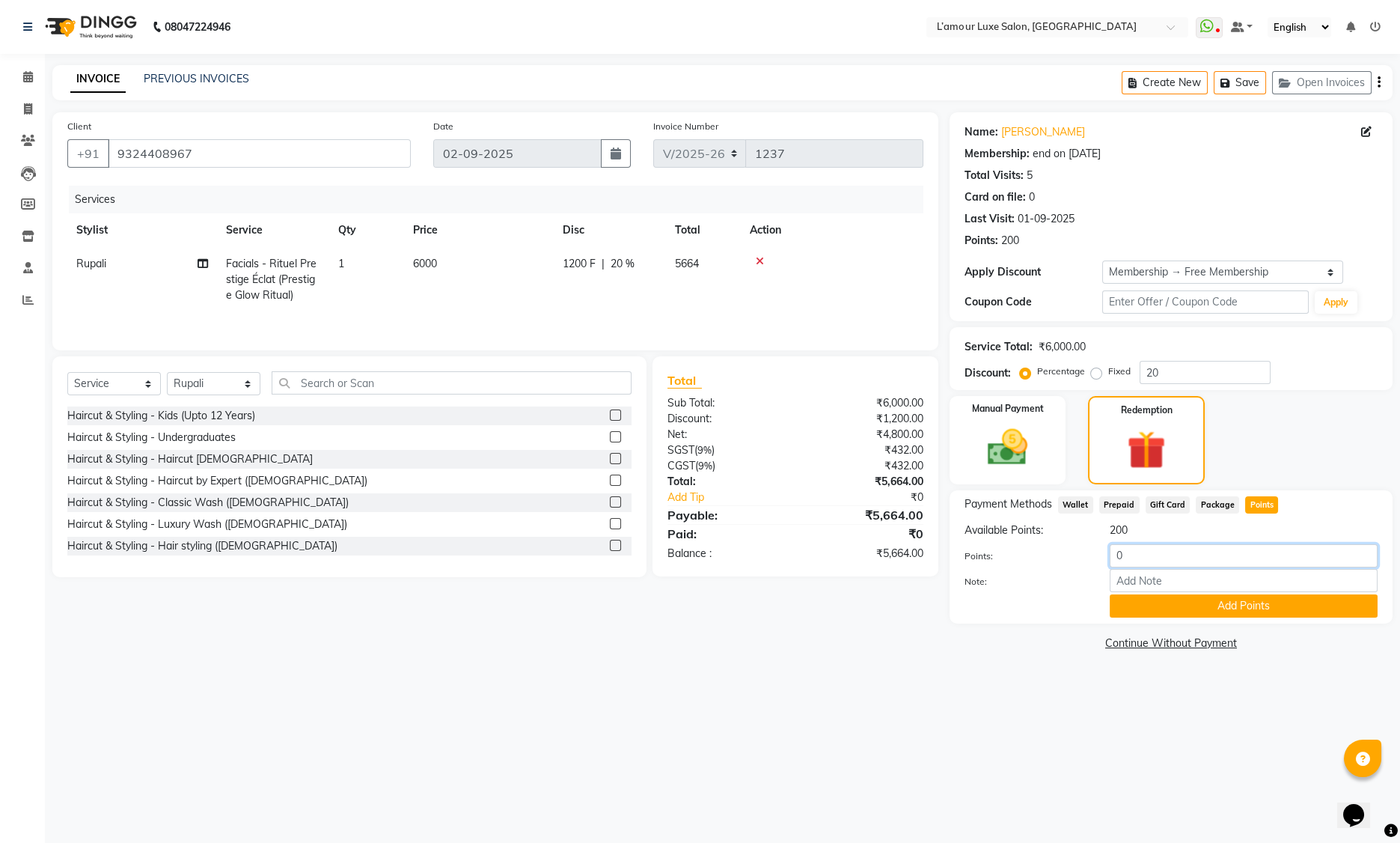
click at [1118, 554] on input "0" at bounding box center [1244, 556] width 268 height 23
click at [1029, 444] on img at bounding box center [1007, 447] width 67 height 48
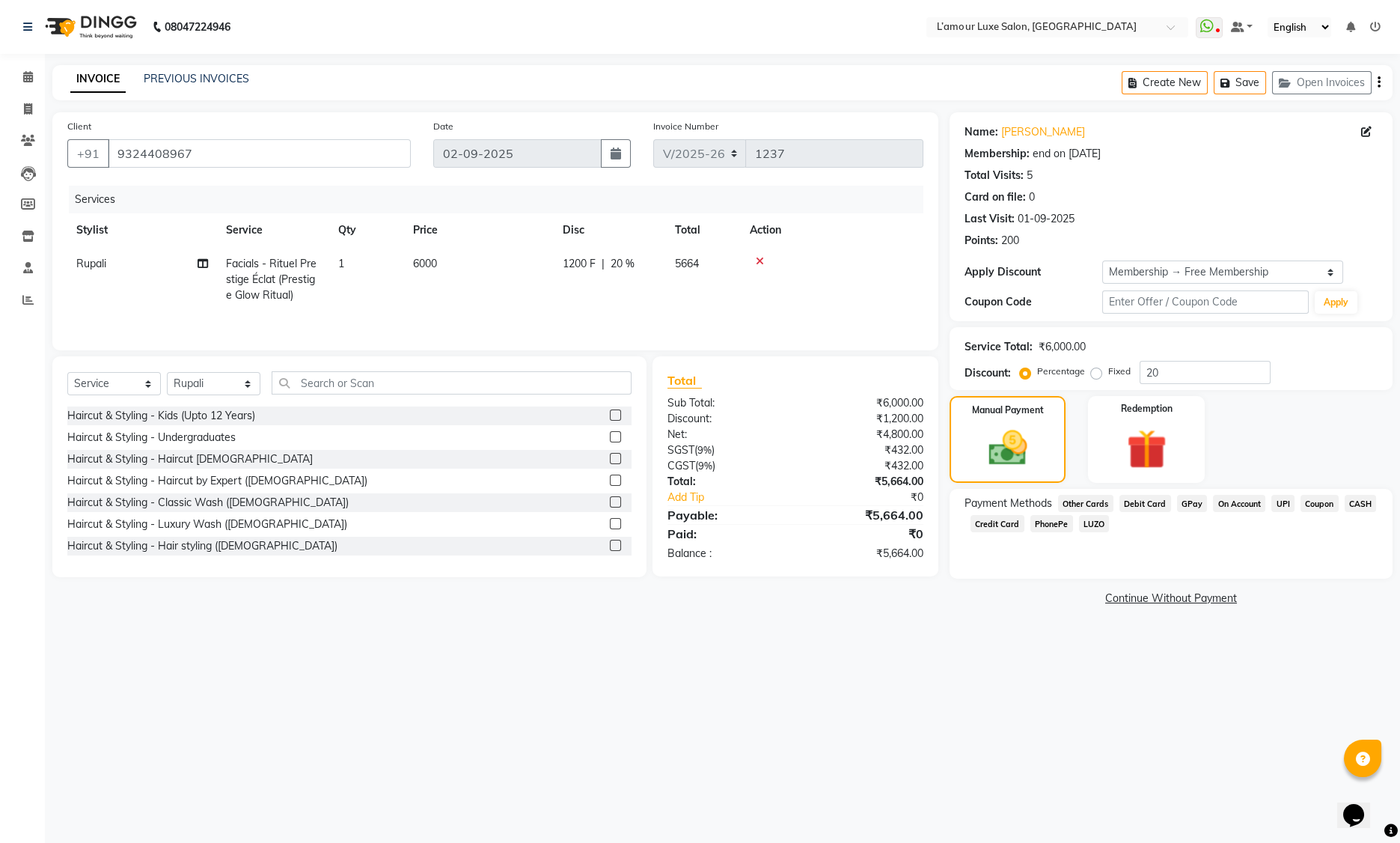
click at [1135, 502] on span "Debit Card" at bounding box center [1145, 504] width 52 height 17
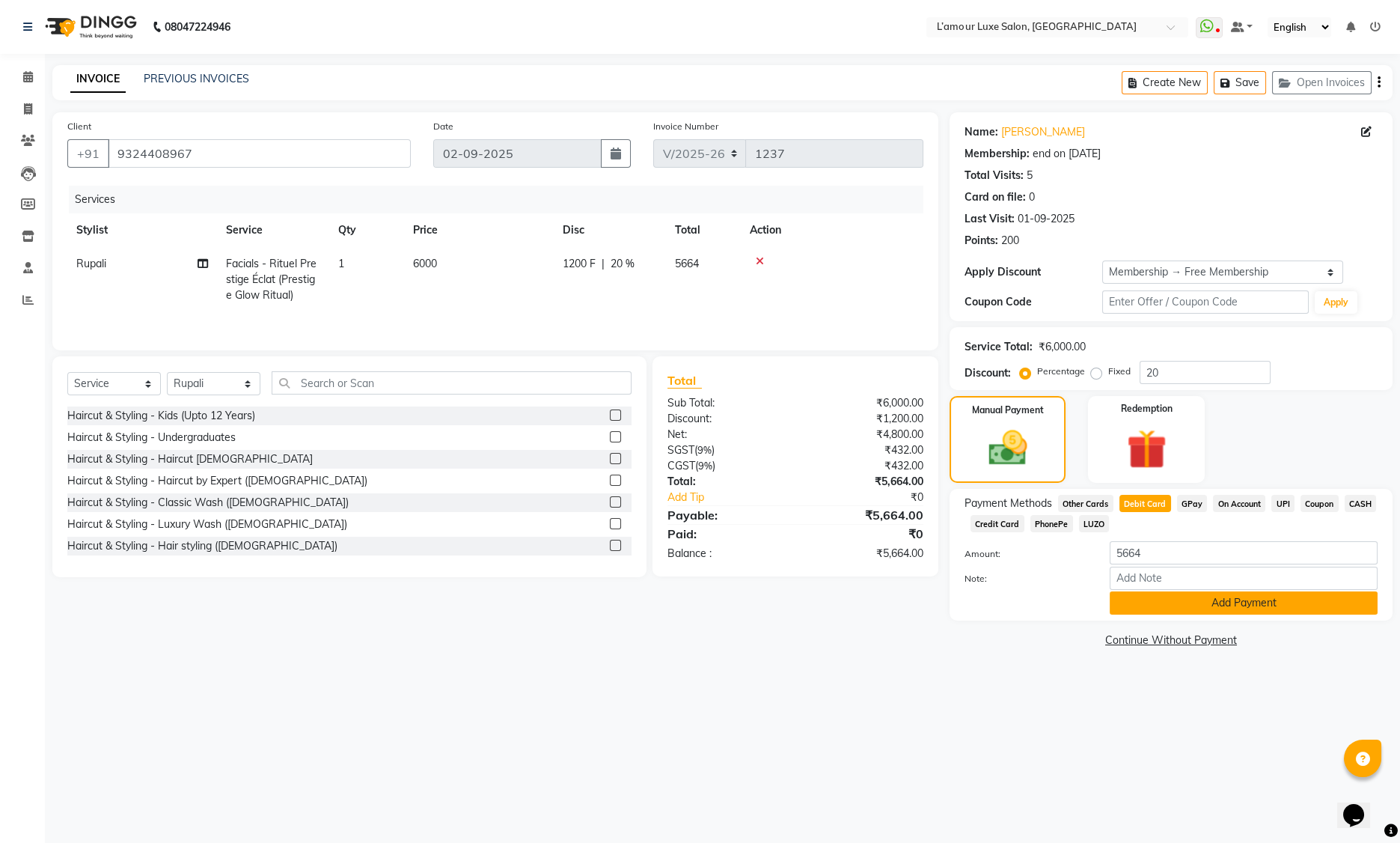
click at [1128, 606] on button "Add Payment" at bounding box center [1244, 603] width 268 height 23
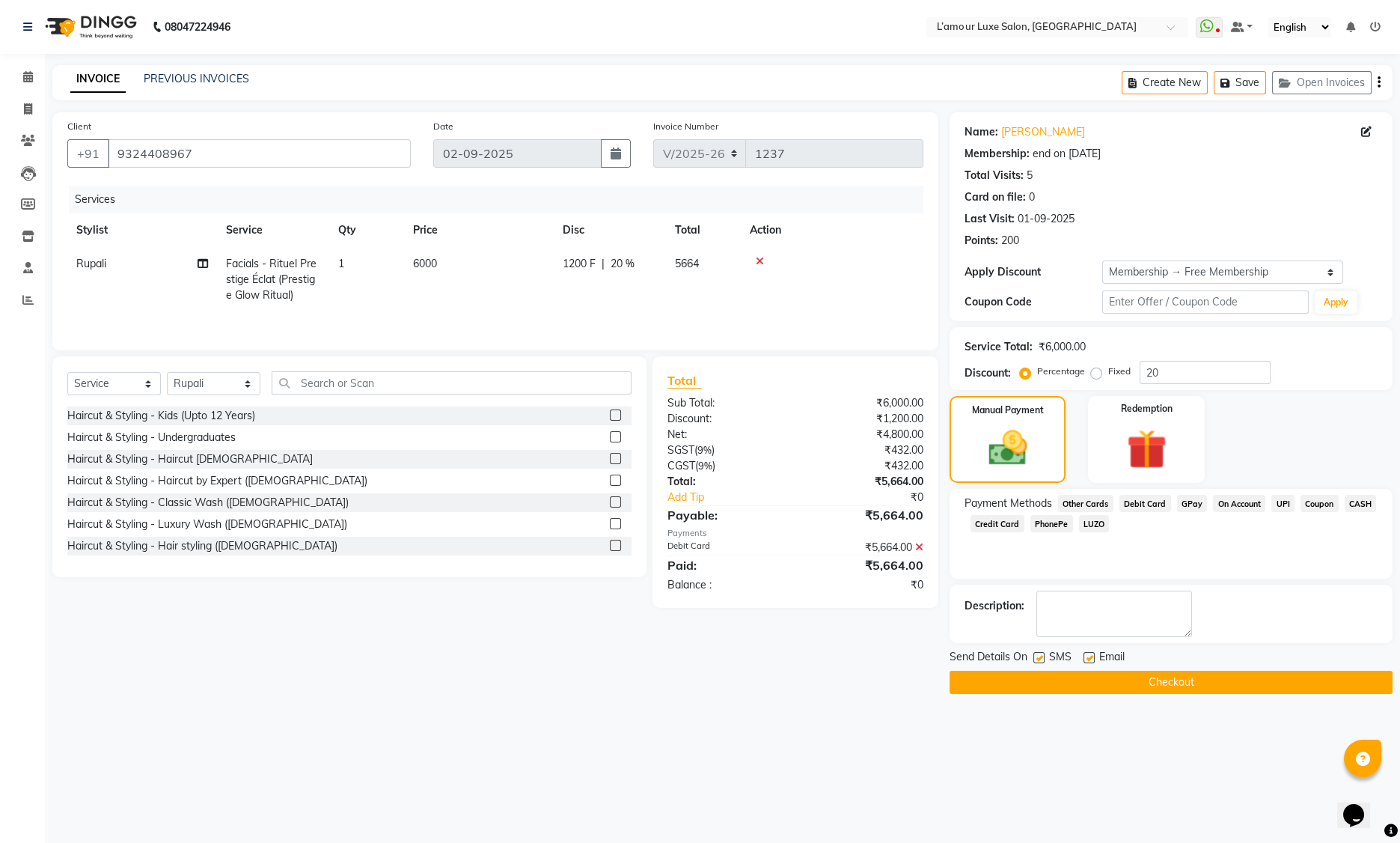
click at [1046, 685] on button "Checkout" at bounding box center [1171, 682] width 443 height 23
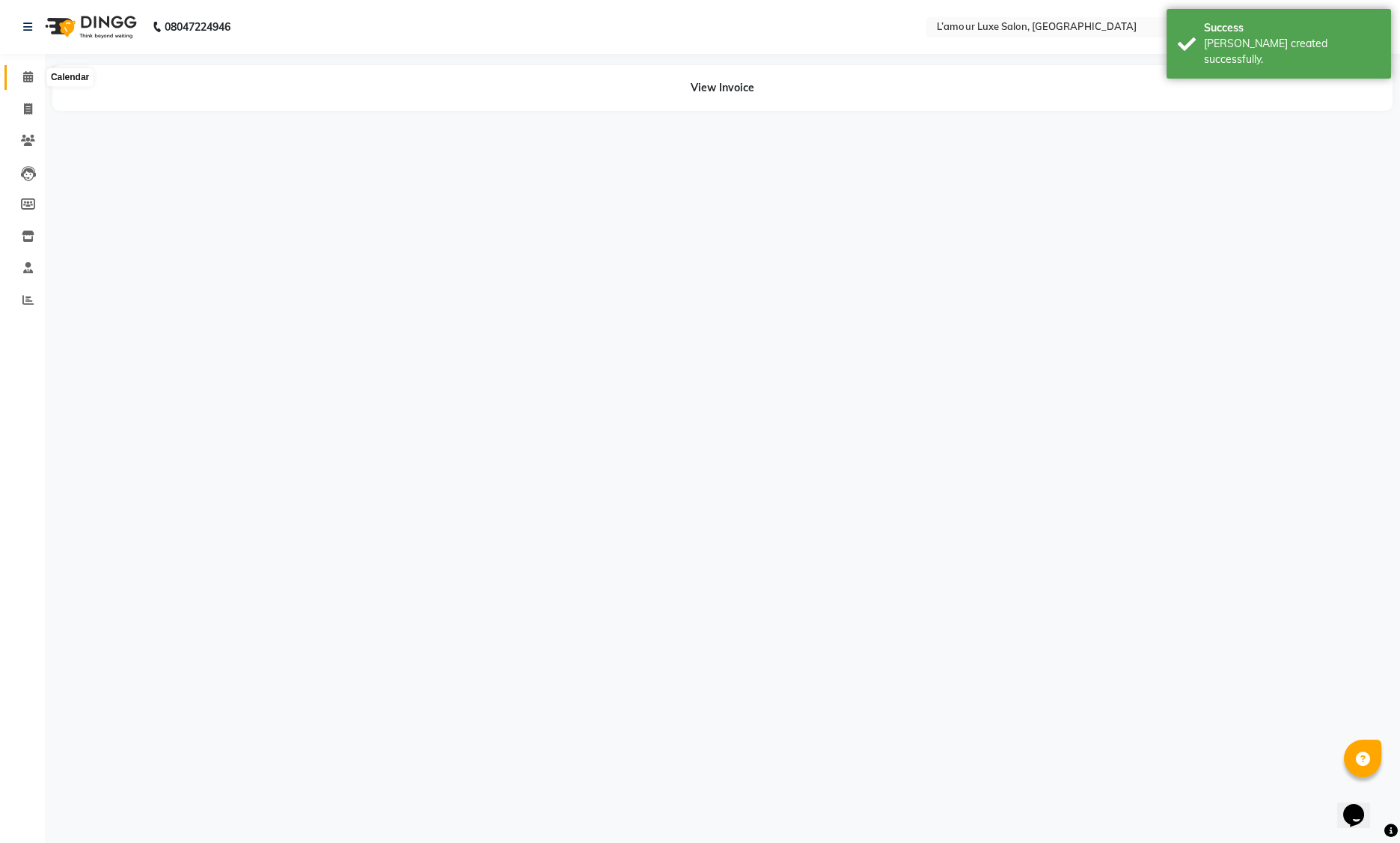
click at [29, 77] on icon at bounding box center [28, 77] width 10 height 11
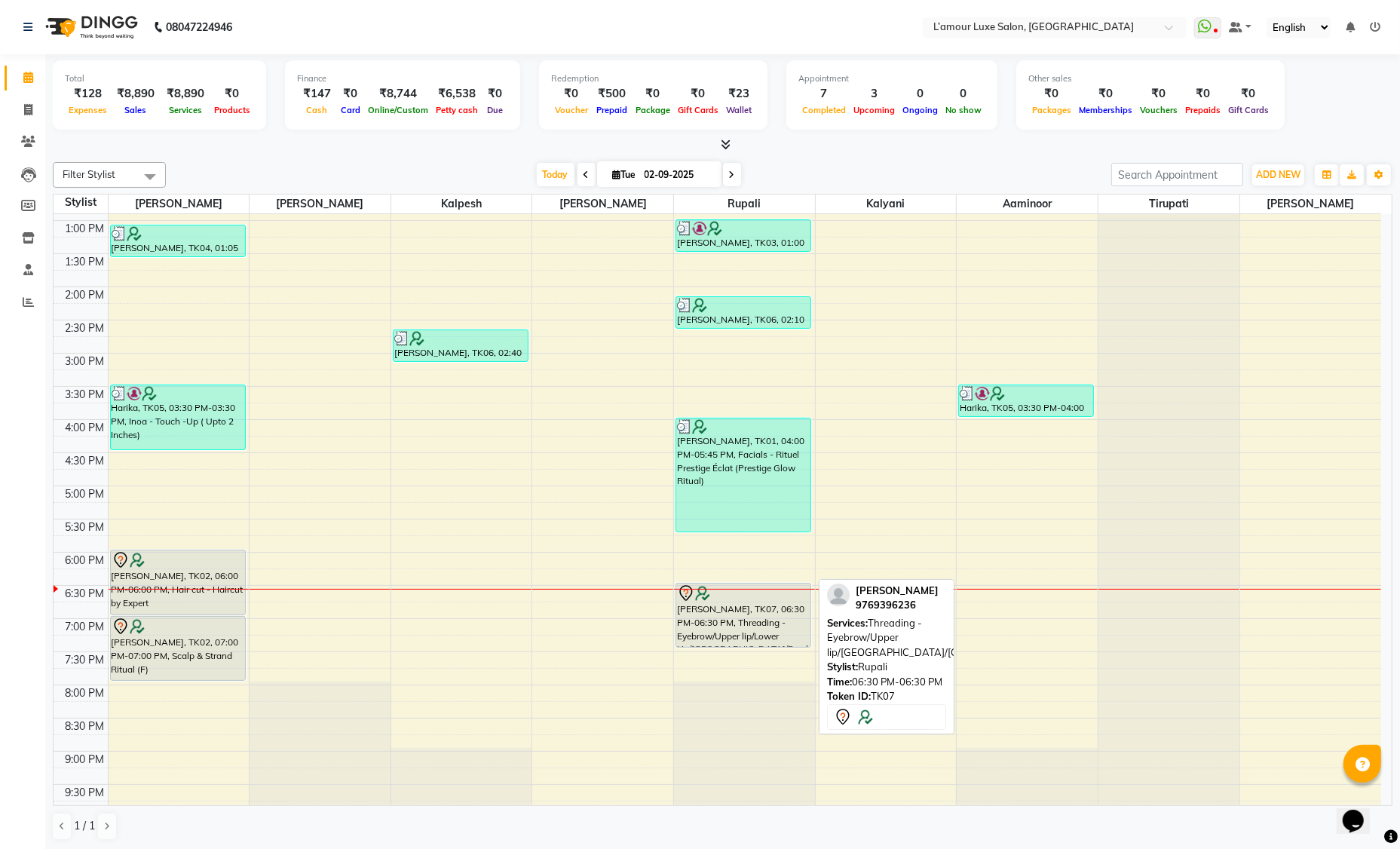
scroll to position [266, 0]
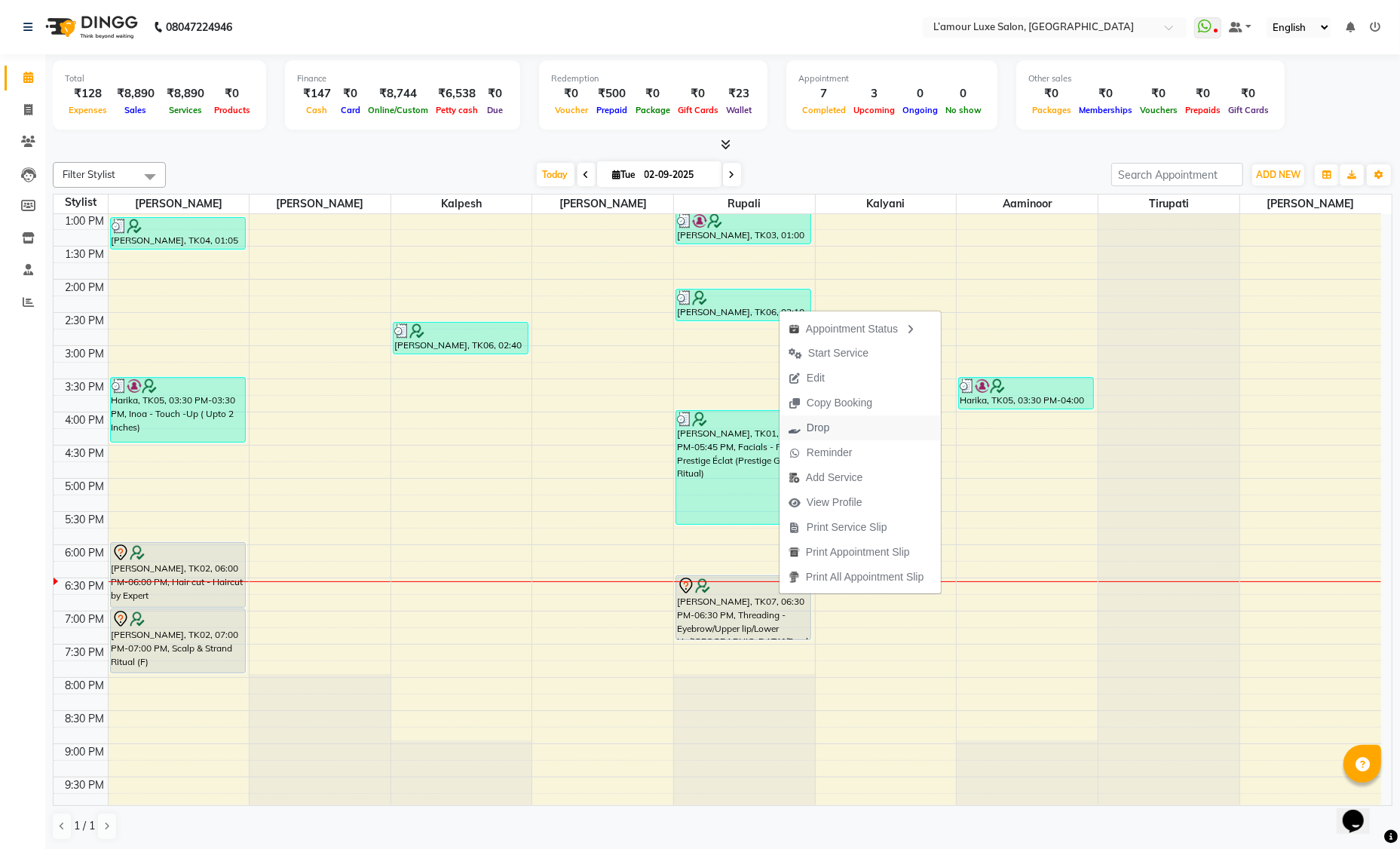
click at [828, 426] on span "Drop" at bounding box center [817, 427] width 22 height 15
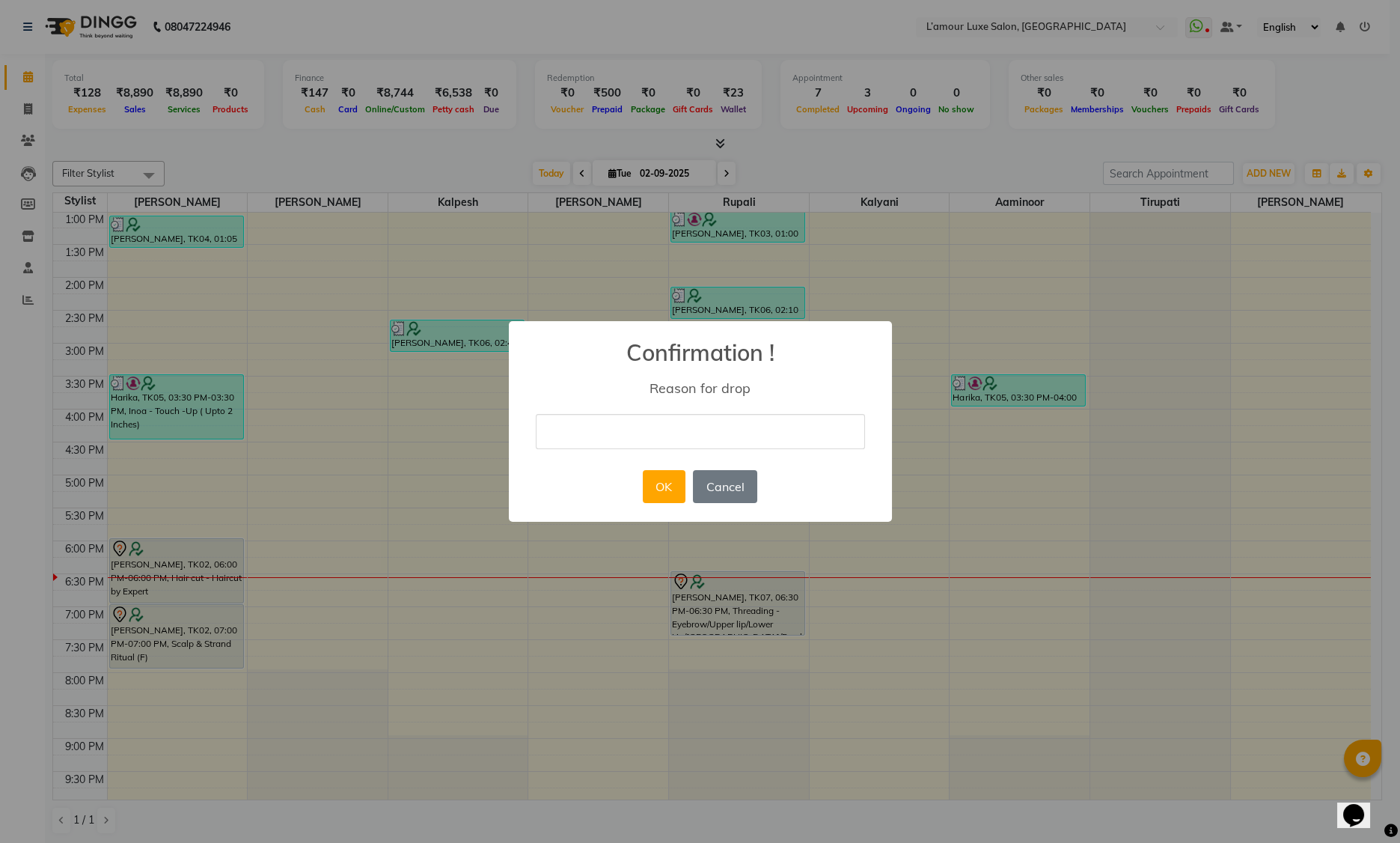
click at [700, 439] on input "text" at bounding box center [701, 431] width 329 height 35
type input "not able to come [DATE]"
click at [662, 489] on button "OK" at bounding box center [664, 487] width 43 height 33
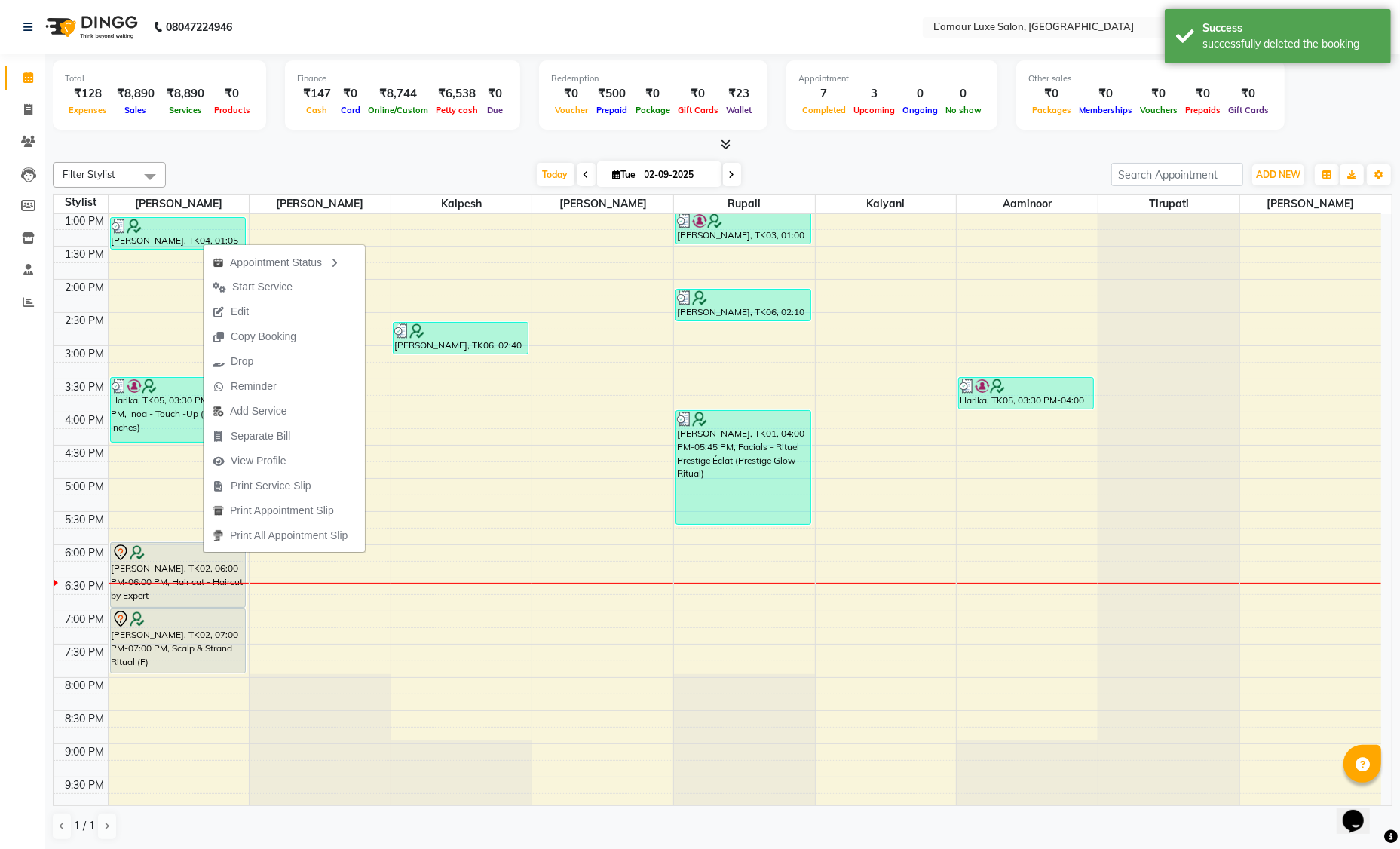
click at [434, 15] on nav "08047224946 Select Location × L’amour Luxe Salon, Kharghar WhatsApp Status ✕ St…" at bounding box center [700, 27] width 1400 height 54
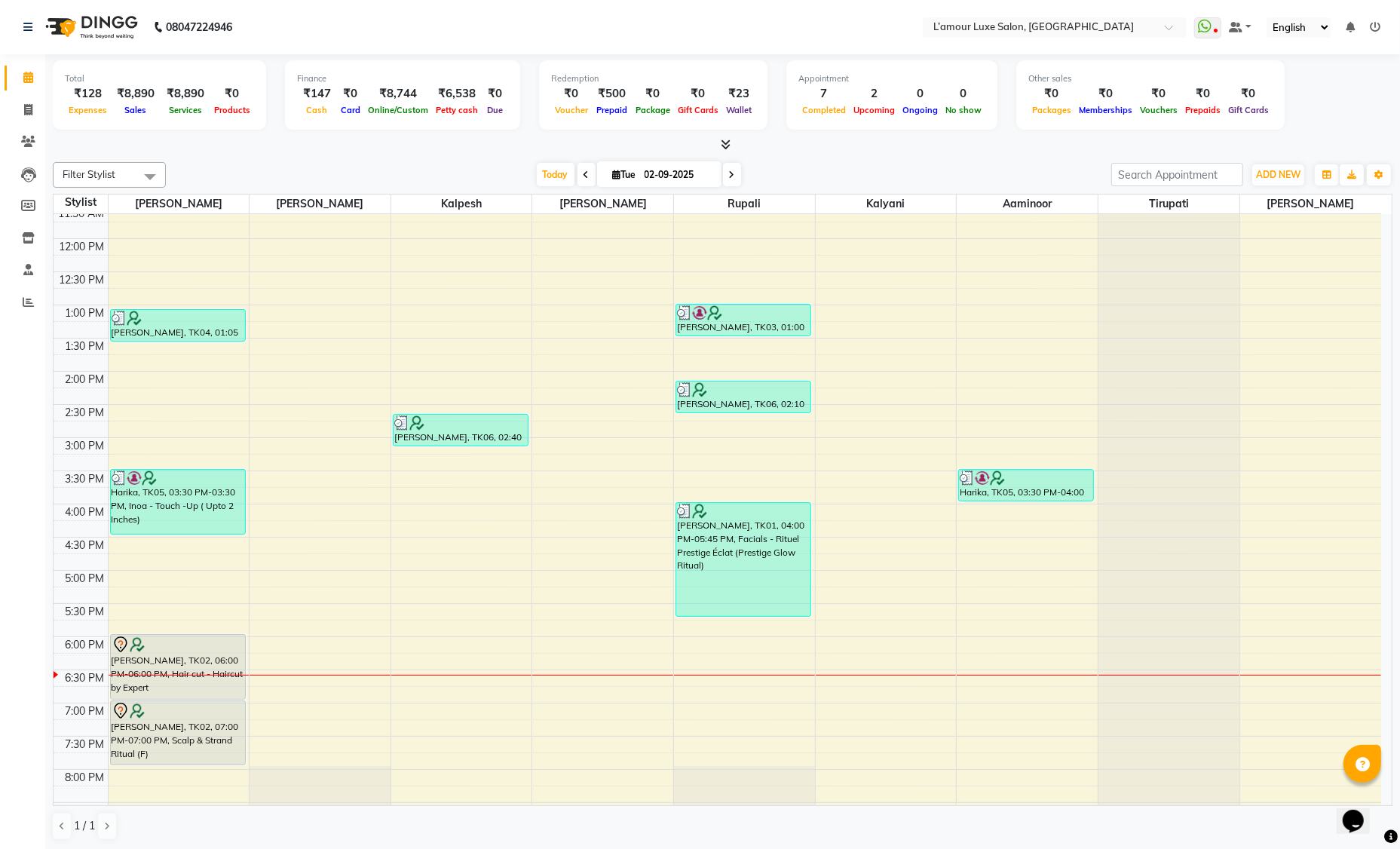
scroll to position [266, 0]
